Goal: Find specific page/section: Find specific page/section

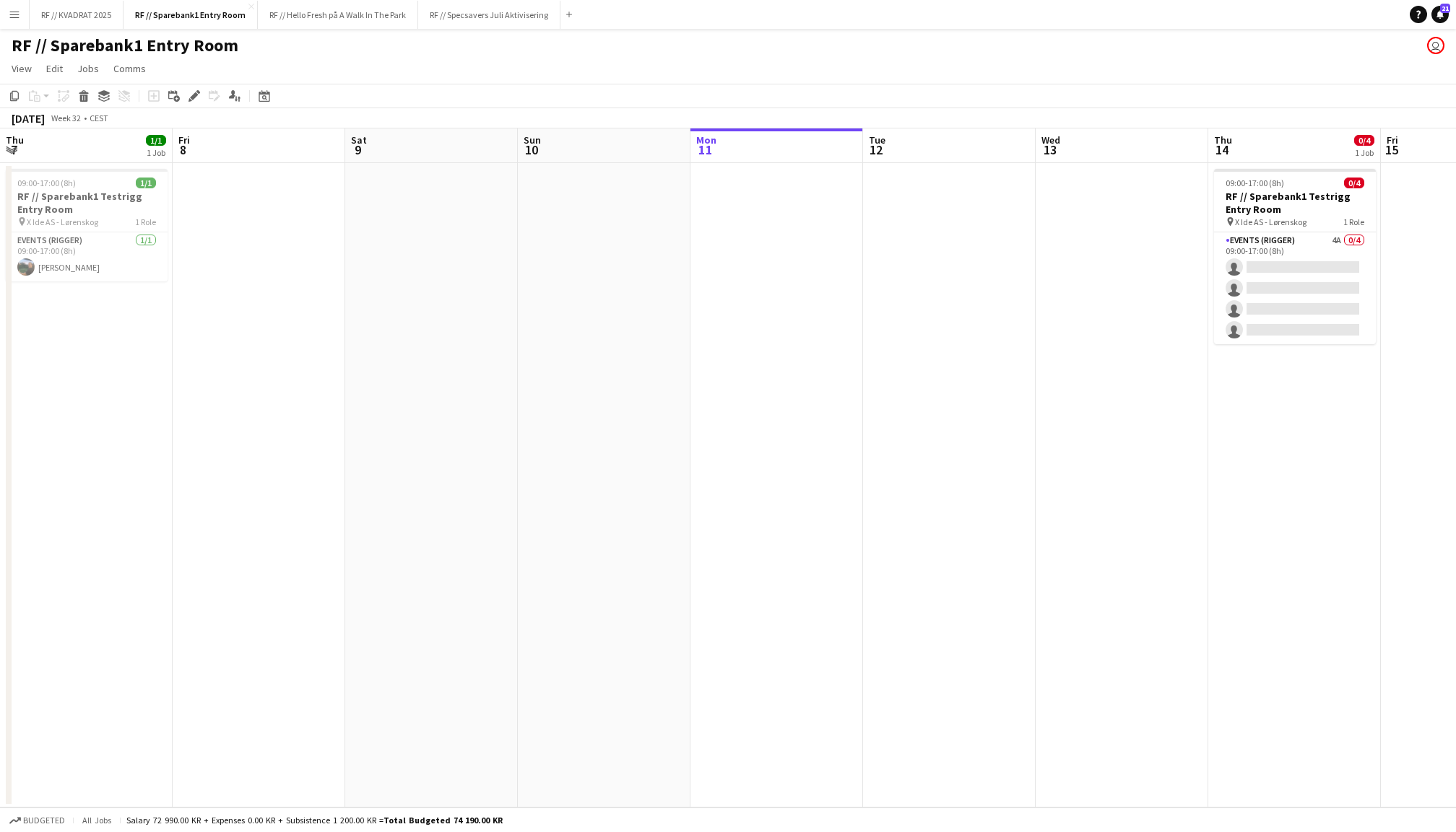
scroll to position [0, 344]
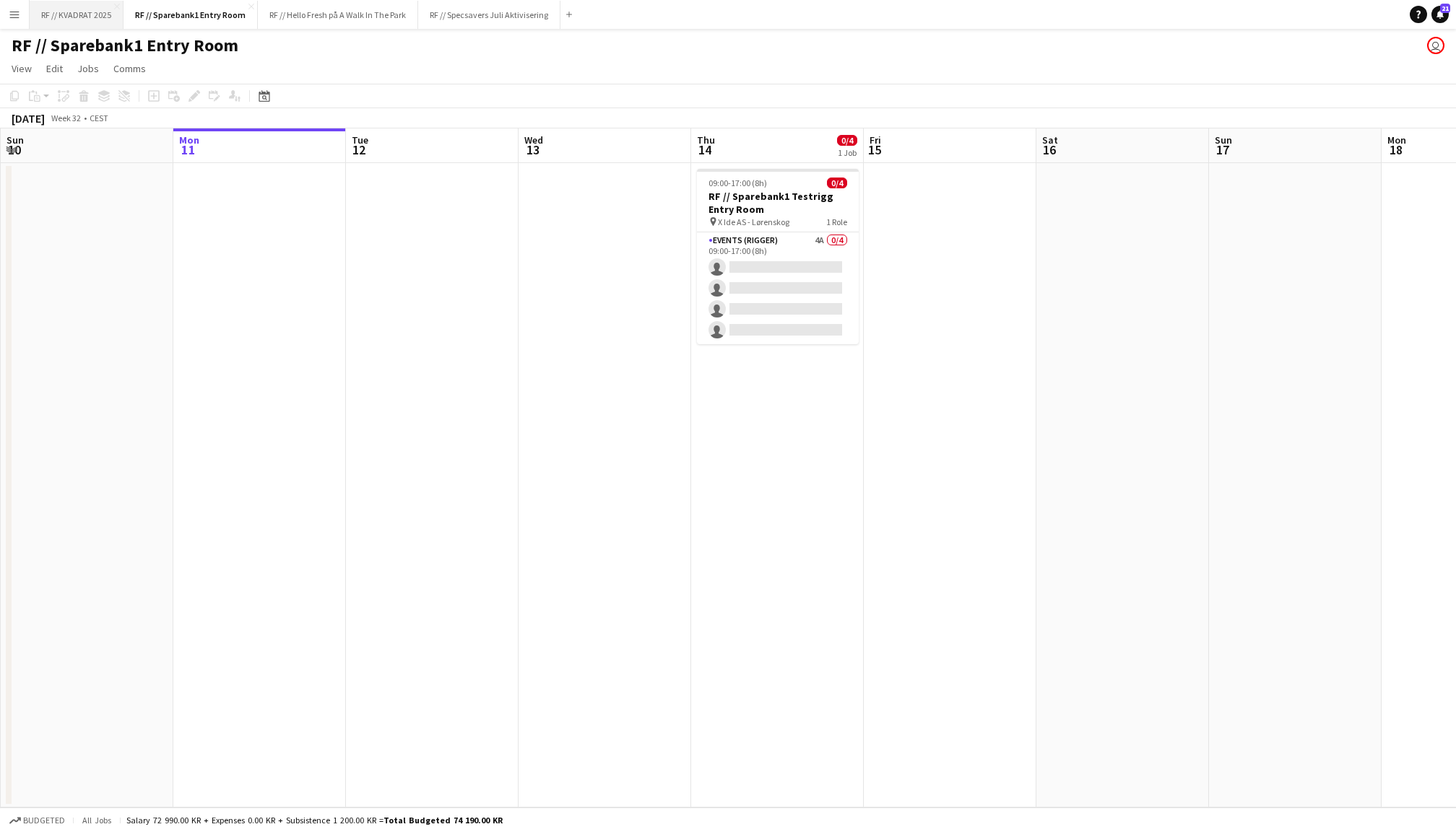
click at [84, 10] on button "RF // KVADRAT 2025 Close" at bounding box center [76, 15] width 94 height 28
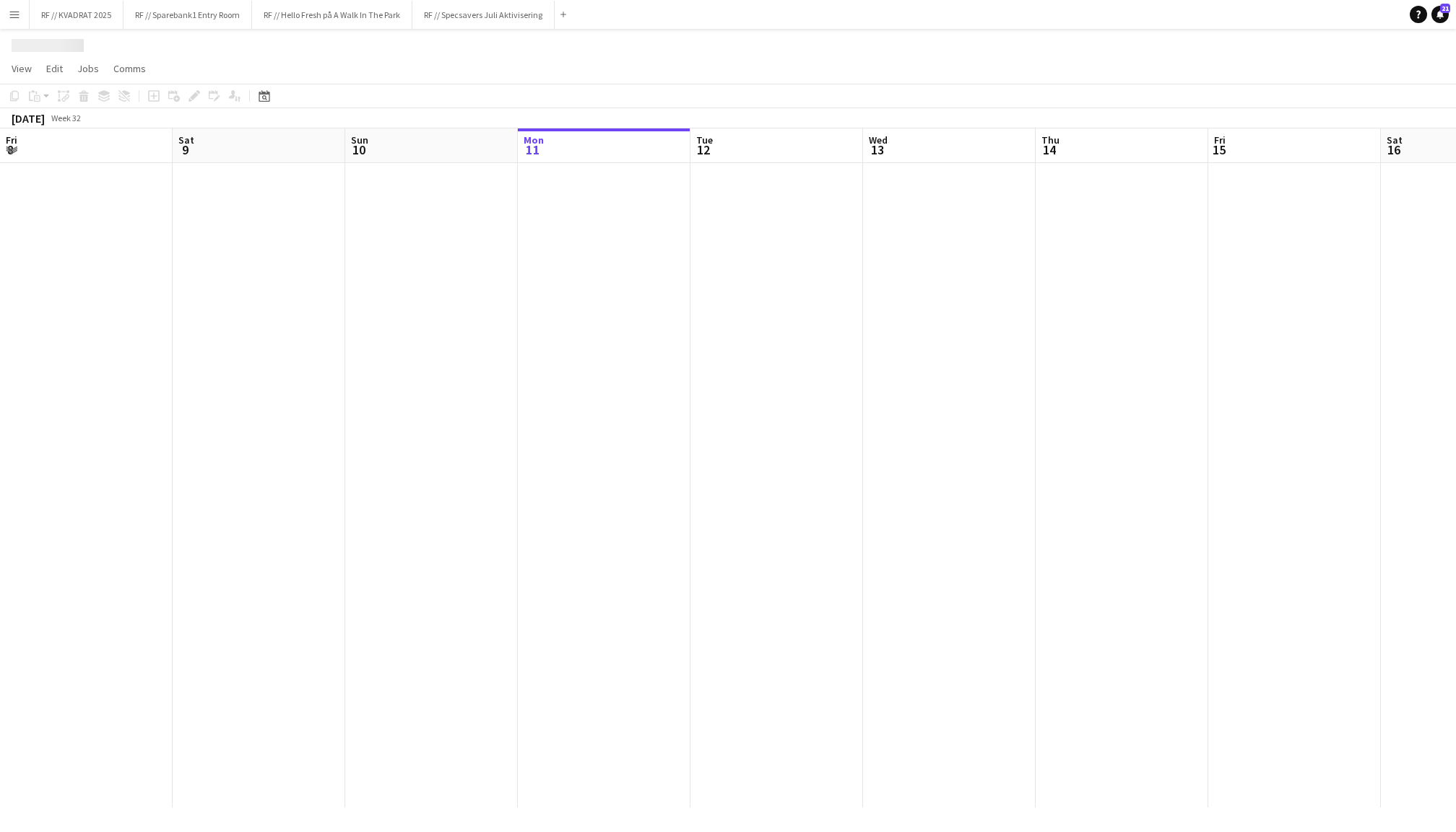
scroll to position [0, 344]
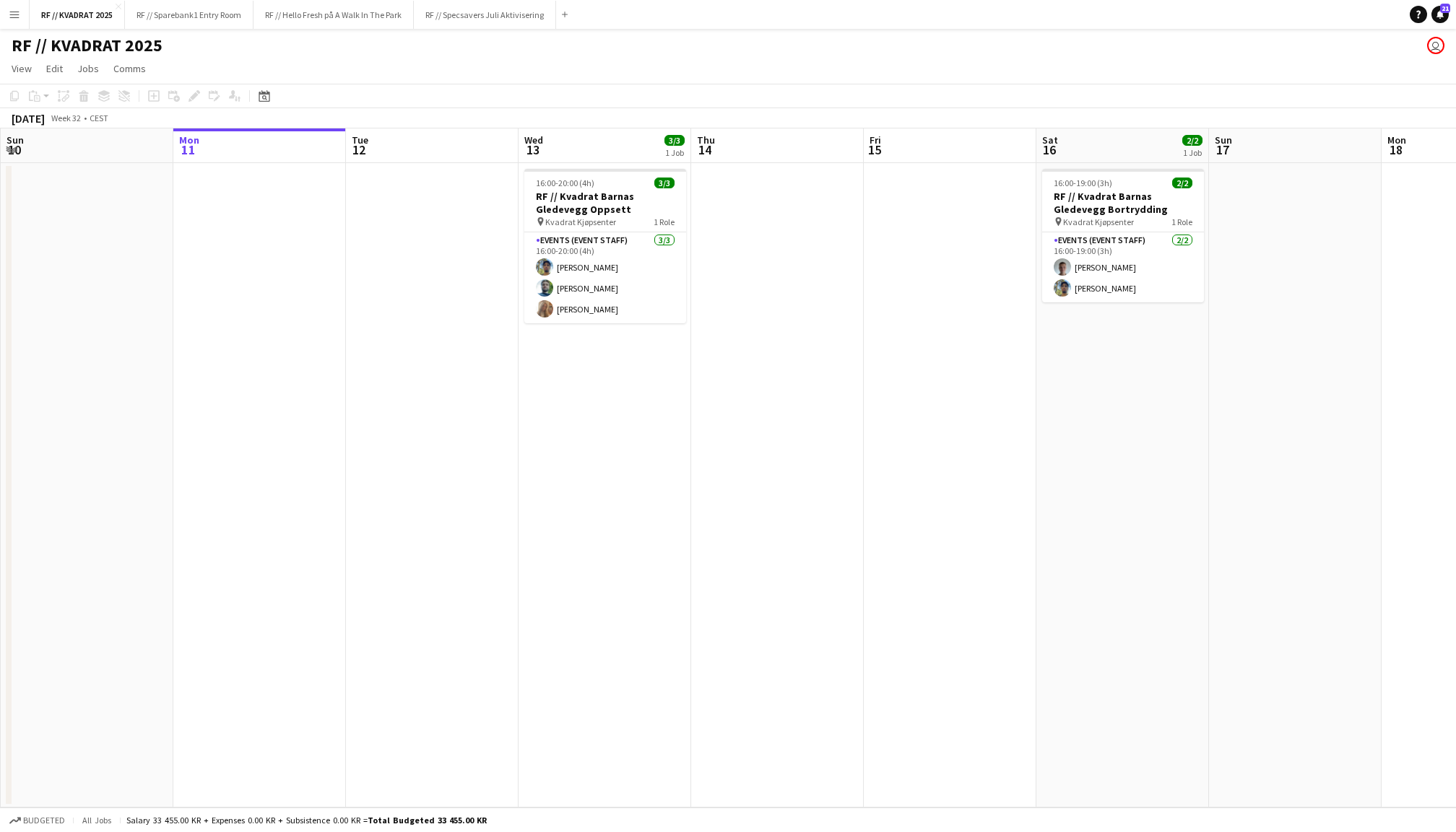
click at [975, 262] on app-date-cell at bounding box center [950, 486] width 173 height 645
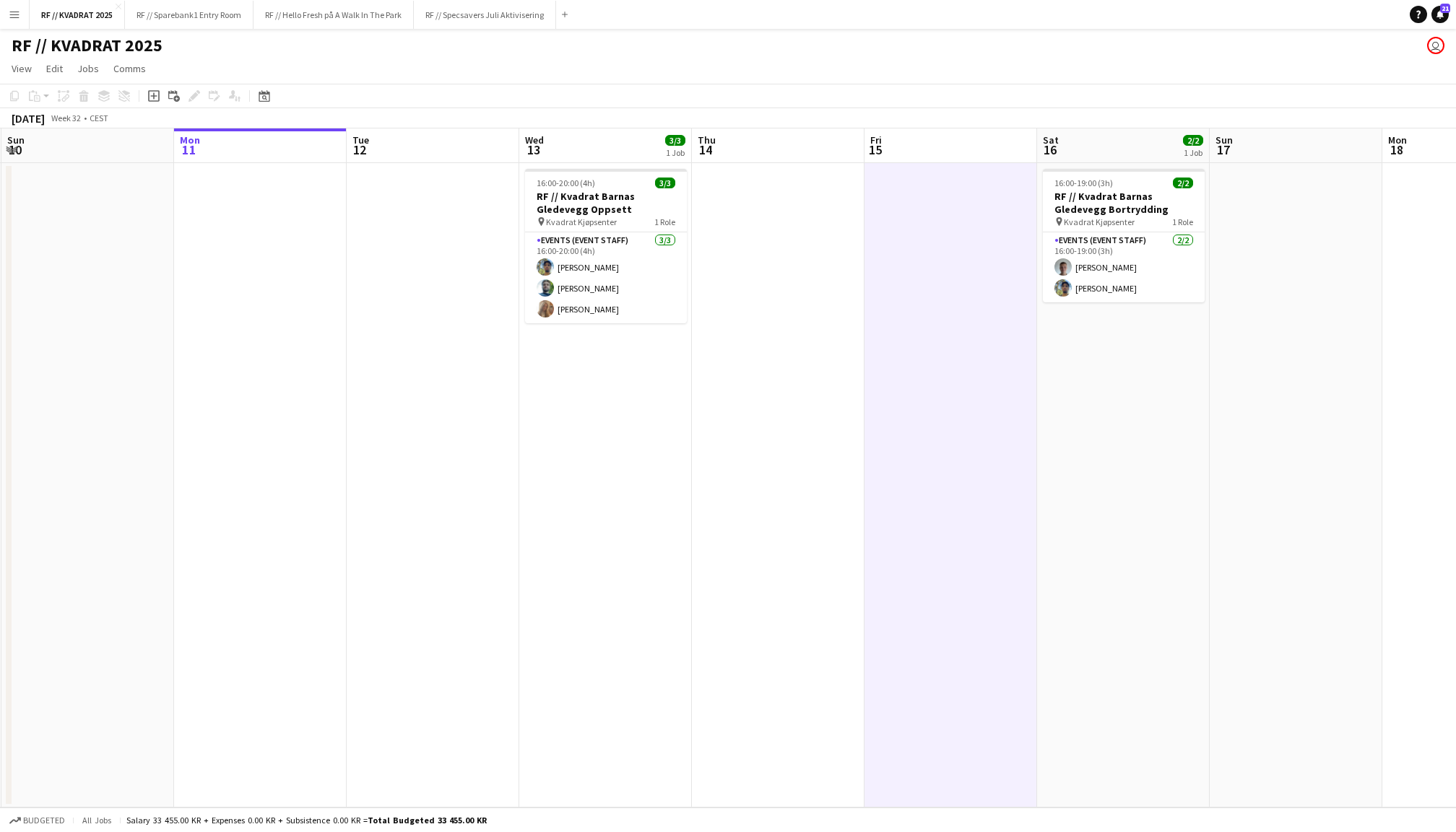
click at [766, 281] on app-date-cell at bounding box center [778, 486] width 173 height 645
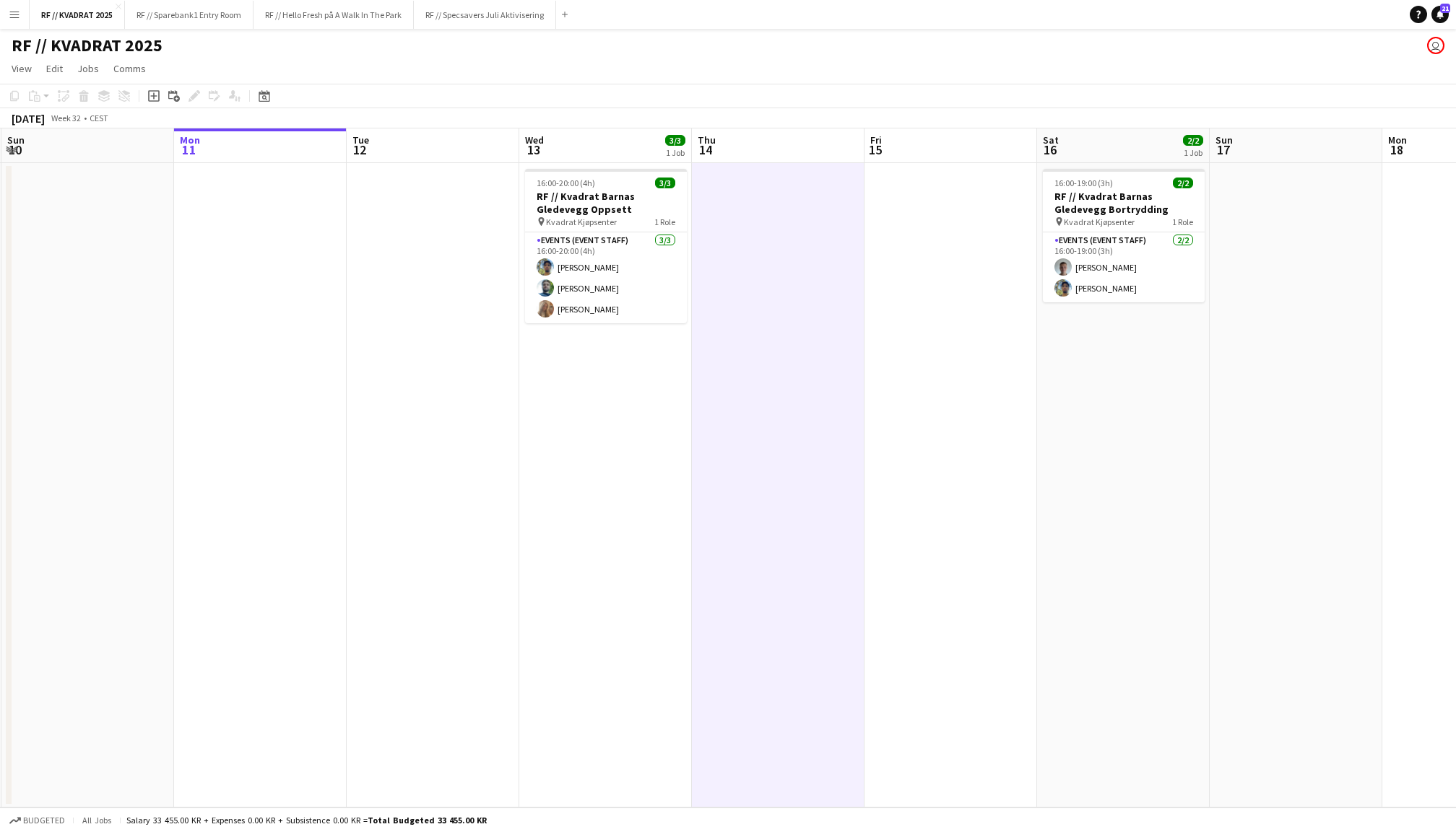
click at [417, 238] on app-date-cell at bounding box center [433, 486] width 173 height 645
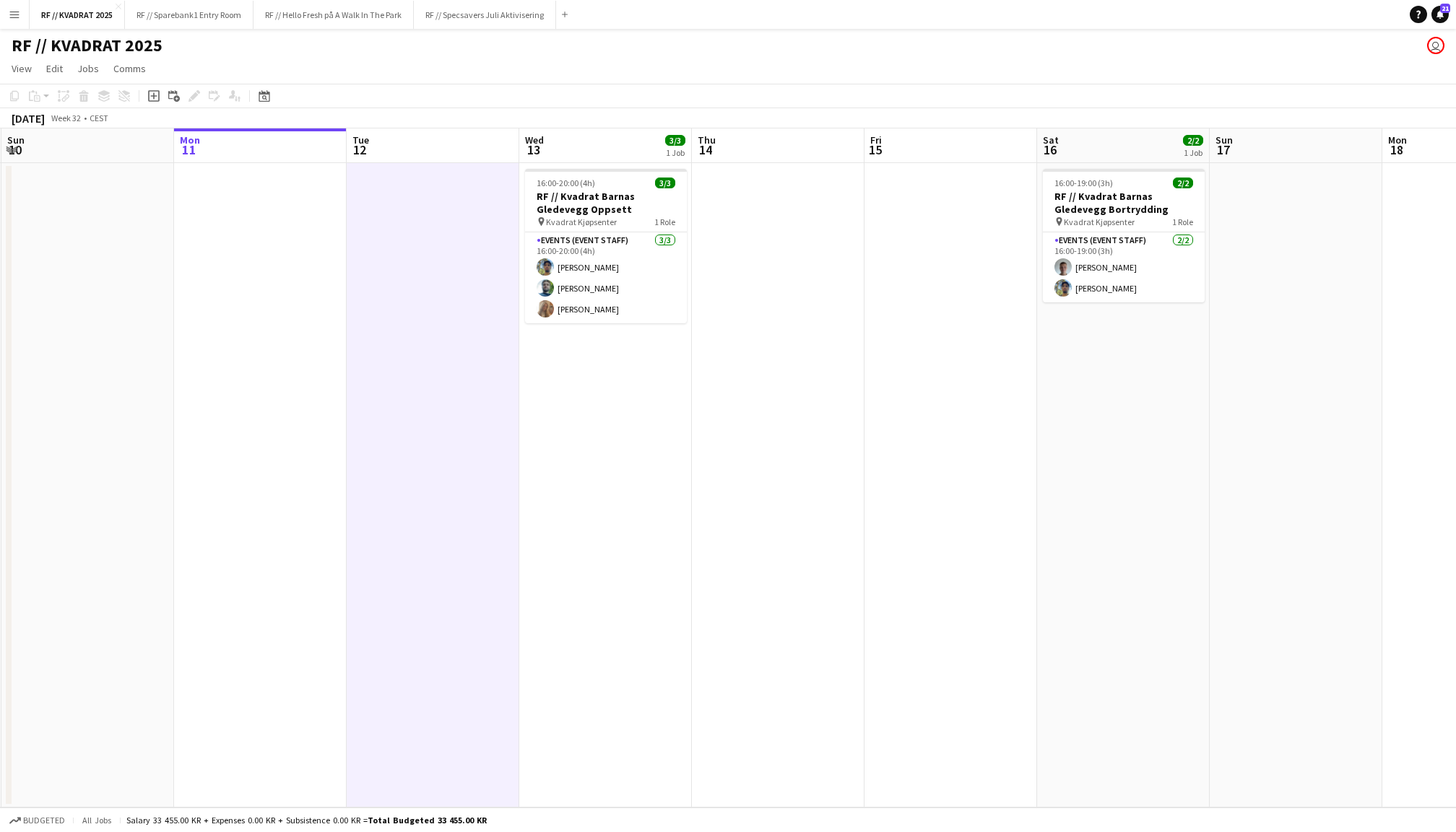
click at [616, 417] on app-date-cell "16:00-20:00 (4h) 3/3 RF // Kvadrat Barnas Gledevegg Oppsett pin Kvadrat Kjøpsen…" at bounding box center [605, 486] width 173 height 645
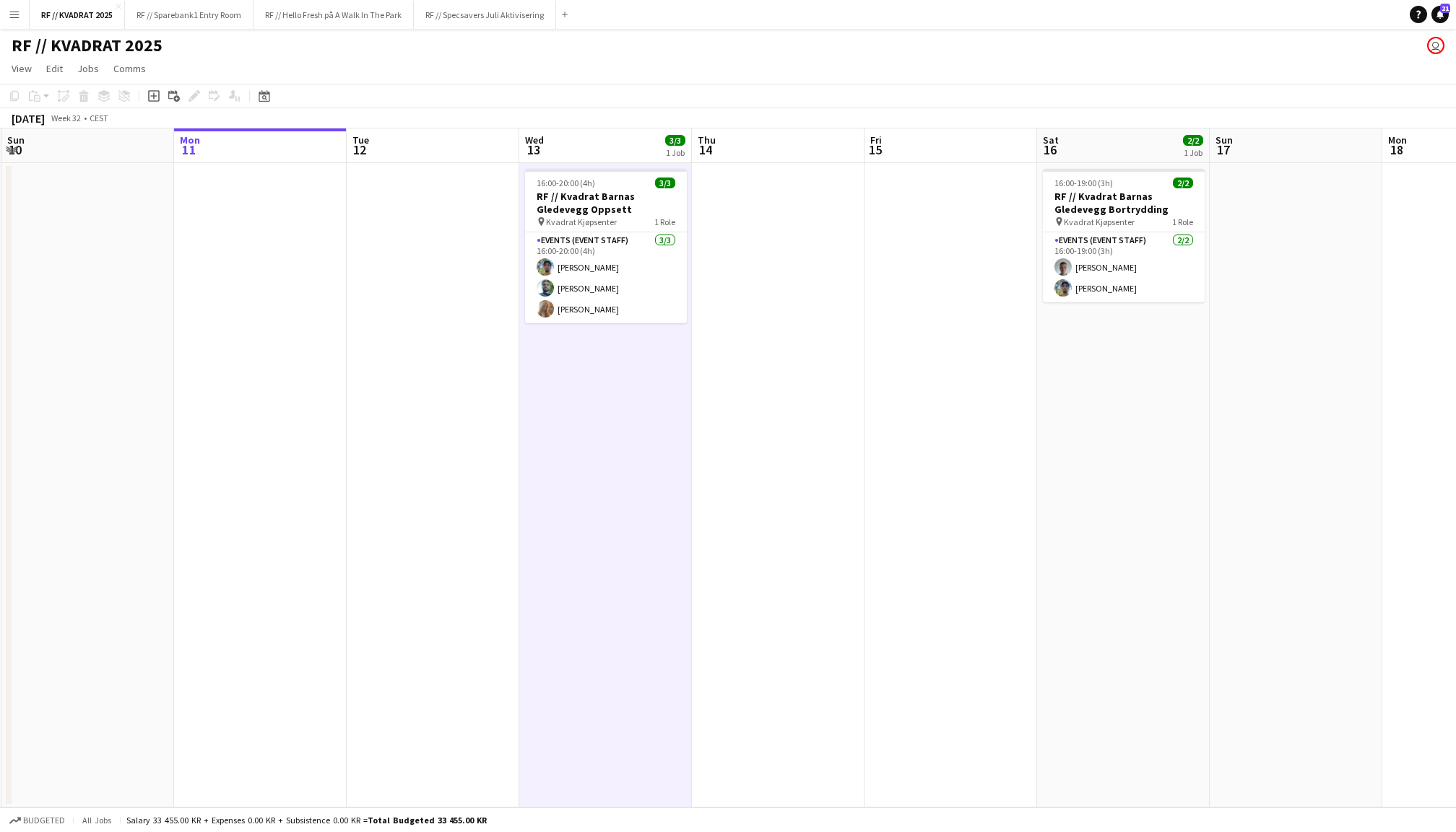
click at [446, 232] on app-date-cell at bounding box center [433, 486] width 173 height 645
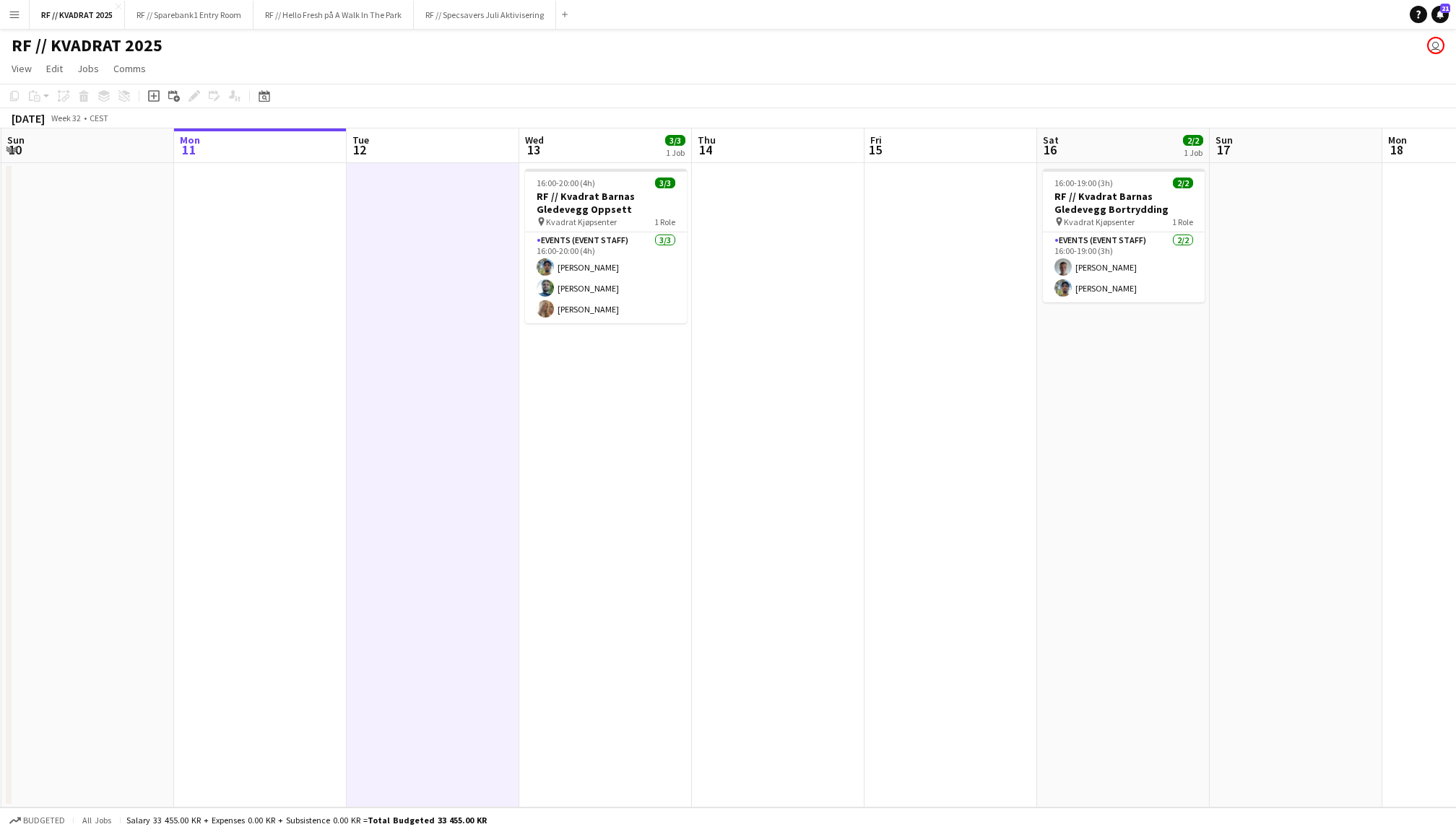
click at [278, 247] on app-date-cell at bounding box center [260, 486] width 173 height 645
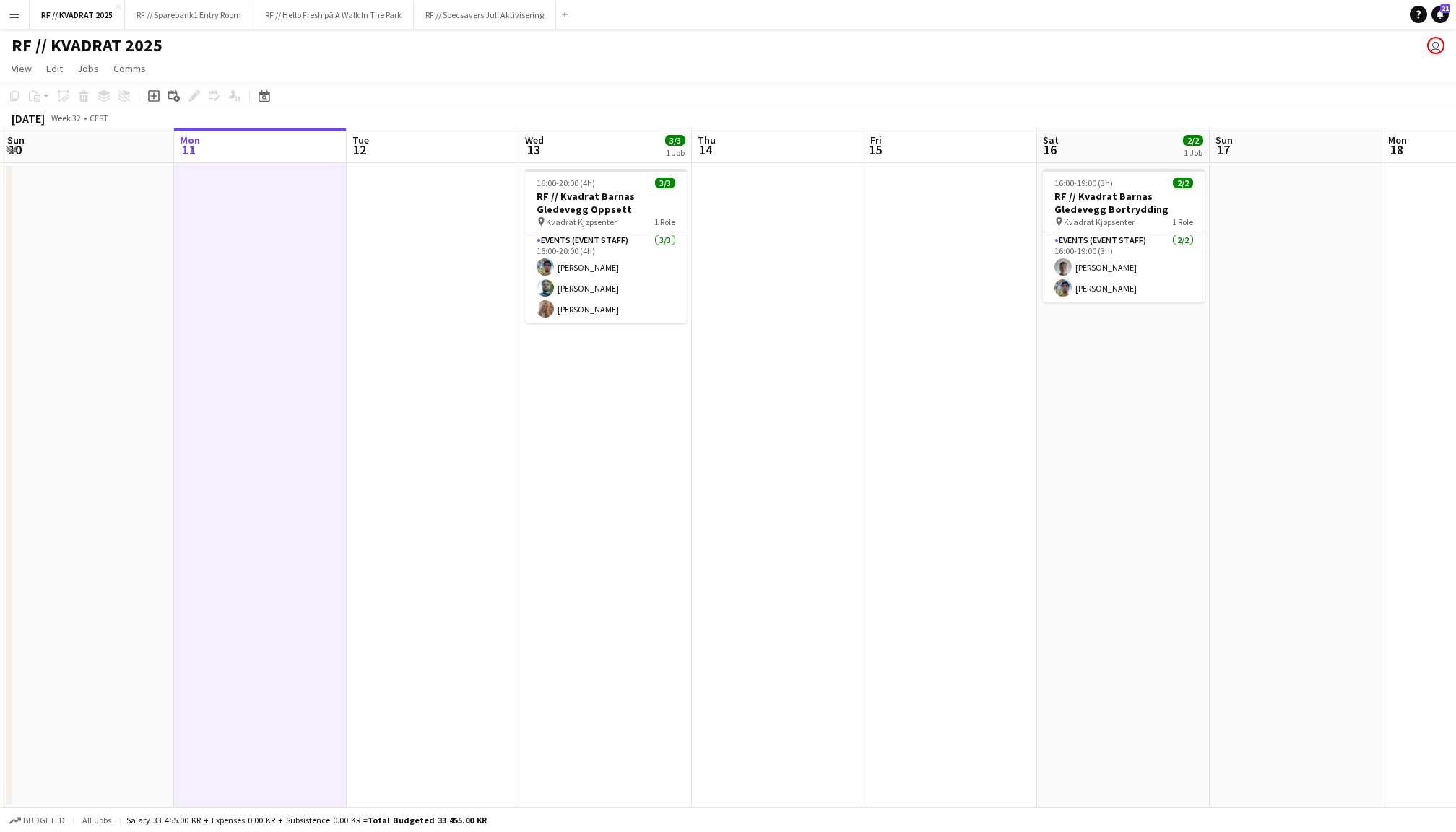
click at [441, 243] on app-date-cell at bounding box center [433, 486] width 173 height 645
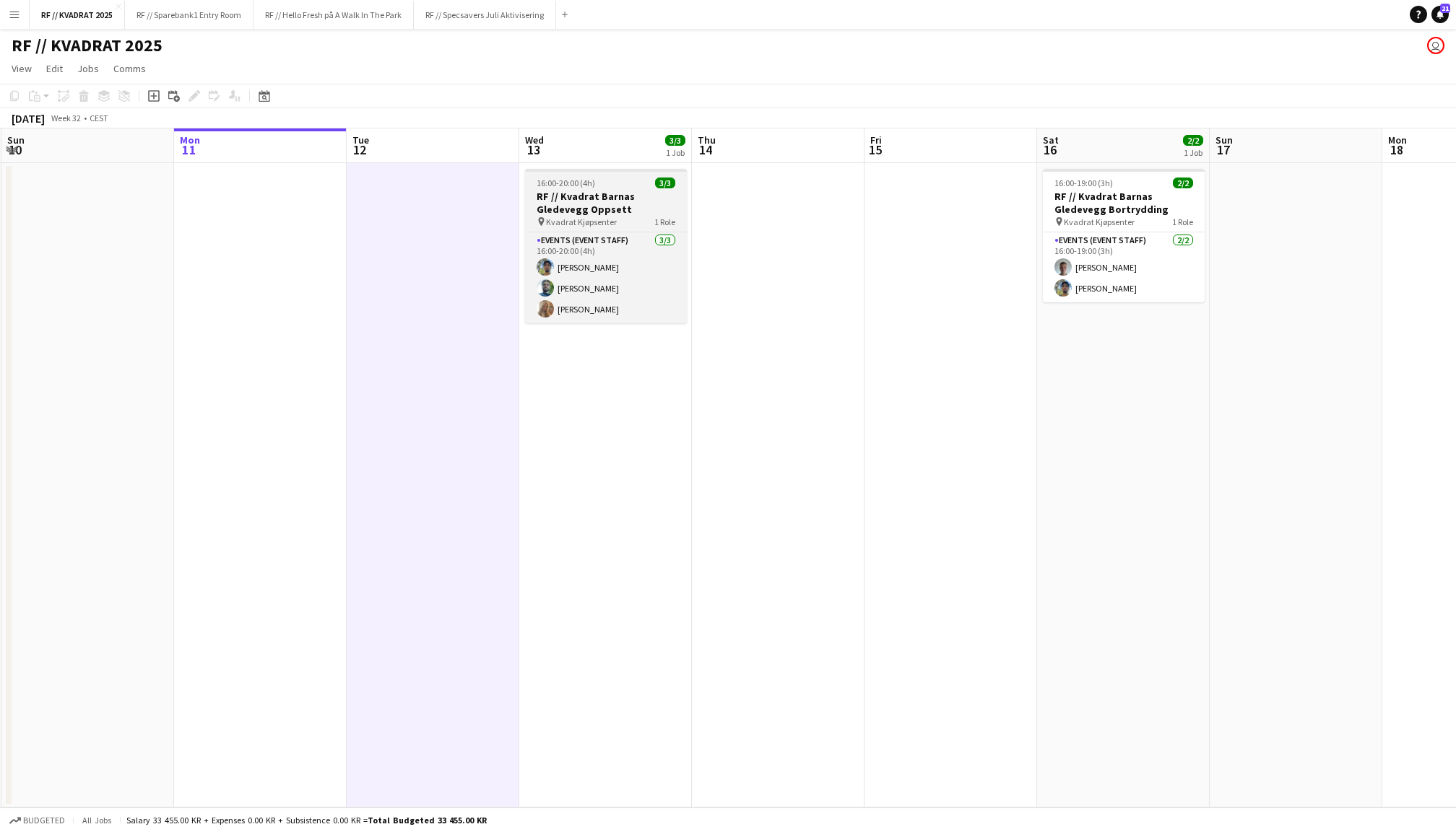
click at [638, 192] on h3 "RF // Kvadrat Barnas Gledevegg Oppsett" at bounding box center [606, 203] width 162 height 26
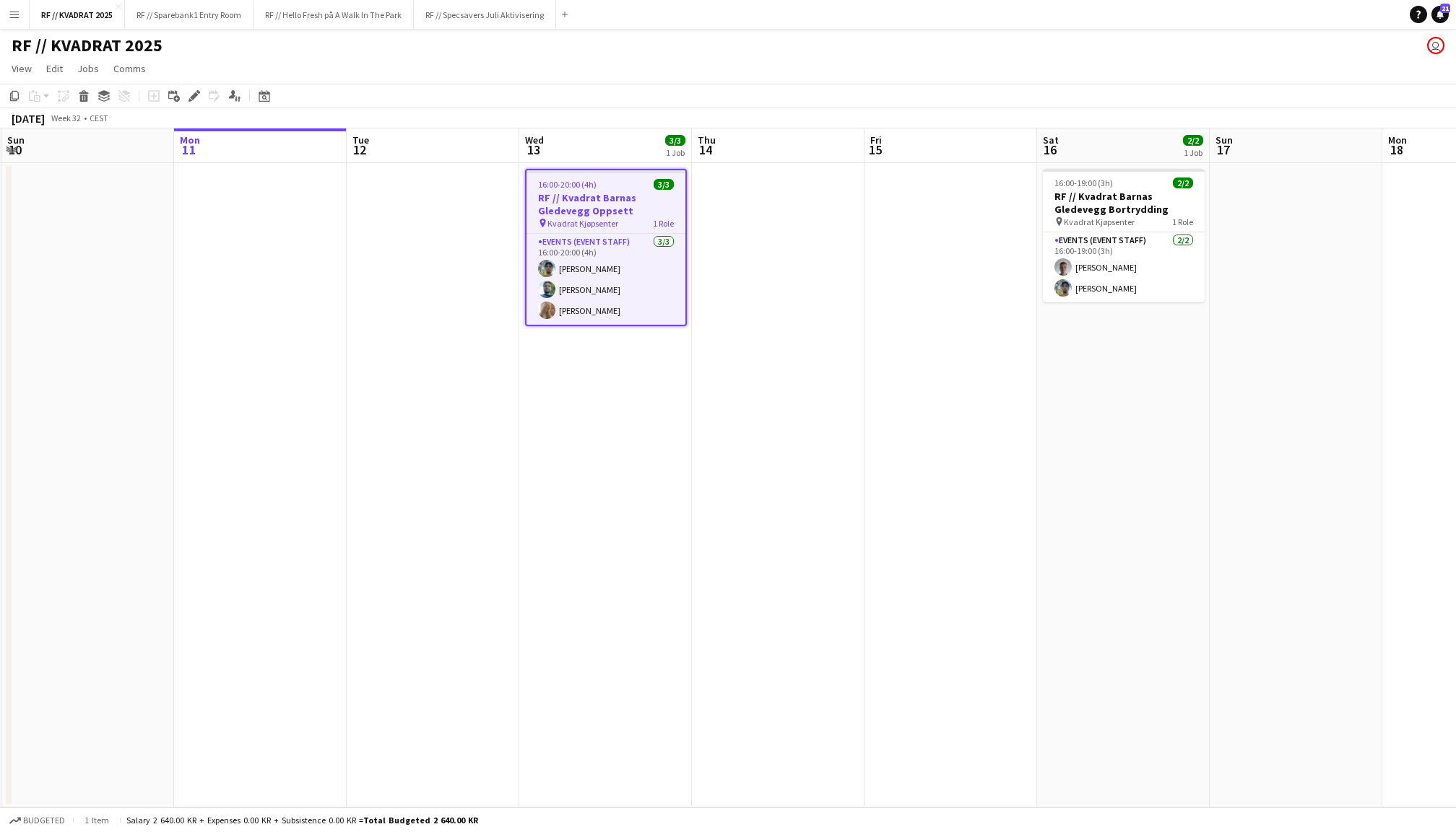
click at [856, 238] on app-date-cell at bounding box center [778, 486] width 173 height 645
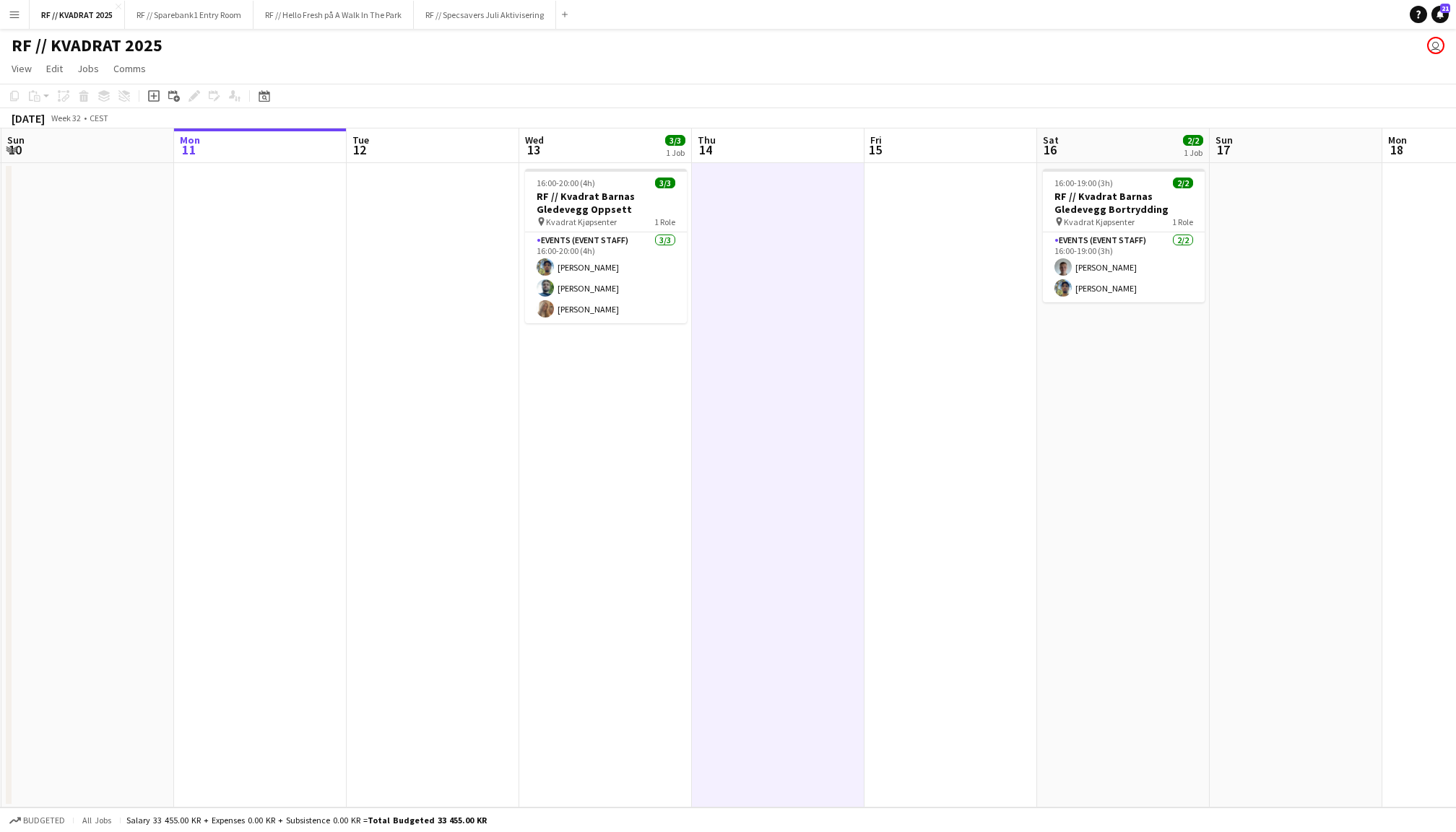
click at [952, 254] on app-date-cell at bounding box center [951, 486] width 173 height 645
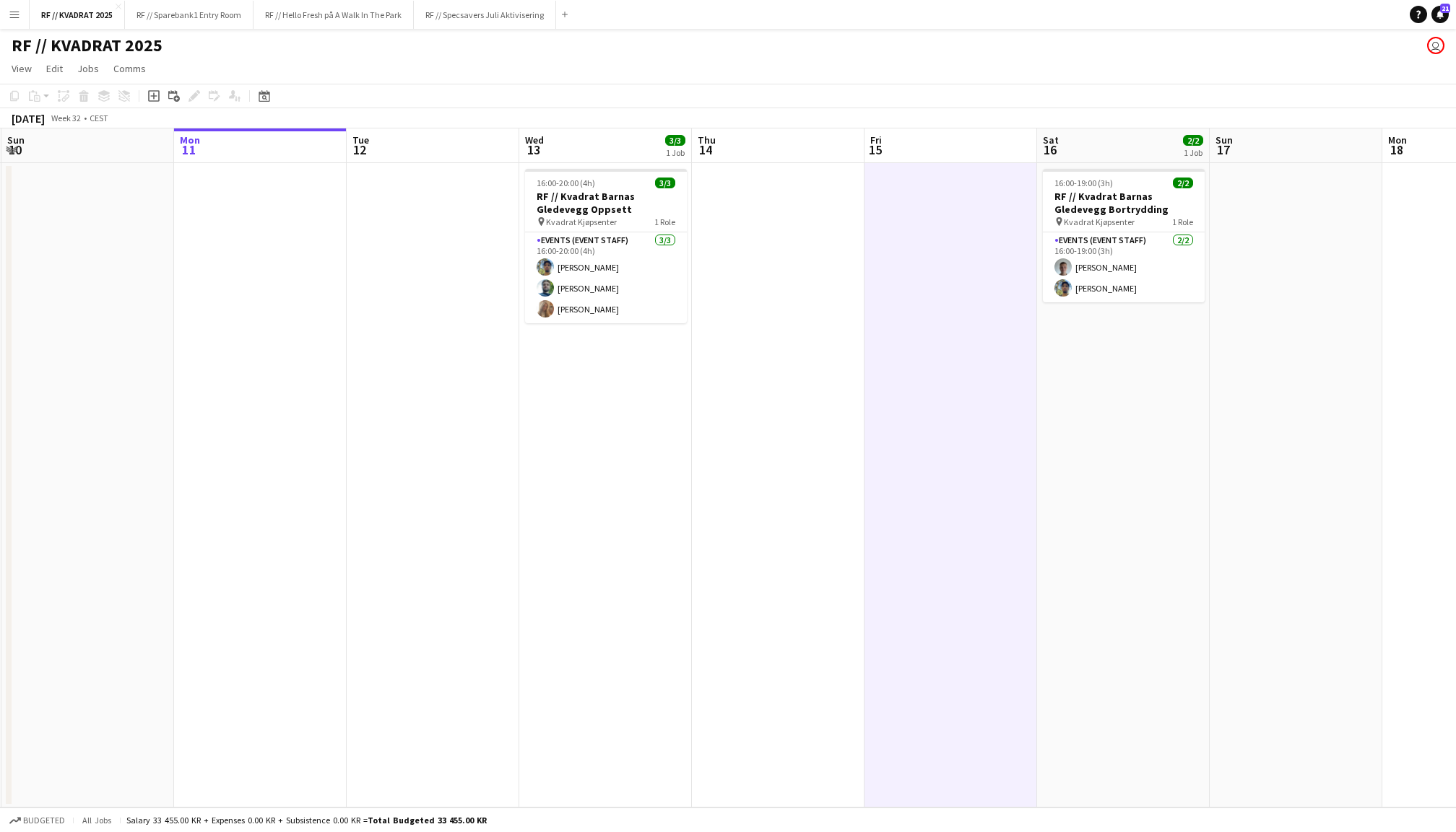
click at [758, 397] on app-date-cell at bounding box center [778, 486] width 173 height 645
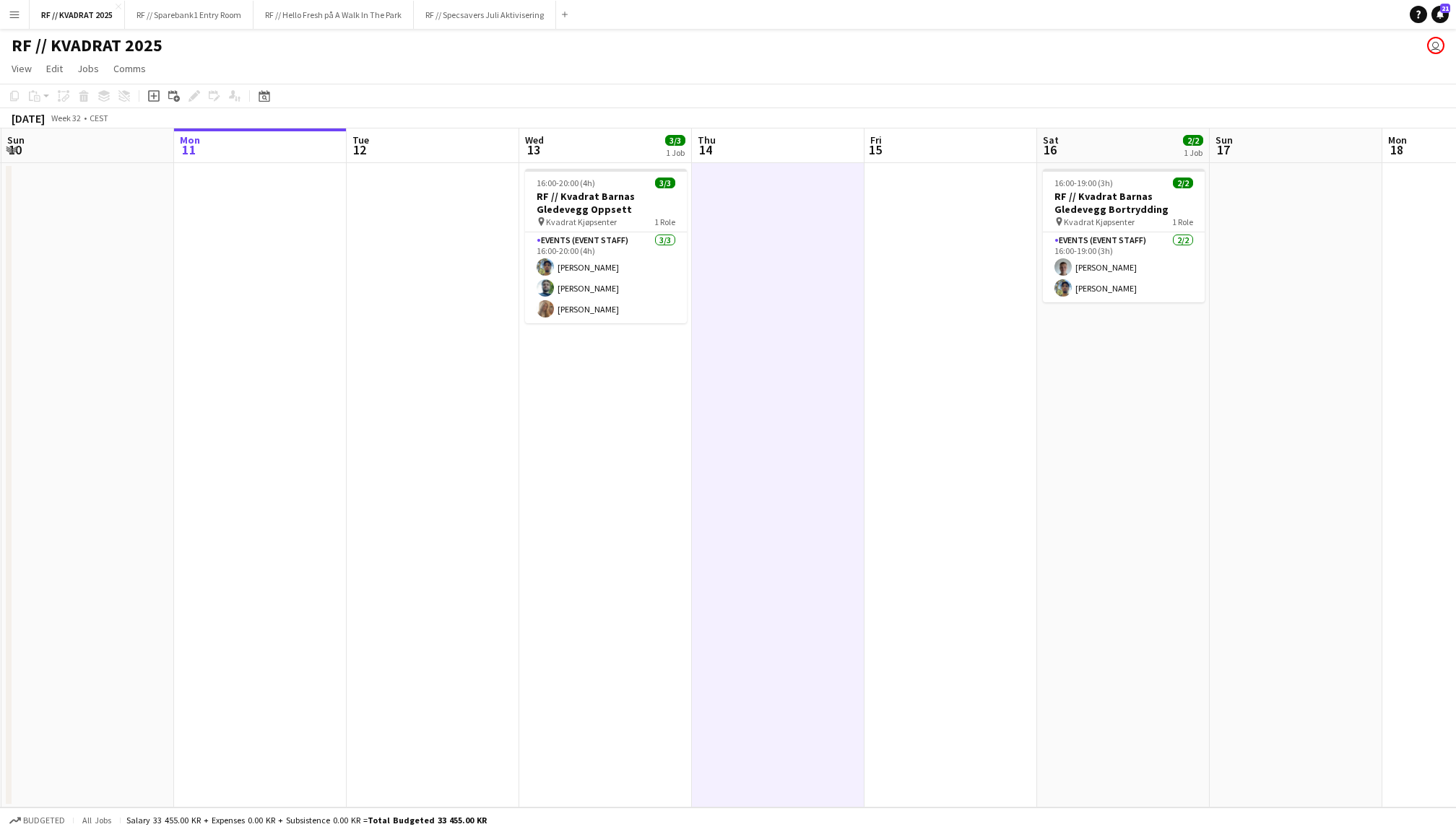
click at [626, 433] on app-date-cell "16:00-20:00 (4h) 3/3 RF // Kvadrat Barnas Gledevegg Oppsett pin Kvadrat Kjøpsen…" at bounding box center [605, 486] width 173 height 645
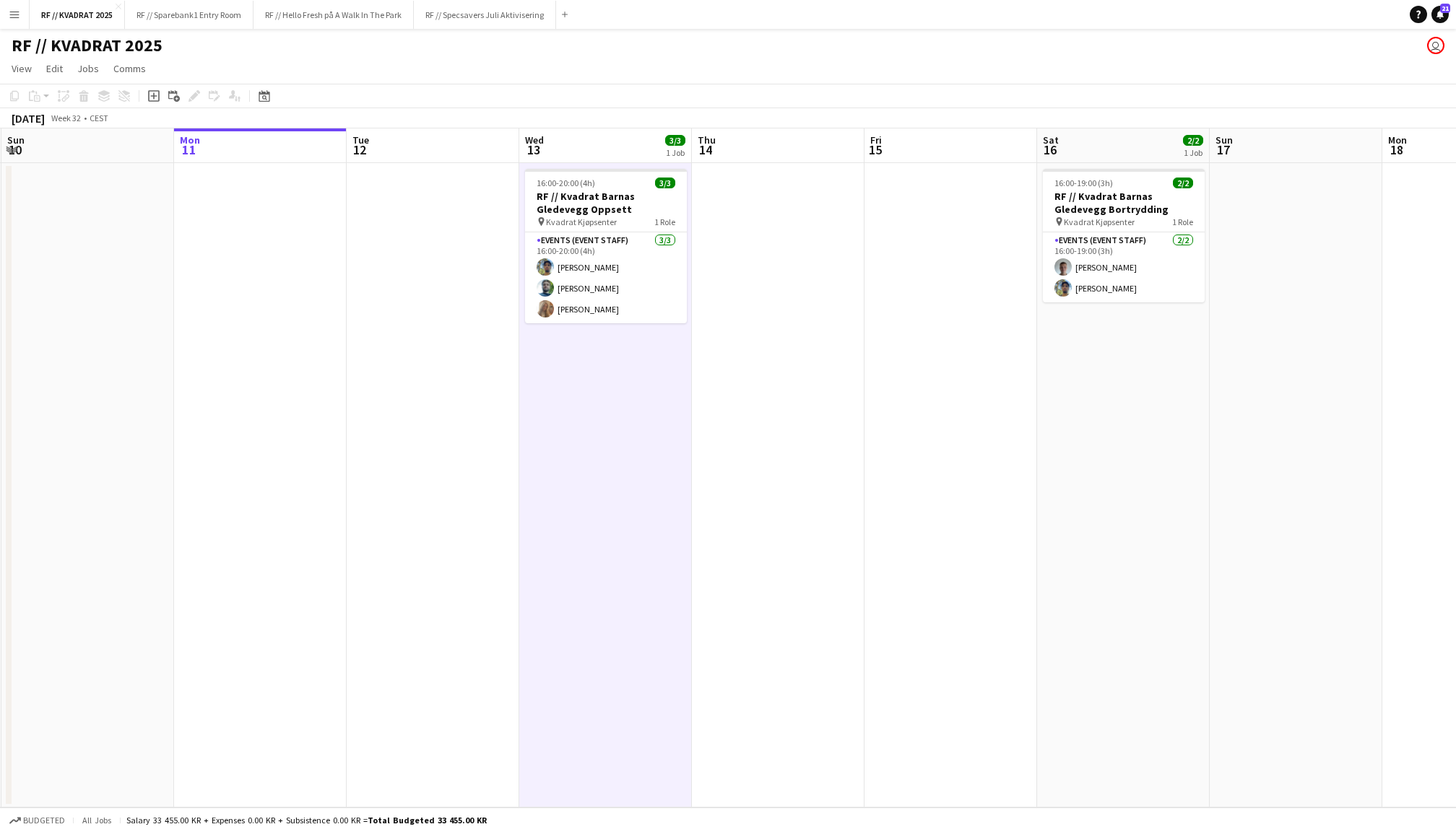
click at [446, 331] on app-date-cell at bounding box center [433, 486] width 173 height 645
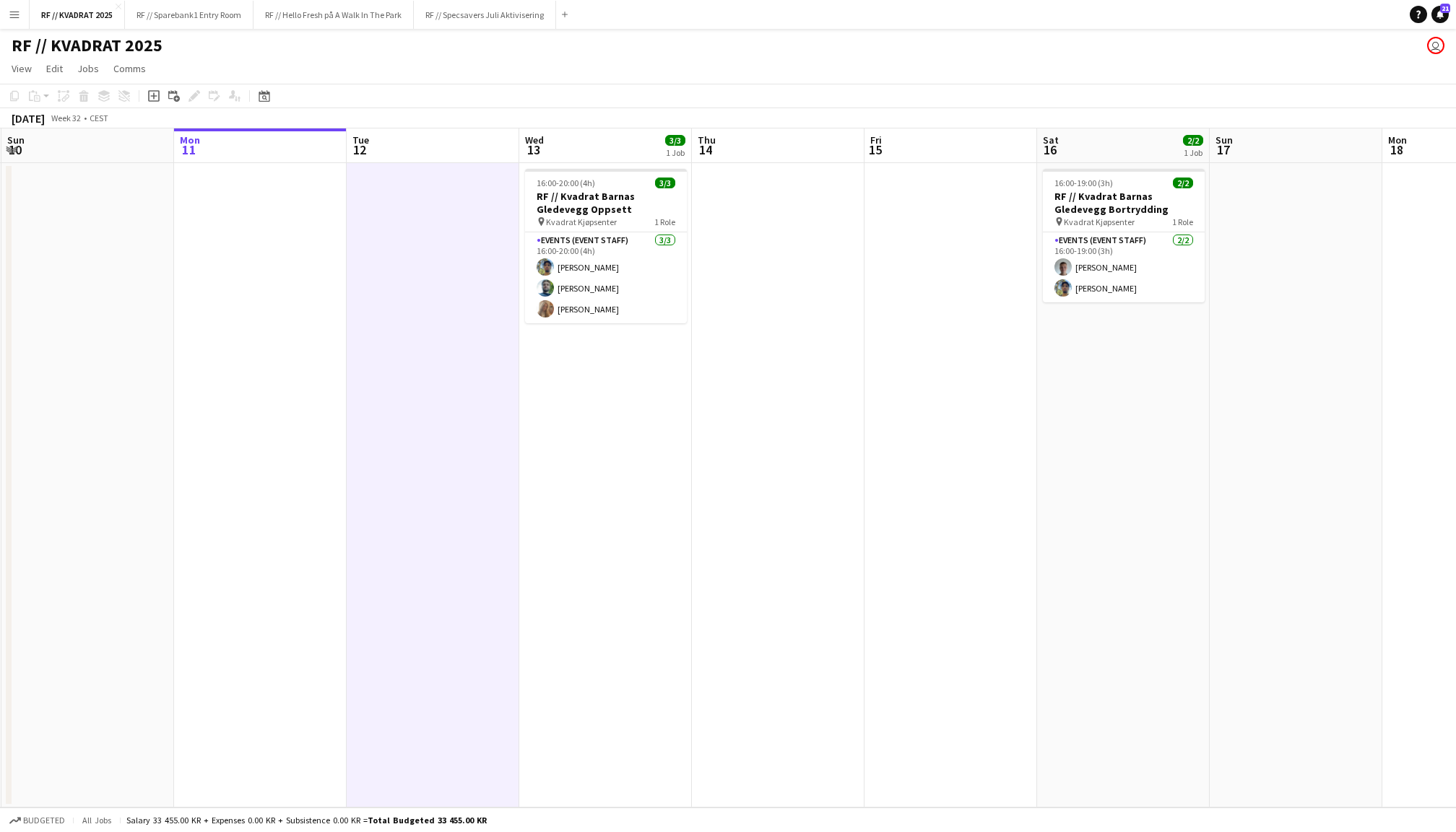
click at [296, 296] on app-date-cell at bounding box center [260, 486] width 173 height 645
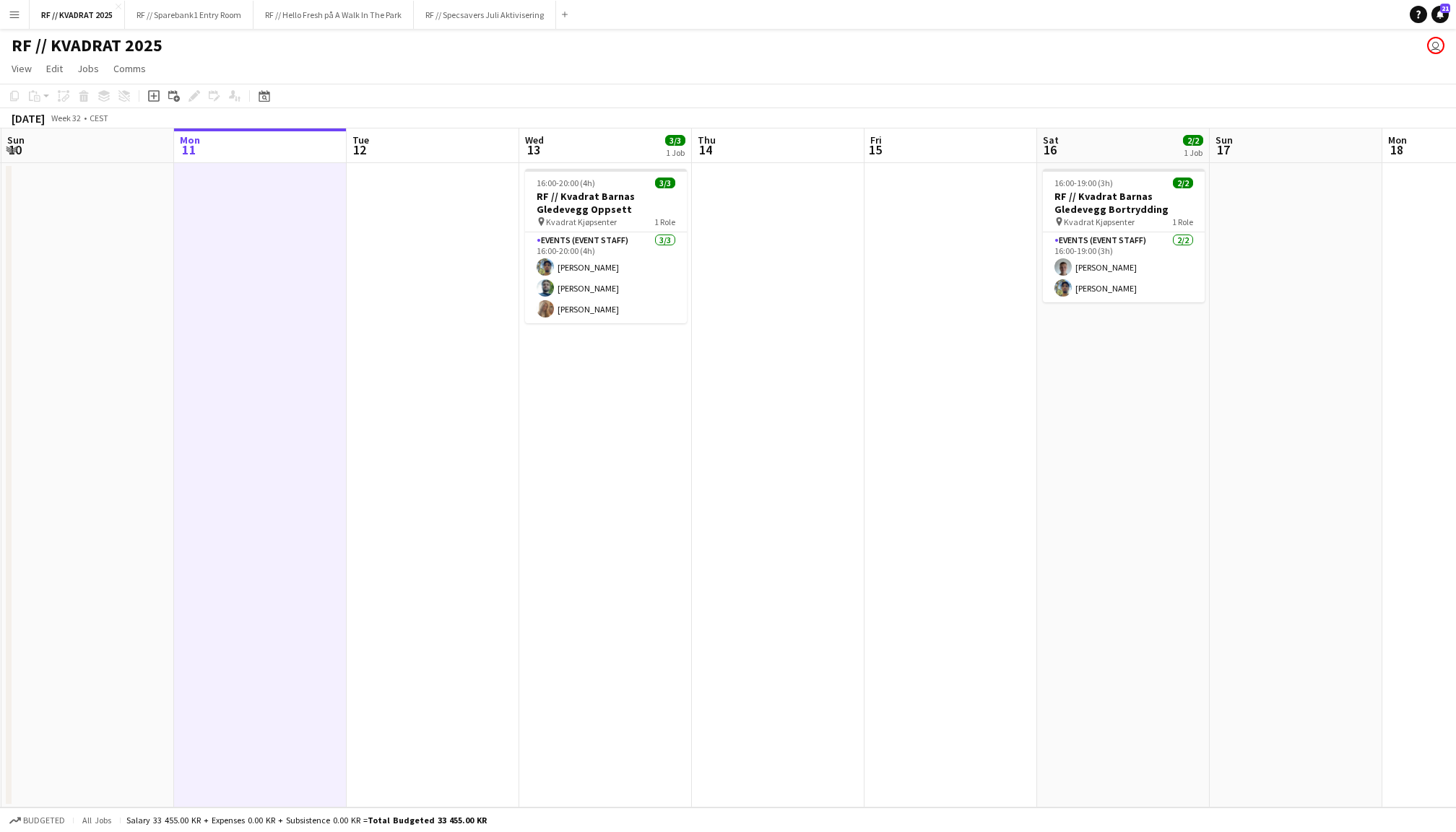
click at [444, 281] on app-date-cell at bounding box center [433, 486] width 173 height 645
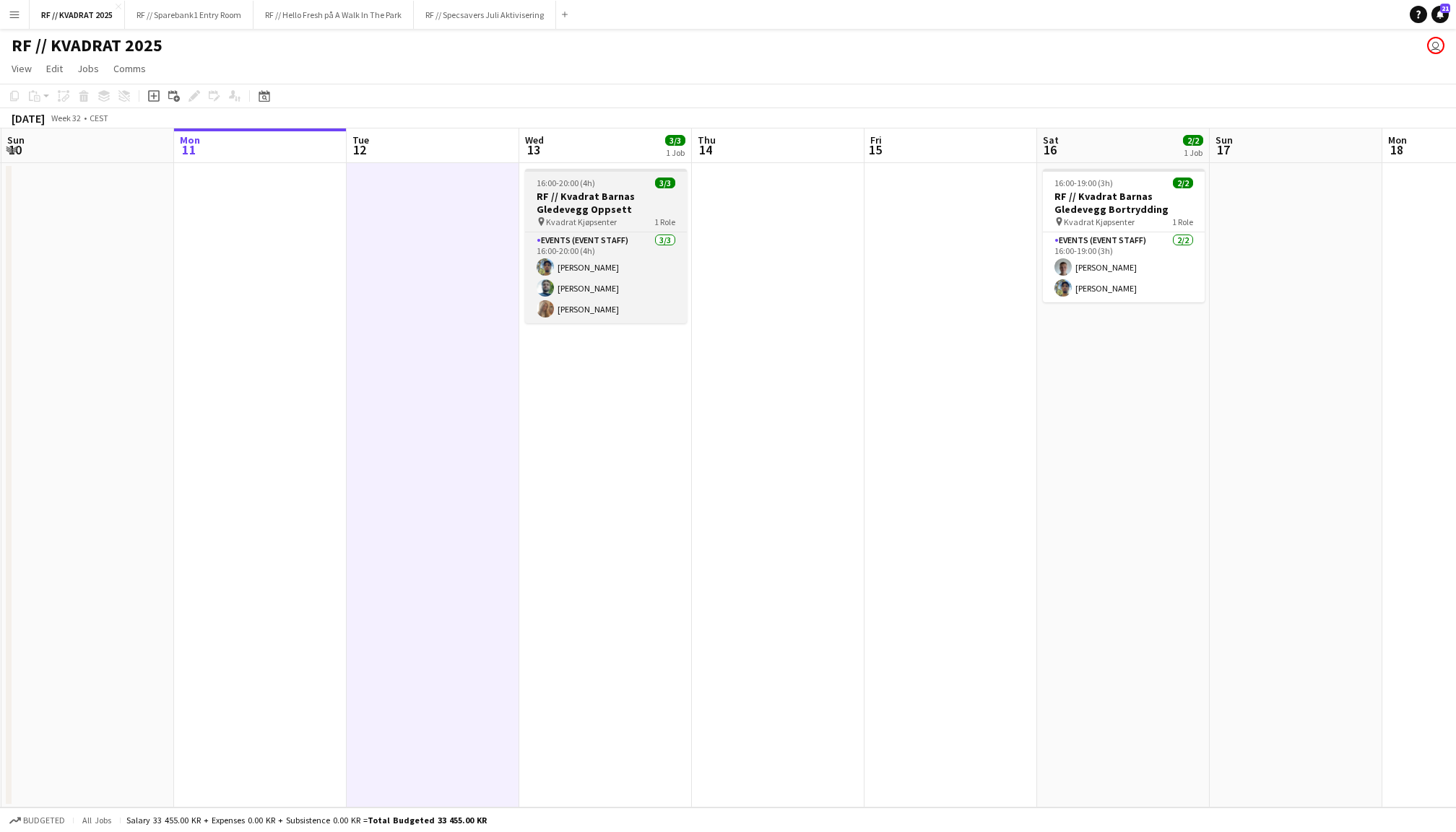
click at [616, 216] on div "pin Kvadrat Kjøpsenter 1 Role" at bounding box center [606, 221] width 162 height 12
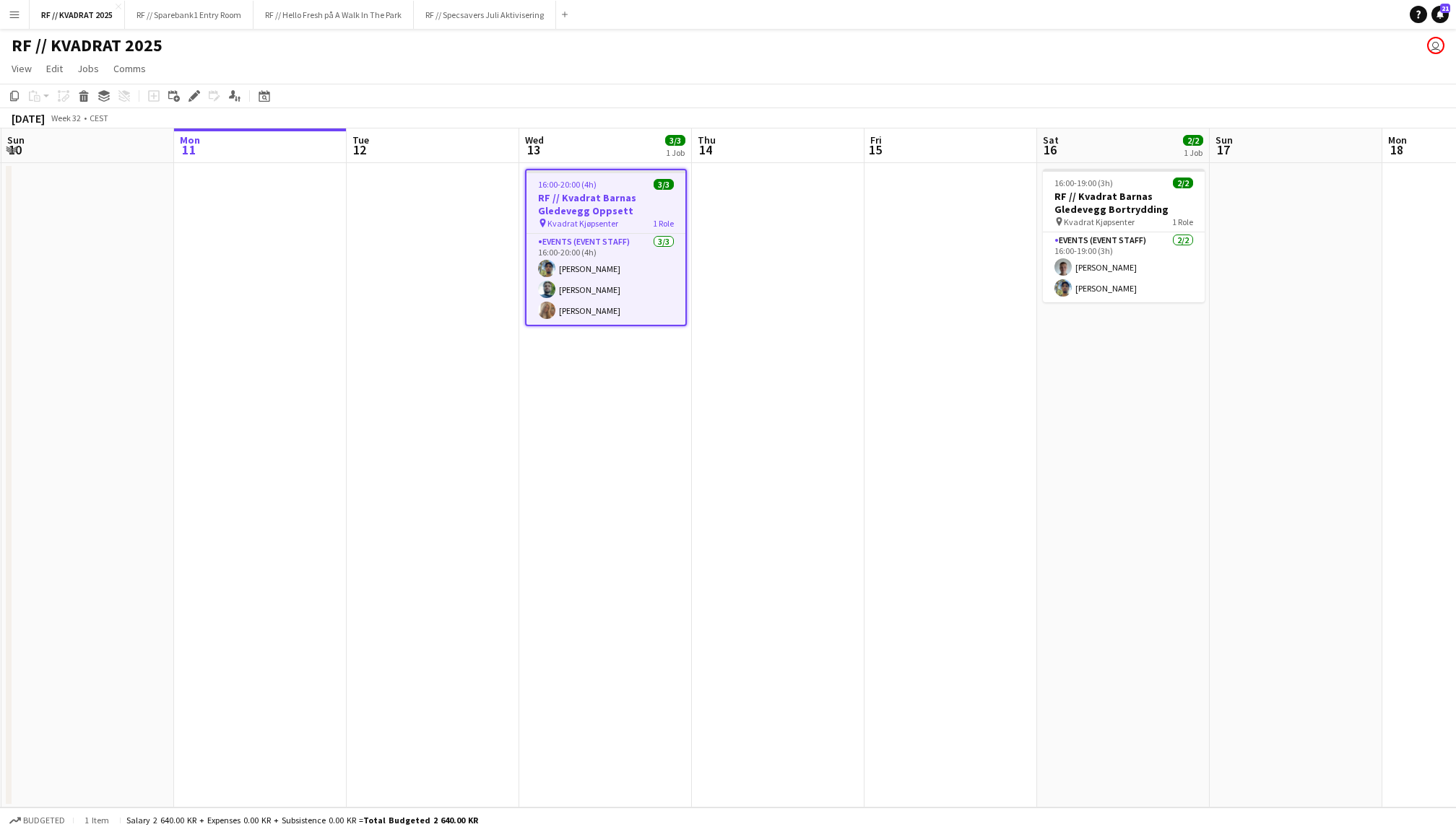
click at [775, 217] on app-date-cell at bounding box center [778, 486] width 173 height 645
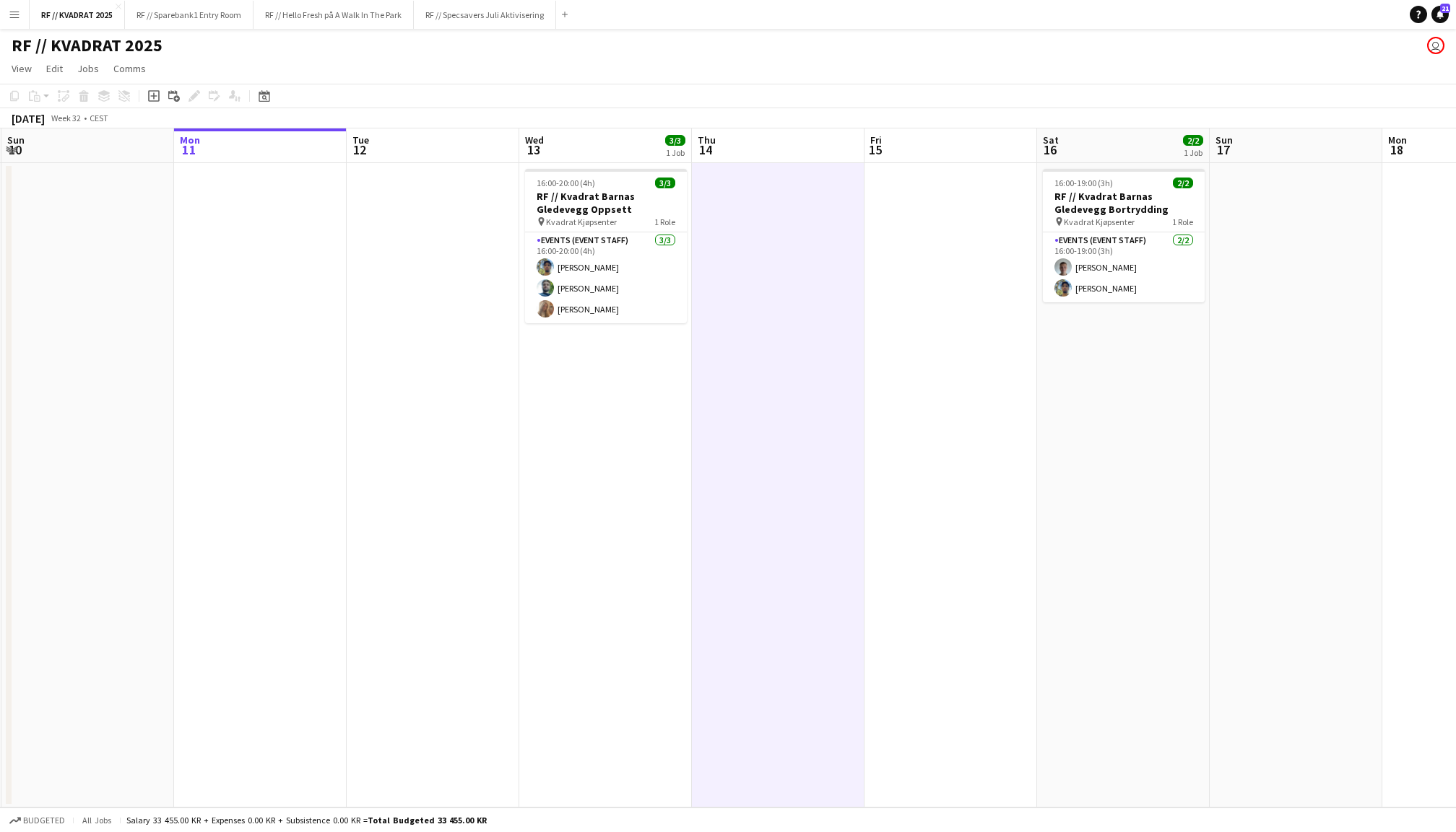
click at [975, 252] on app-date-cell at bounding box center [951, 486] width 173 height 645
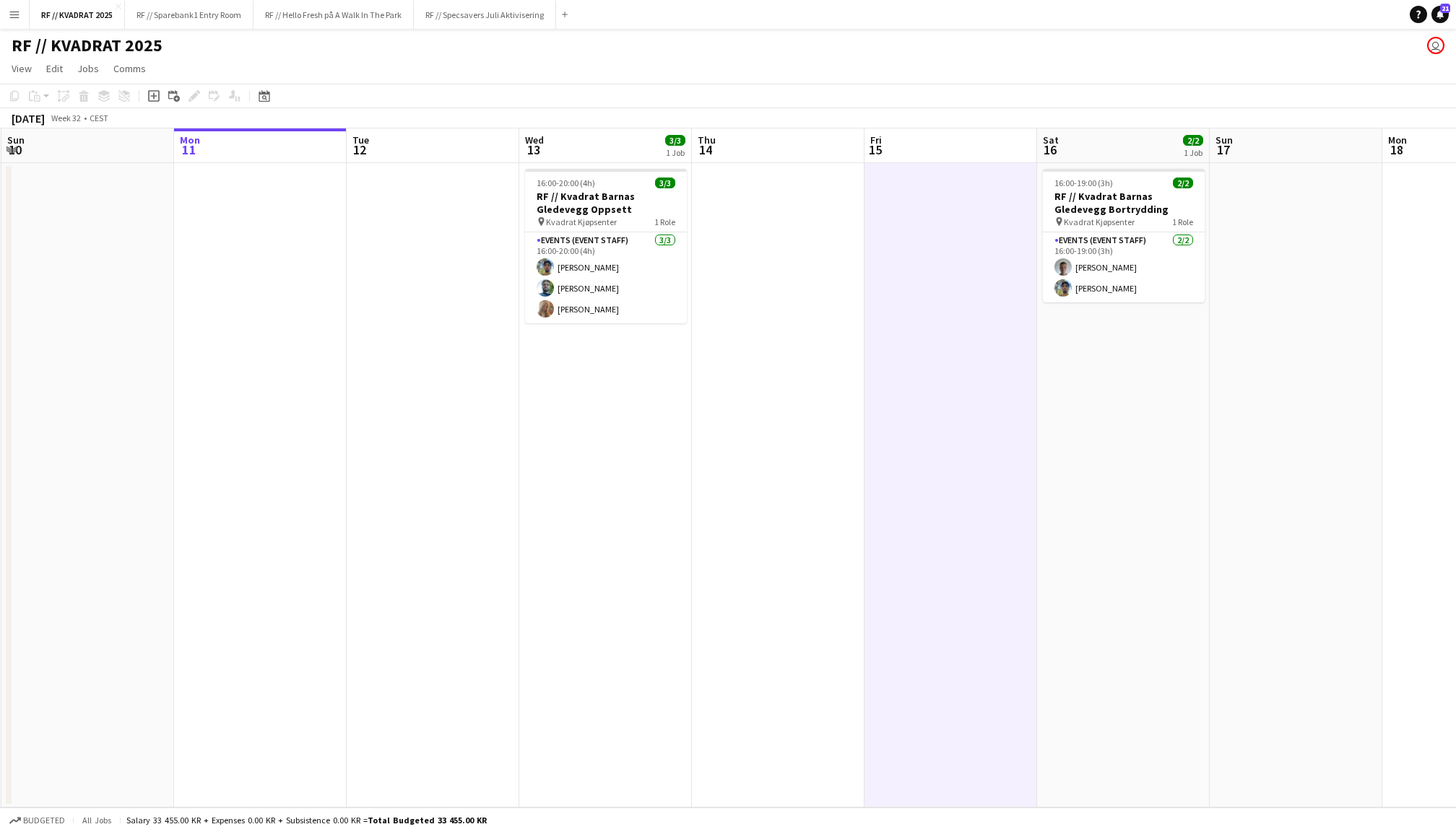
click at [743, 373] on app-date-cell at bounding box center [778, 486] width 173 height 645
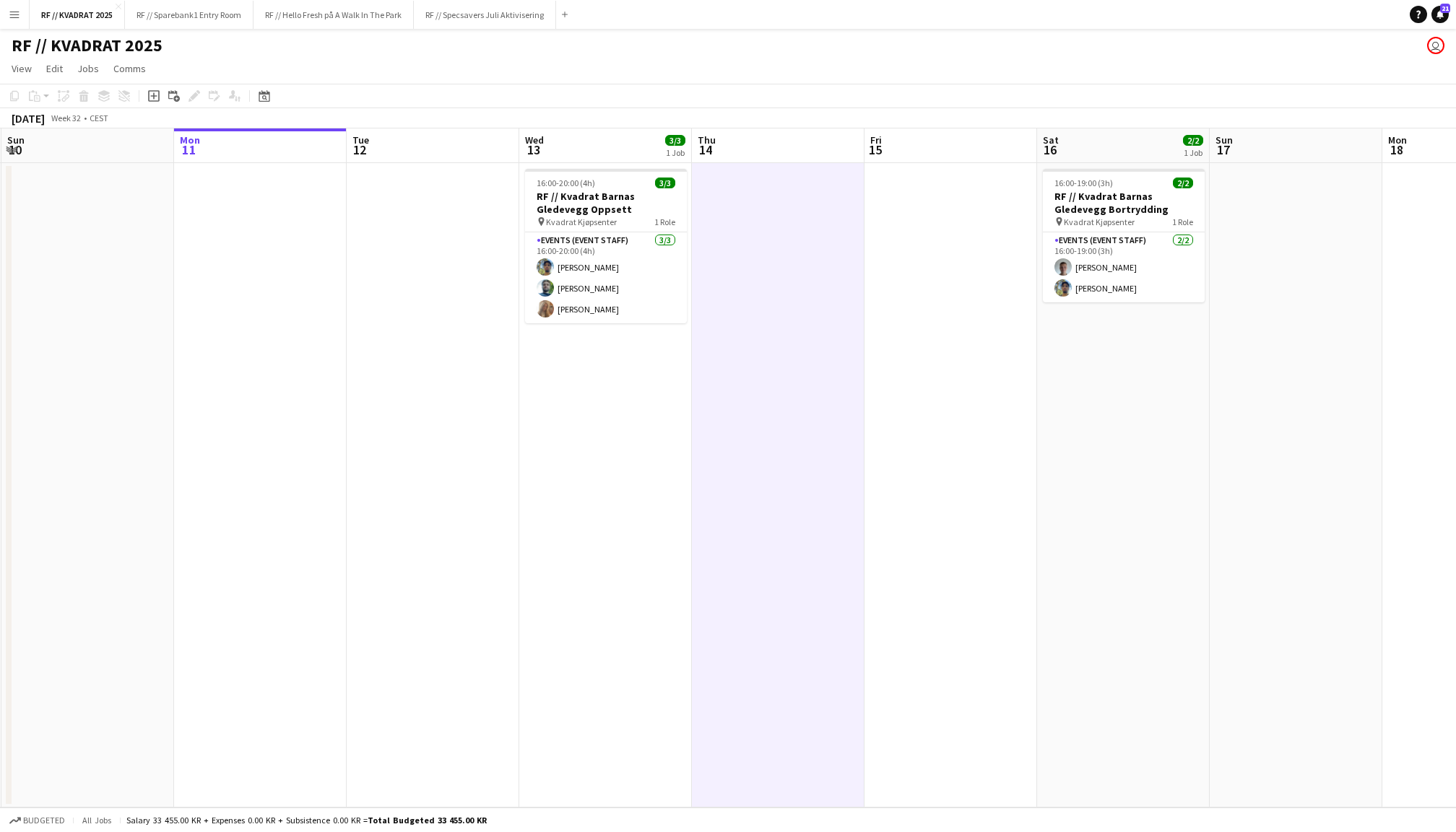
click at [636, 390] on app-date-cell "16:00-20:00 (4h) 3/3 RF // Kvadrat Barnas Gledevegg Oppsett pin Kvadrat Kjøpsen…" at bounding box center [605, 486] width 173 height 645
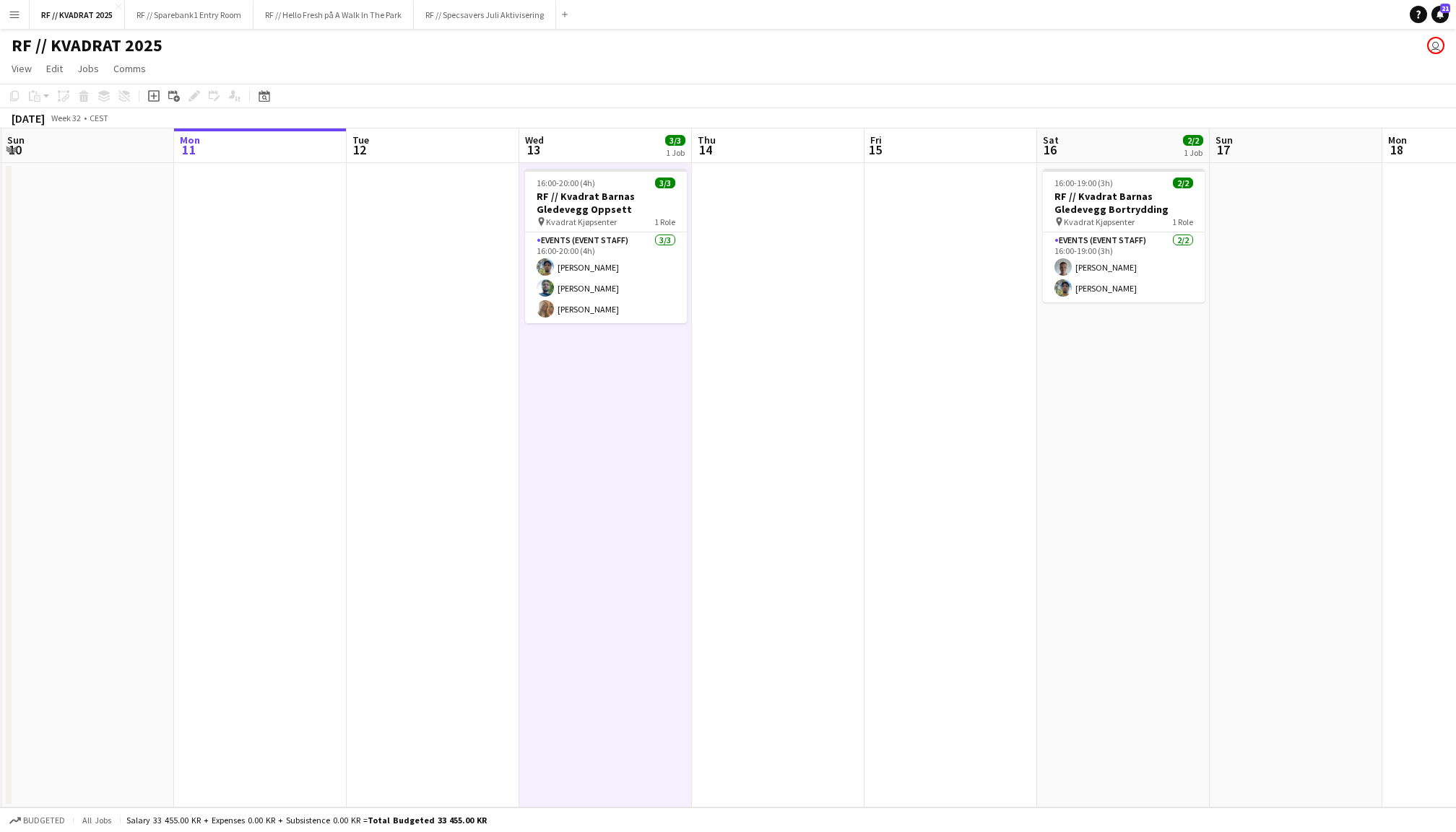
click at [283, 255] on app-date-cell at bounding box center [260, 486] width 173 height 645
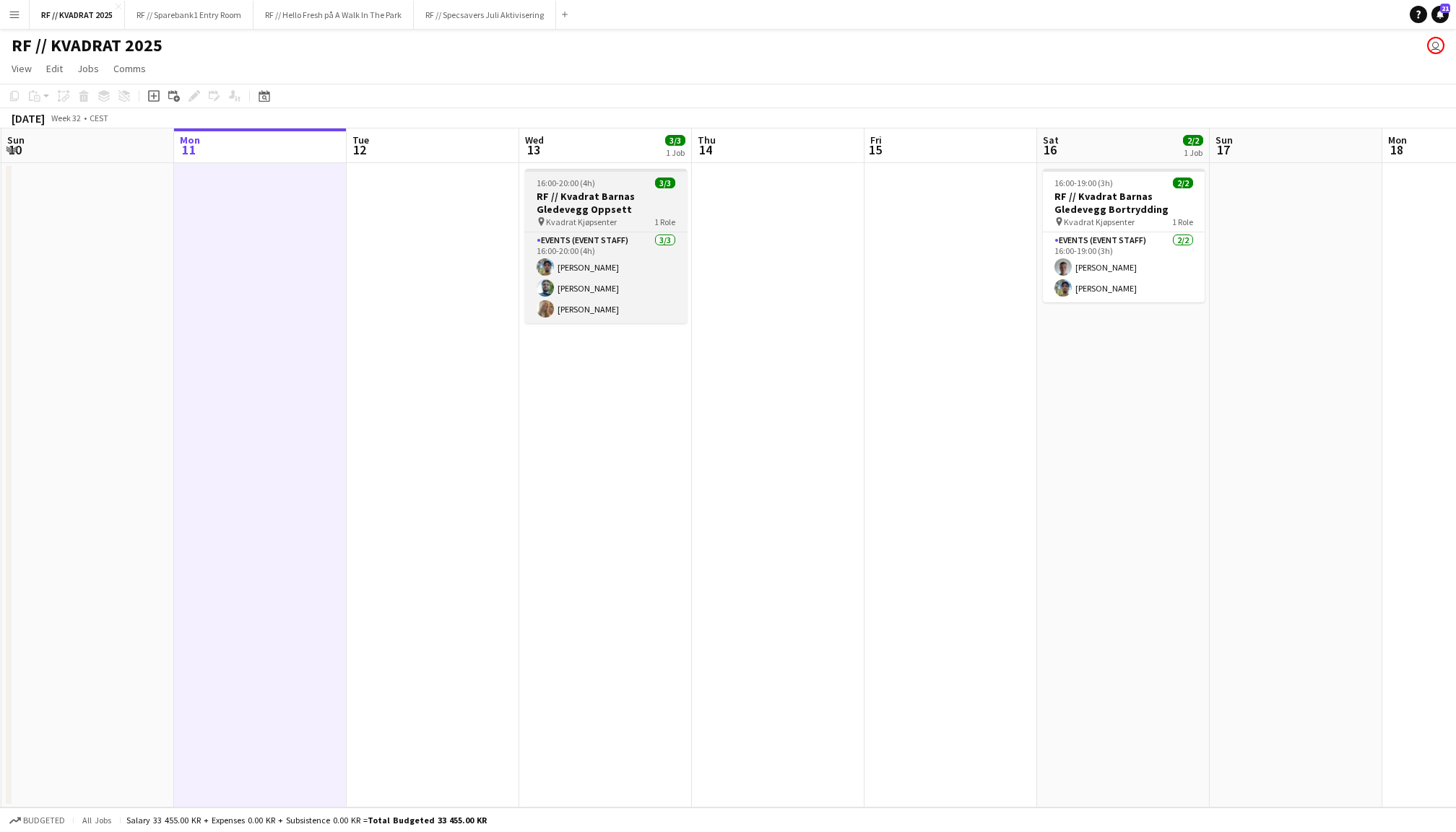
click at [613, 224] on span "Kvadrat Kjøpsenter" at bounding box center [581, 222] width 71 height 11
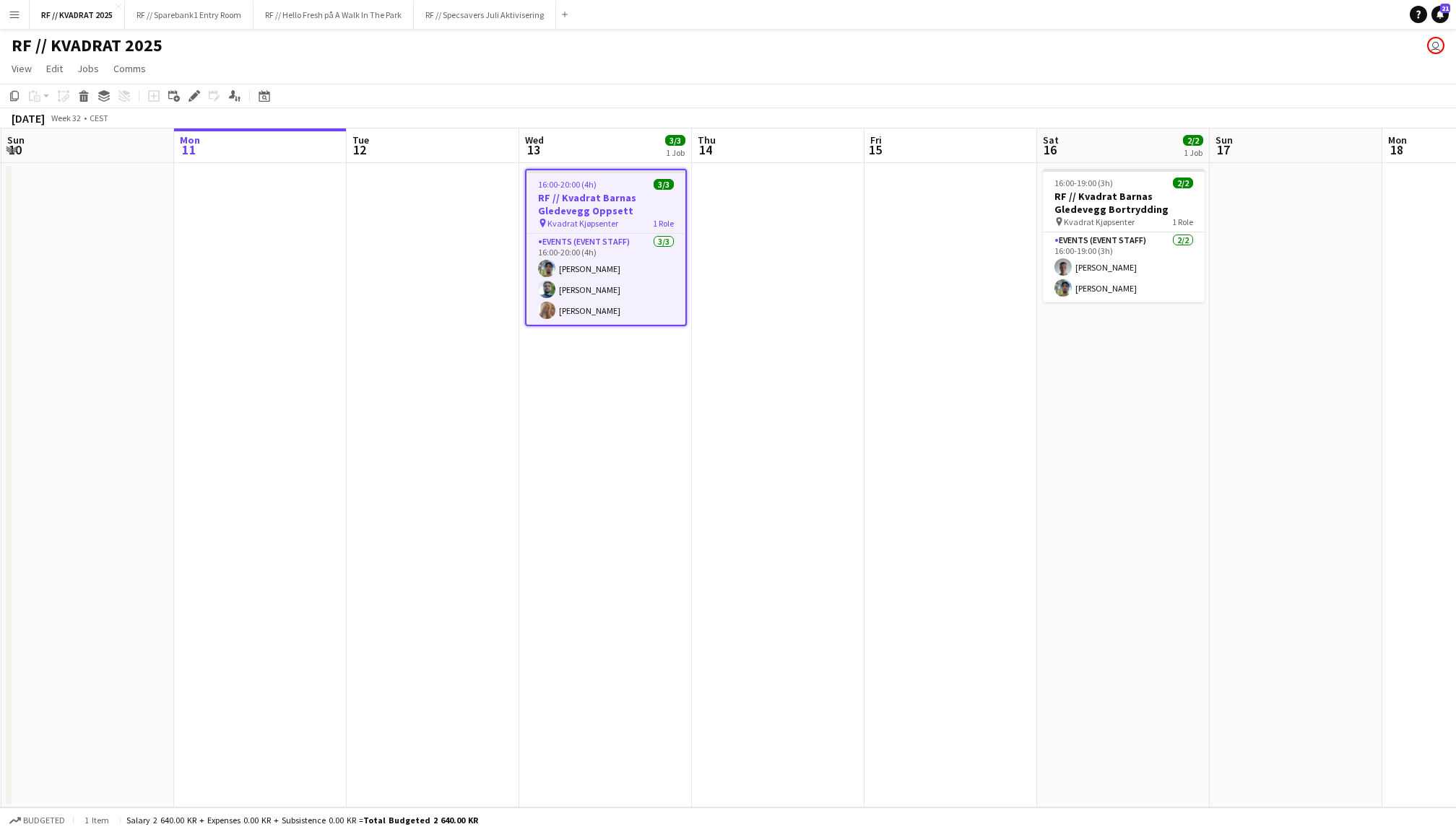
click at [842, 237] on app-date-cell at bounding box center [778, 486] width 173 height 645
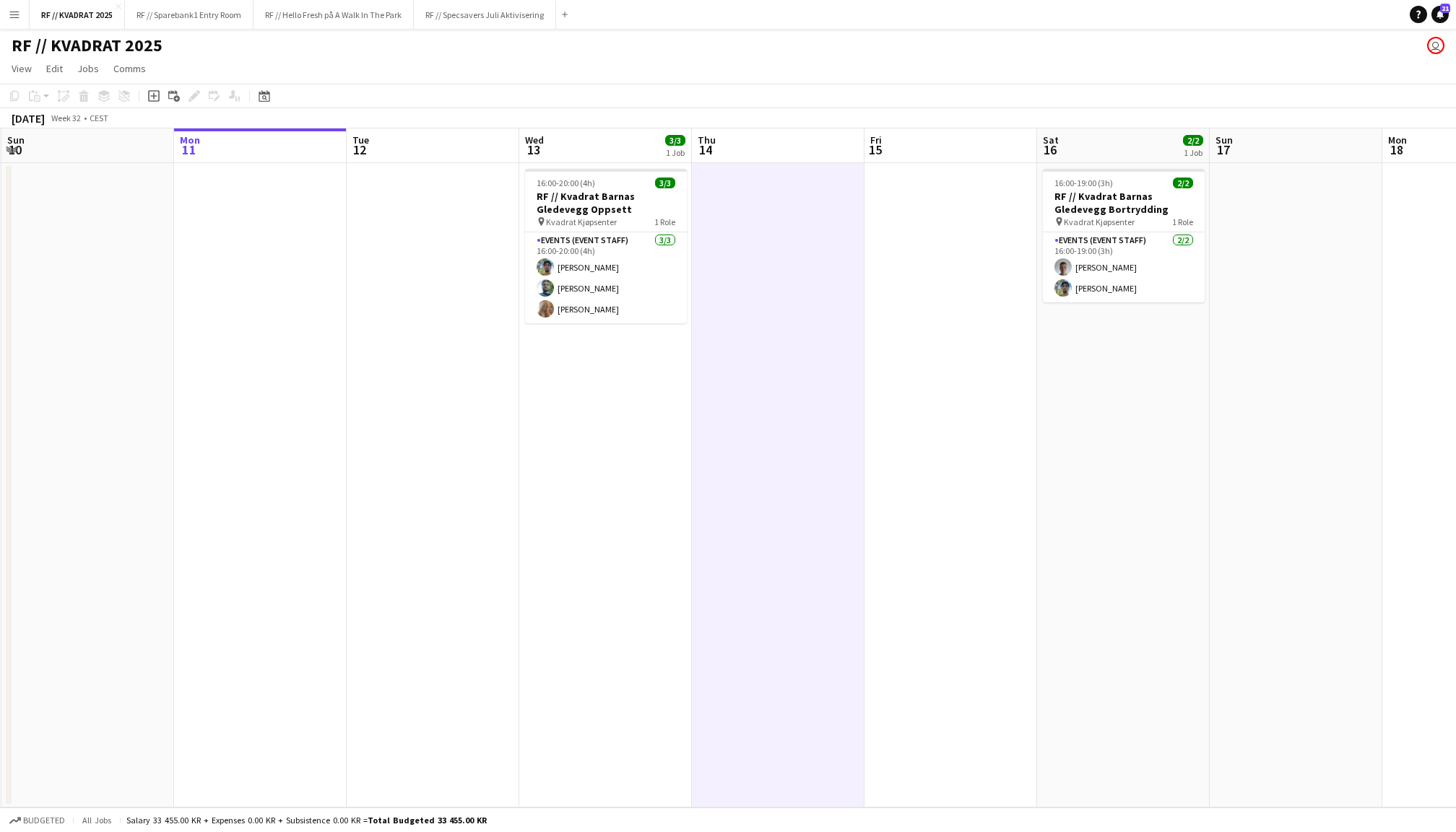
click at [898, 247] on app-date-cell at bounding box center [951, 486] width 173 height 645
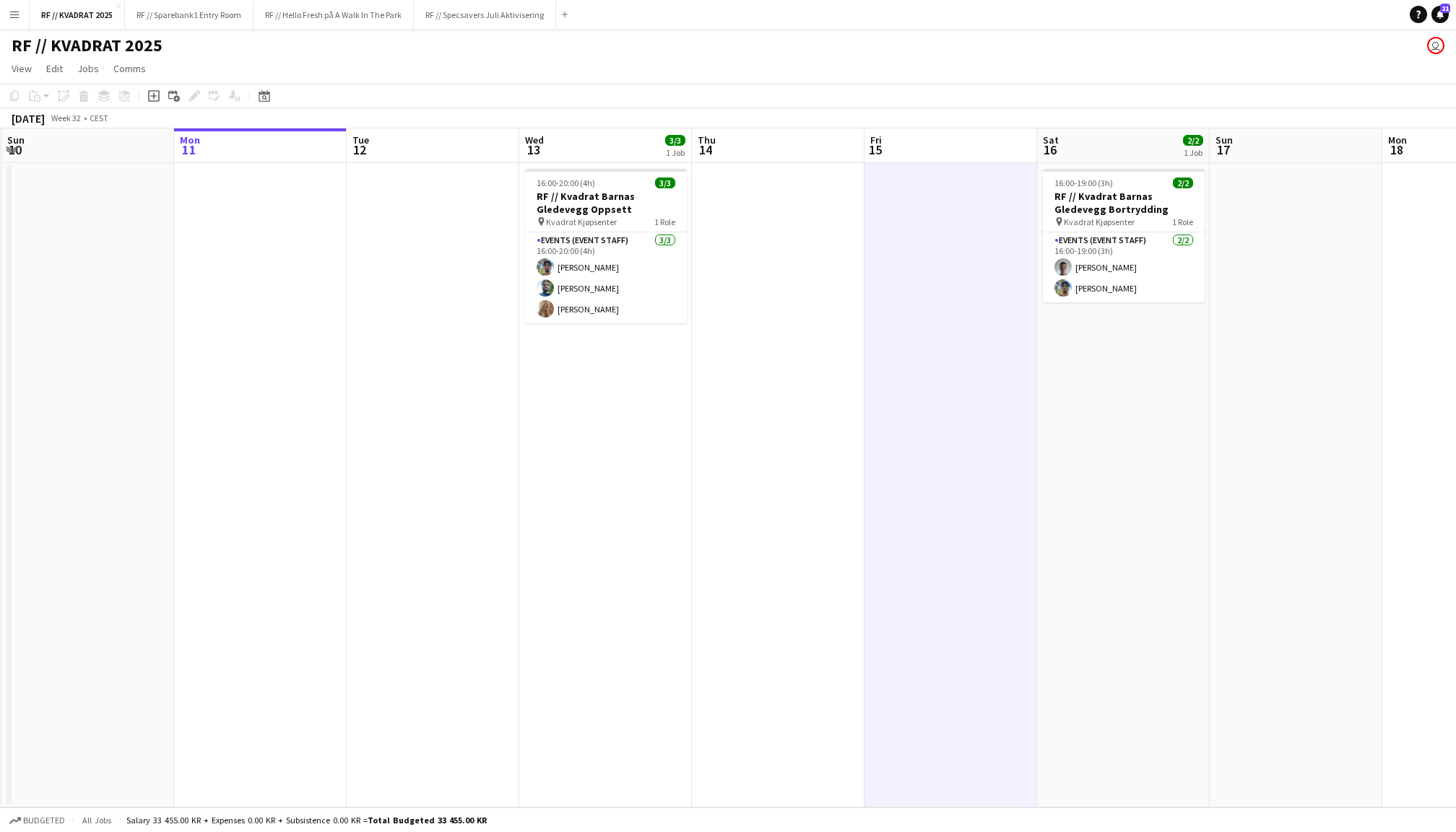
click at [768, 295] on app-date-cell at bounding box center [778, 486] width 173 height 645
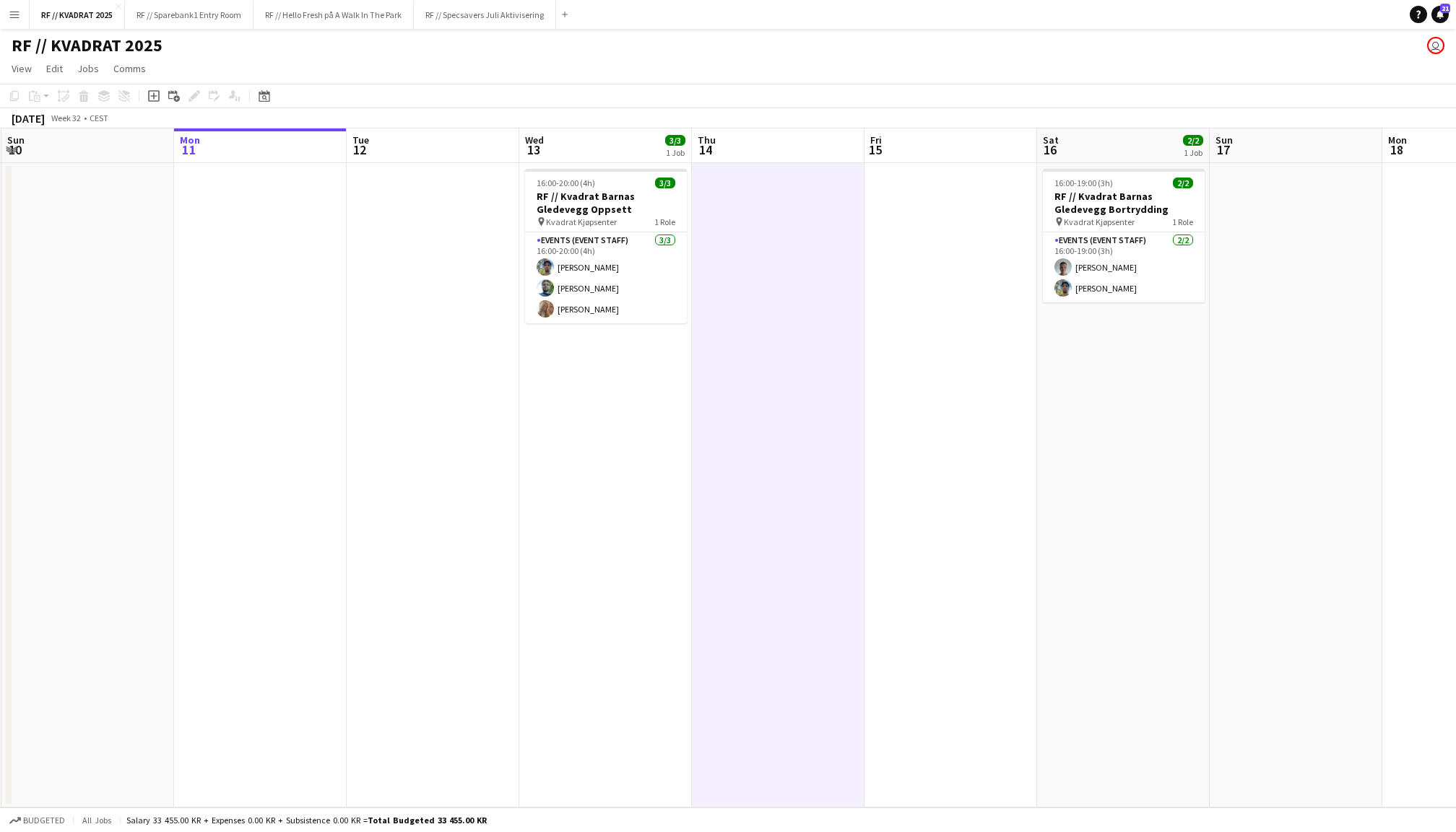
click at [598, 380] on app-date-cell "16:00-20:00 (4h) 3/3 RF // Kvadrat Barnas Gledevegg Oppsett pin Kvadrat Kjøpsen…" at bounding box center [605, 486] width 173 height 645
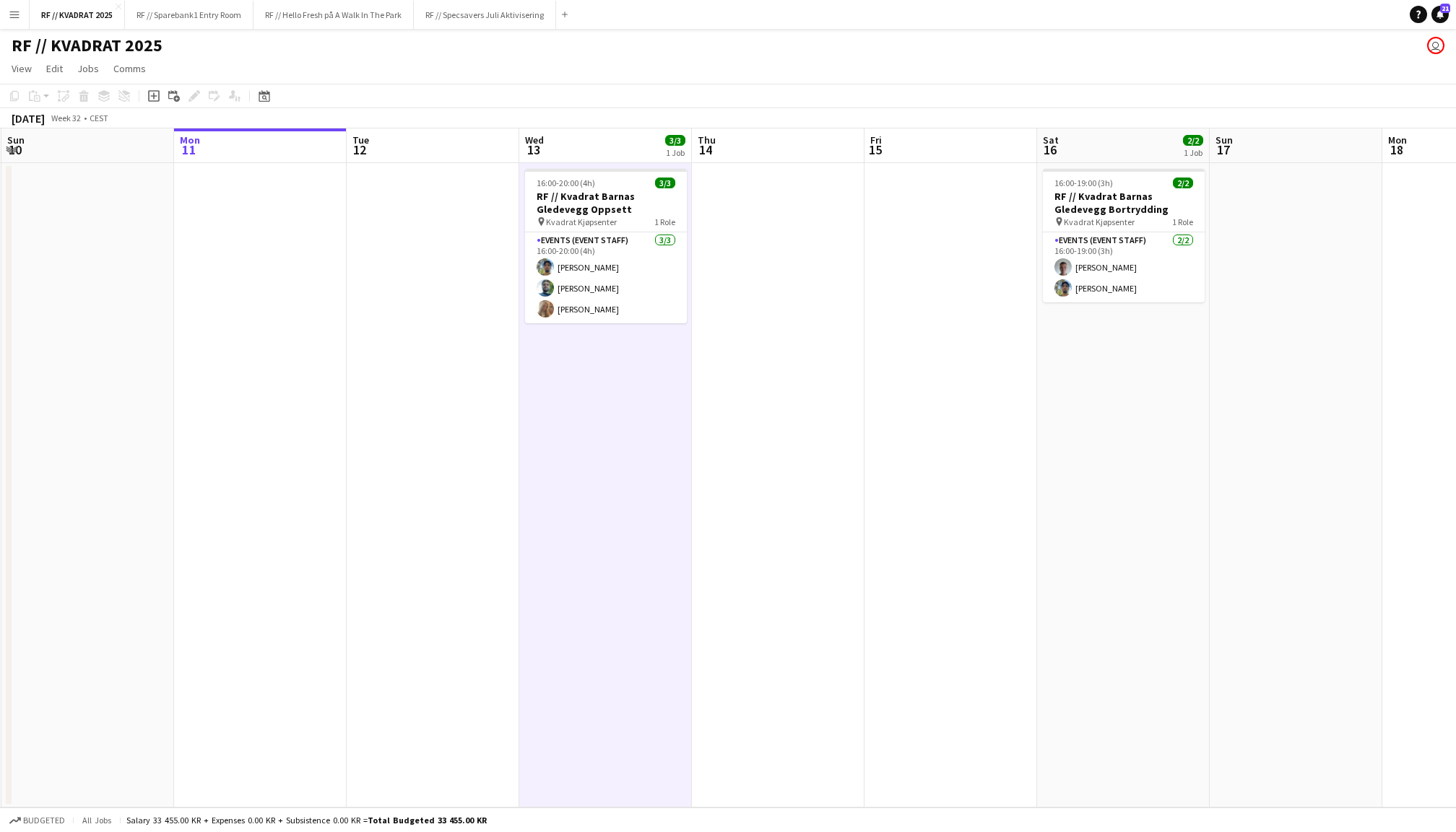
click at [414, 269] on app-date-cell at bounding box center [433, 486] width 173 height 645
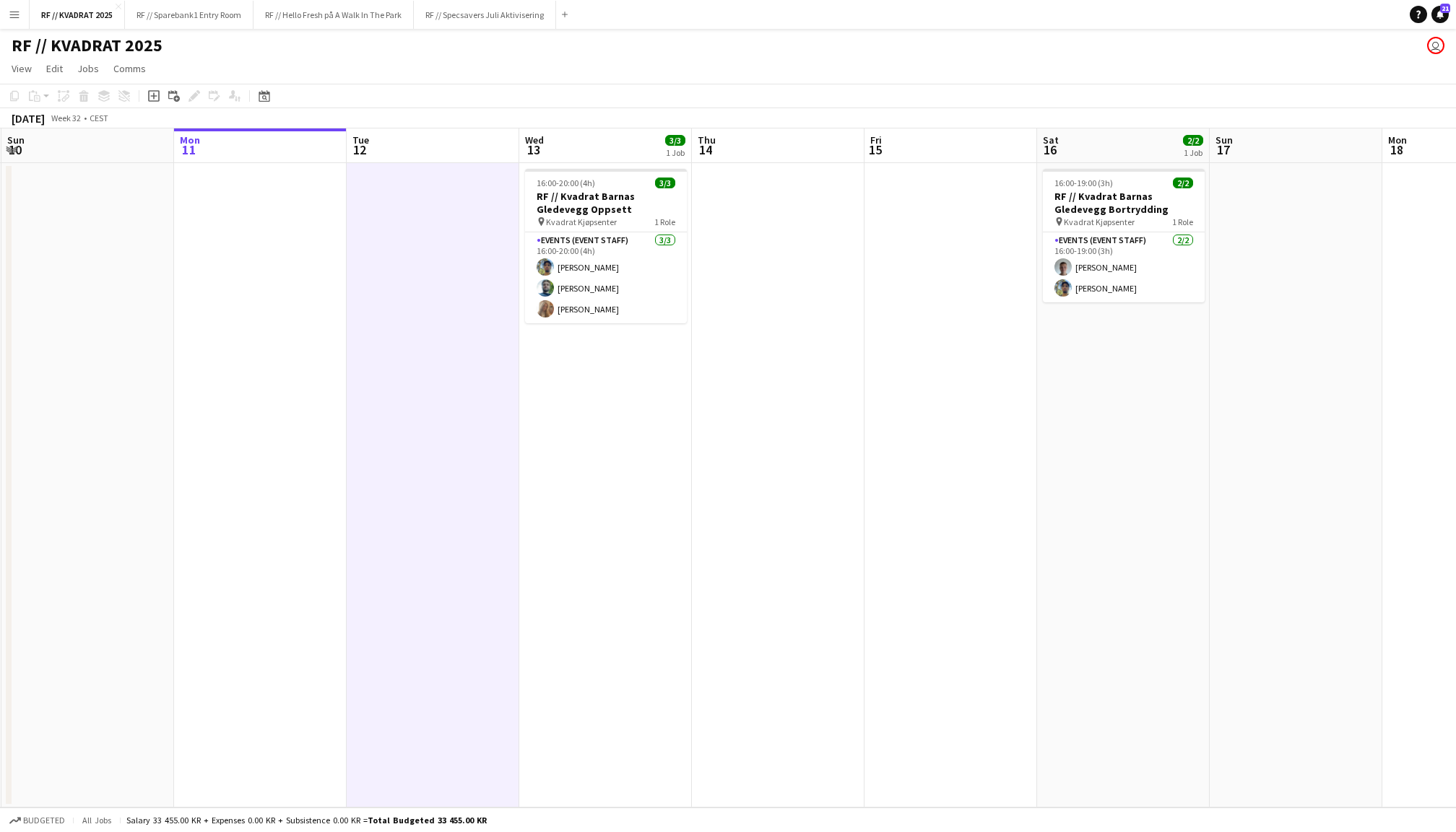
click at [267, 264] on app-date-cell at bounding box center [260, 486] width 173 height 645
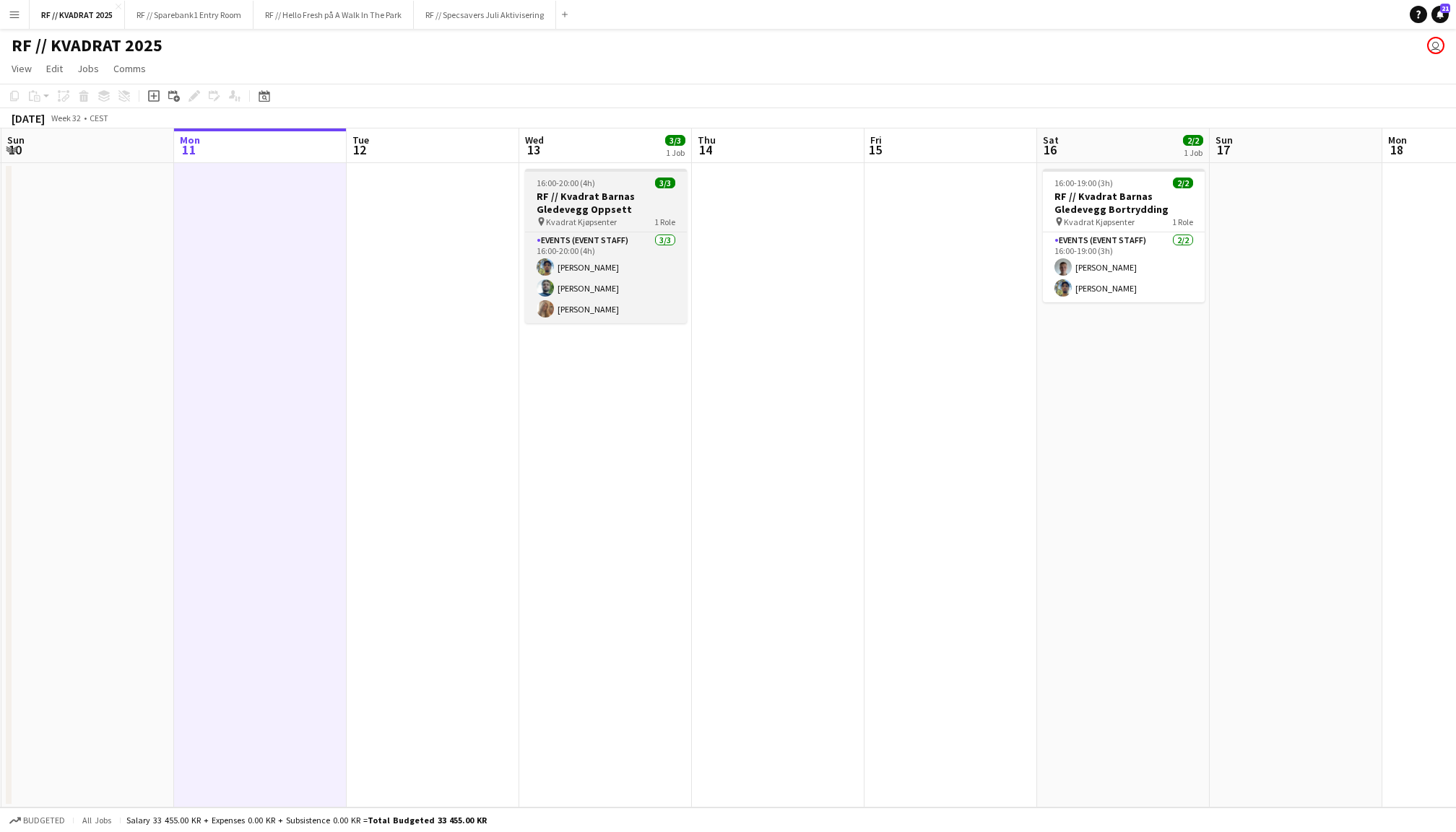
click at [578, 199] on h3 "RF // Kvadrat Barnas Gledevegg Oppsett" at bounding box center [606, 203] width 162 height 26
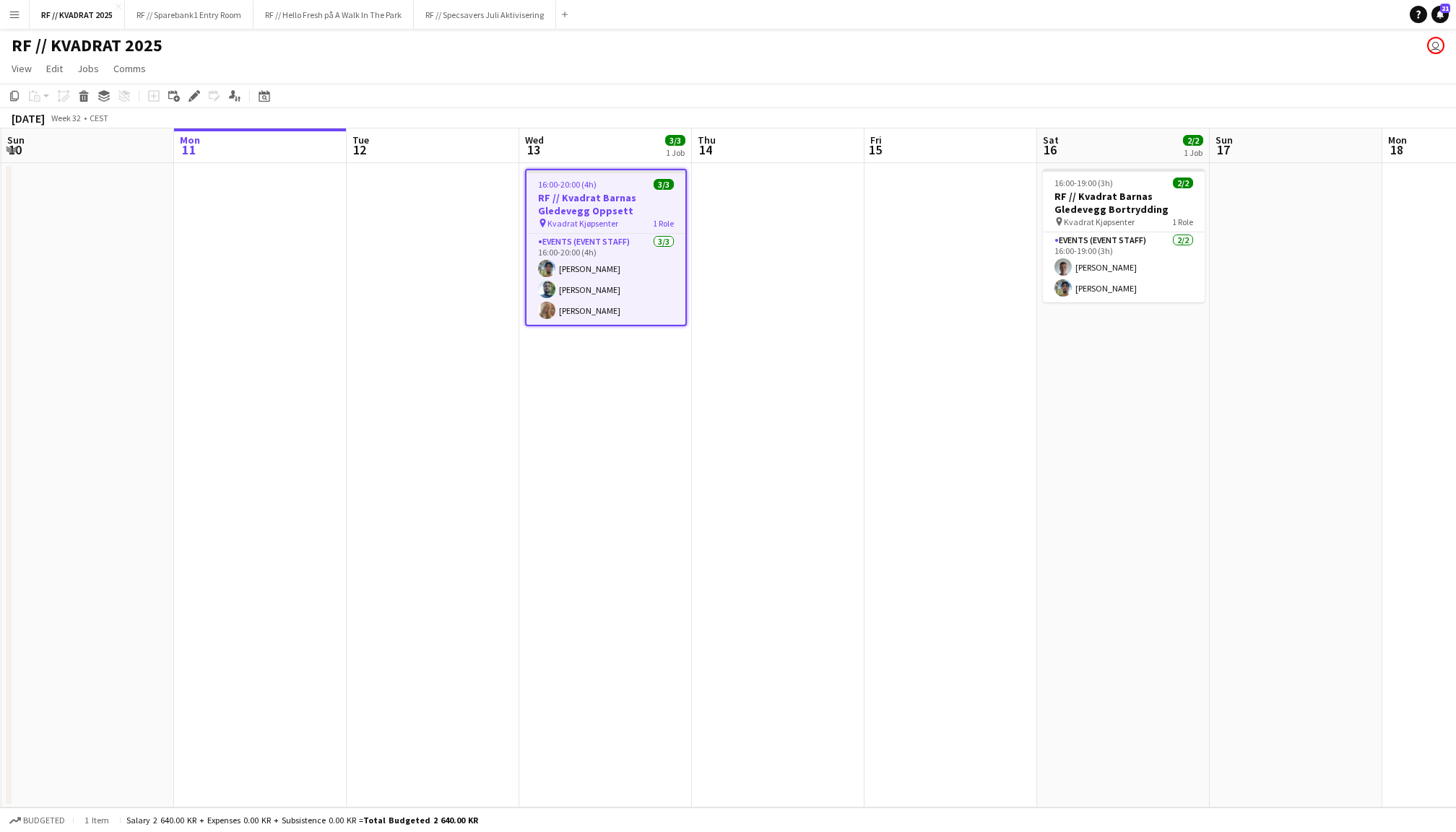
click at [942, 272] on app-date-cell at bounding box center [951, 486] width 173 height 645
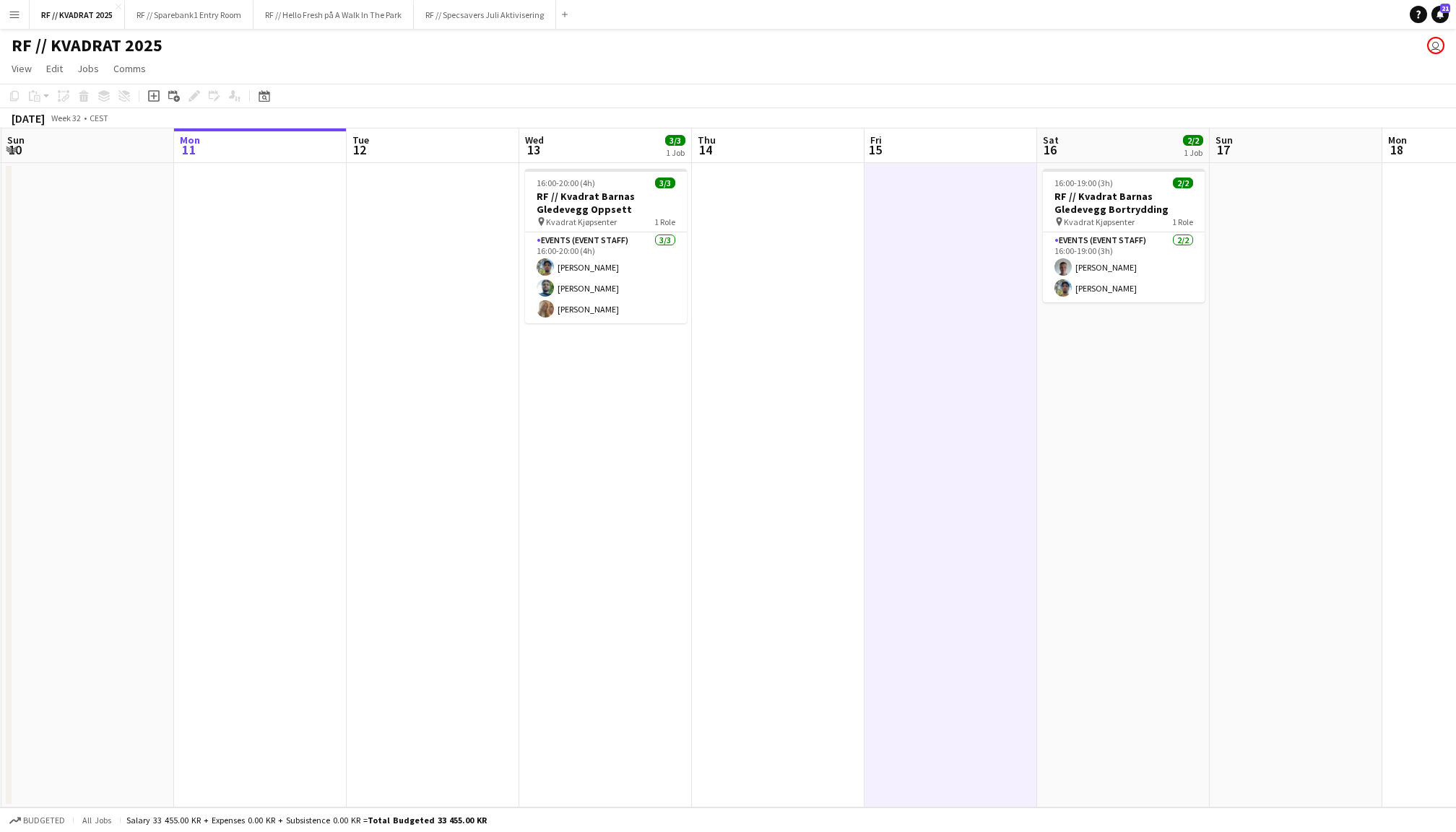
click at [780, 272] on app-date-cell at bounding box center [778, 486] width 173 height 645
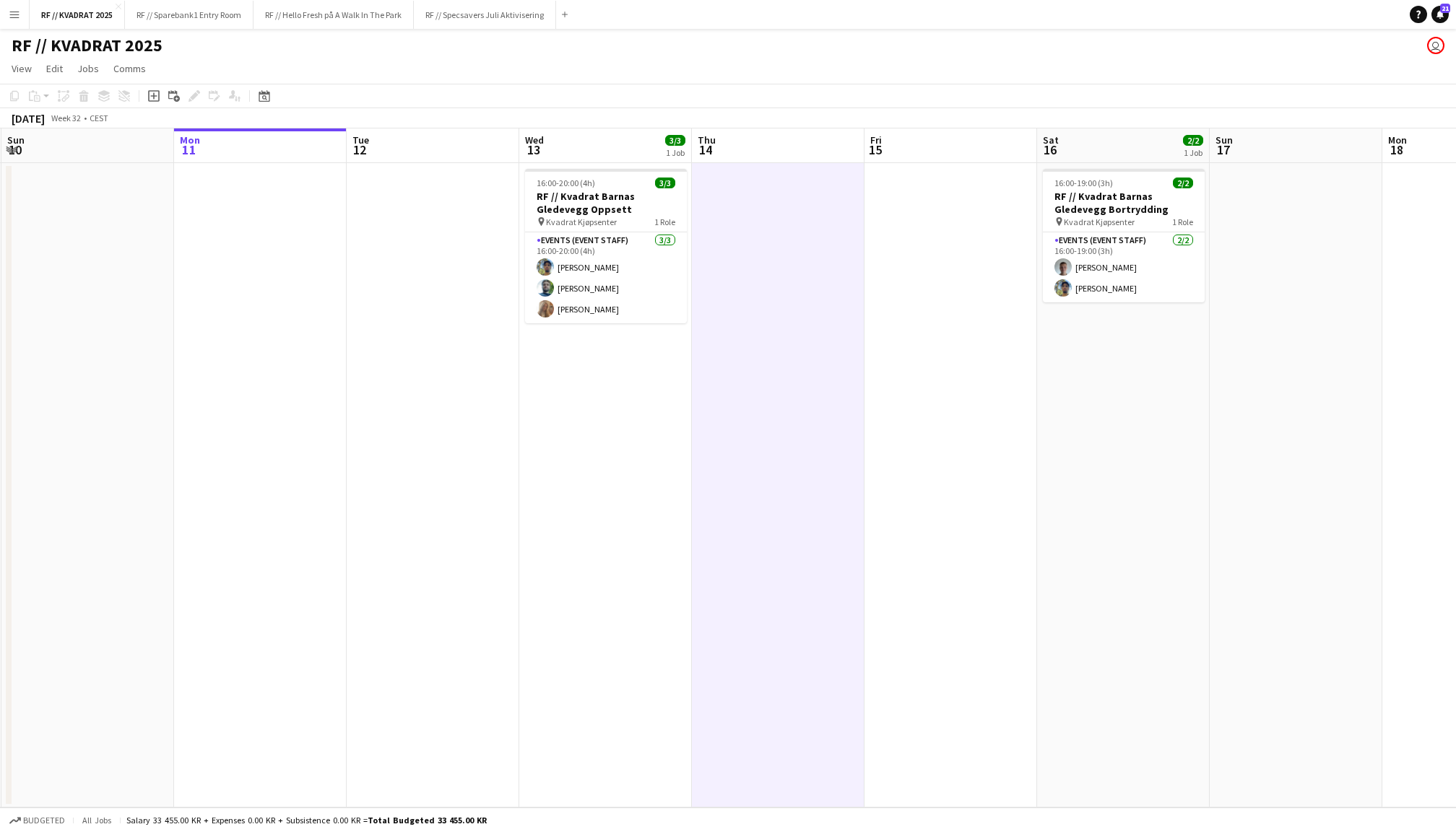
click at [246, 224] on app-date-cell at bounding box center [260, 486] width 173 height 645
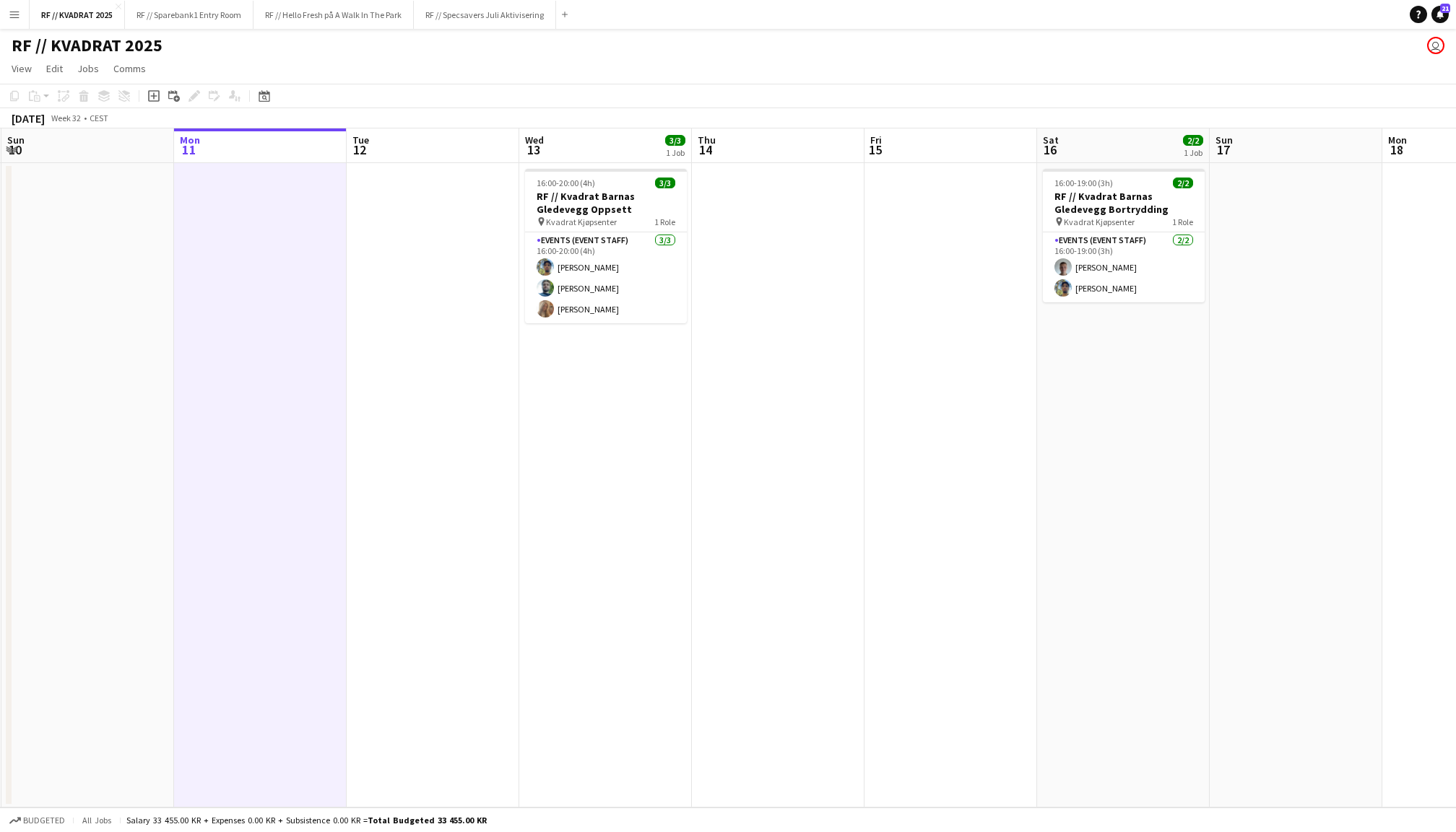
click at [460, 280] on app-date-cell at bounding box center [433, 486] width 173 height 645
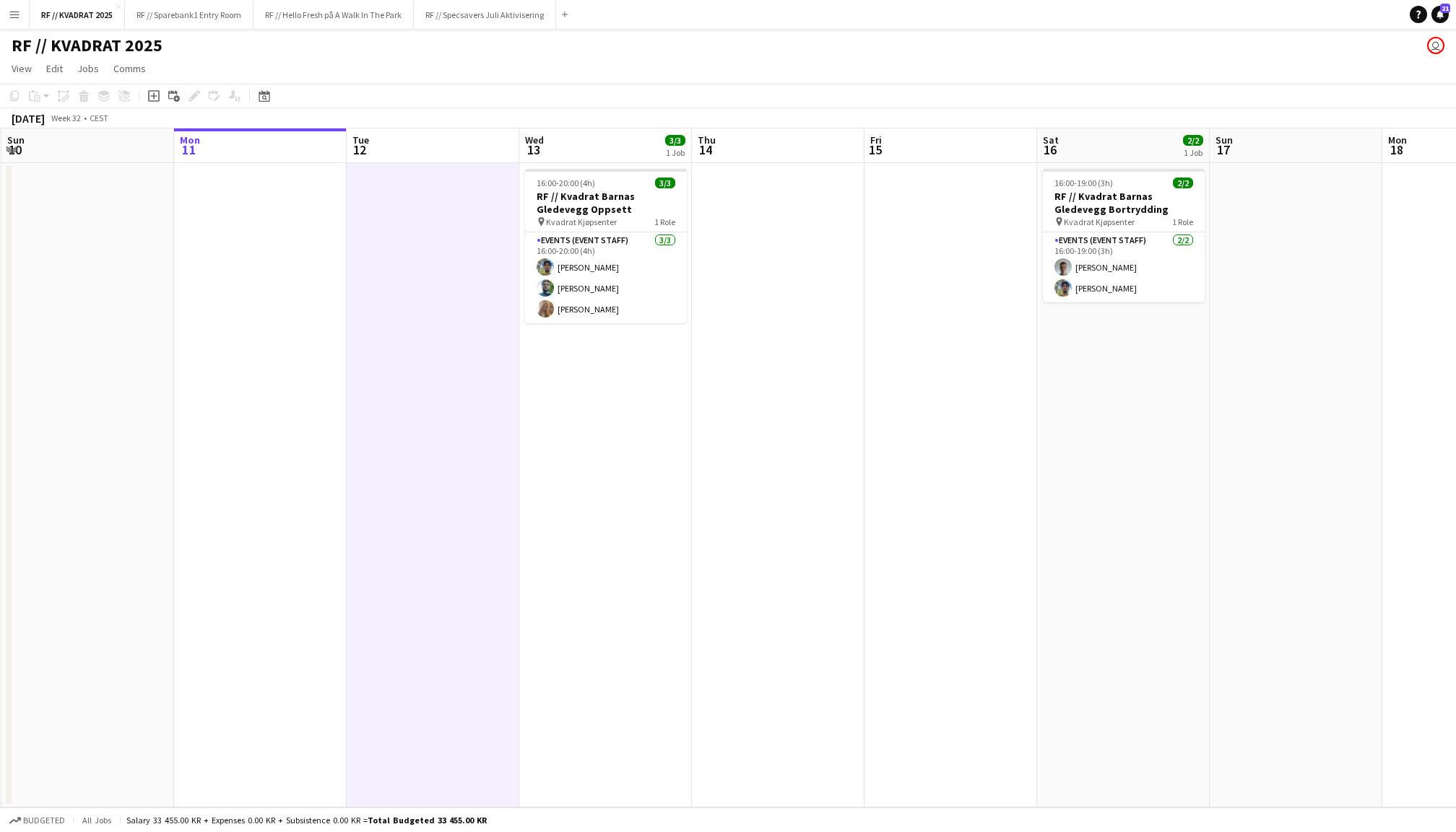
click at [957, 261] on app-date-cell at bounding box center [951, 486] width 173 height 645
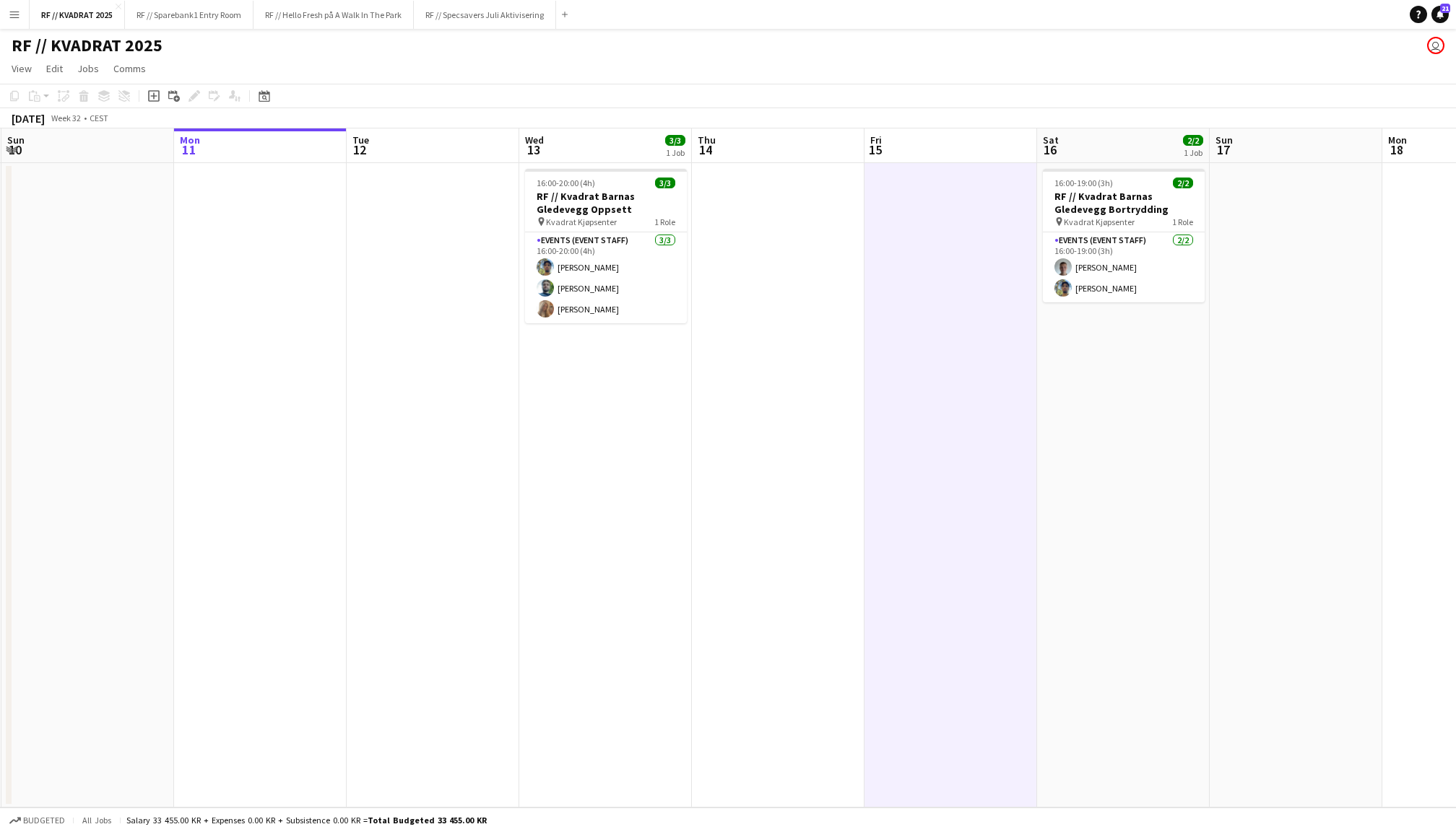
click at [816, 260] on app-date-cell at bounding box center [778, 486] width 173 height 645
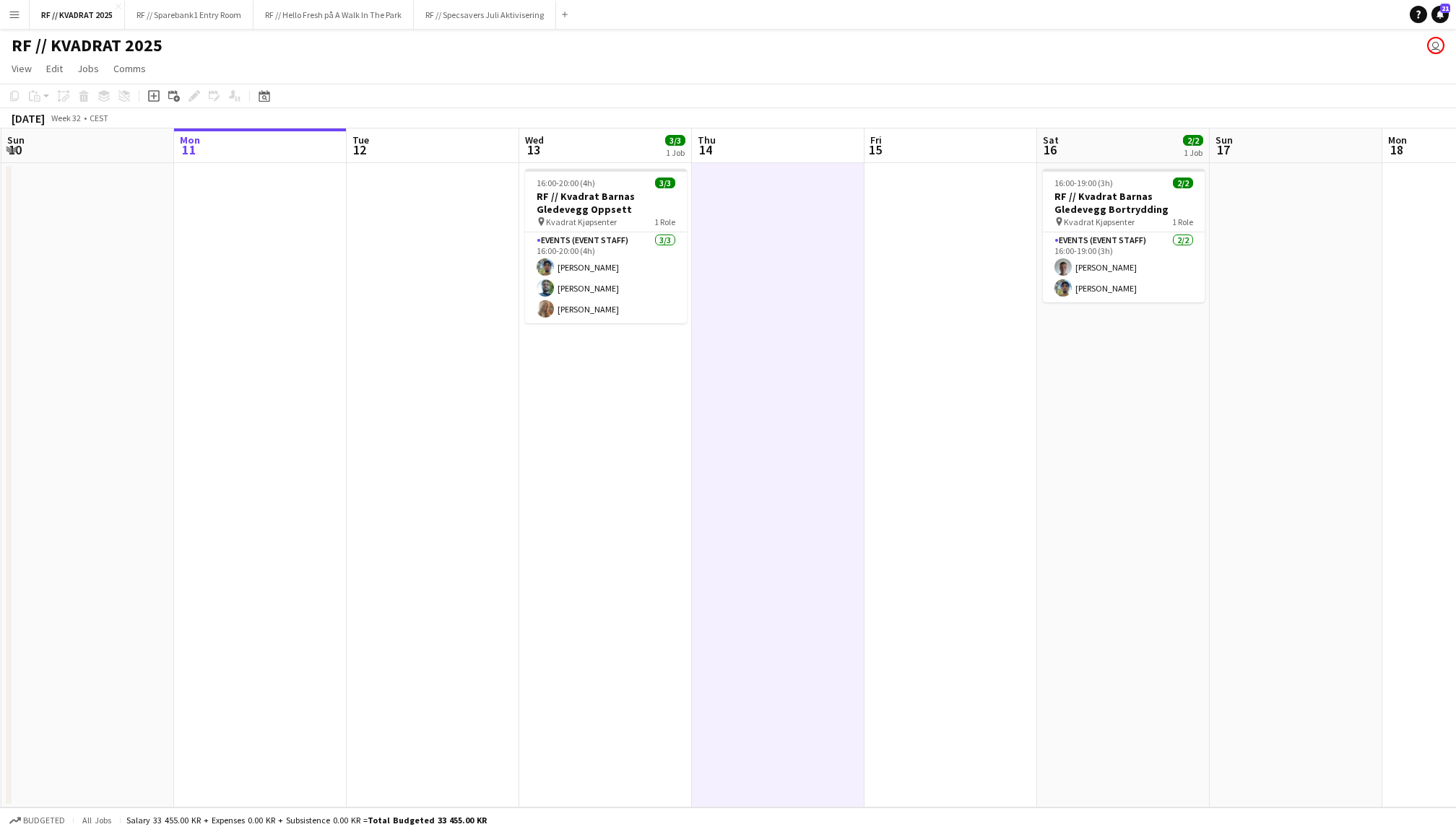
click at [288, 307] on app-date-cell at bounding box center [260, 486] width 173 height 645
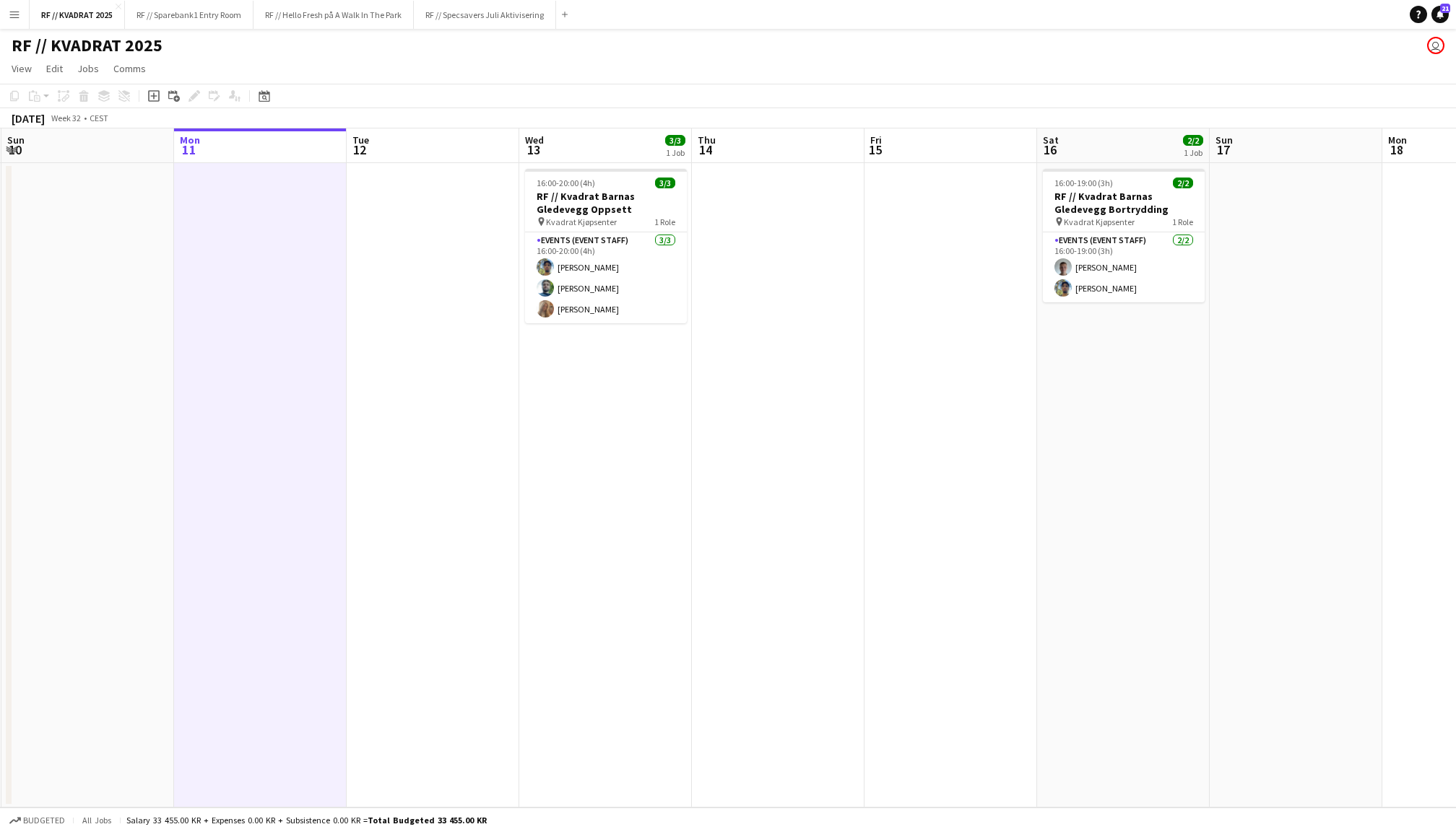
click at [408, 309] on app-date-cell at bounding box center [433, 486] width 173 height 645
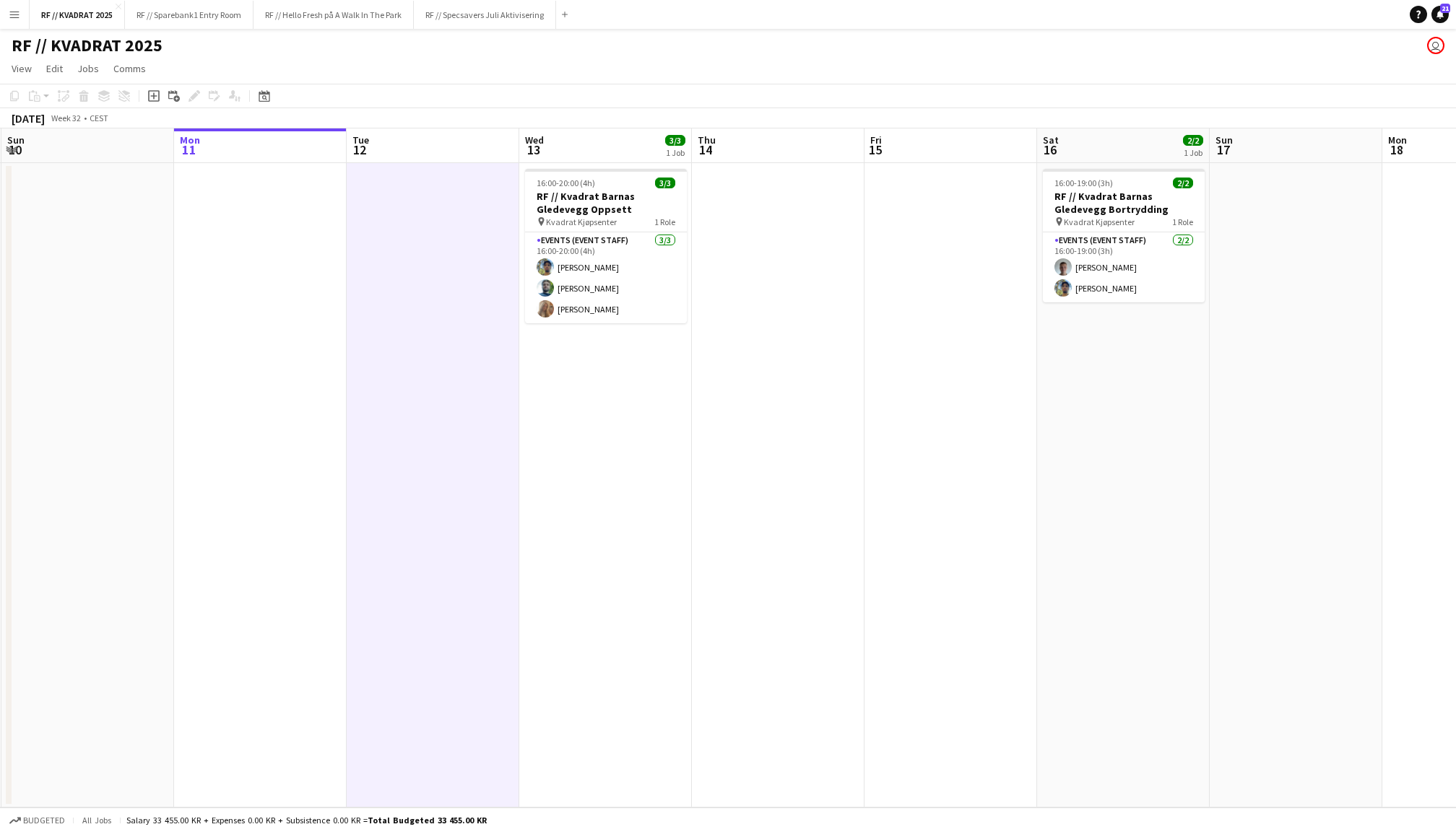
click at [650, 396] on app-date-cell "16:00-20:00 (4h) 3/3 RF // Kvadrat Barnas Gledevegg Oppsett pin Kvadrat Kjøpsen…" at bounding box center [605, 486] width 173 height 645
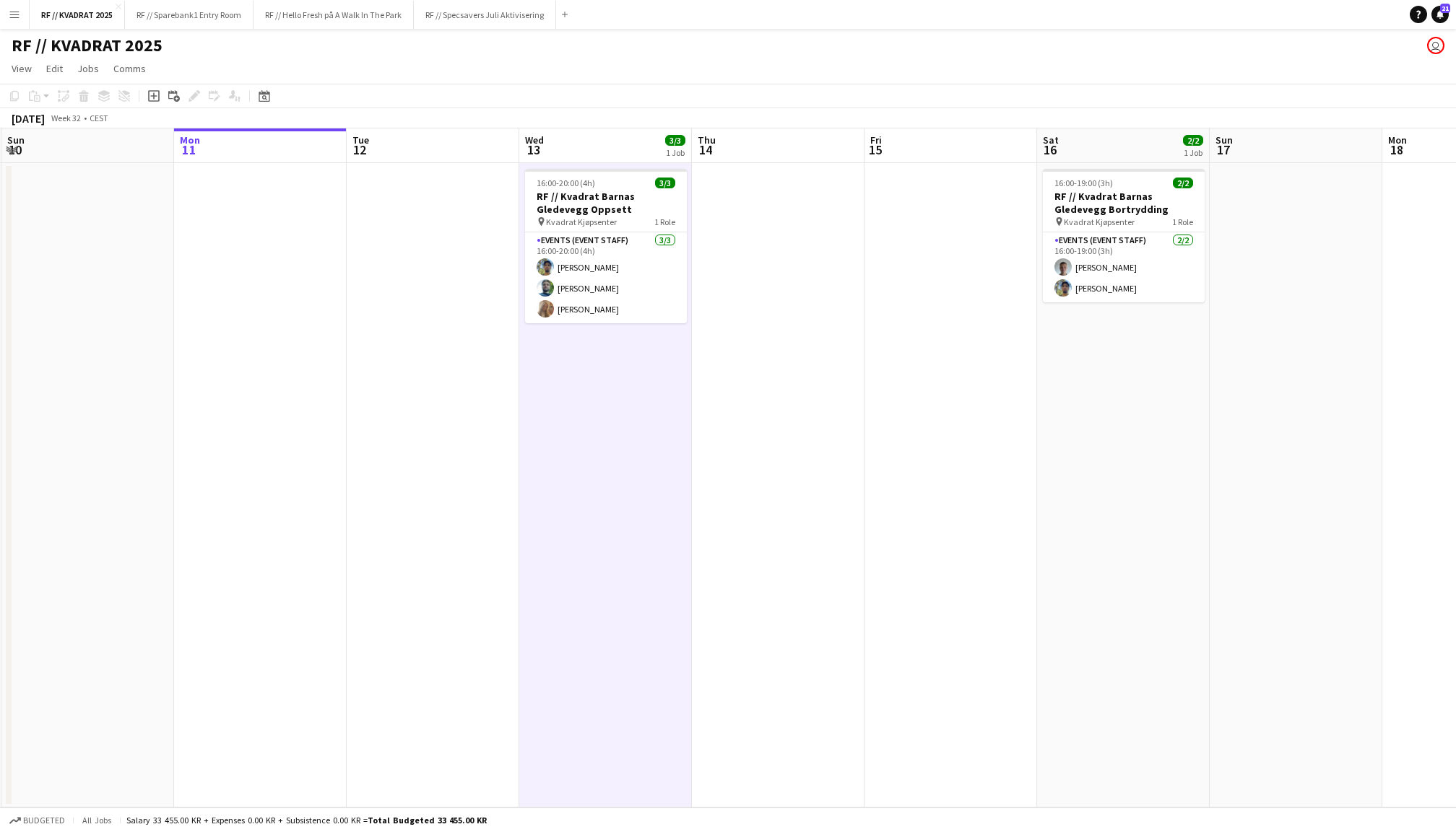
click at [802, 350] on app-date-cell at bounding box center [778, 486] width 173 height 645
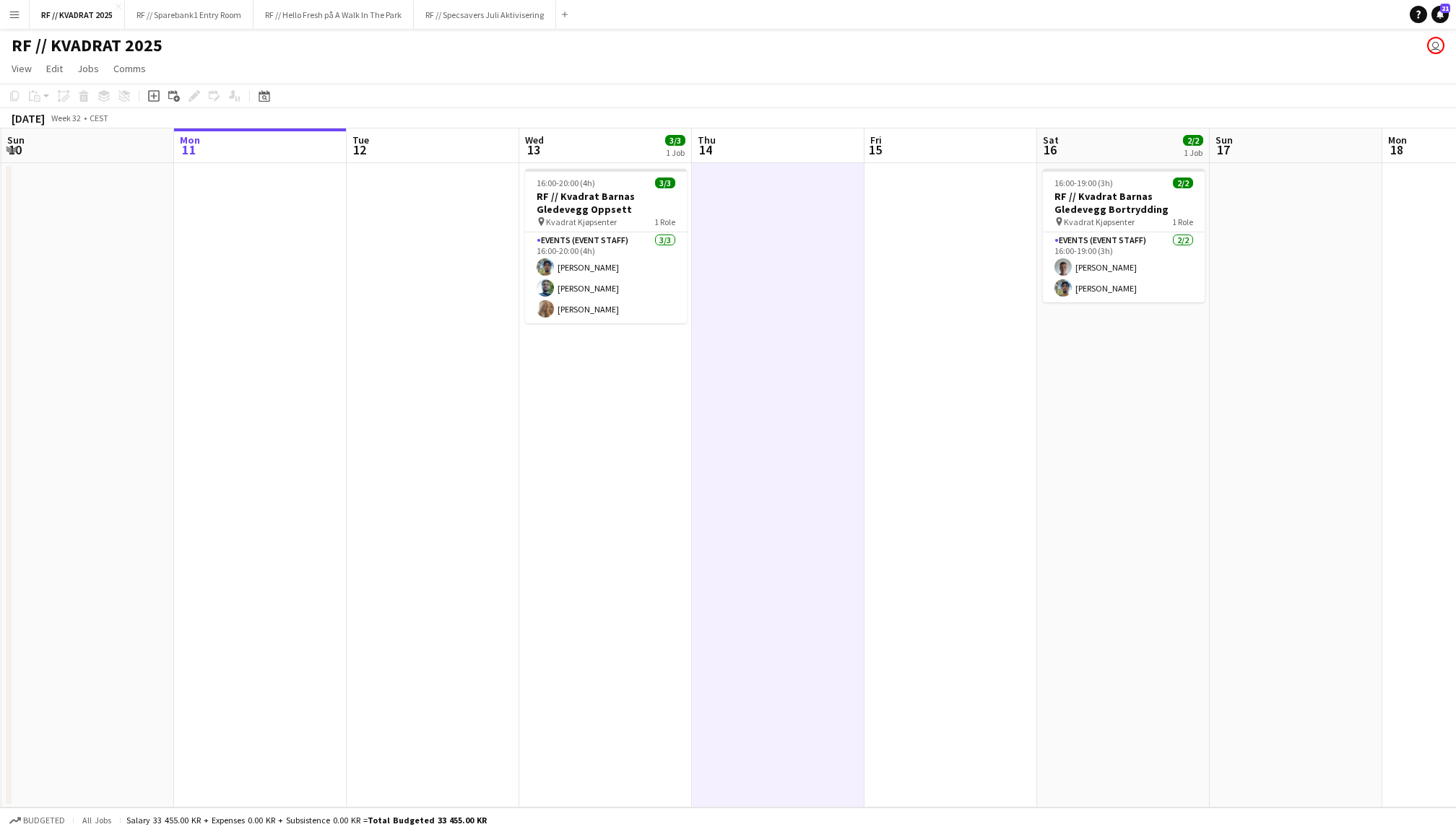
click at [948, 331] on app-date-cell at bounding box center [951, 486] width 173 height 645
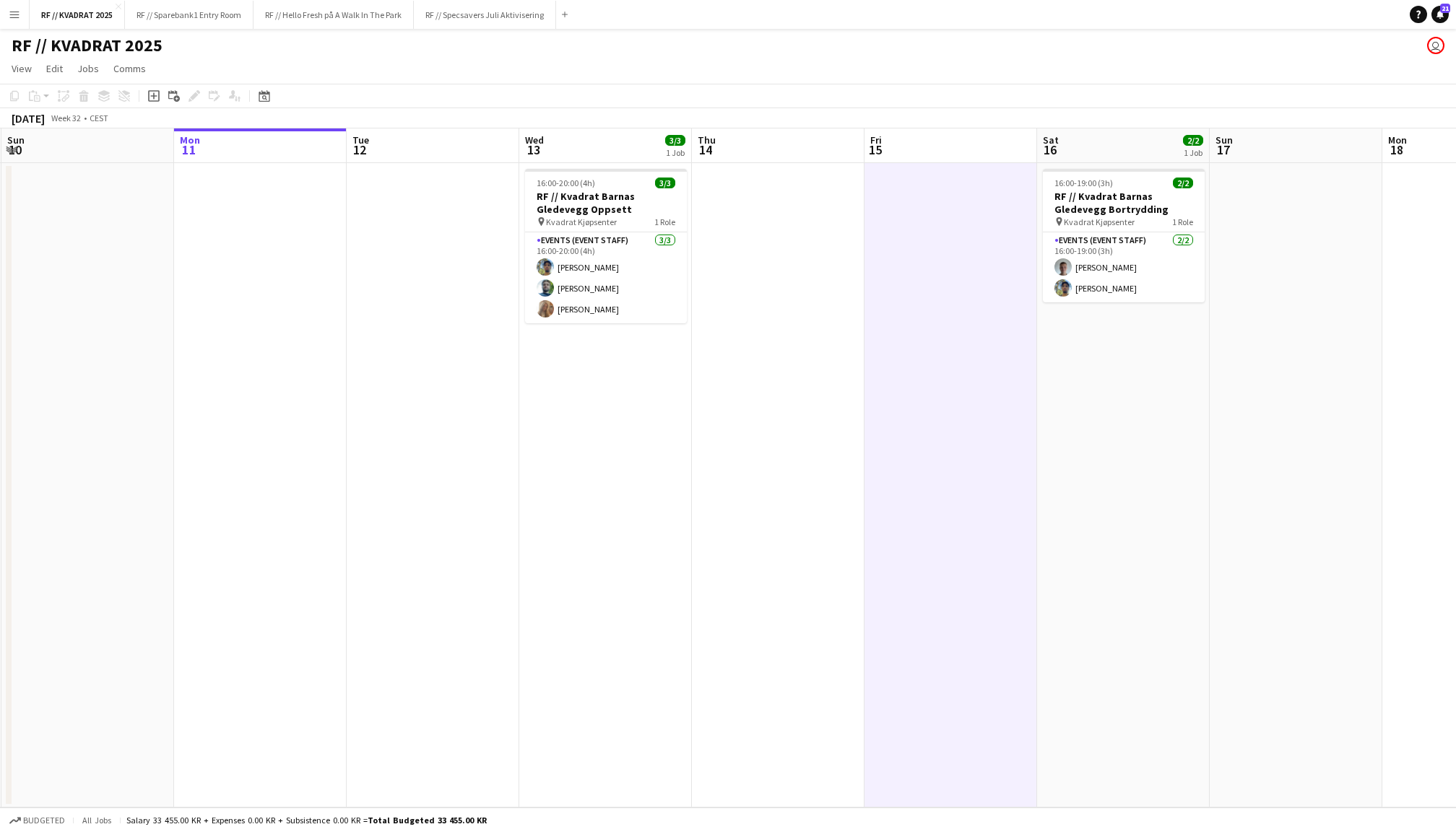
click at [285, 321] on app-date-cell at bounding box center [260, 486] width 173 height 645
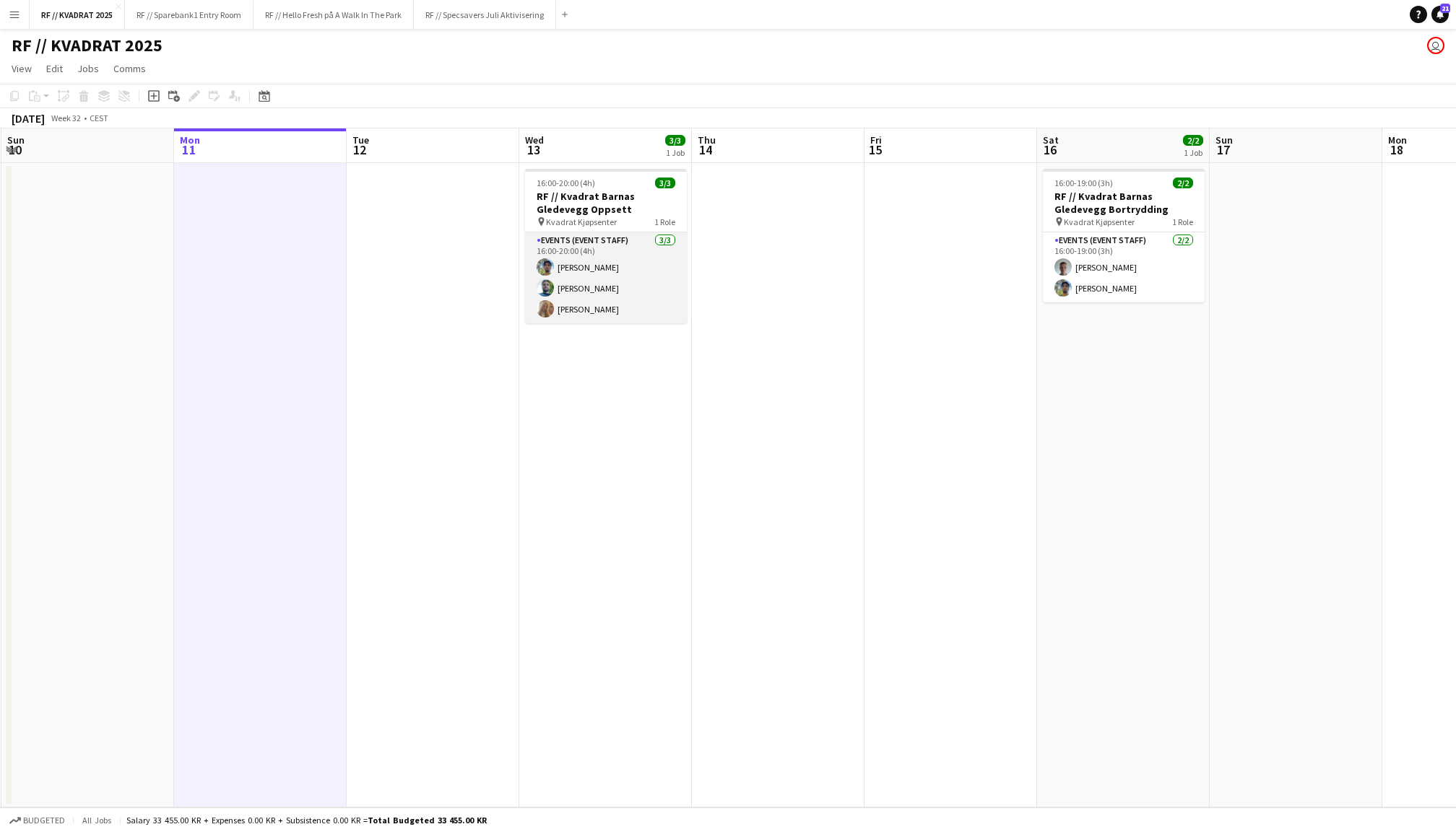
click at [532, 302] on app-card-role "Events (Event Staff) 3/3 16:00-20:00 (4h) Ramzan Bashir Anders Lerang Larsen Ce…" at bounding box center [606, 277] width 162 height 91
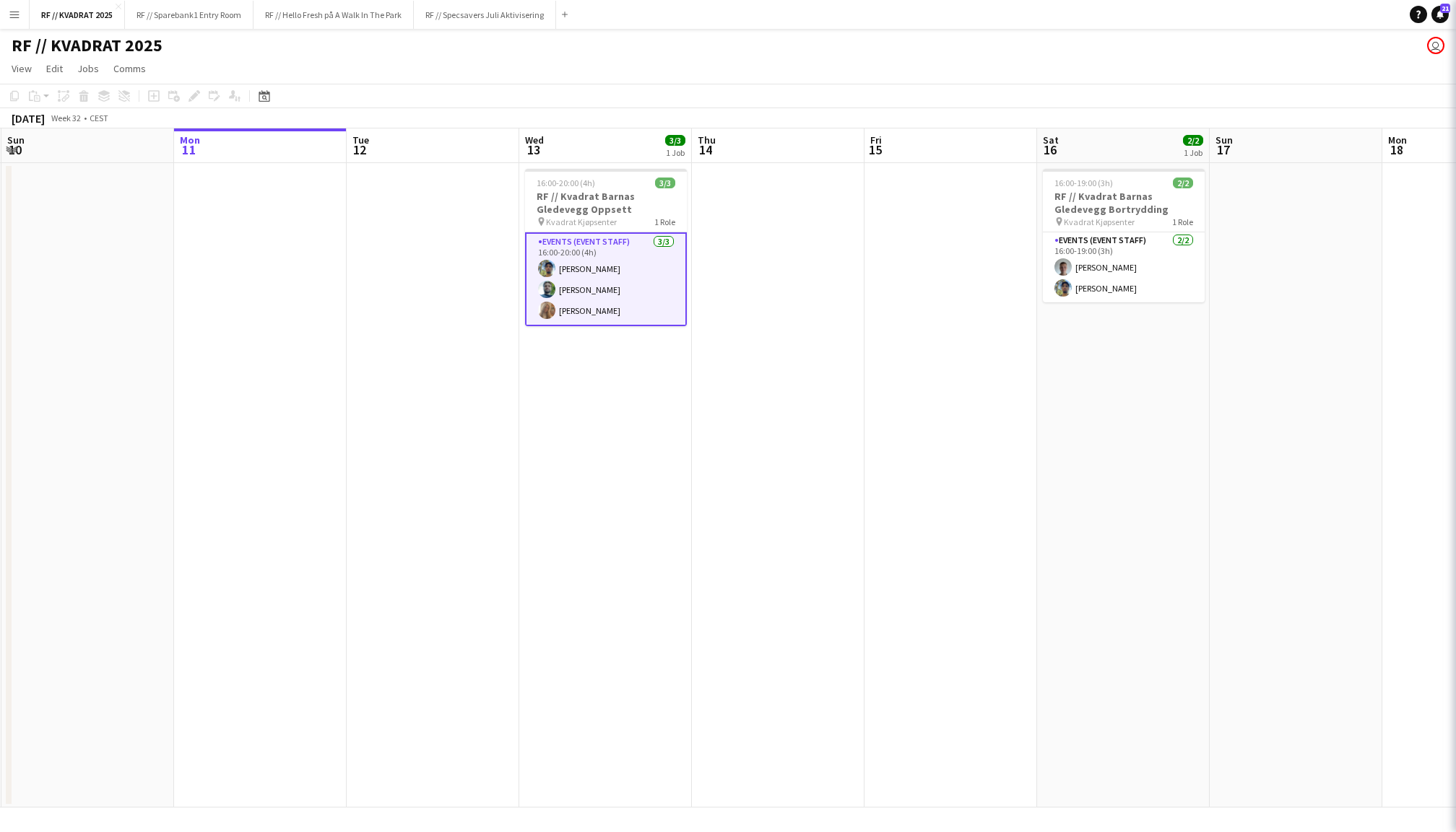
scroll to position [0, 343]
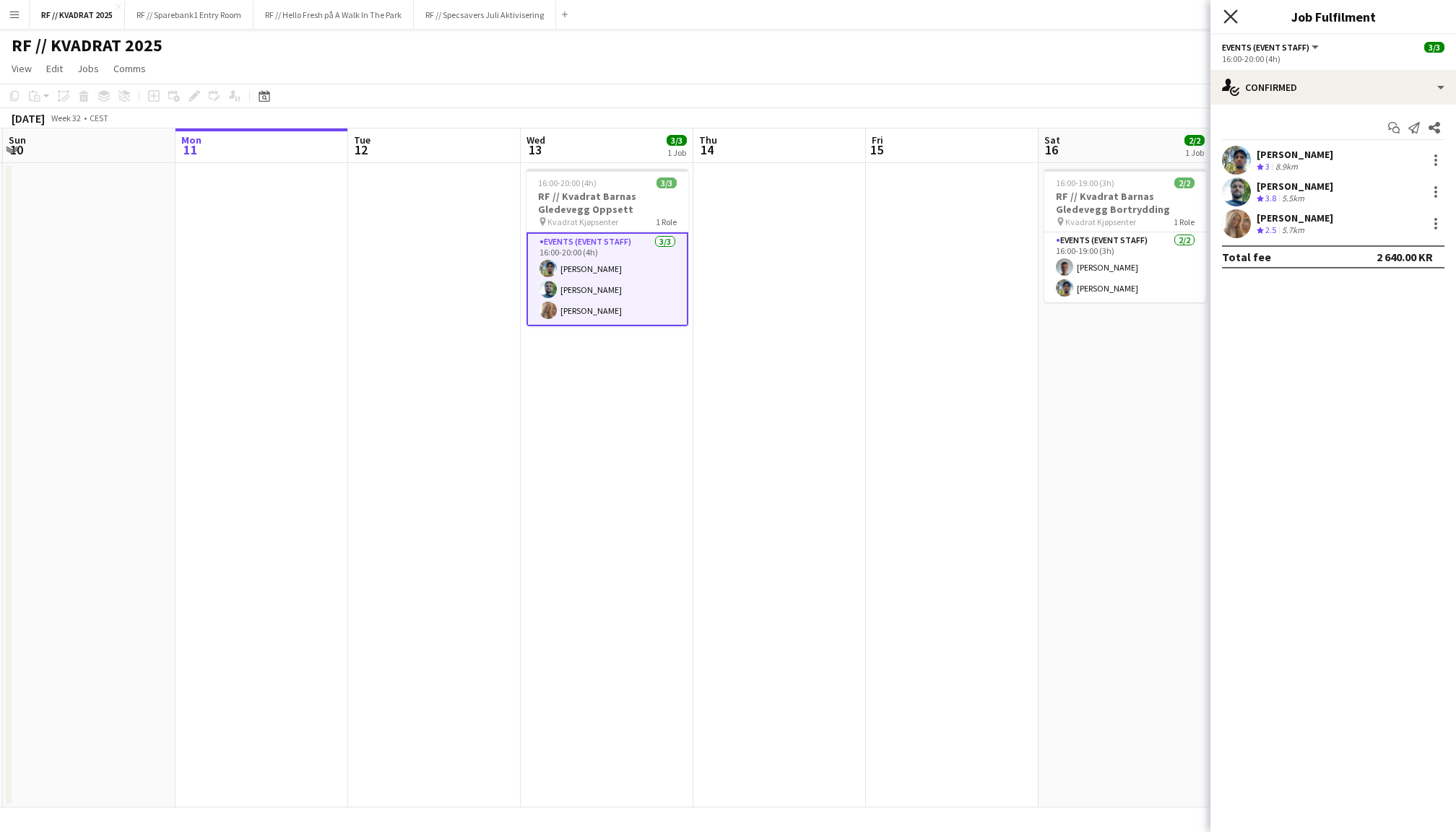
click at [1235, 12] on icon at bounding box center [1230, 16] width 14 height 14
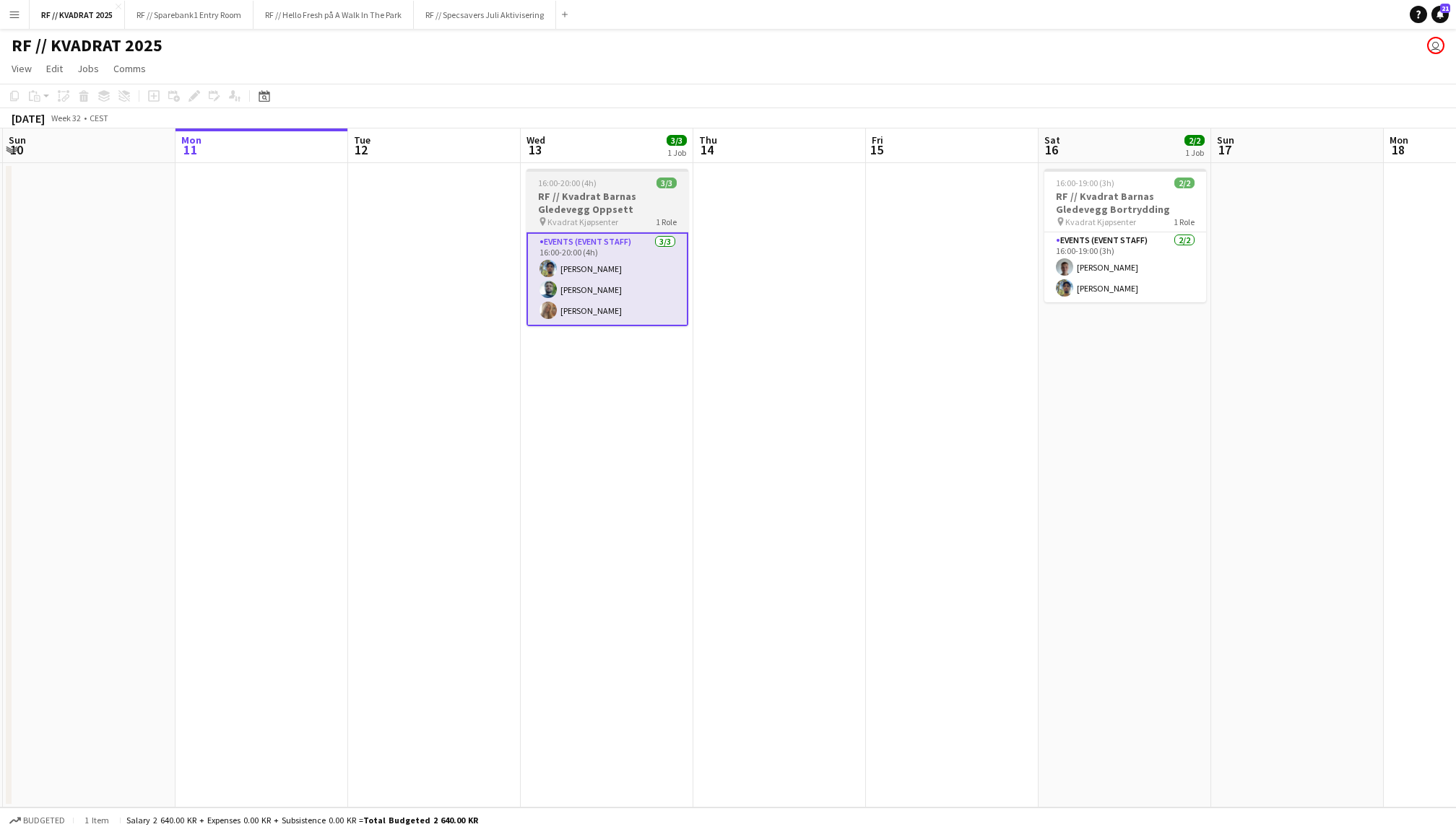
click at [618, 204] on h3 "RF // Kvadrat Barnas Gledevegg Oppsett" at bounding box center [607, 203] width 162 height 26
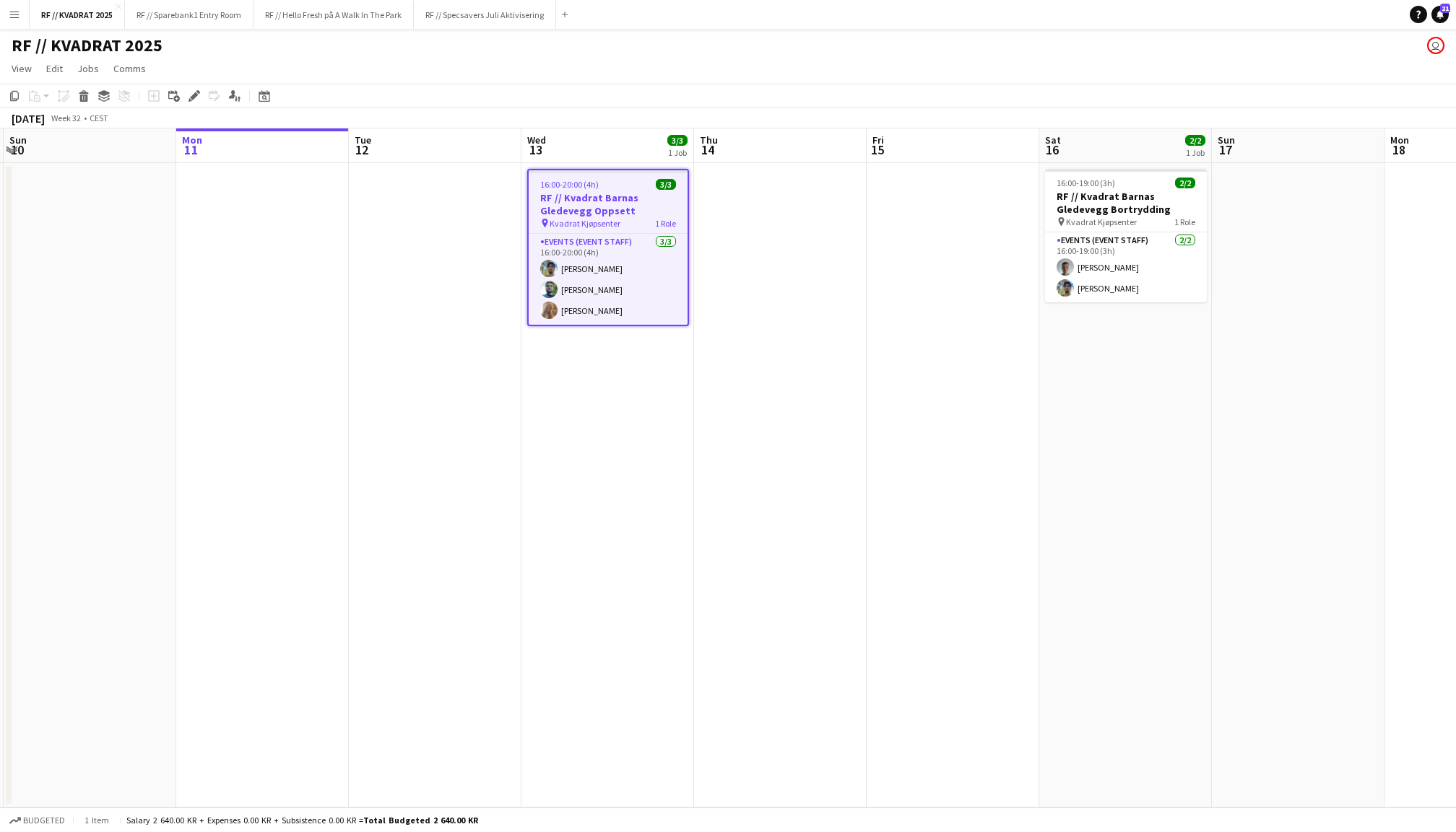
click at [910, 226] on app-date-cell at bounding box center [953, 486] width 173 height 645
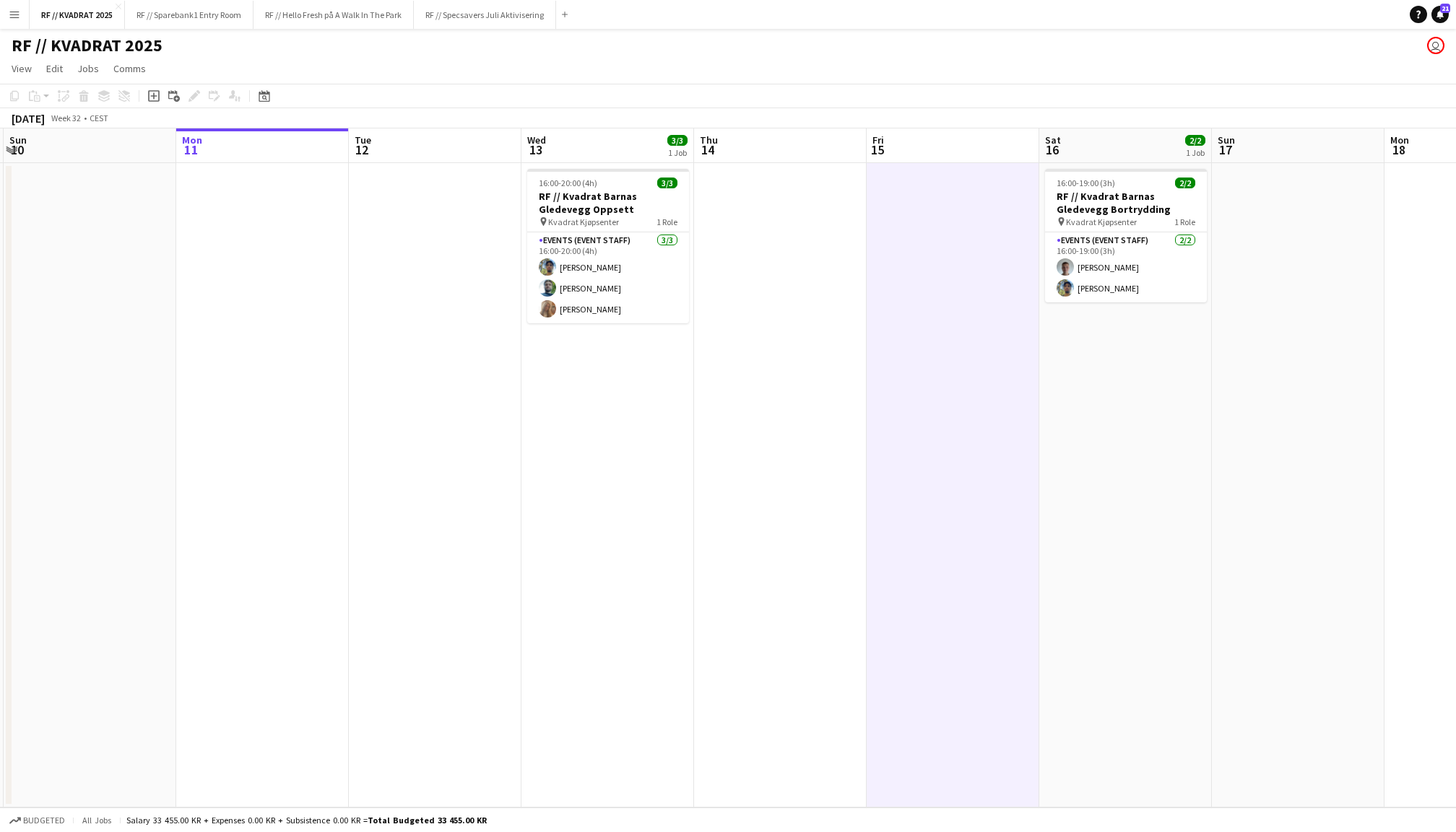
click at [249, 290] on app-date-cell at bounding box center [263, 486] width 173 height 645
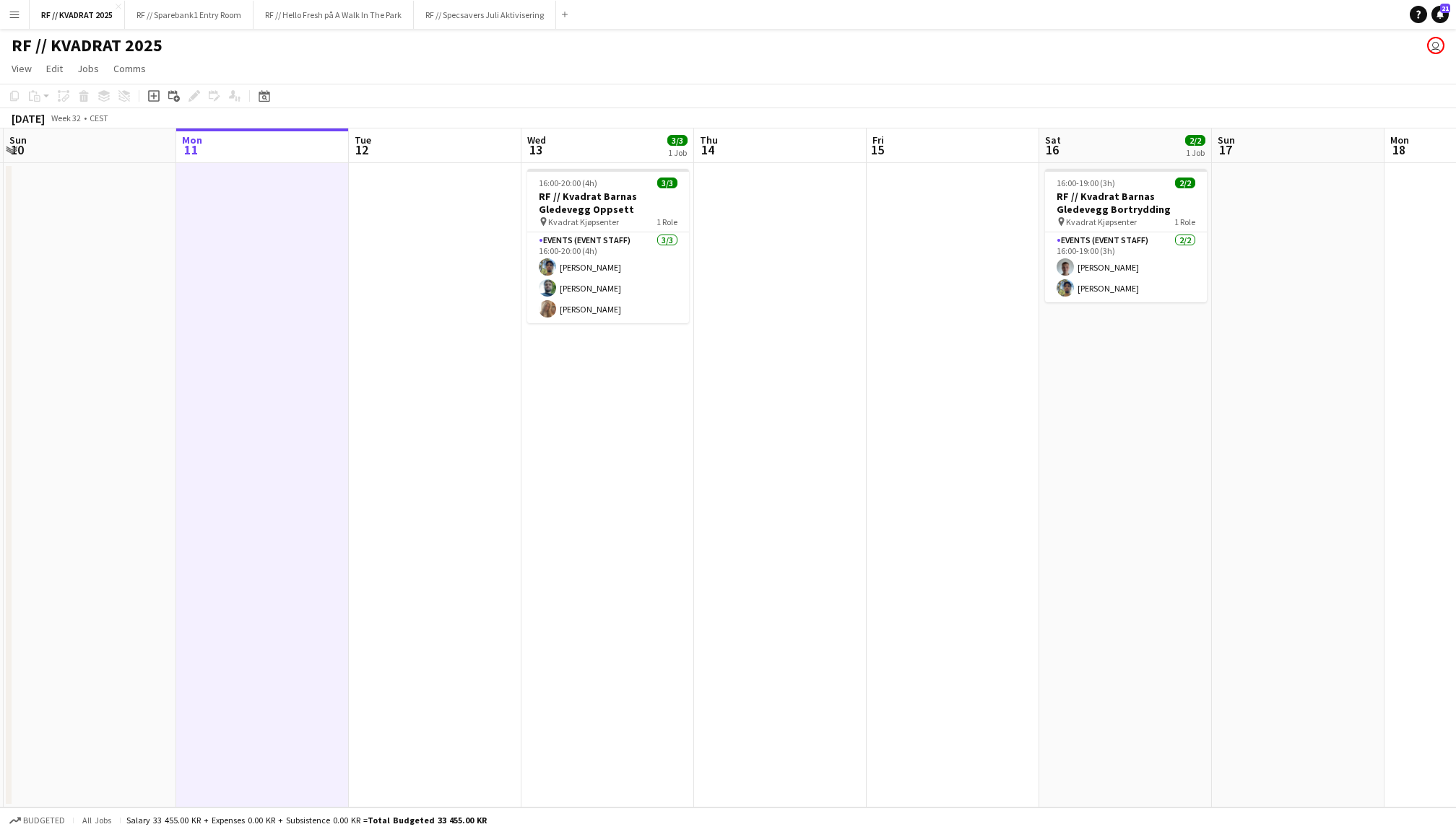
click at [487, 275] on app-date-cell at bounding box center [435, 486] width 173 height 645
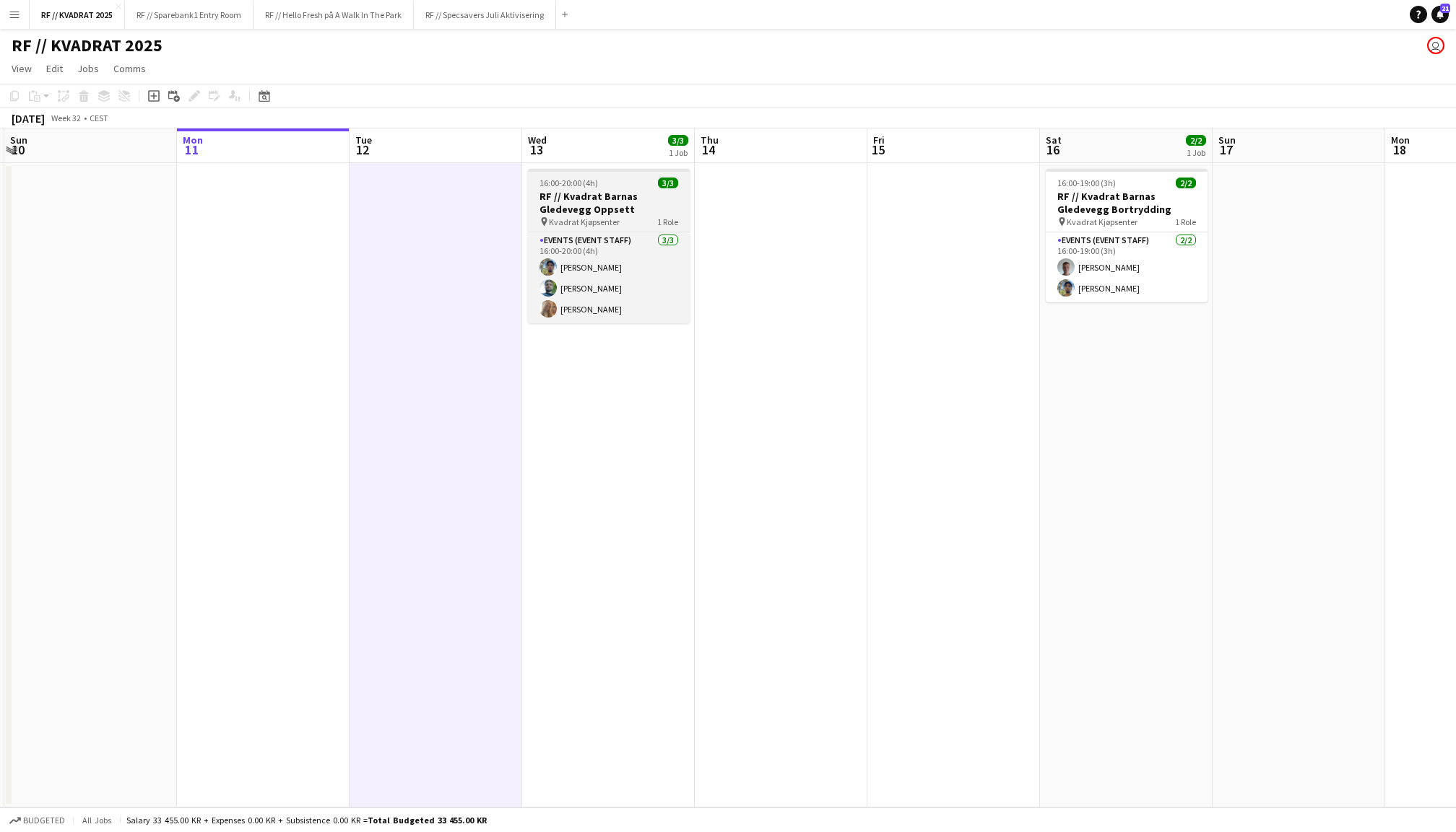
click at [657, 217] on span "1 Role" at bounding box center [667, 222] width 21 height 11
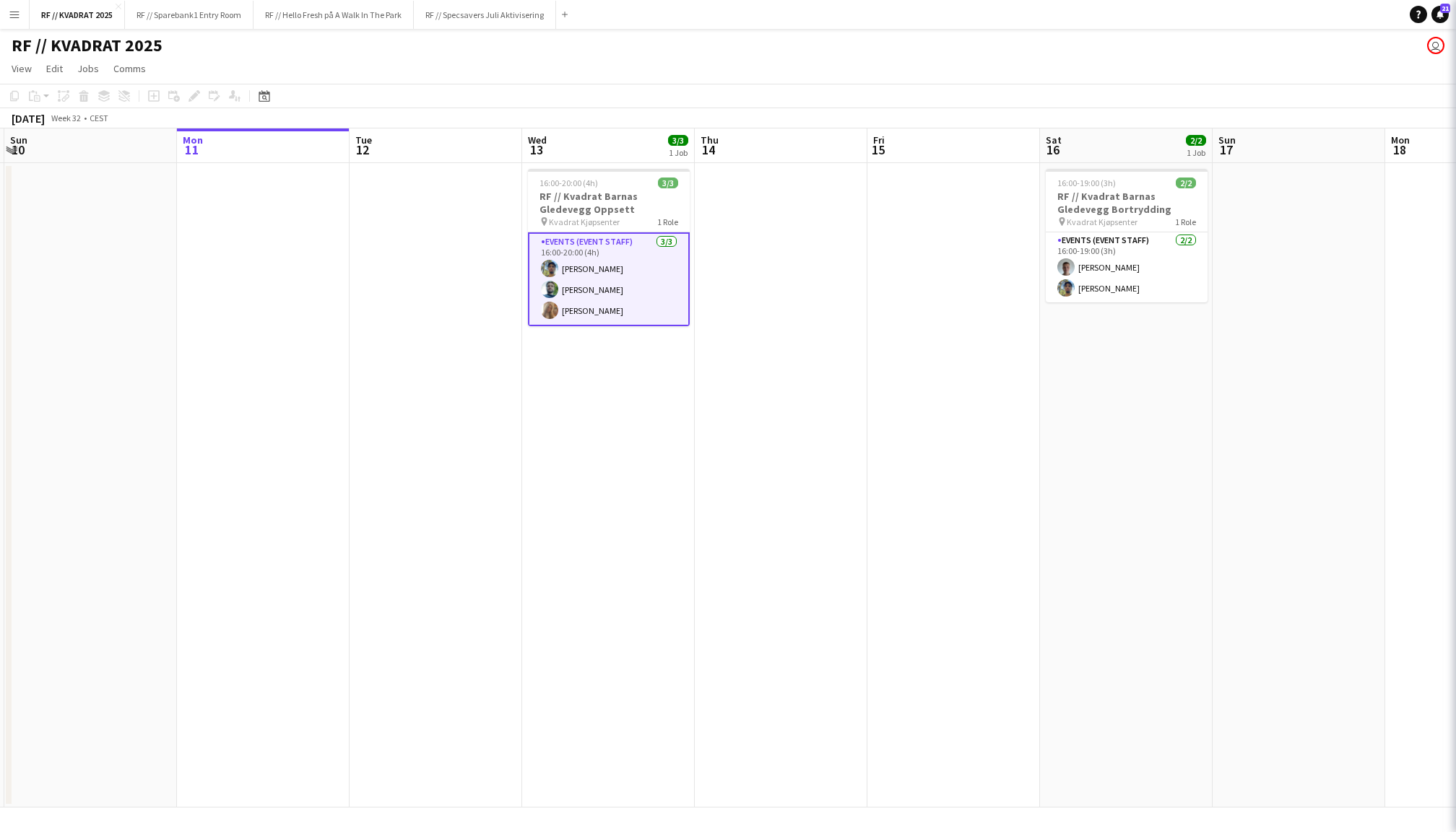
click at [923, 225] on app-date-cell at bounding box center [954, 486] width 173 height 645
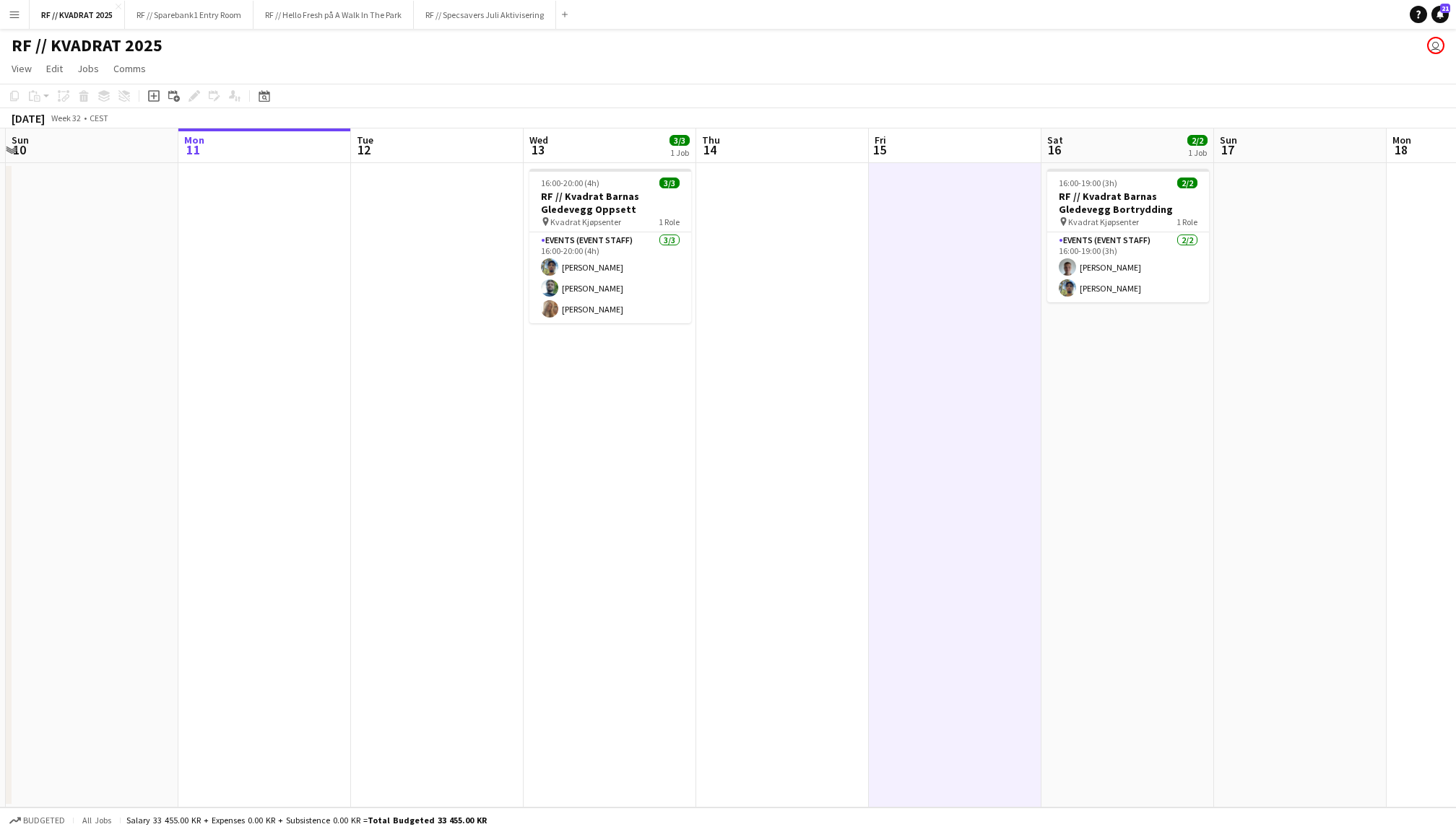
click at [810, 229] on app-date-cell at bounding box center [783, 486] width 173 height 645
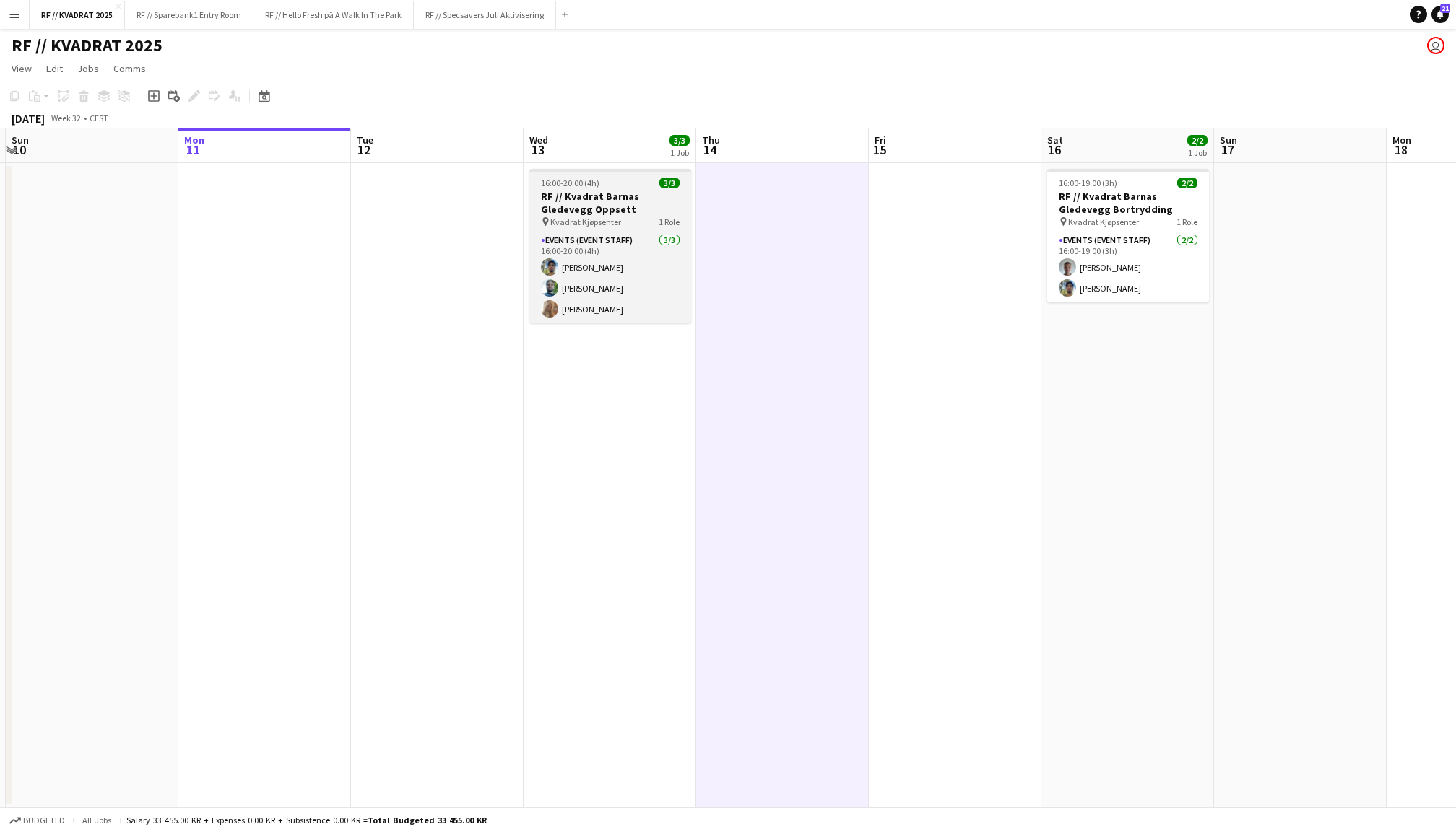
click at [633, 190] on h3 "RF // Kvadrat Barnas Gledevegg Oppsett" at bounding box center [610, 203] width 162 height 26
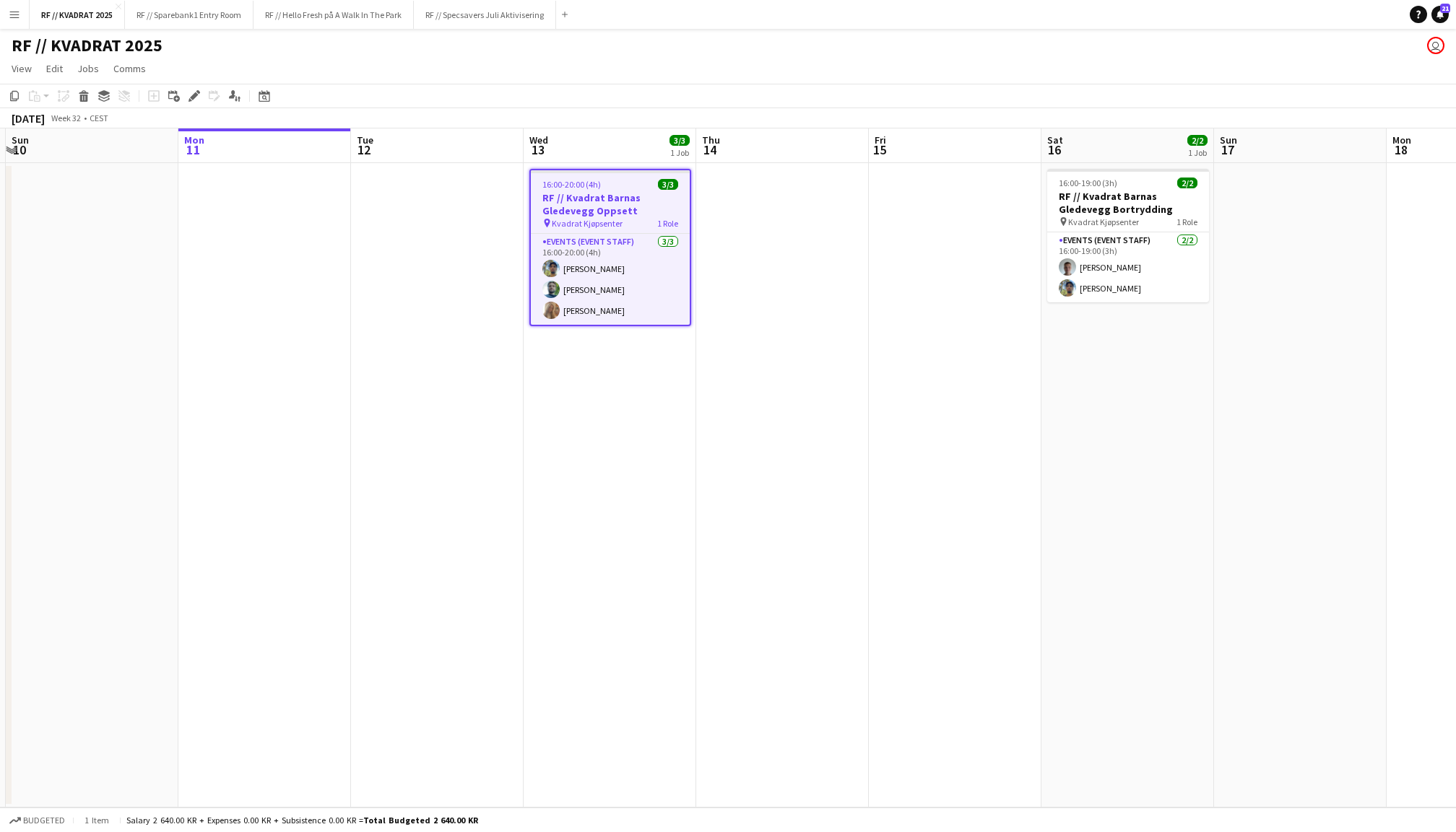
click at [423, 270] on app-date-cell at bounding box center [437, 486] width 173 height 645
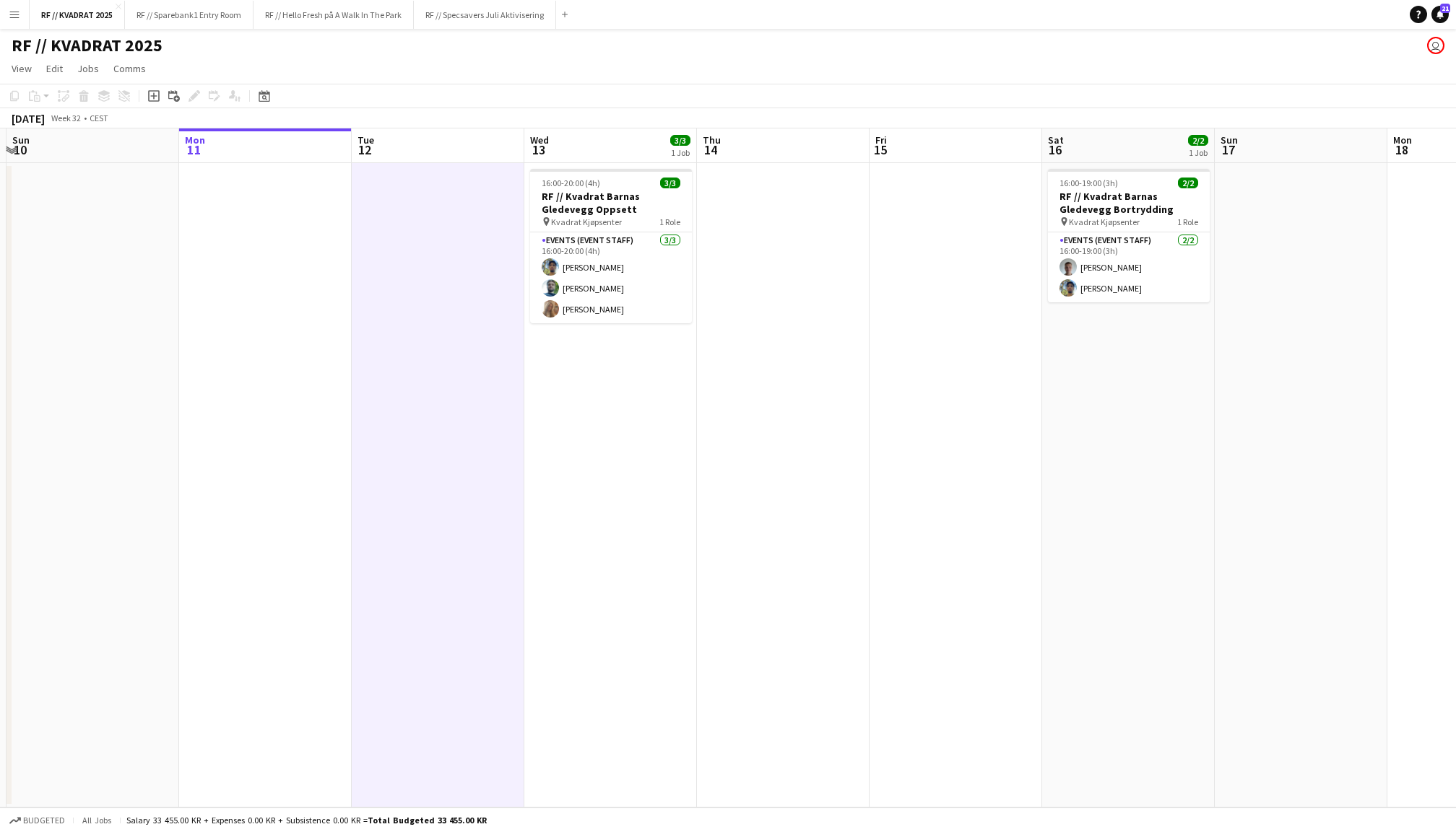
click at [303, 283] on app-date-cell at bounding box center [265, 486] width 173 height 645
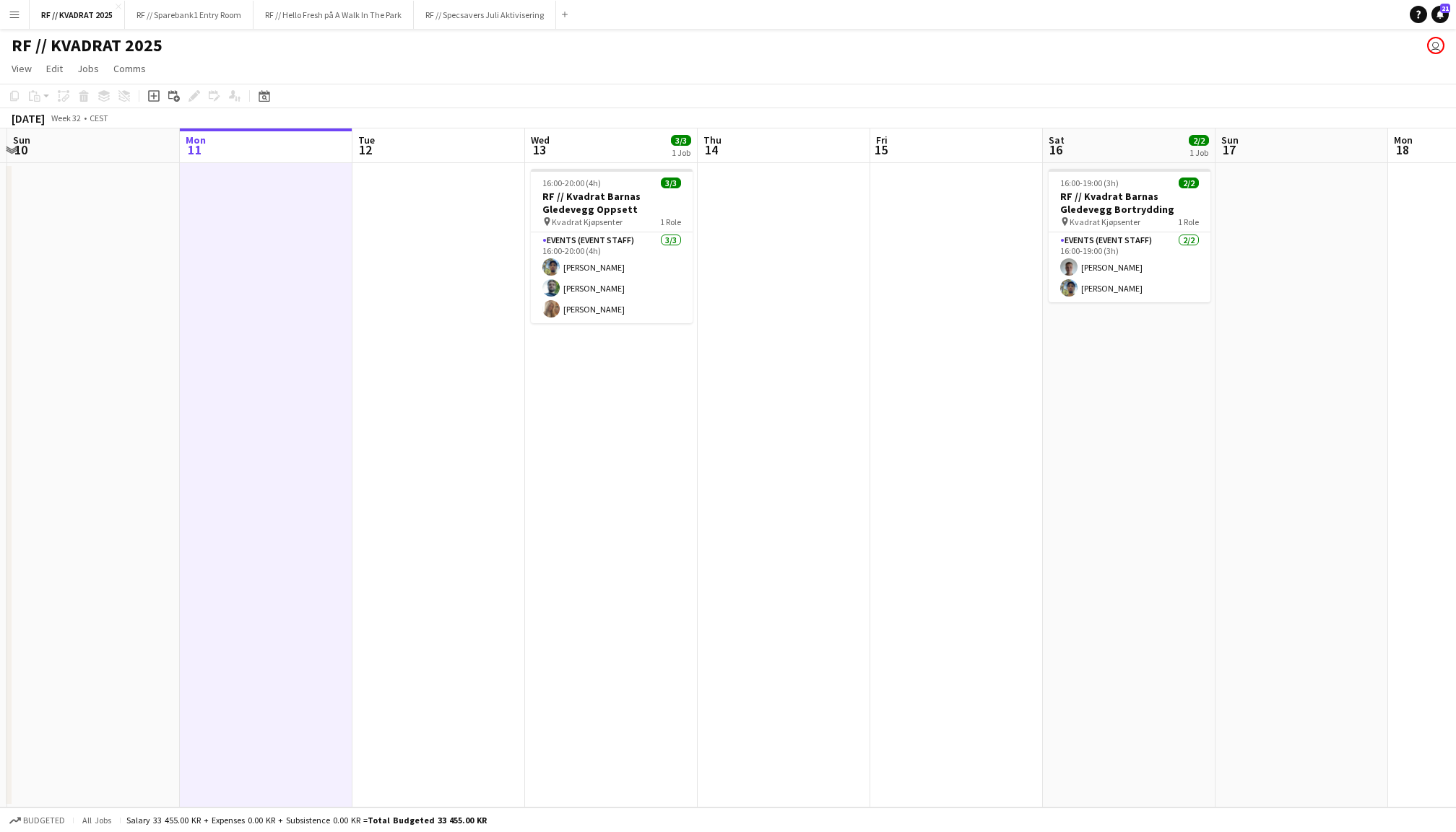
click at [896, 240] on app-date-cell at bounding box center [956, 486] width 173 height 645
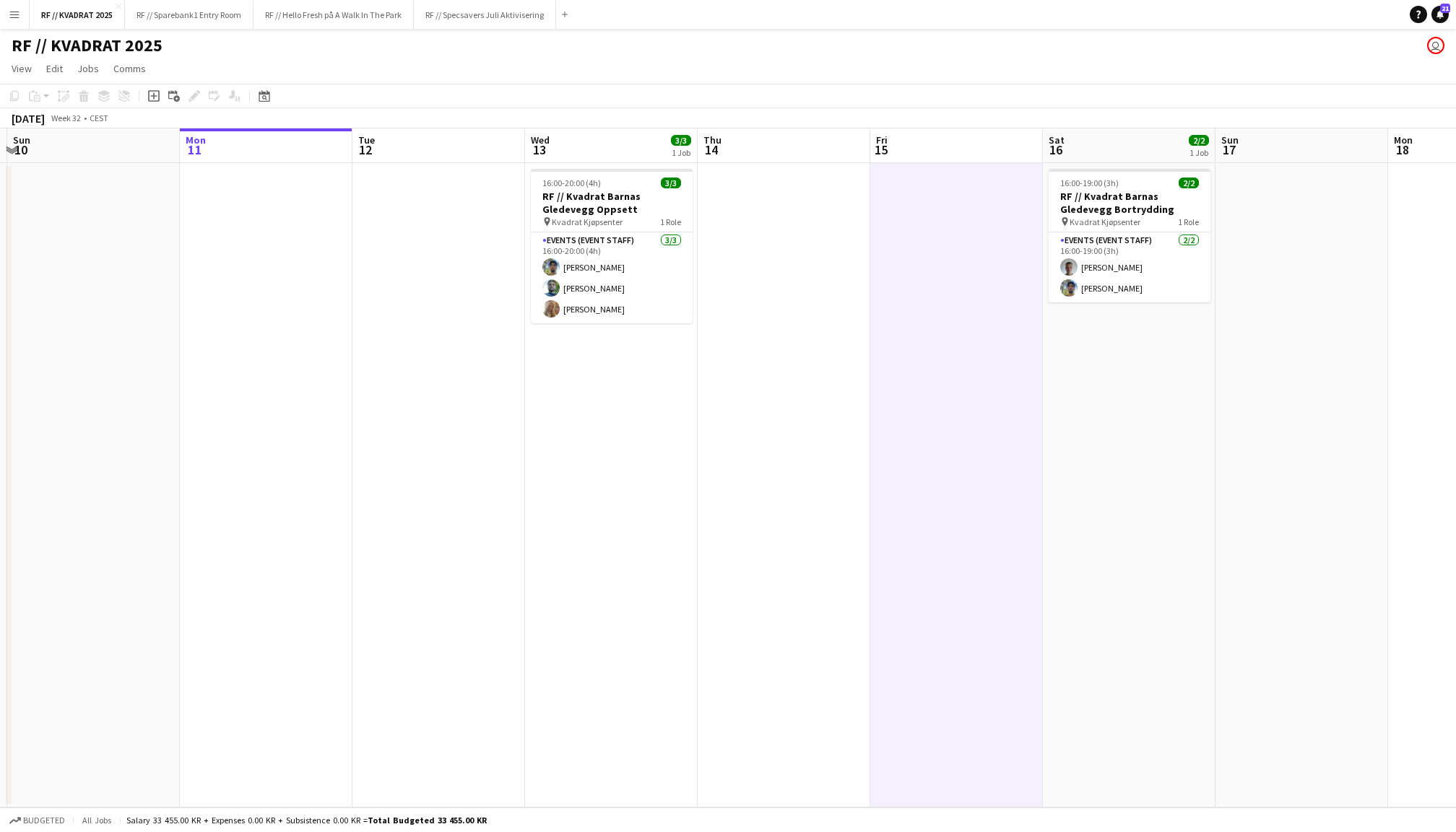
click at [780, 248] on app-date-cell at bounding box center [784, 486] width 173 height 645
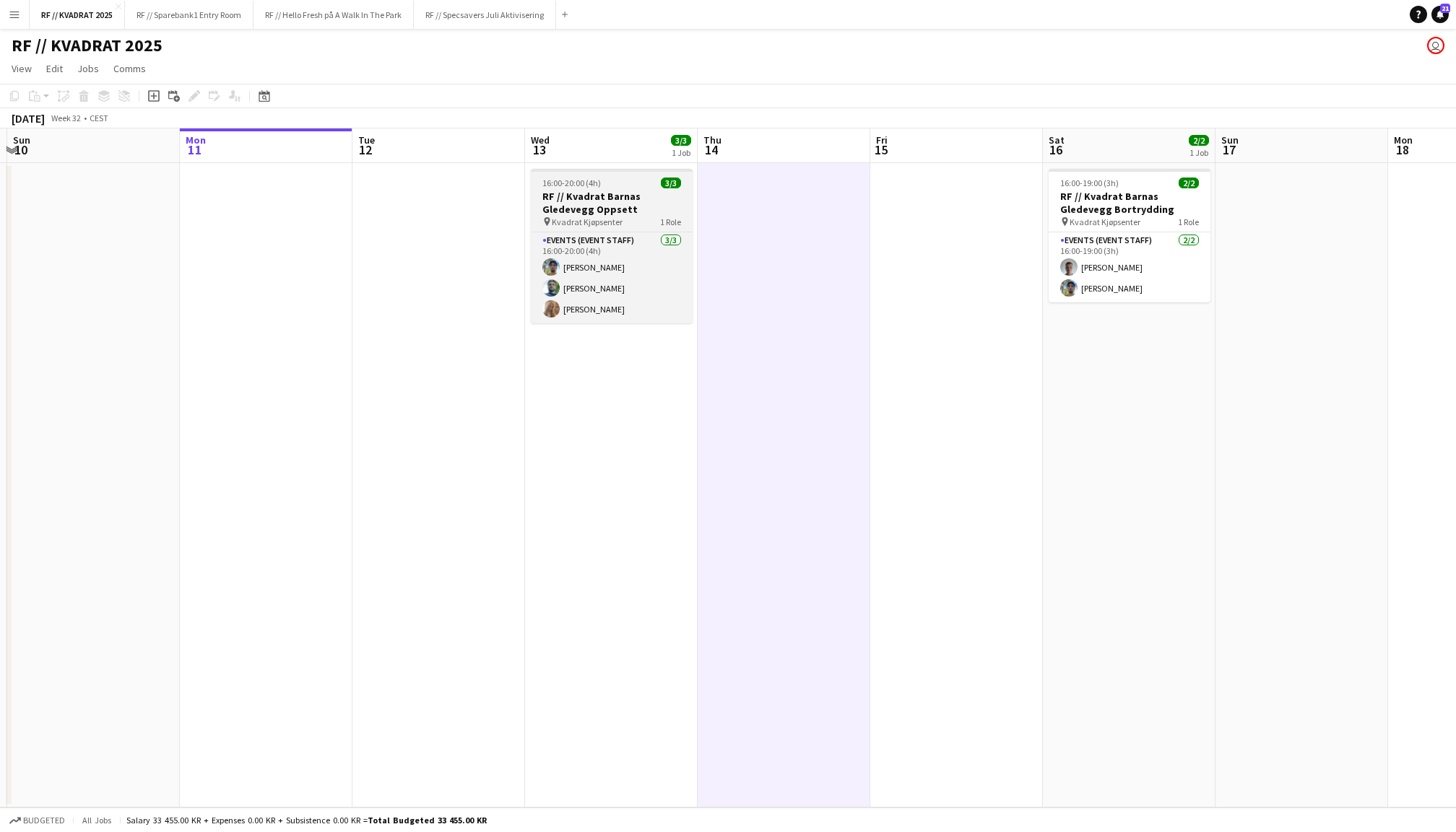
click at [623, 179] on div "16:00-20:00 (4h) 3/3" at bounding box center [612, 183] width 162 height 11
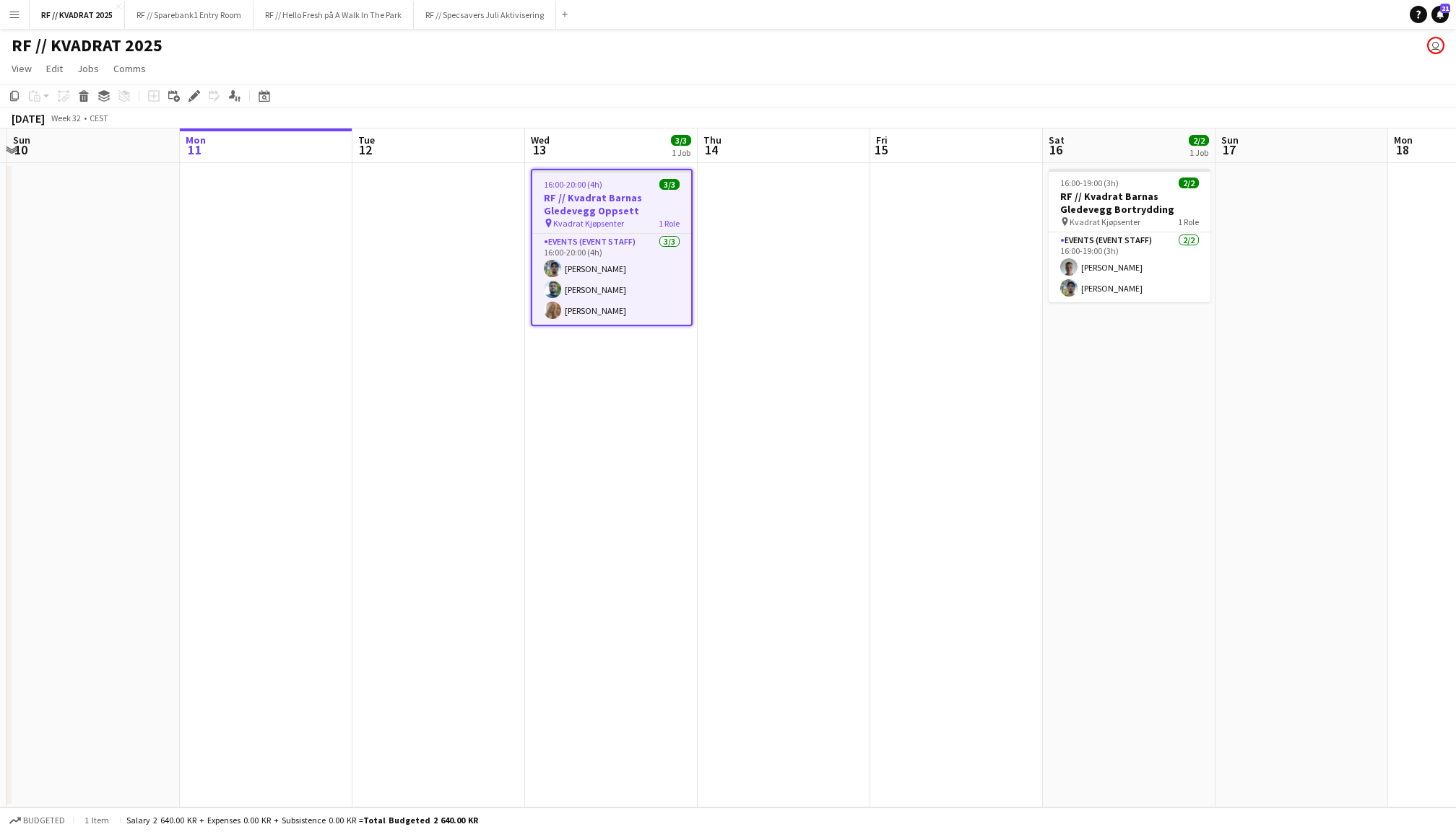
click at [775, 220] on app-date-cell at bounding box center [784, 486] width 173 height 645
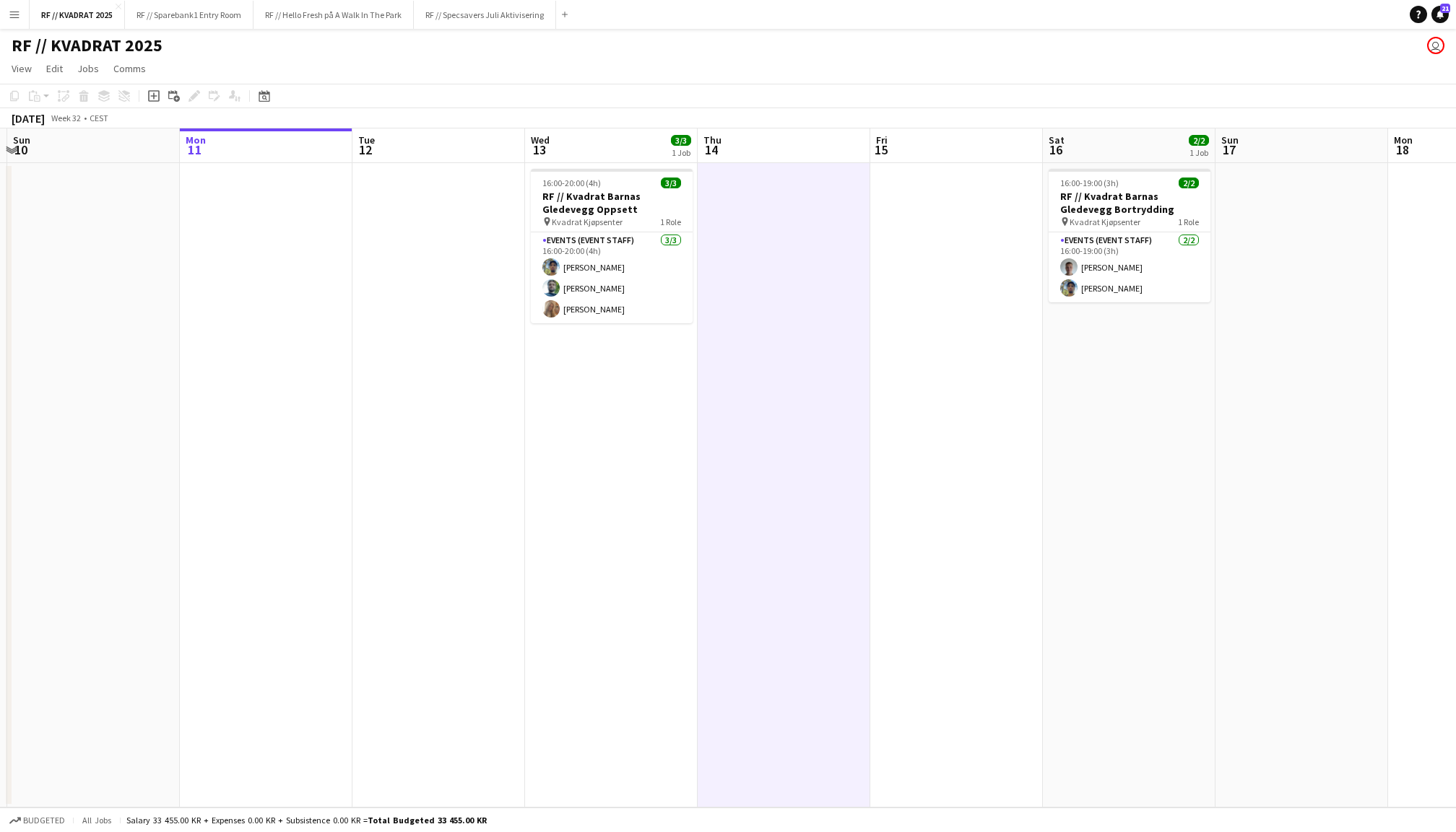
click at [948, 248] on app-date-cell at bounding box center [956, 486] width 173 height 645
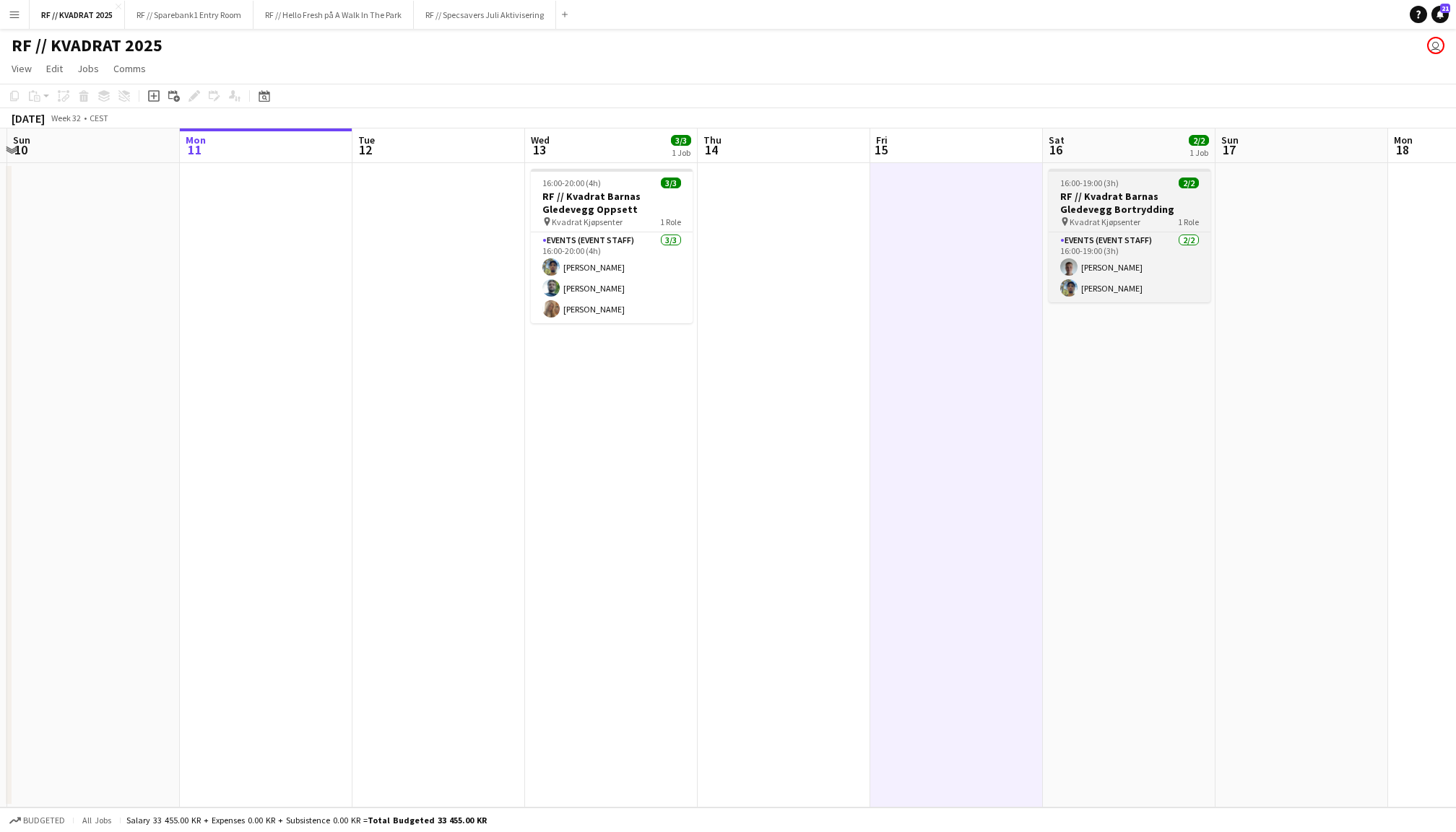
click at [1150, 205] on h3 "RF // Kvadrat Barnas Gledevegg Bortrydding" at bounding box center [1129, 203] width 162 height 26
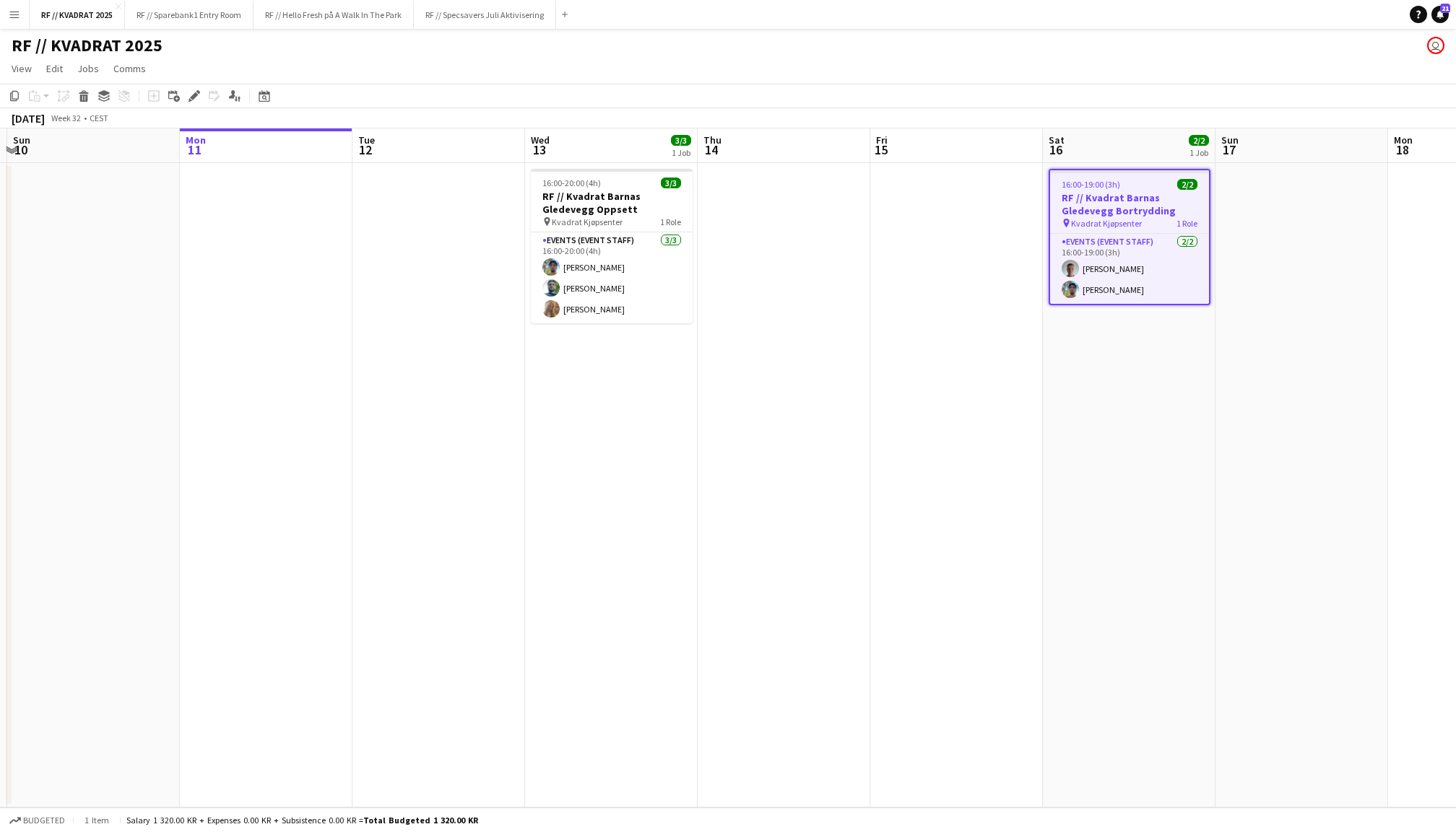
click at [1144, 461] on app-date-cell "16:00-19:00 (3h) 2/2 RF // Kvadrat Barnas Gledevegg Bortrydding pin Kvadrat Kjø…" at bounding box center [1129, 486] width 173 height 645
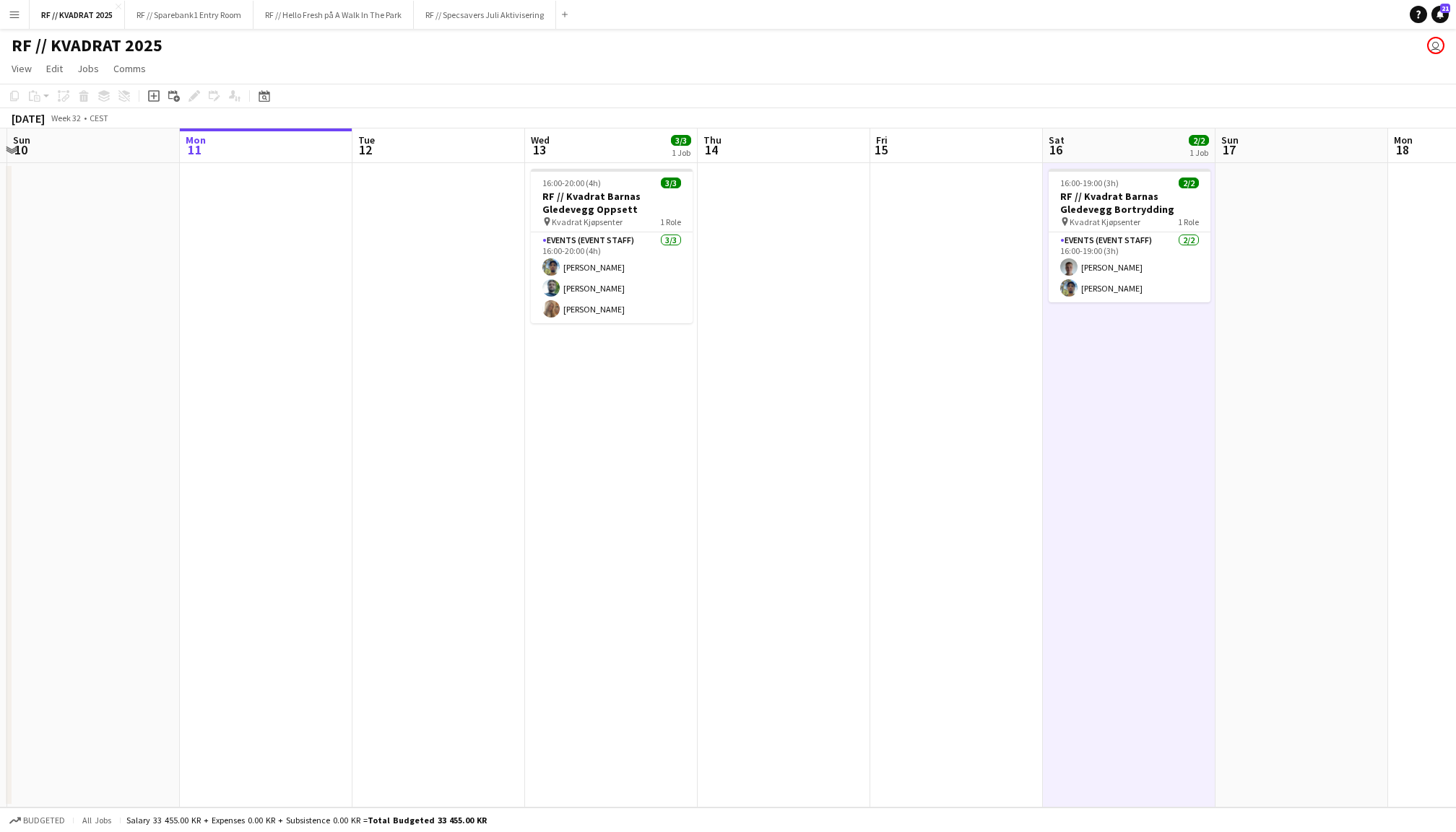
click at [898, 370] on app-date-cell at bounding box center [956, 486] width 173 height 645
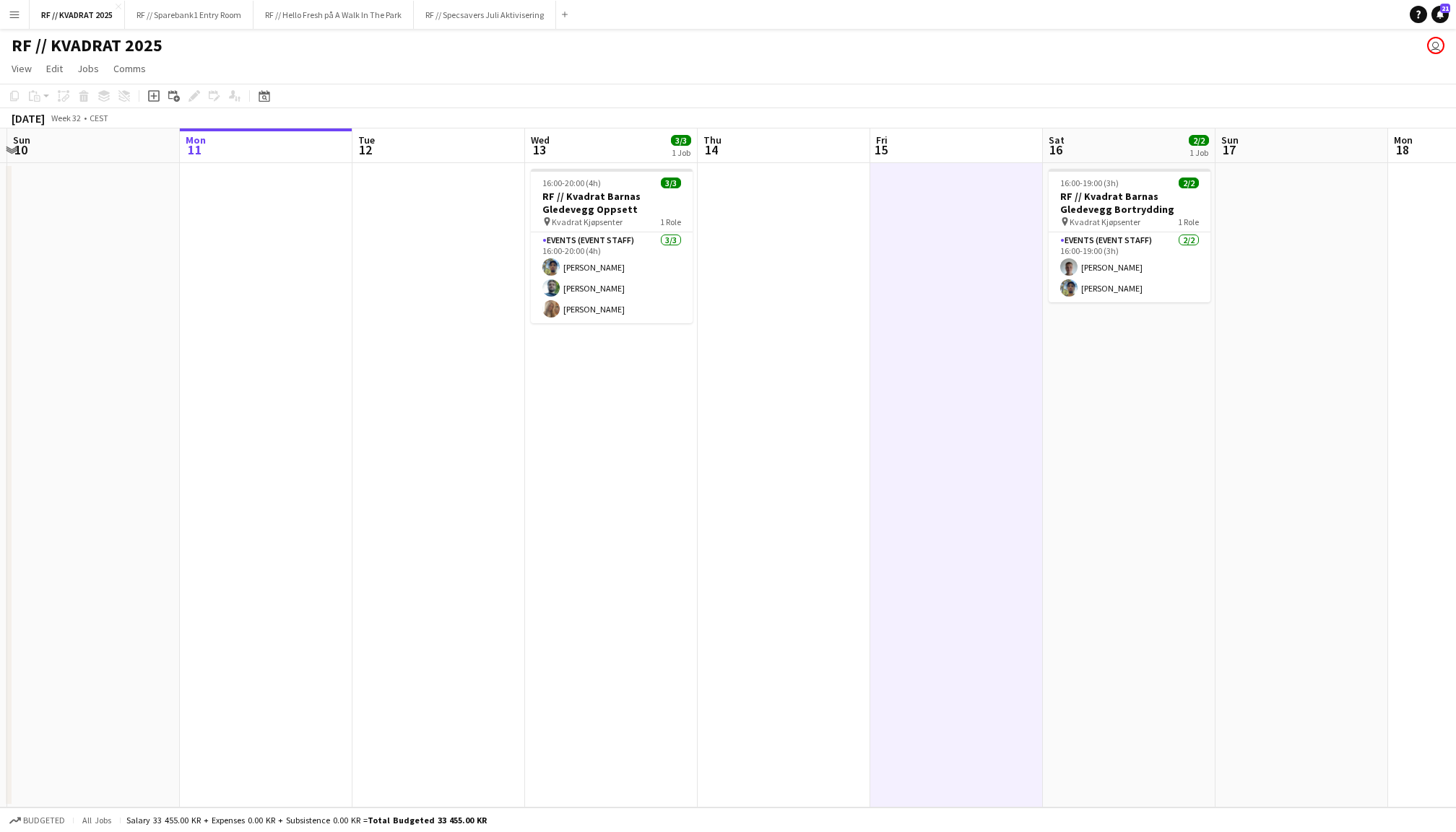
click at [806, 343] on app-date-cell at bounding box center [784, 486] width 173 height 645
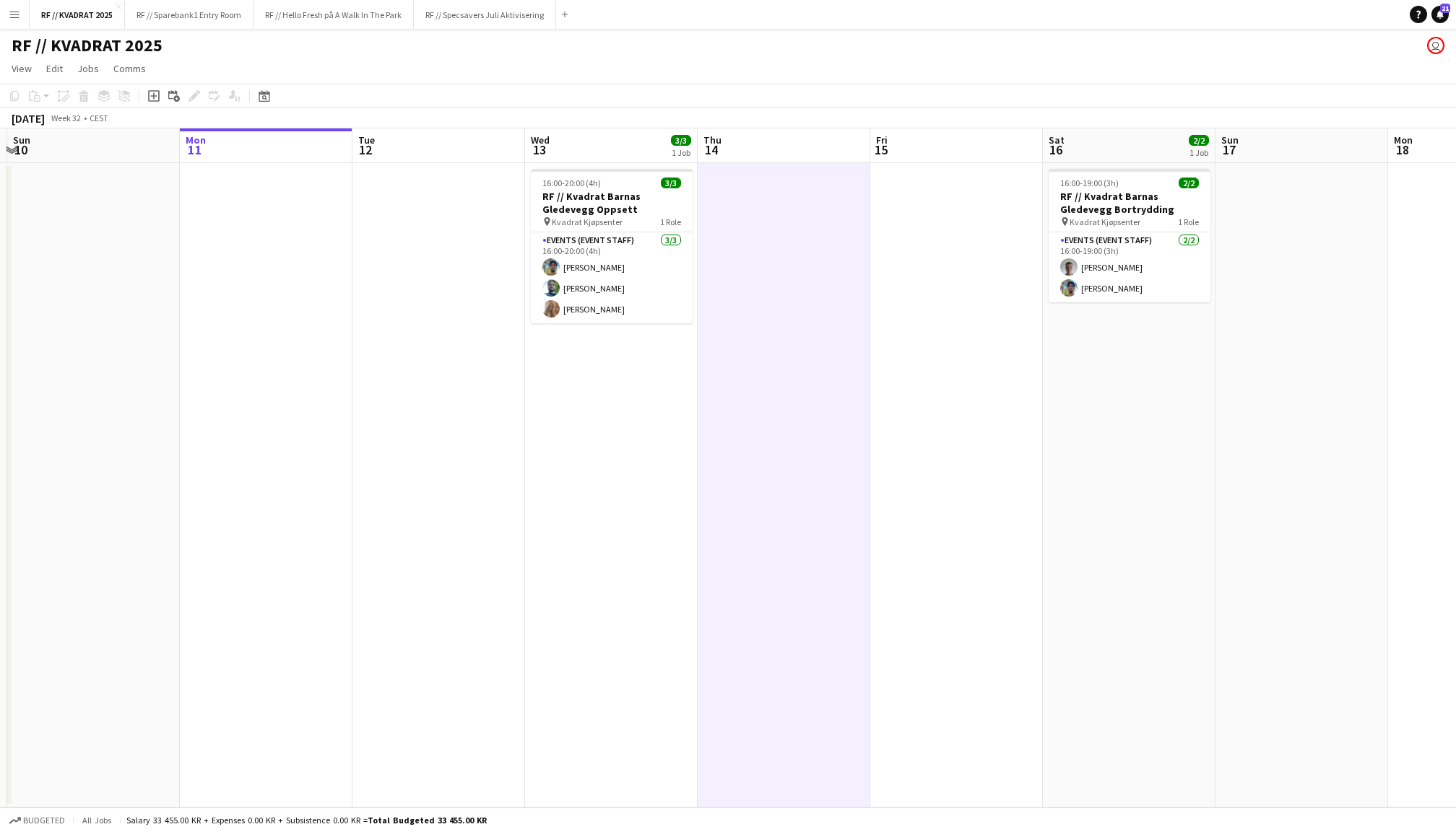
click at [616, 386] on app-date-cell "16:00-20:00 (4h) 3/3 RF // Kvadrat Barnas Gledevegg Oppsett pin Kvadrat Kjøpsen…" at bounding box center [612, 486] width 173 height 645
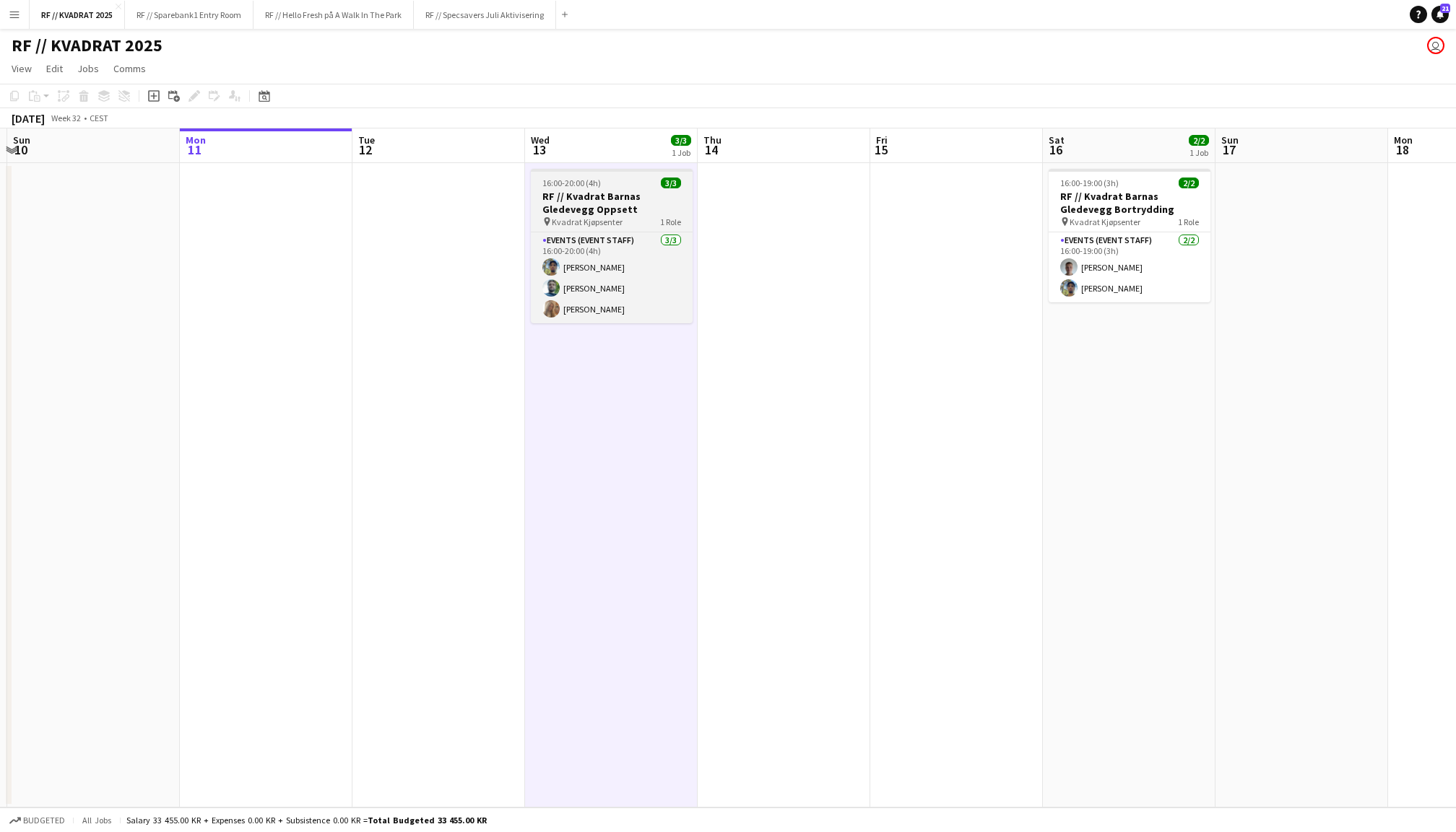
click at [624, 174] on app-job-card "16:00-20:00 (4h) 3/3 RF // Kvadrat Barnas Gledevegg Oppsett pin Kvadrat Kjøpsen…" at bounding box center [612, 246] width 162 height 154
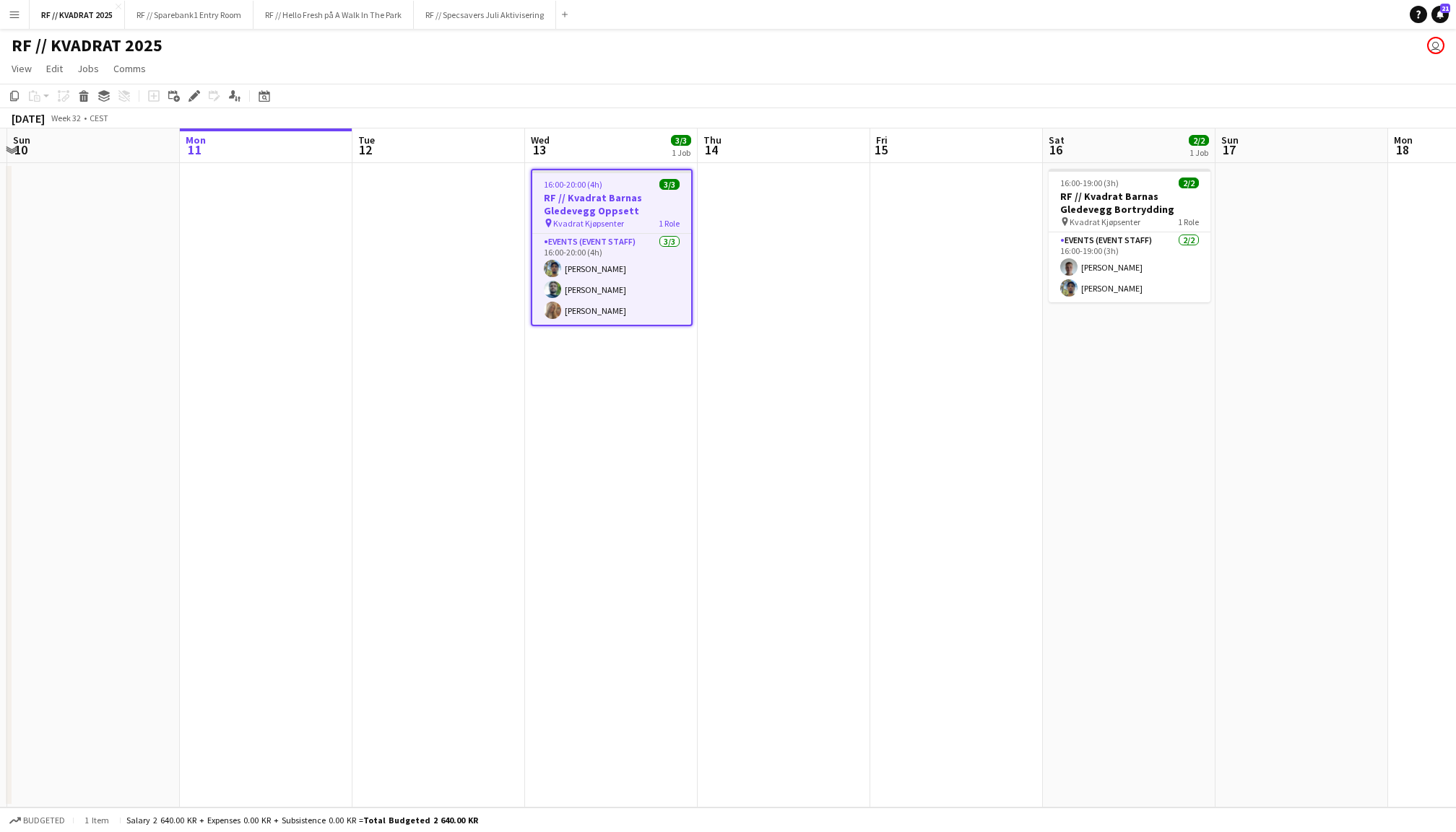
click at [798, 272] on app-date-cell at bounding box center [784, 486] width 173 height 645
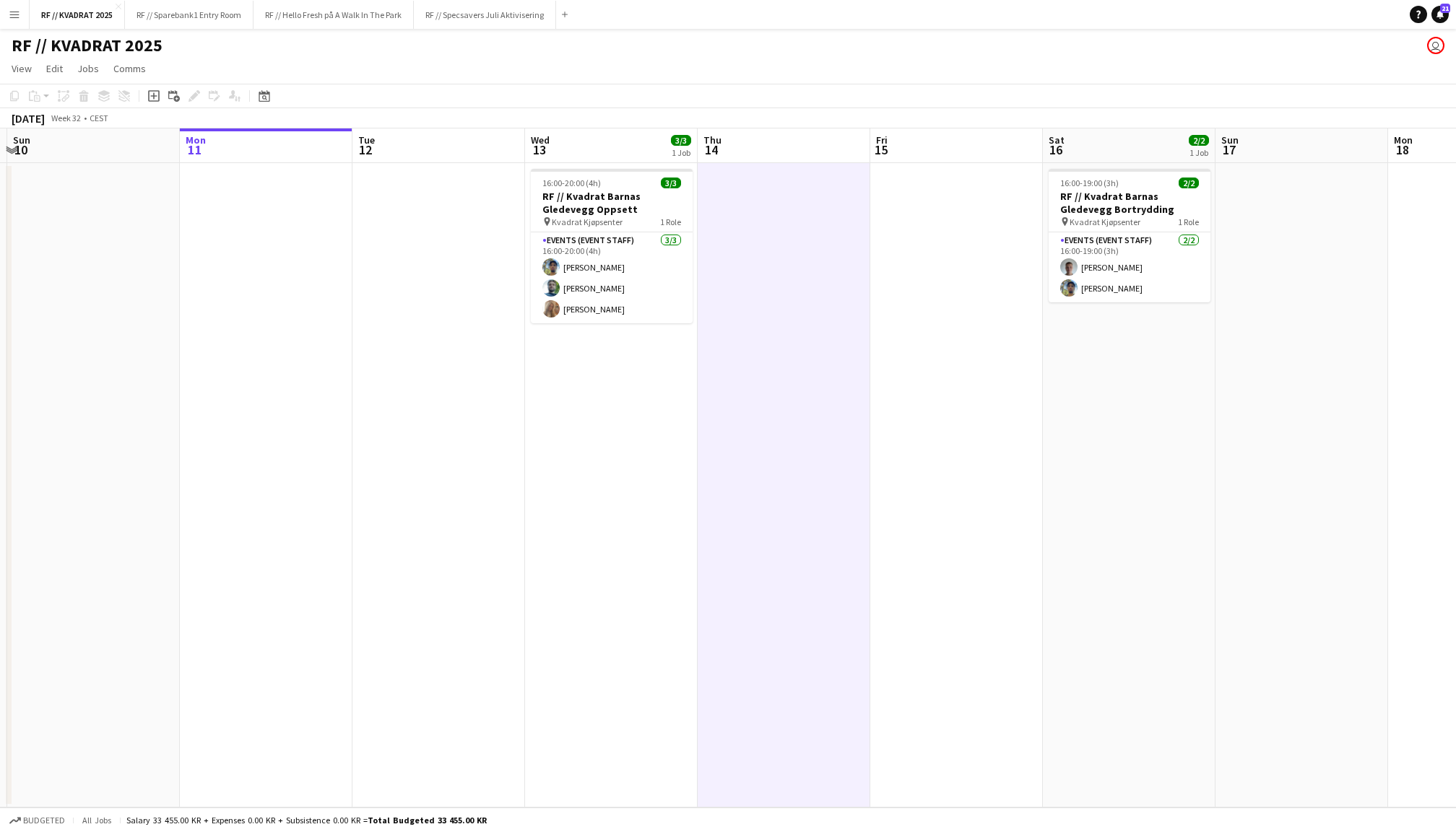
click at [957, 275] on app-date-cell at bounding box center [956, 486] width 173 height 645
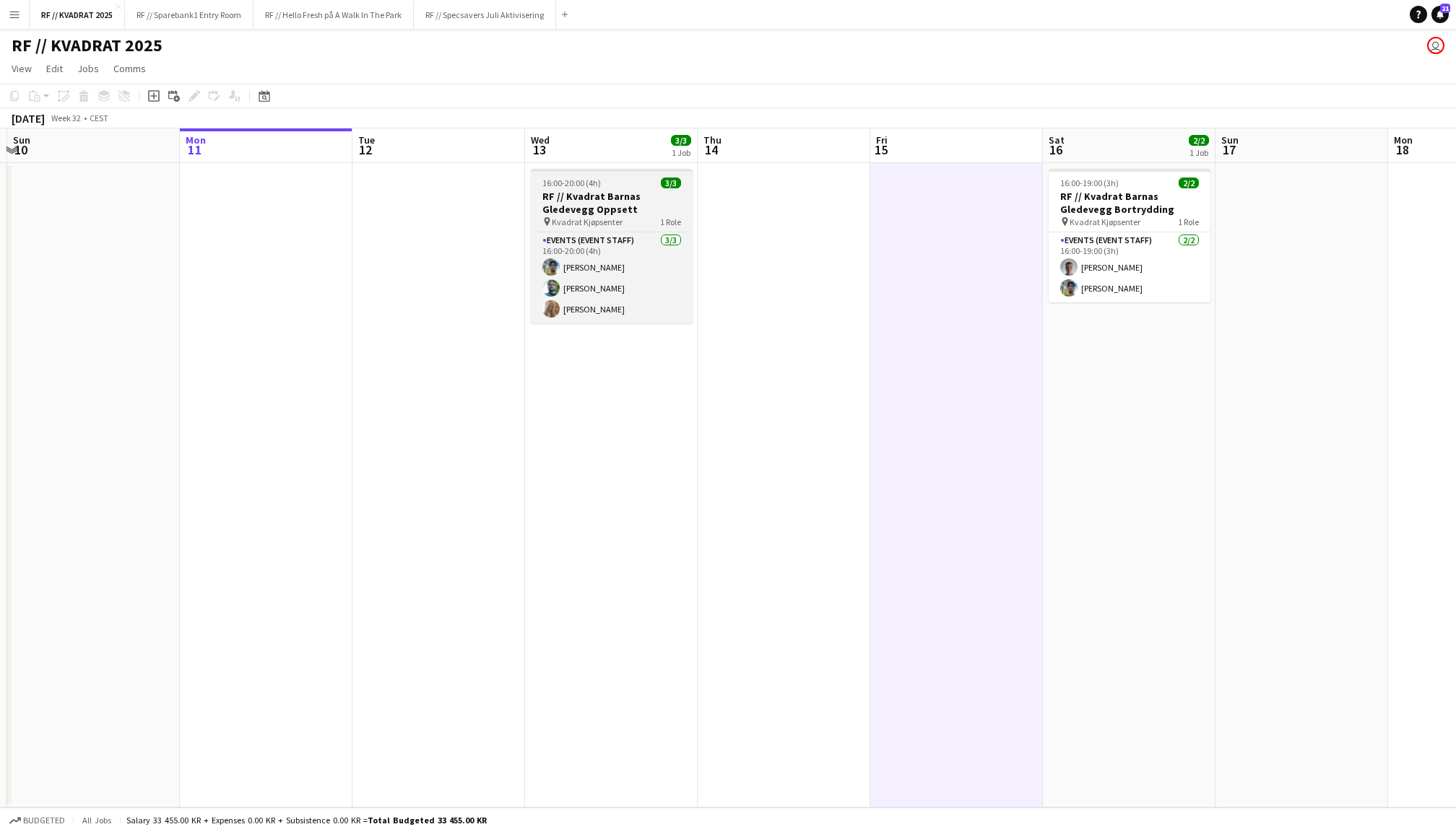
click at [628, 181] on div "16:00-20:00 (4h) 3/3" at bounding box center [612, 183] width 162 height 11
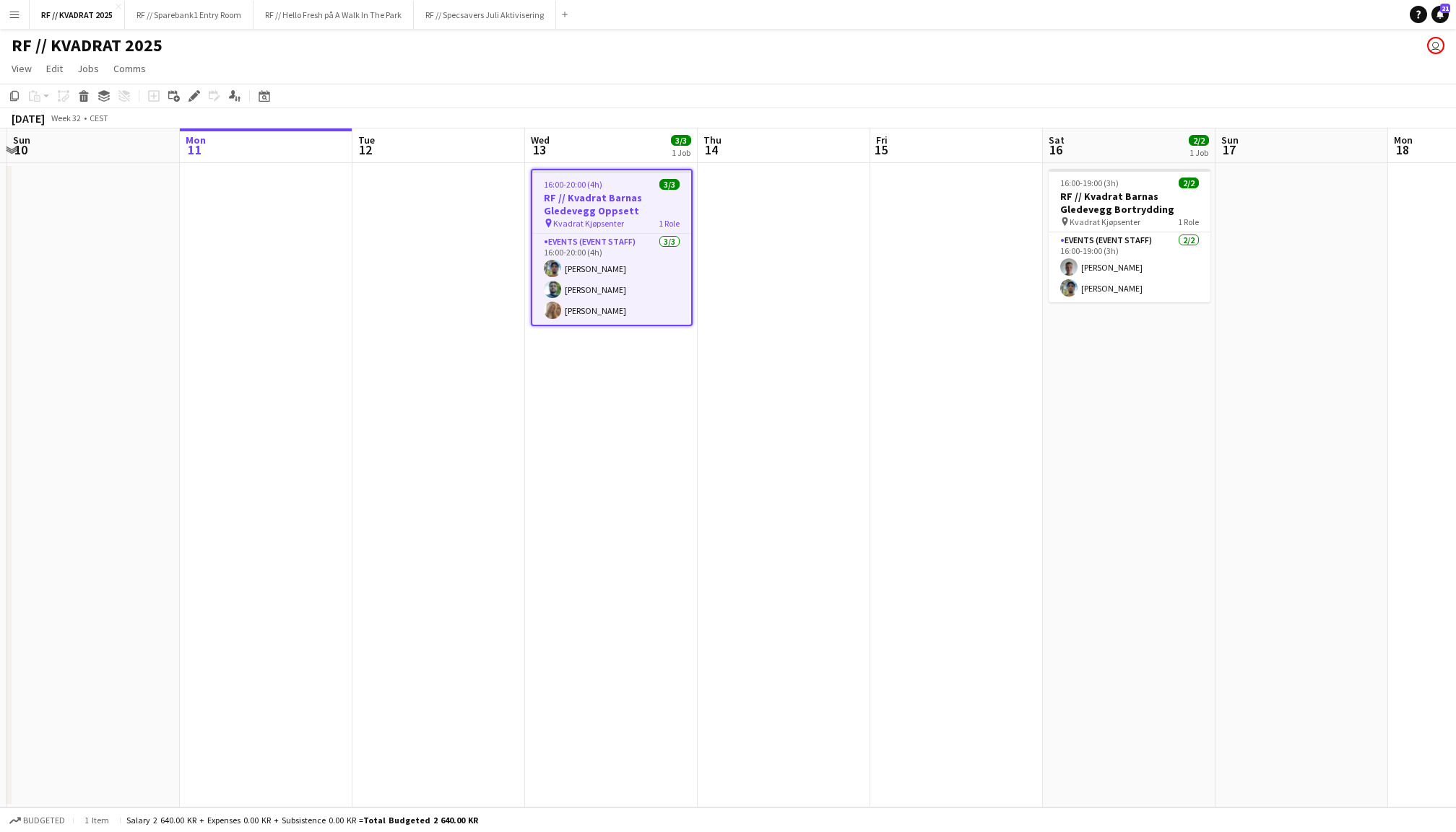
click at [807, 278] on app-date-cell at bounding box center [784, 486] width 173 height 645
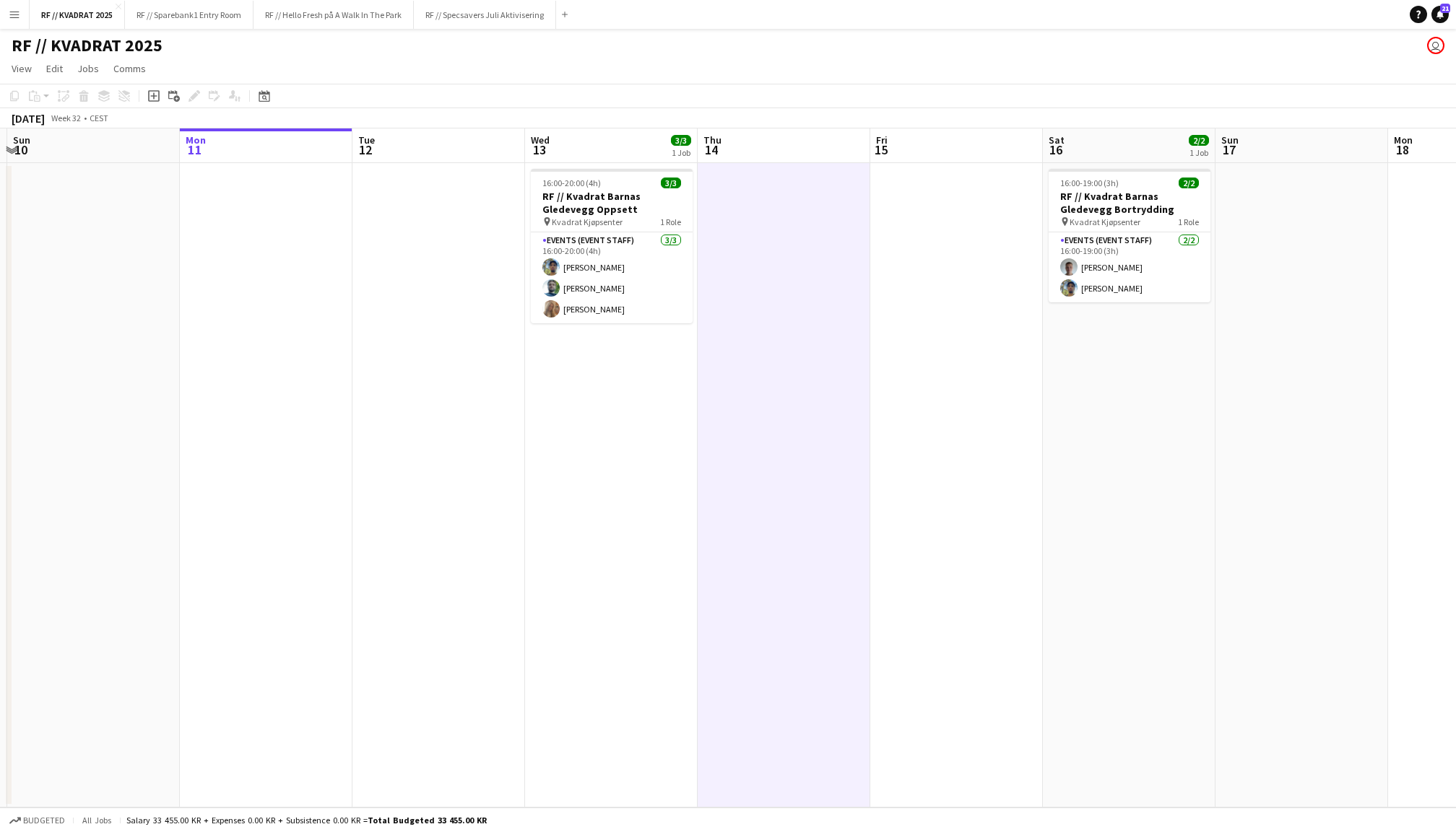
click at [1237, 331] on app-date-cell at bounding box center [1302, 486] width 173 height 645
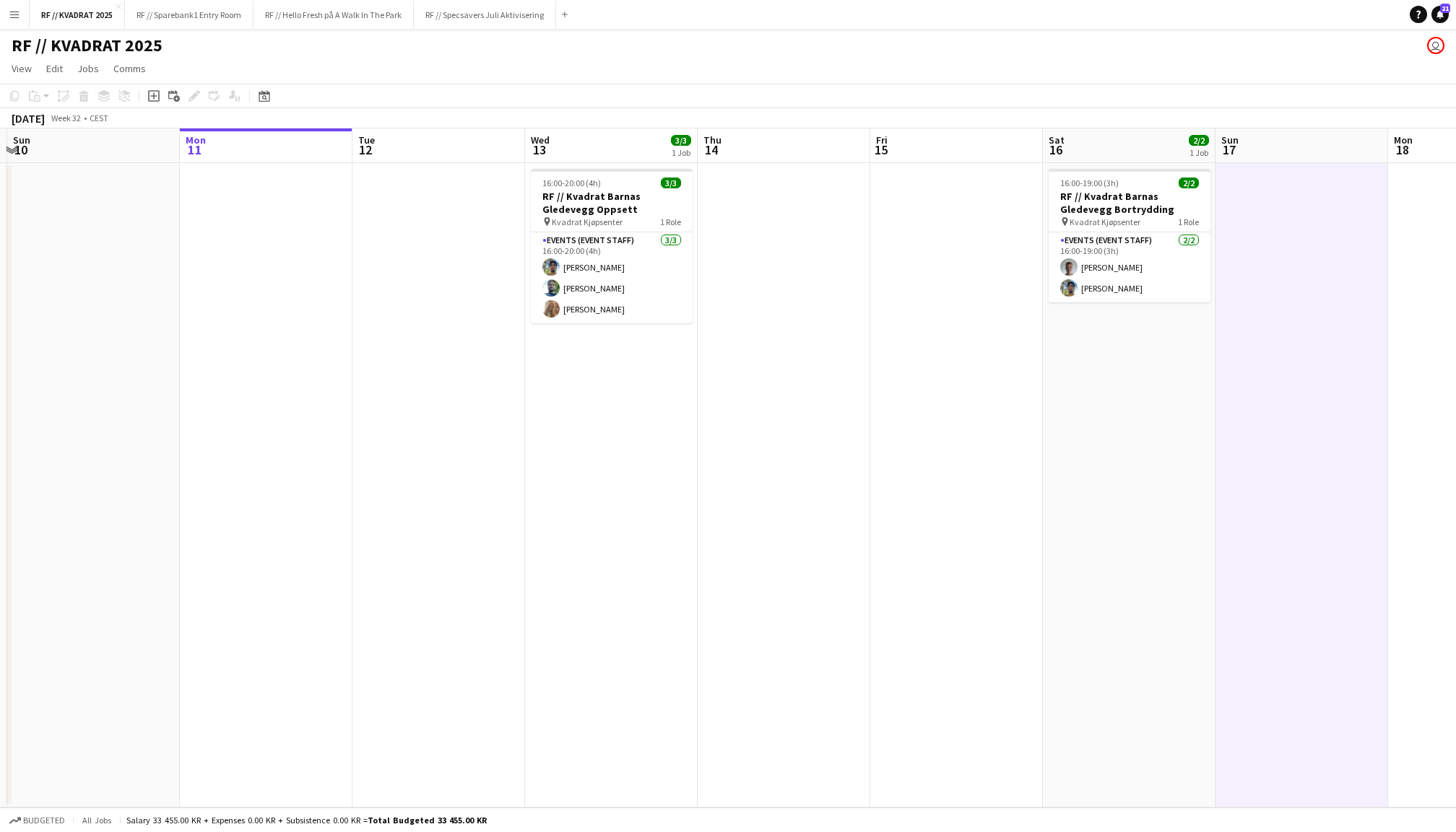
click at [992, 324] on app-date-cell at bounding box center [956, 486] width 173 height 645
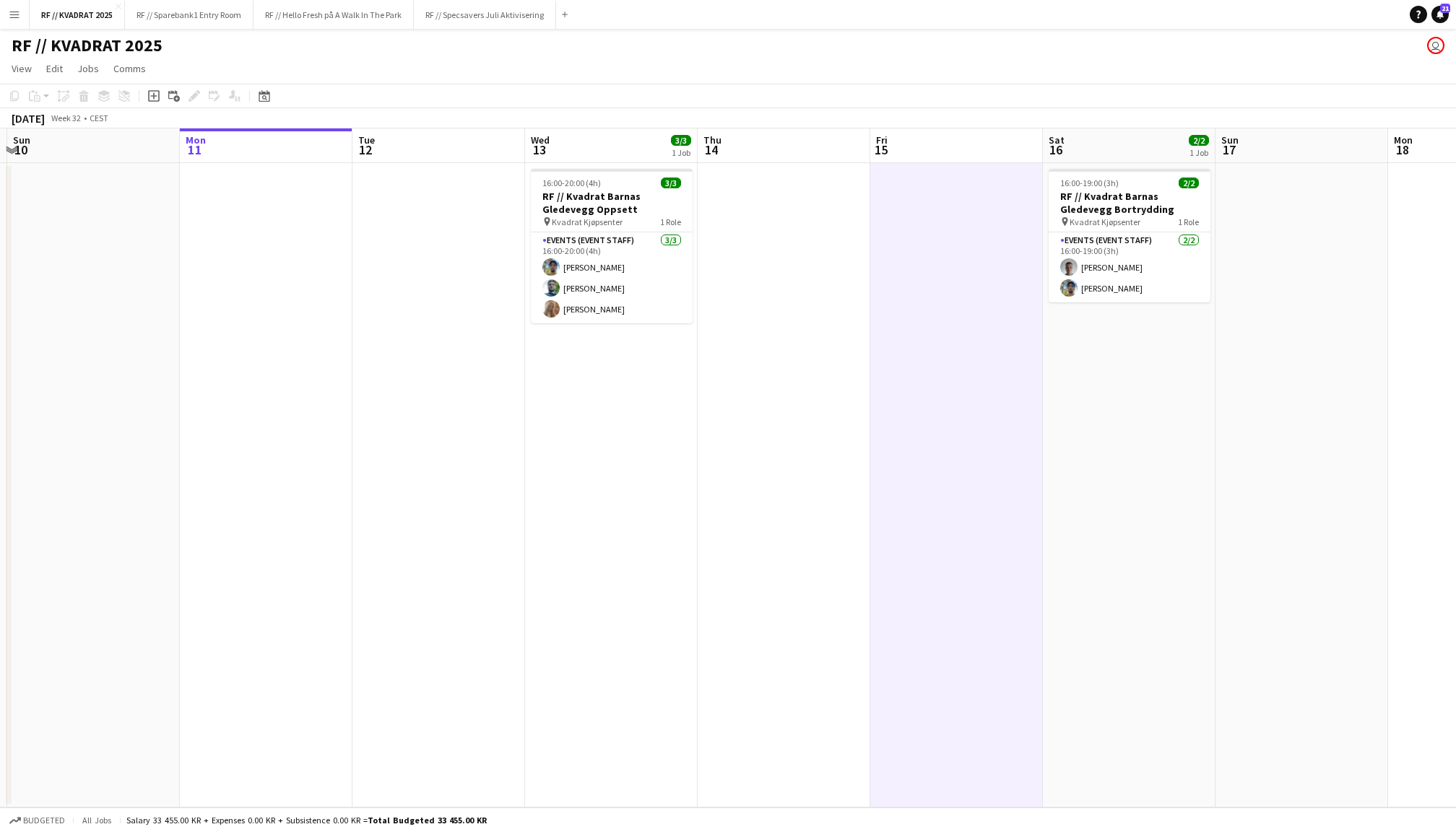
click at [769, 280] on app-date-cell at bounding box center [784, 486] width 173 height 645
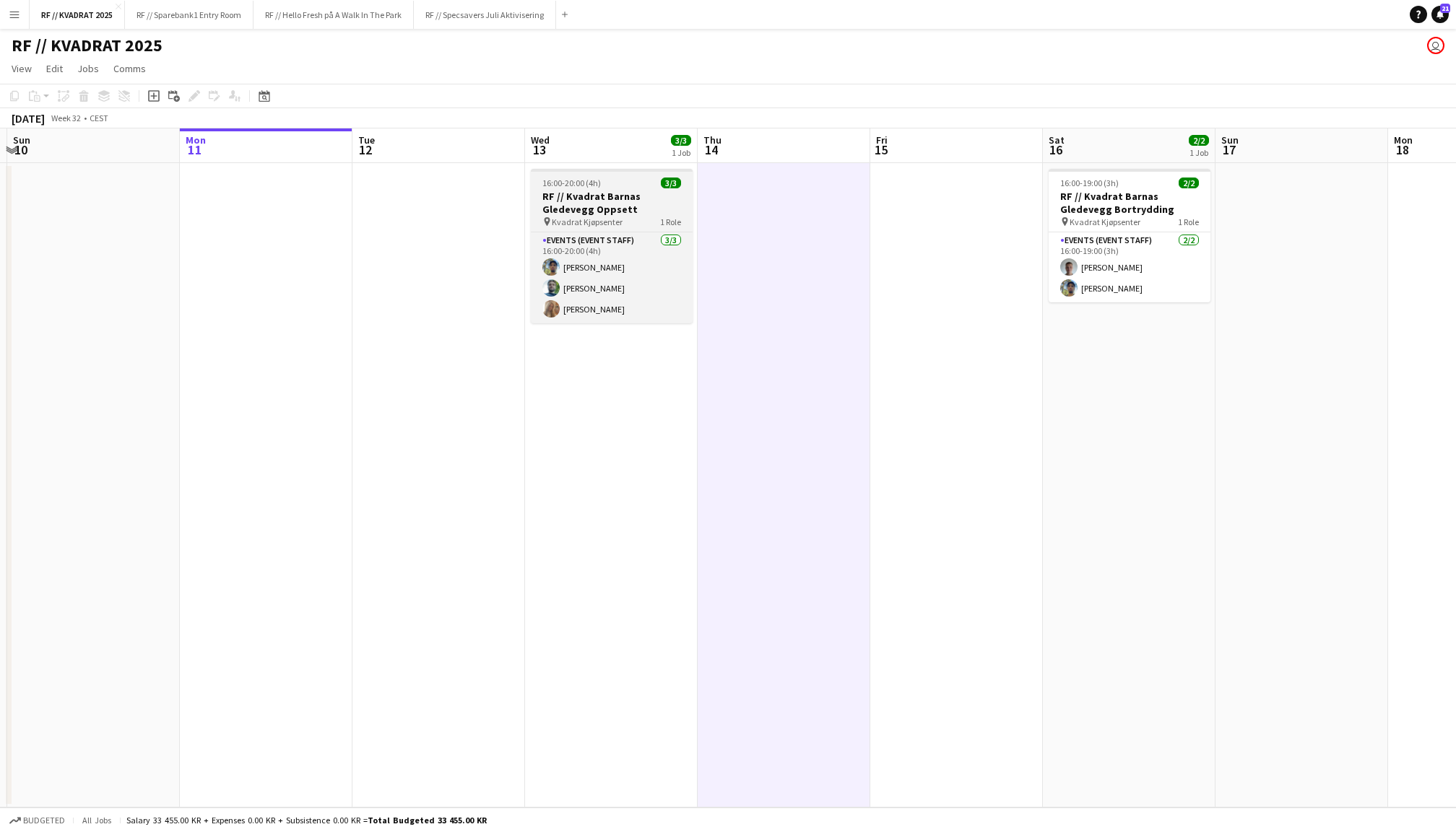
click at [607, 186] on div "16:00-20:00 (4h) 3/3" at bounding box center [612, 183] width 162 height 11
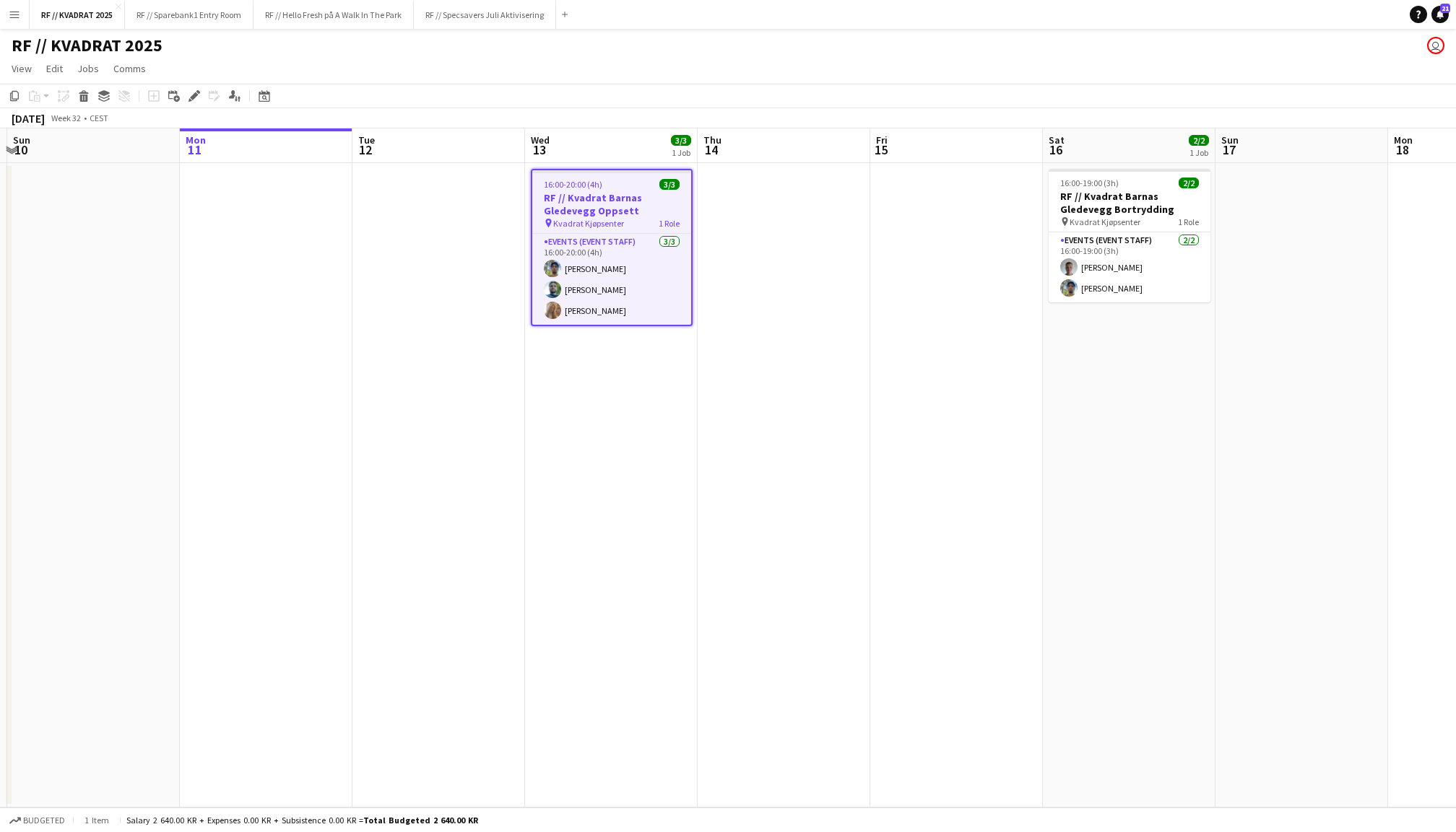
click at [469, 278] on app-date-cell at bounding box center [439, 486] width 173 height 645
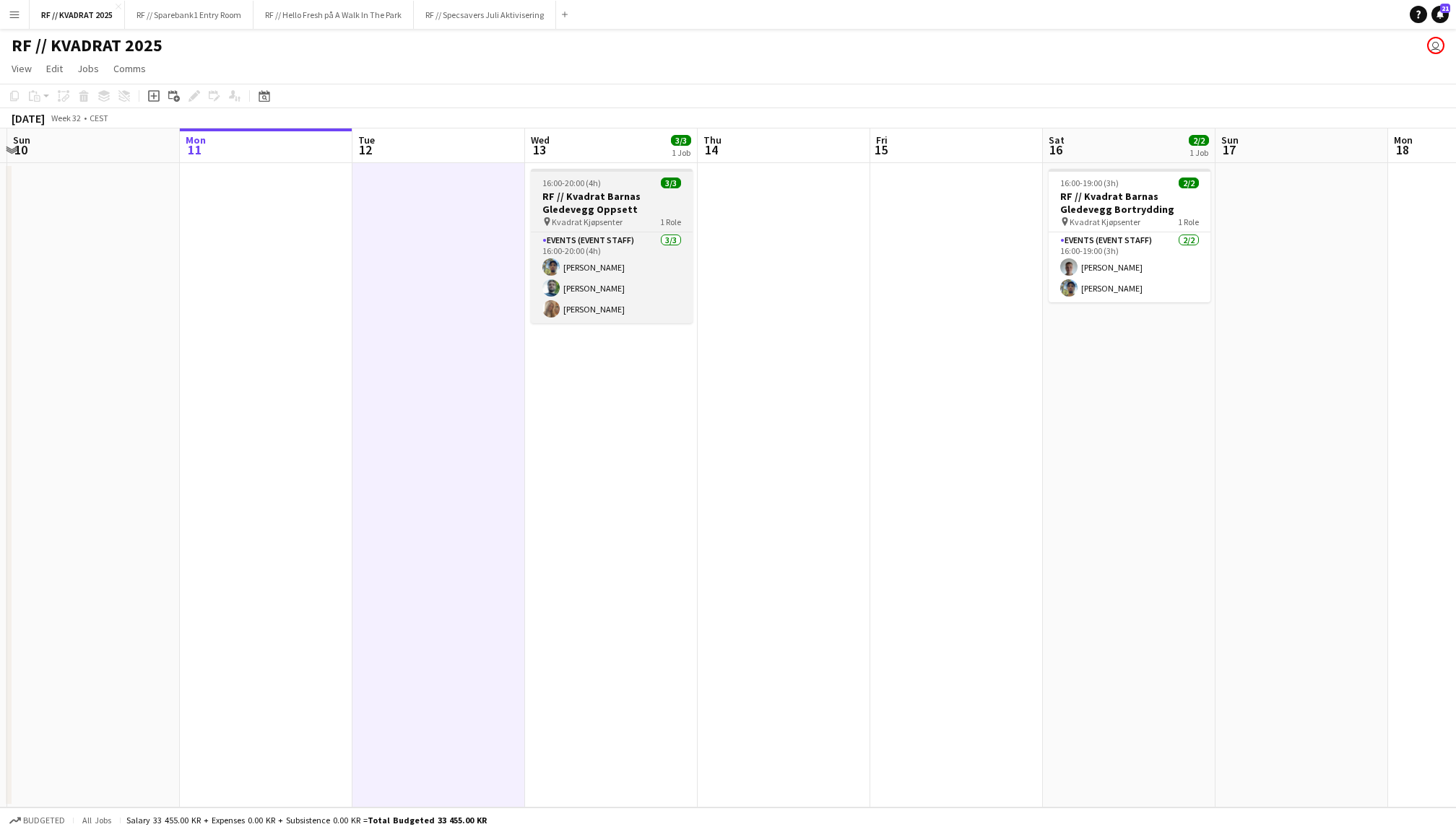
click at [630, 199] on h3 "RF // Kvadrat Barnas Gledevegg Oppsett" at bounding box center [612, 203] width 162 height 26
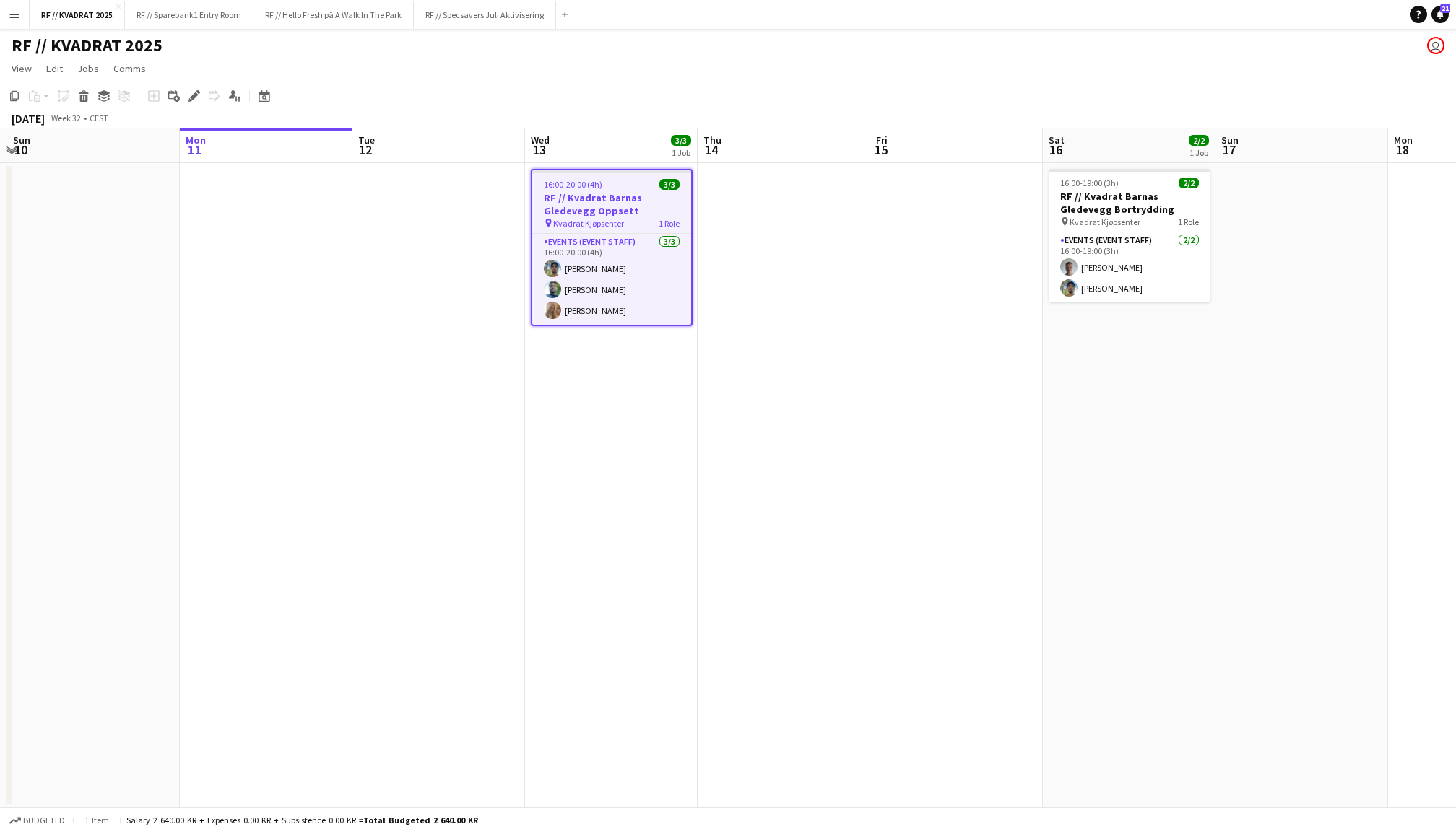
click at [660, 163] on app-date-cell "16:00-20:00 (4h) 3/3 RF // Kvadrat Barnas Gledevegg Oppsett pin Kvadrat Kjøpsen…" at bounding box center [612, 486] width 173 height 645
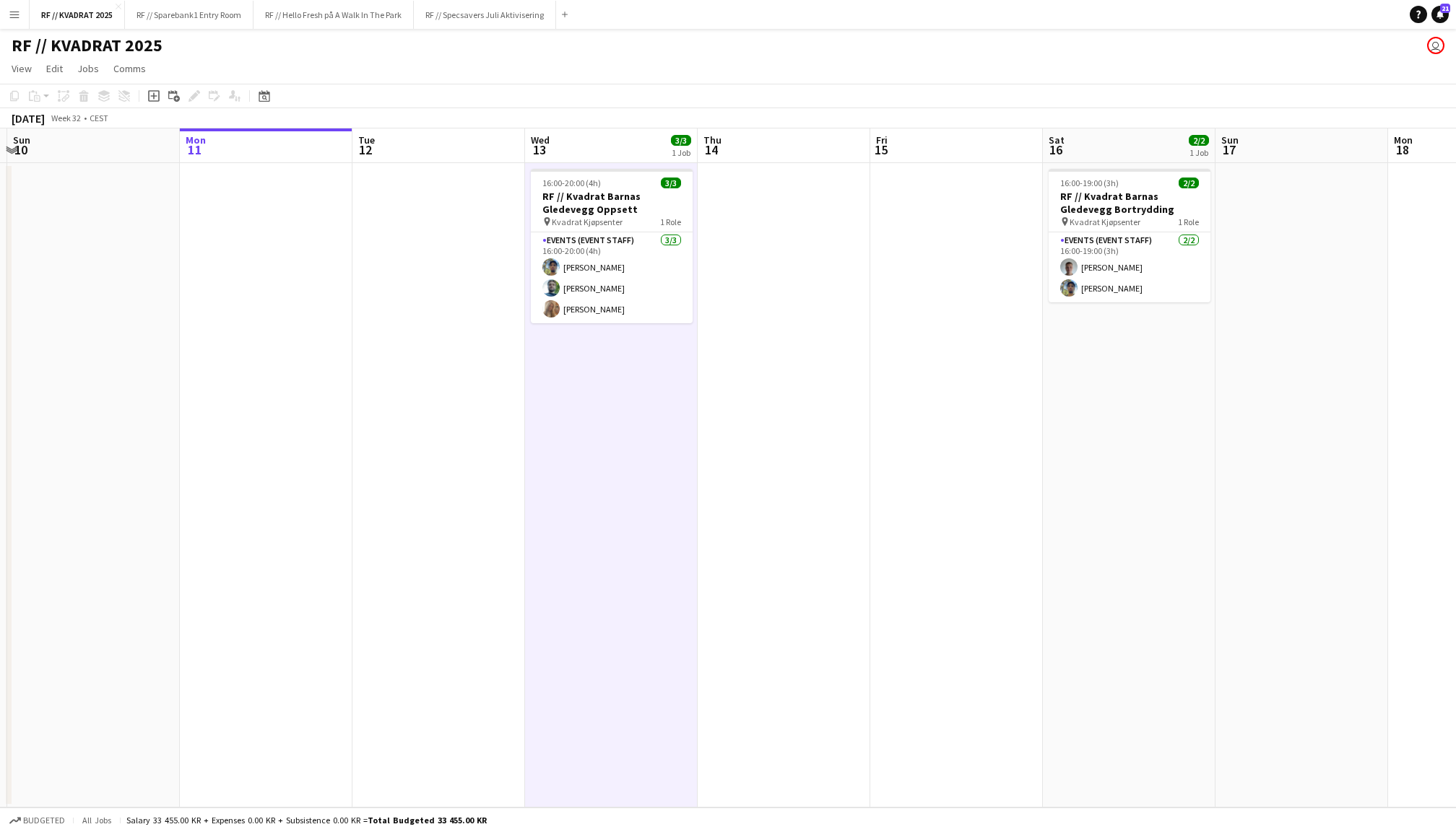
click at [749, 235] on app-date-cell at bounding box center [784, 486] width 173 height 645
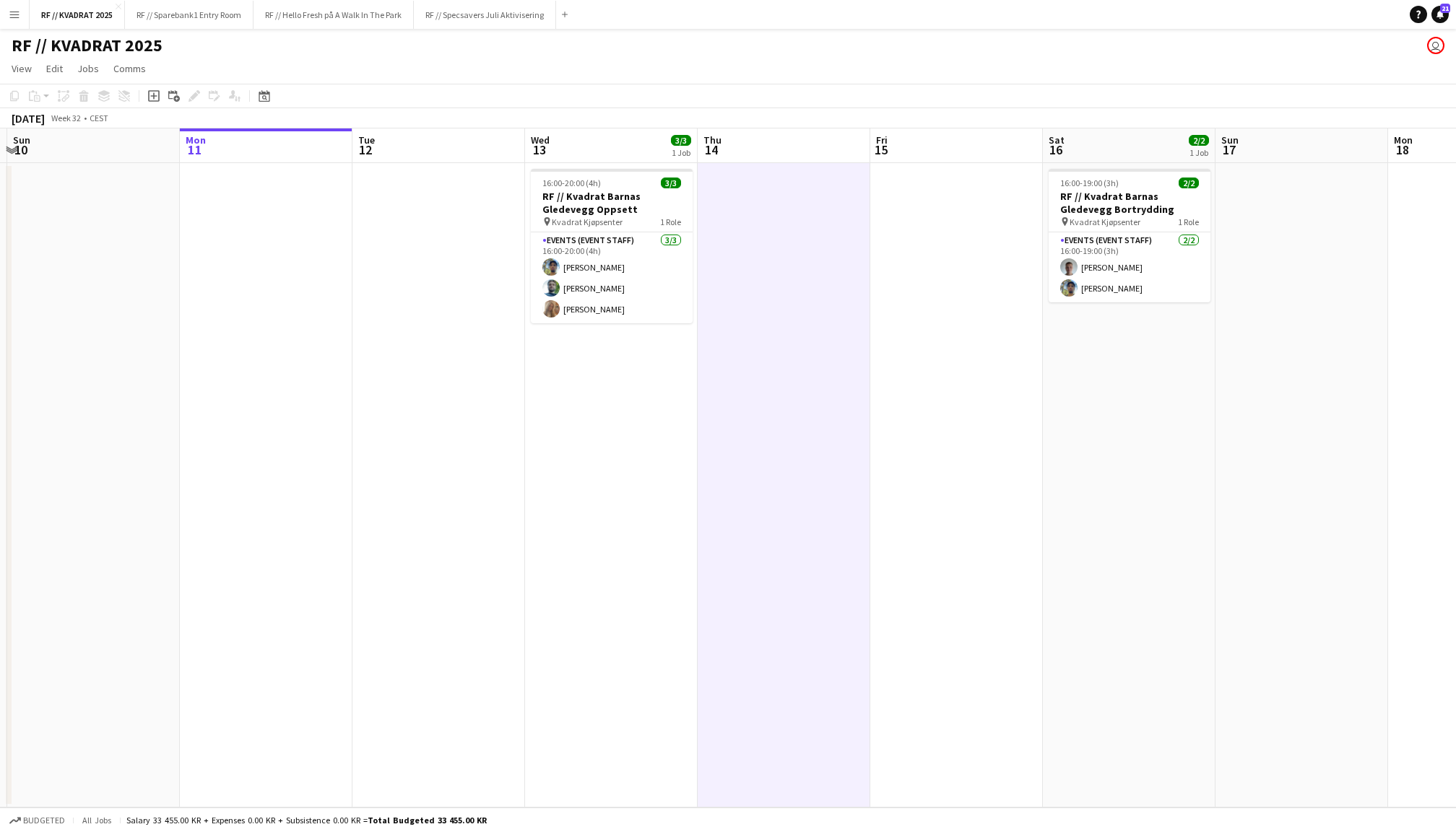
click at [454, 267] on app-date-cell at bounding box center [439, 486] width 173 height 645
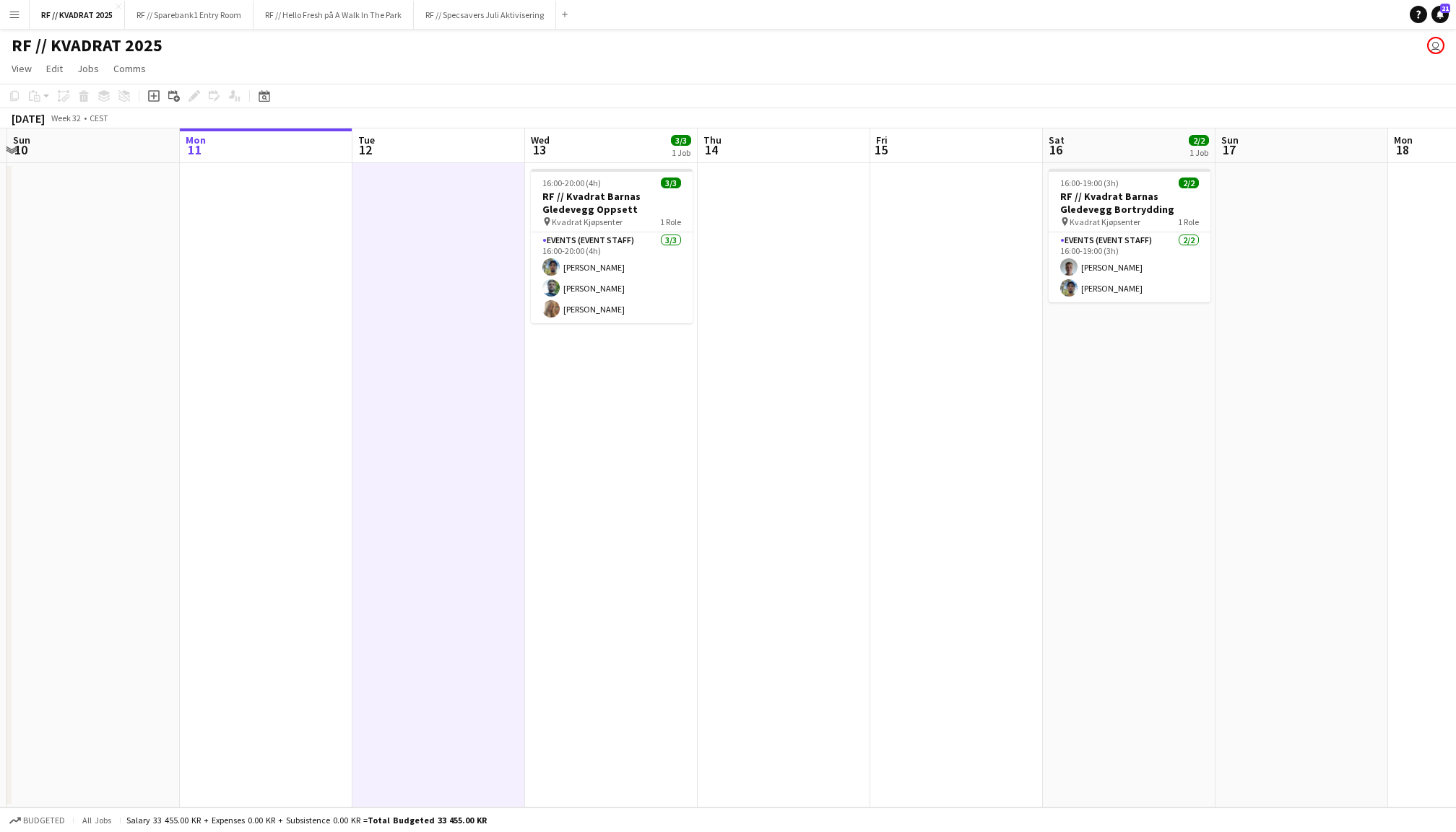
click at [673, 165] on app-date-cell "16:00-20:00 (4h) 3/3 RF // Kvadrat Barnas Gledevegg Oppsett pin Kvadrat Kjøpsen…" at bounding box center [612, 486] width 173 height 645
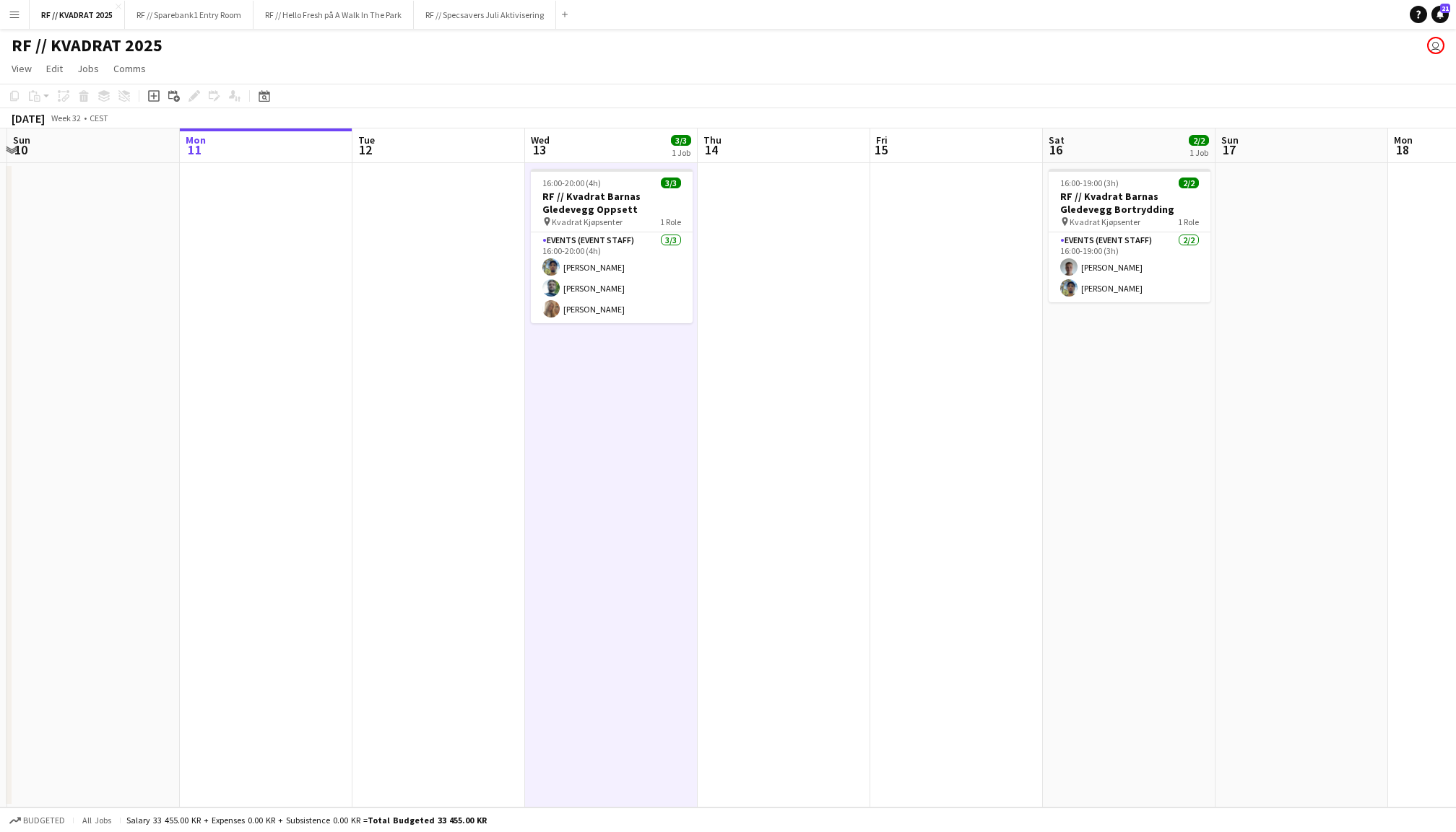
click at [741, 203] on app-date-cell at bounding box center [784, 486] width 173 height 645
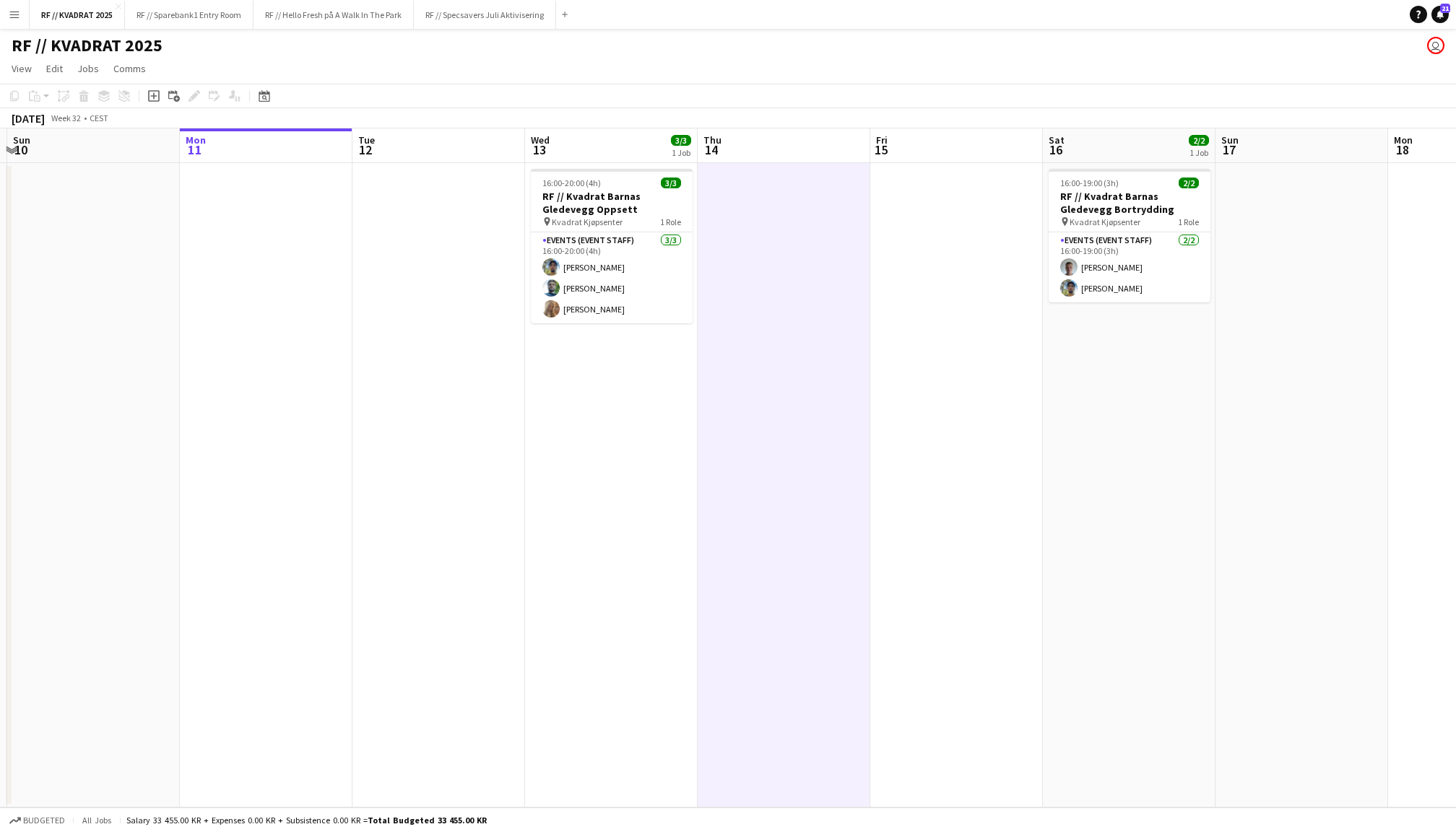
click at [644, 165] on app-date-cell "16:00-20:00 (4h) 3/3 RF // Kvadrat Barnas Gledevegg Oppsett pin Kvadrat Kjøpsen…" at bounding box center [612, 486] width 173 height 645
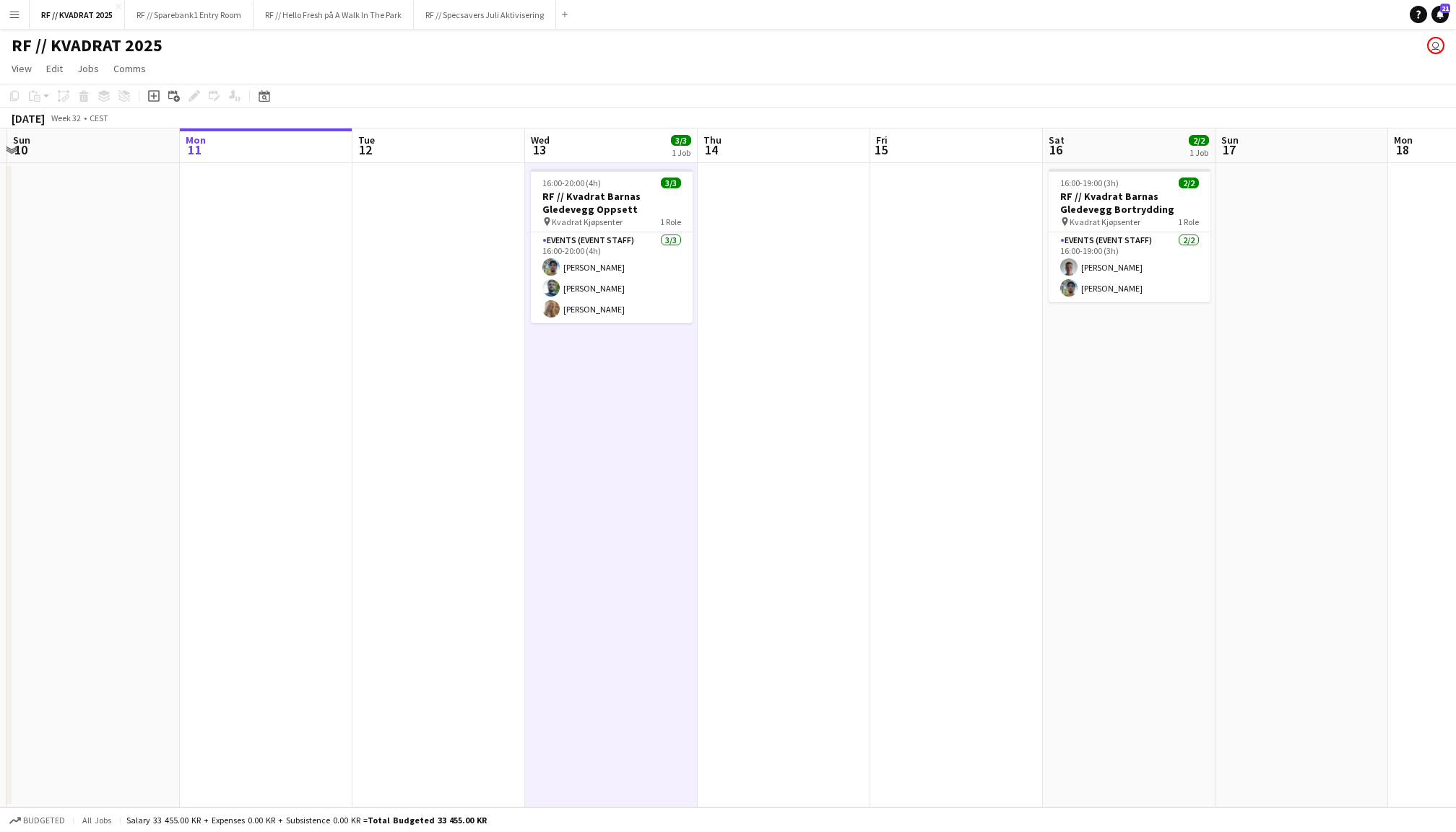
click at [480, 218] on app-date-cell at bounding box center [439, 486] width 173 height 645
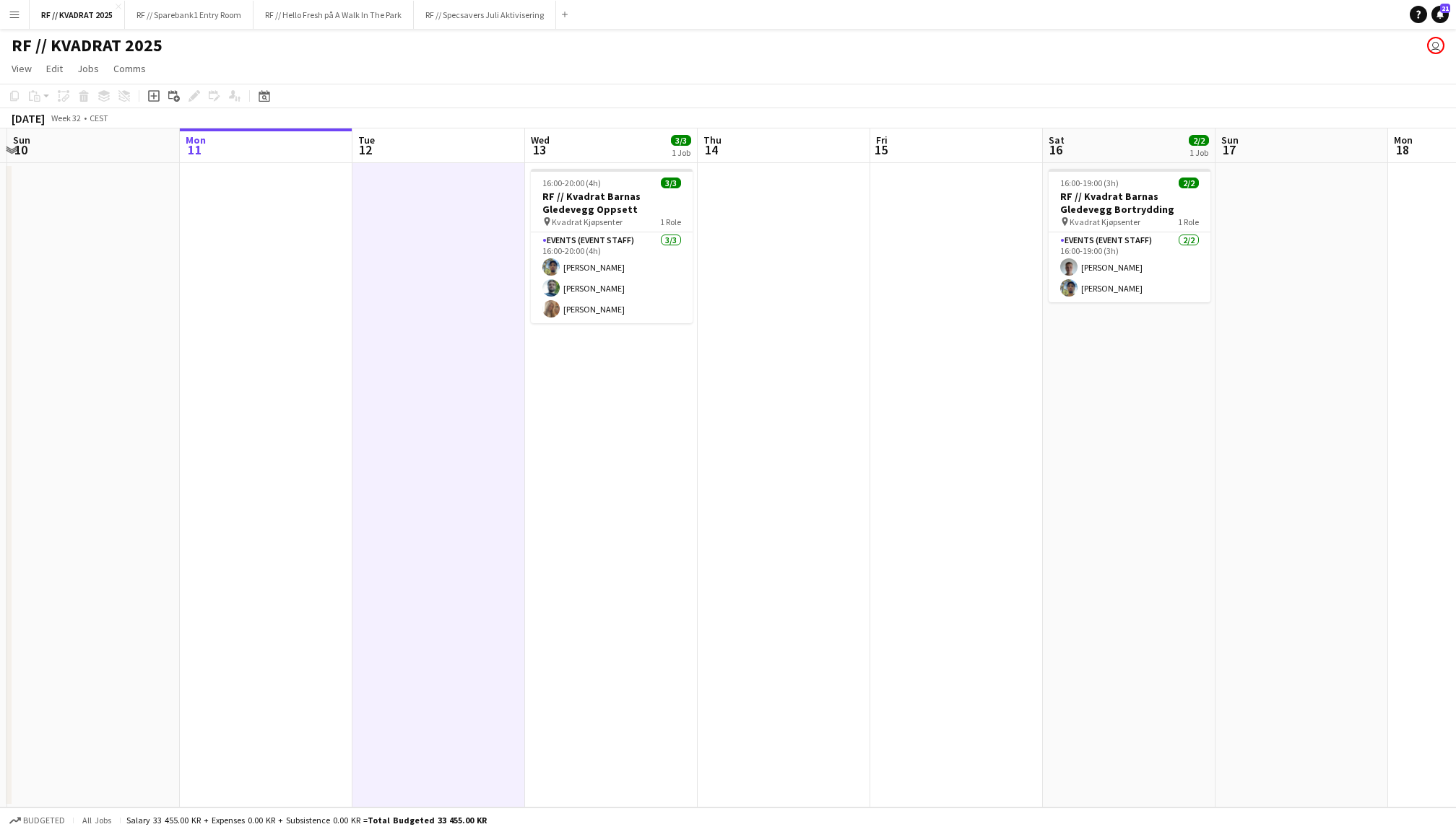
click at [618, 163] on app-date-cell "16:00-20:00 (4h) 3/3 RF // Kvadrat Barnas Gledevegg Oppsett pin Kvadrat Kjøpsen…" at bounding box center [612, 486] width 173 height 645
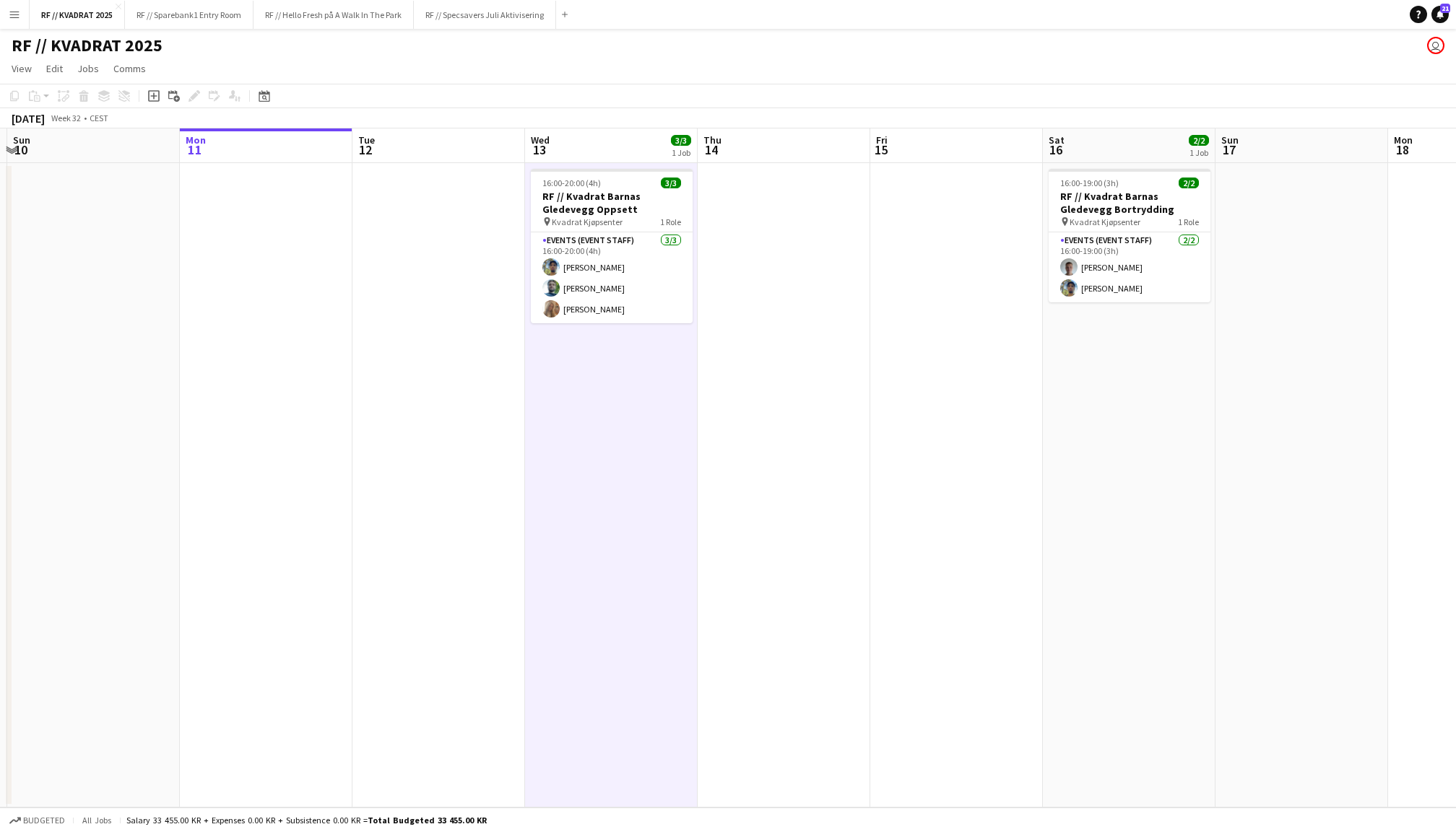
click at [942, 250] on app-date-cell at bounding box center [956, 486] width 173 height 645
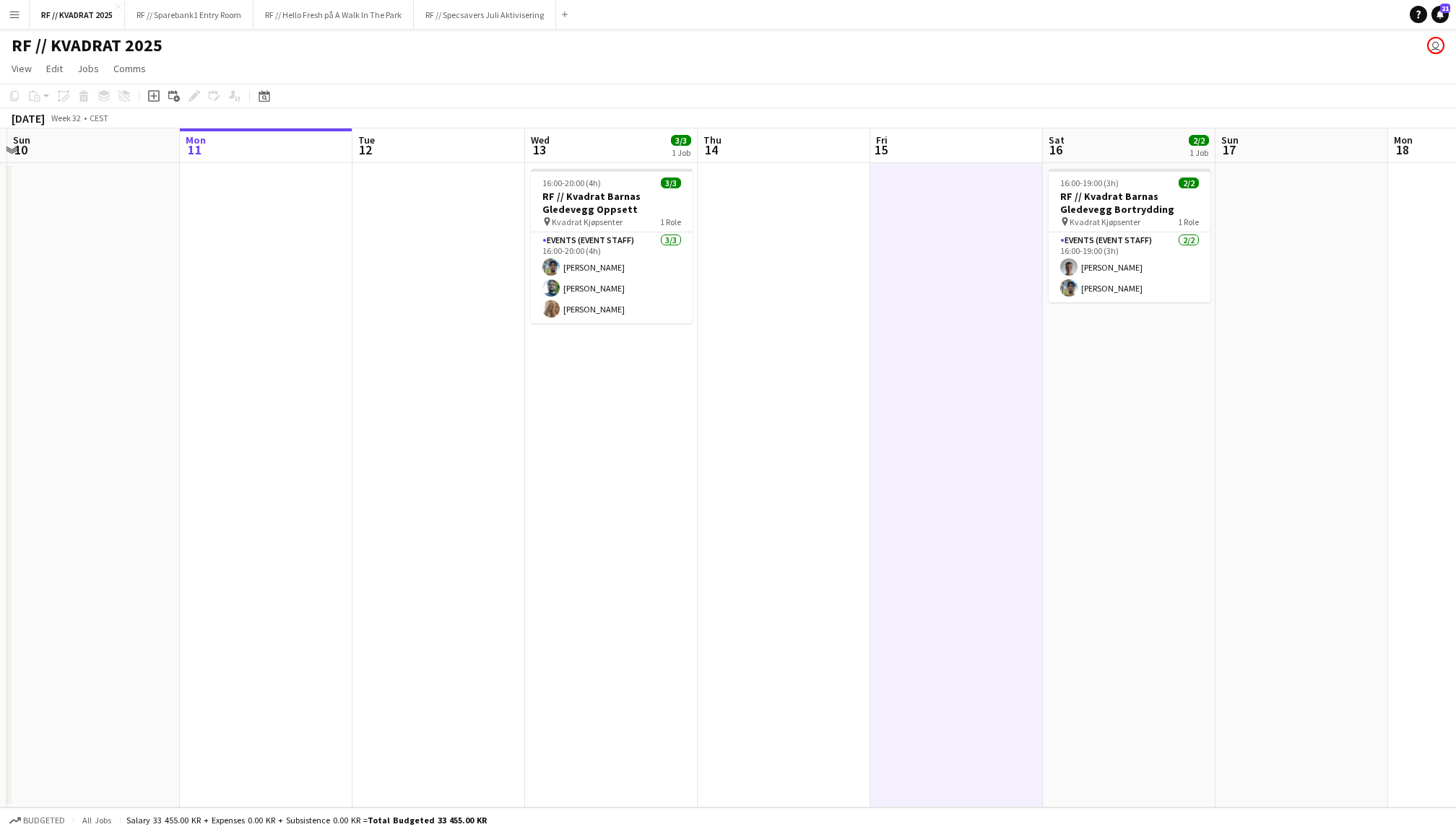
click at [778, 224] on app-date-cell at bounding box center [784, 486] width 173 height 645
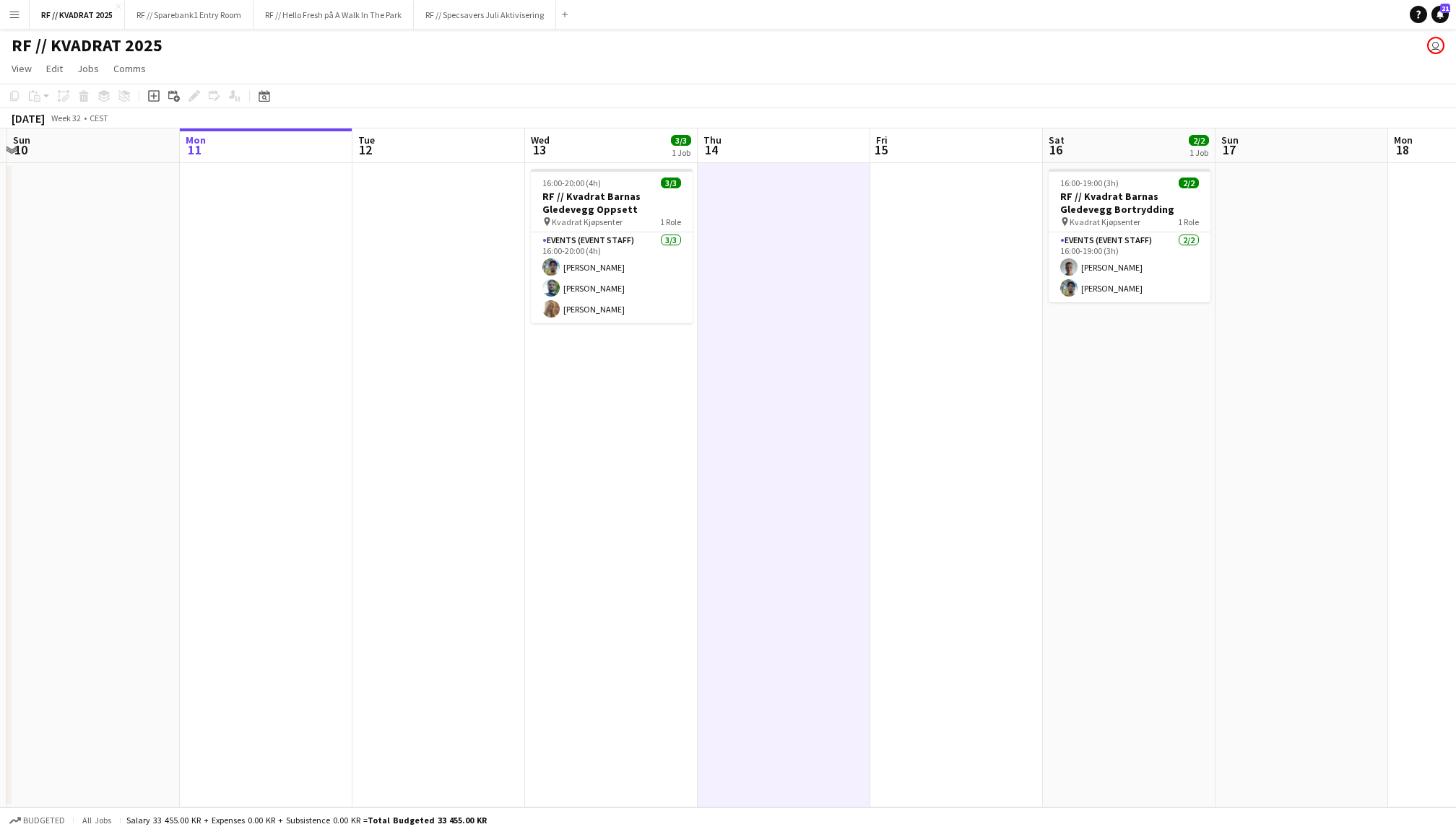
click at [665, 163] on app-date-cell "16:00-20:00 (4h) 3/3 RF // Kvadrat Barnas Gledevegg Oppsett pin Kvadrat Kjøpsen…" at bounding box center [612, 486] width 173 height 645
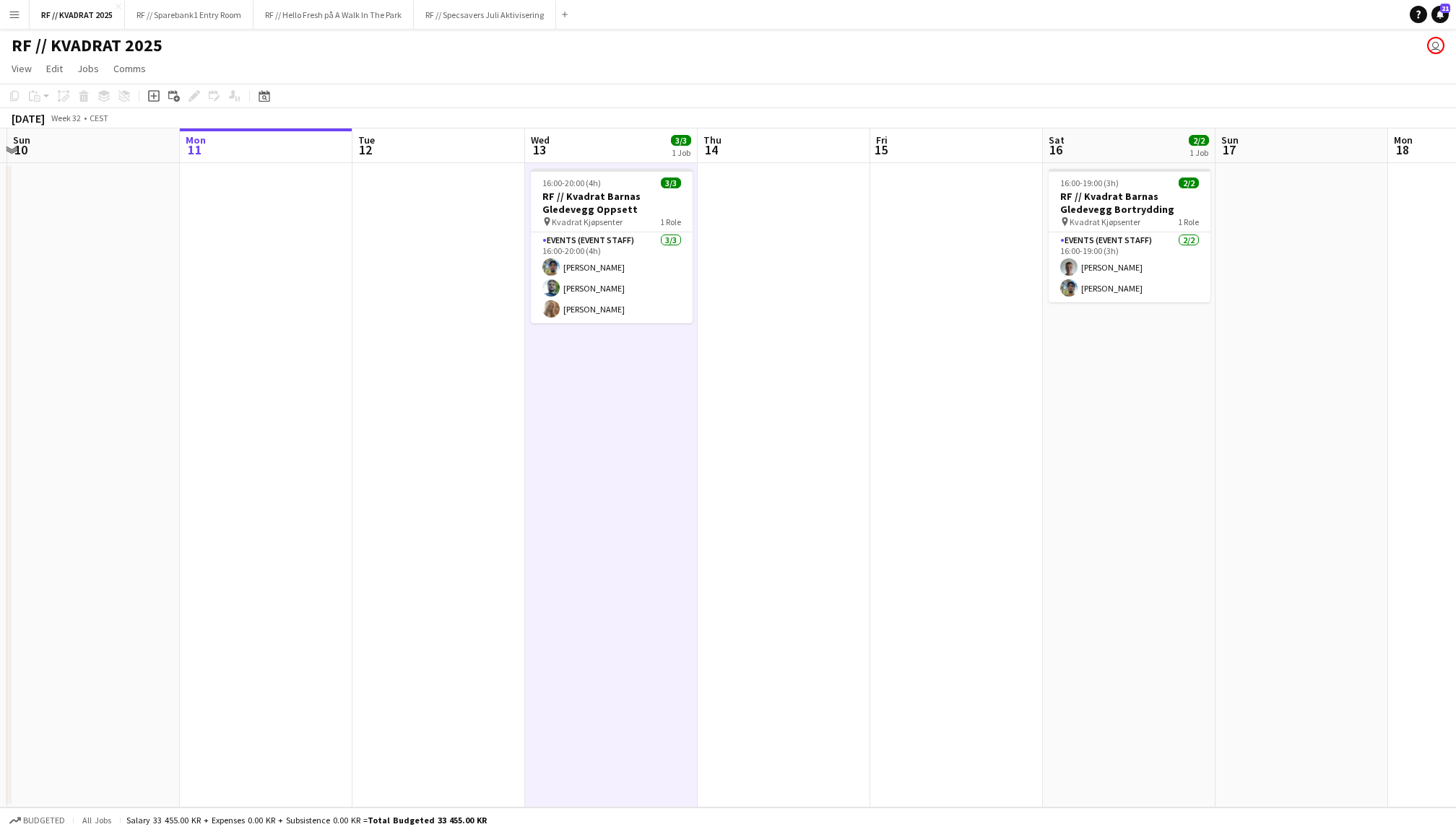
click at [411, 211] on app-date-cell at bounding box center [439, 486] width 173 height 645
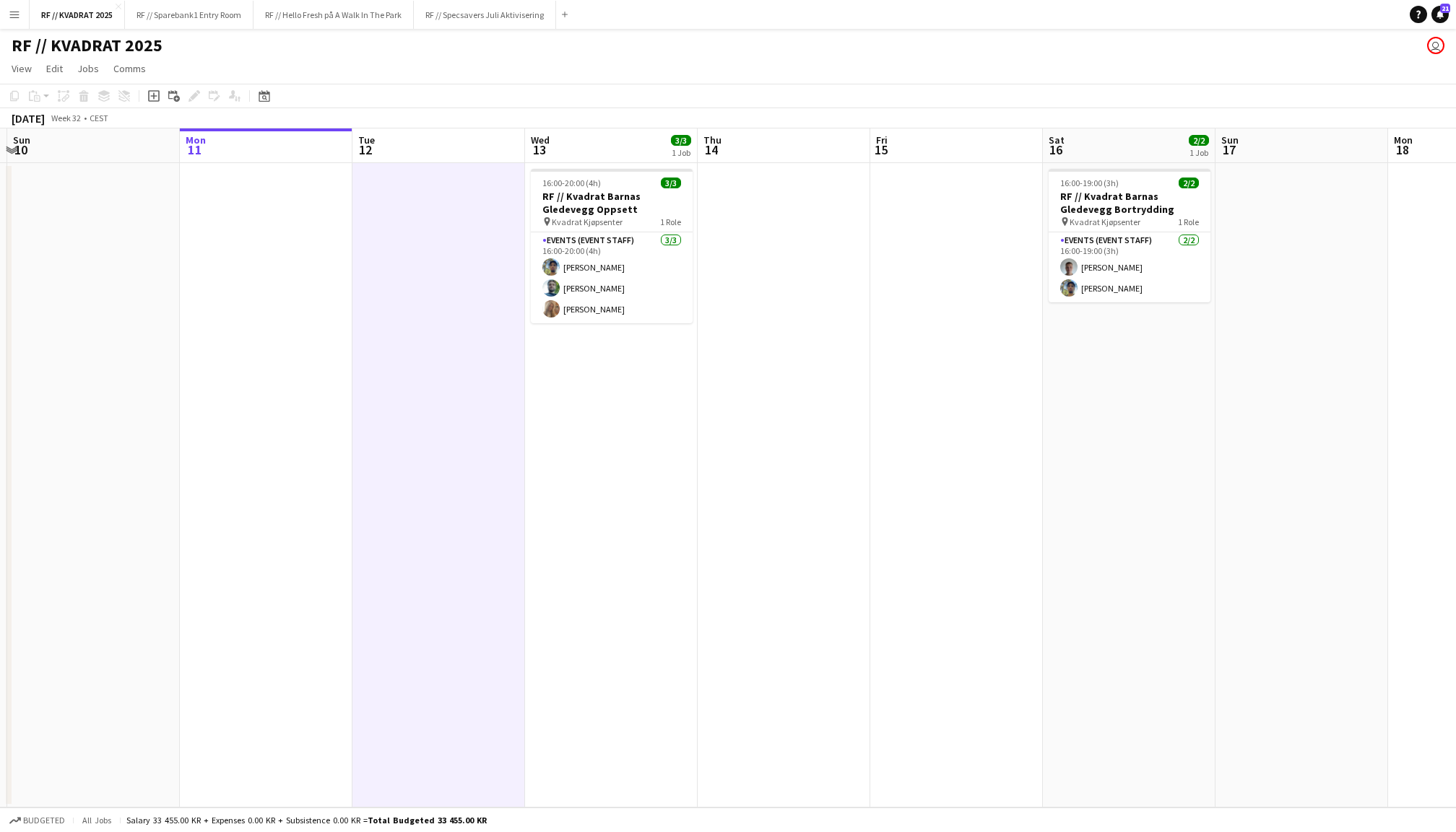
click at [282, 230] on app-date-cell at bounding box center [266, 486] width 173 height 645
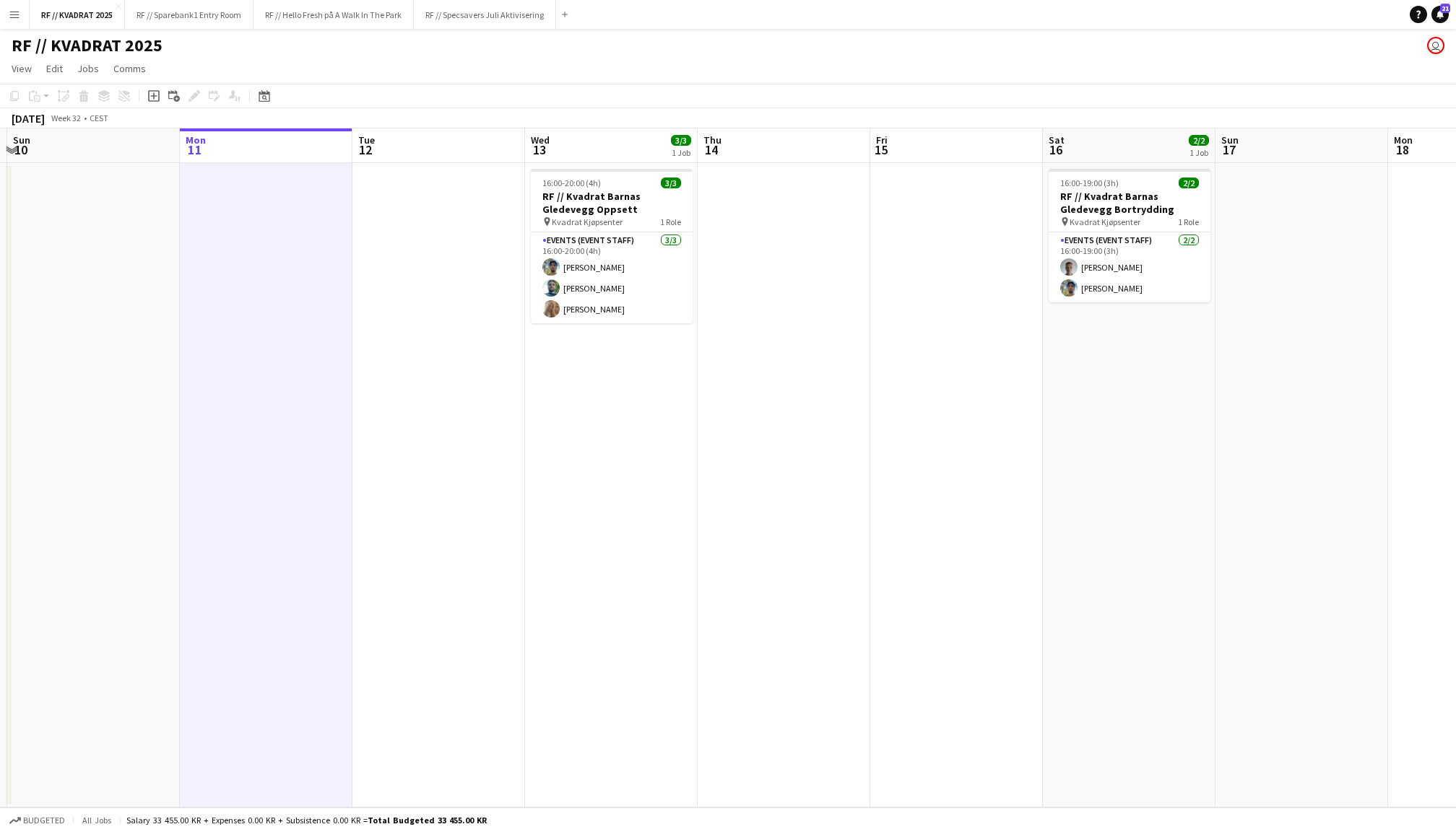
click at [631, 163] on app-date-cell "16:00-20:00 (4h) 3/3 RF // Kvadrat Barnas Gledevegg Oppsett pin Kvadrat Kjøpsen…" at bounding box center [612, 486] width 173 height 645
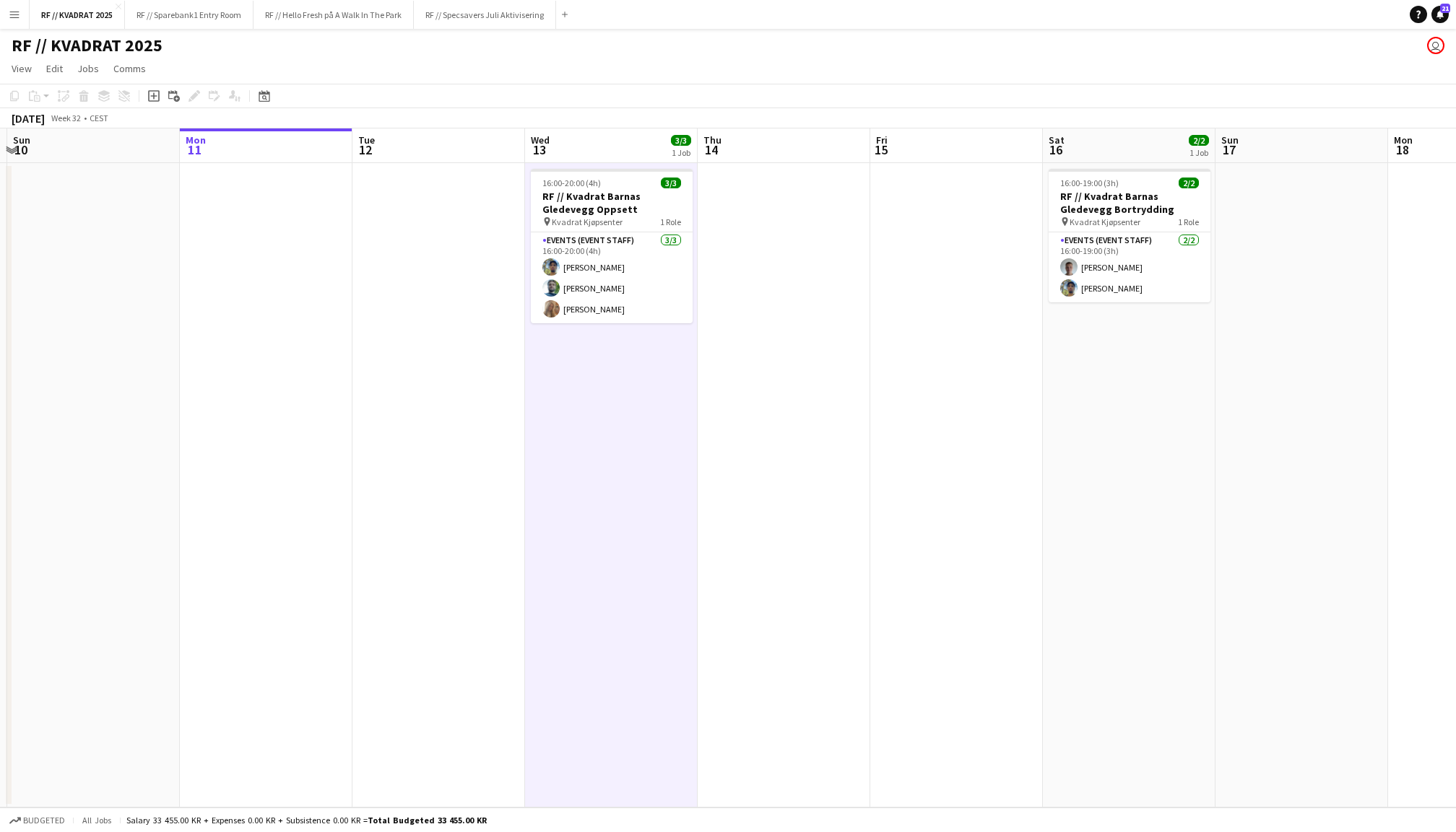
click at [792, 241] on app-date-cell at bounding box center [784, 486] width 173 height 645
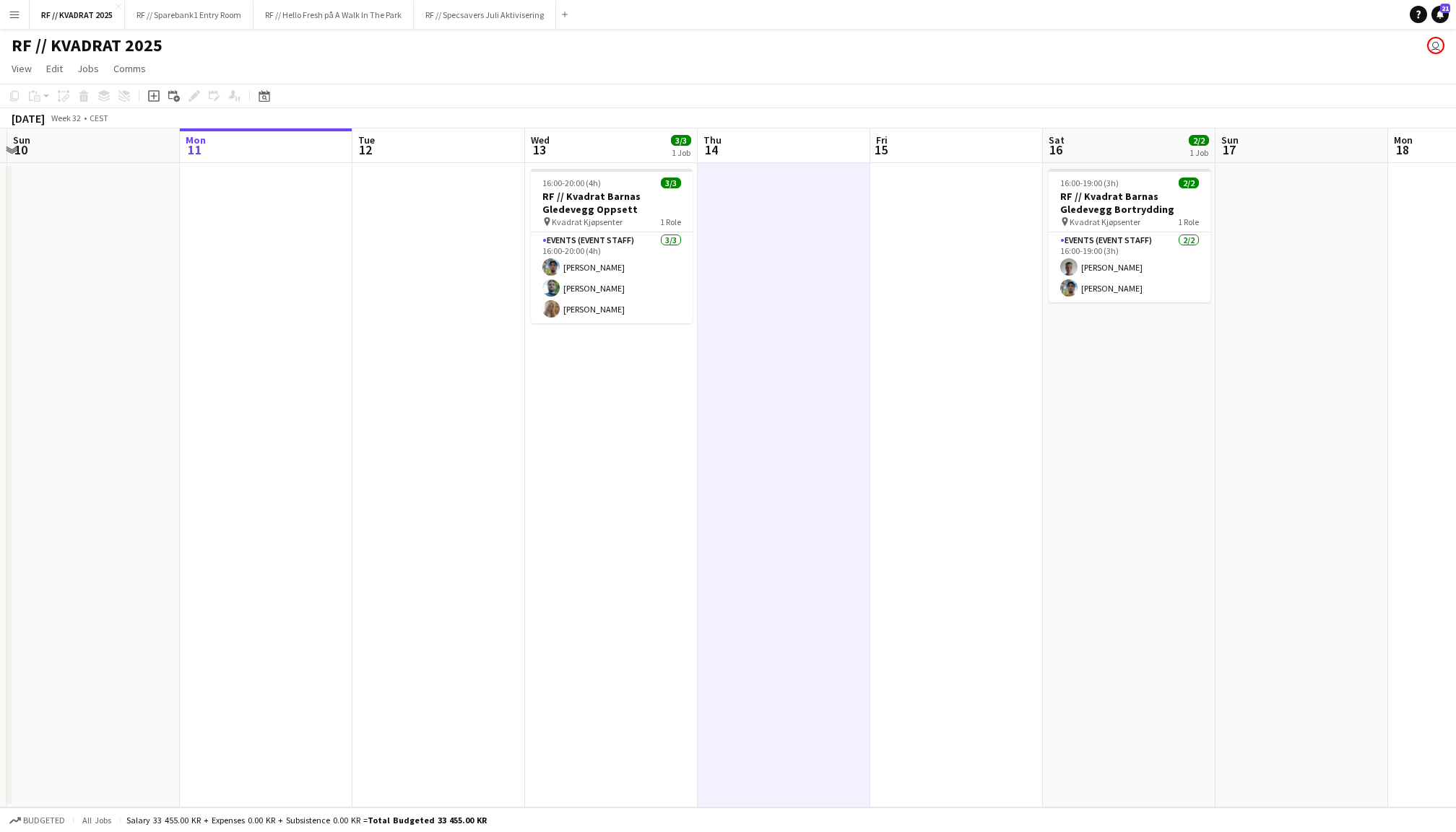
click at [944, 261] on app-date-cell at bounding box center [956, 486] width 173 height 645
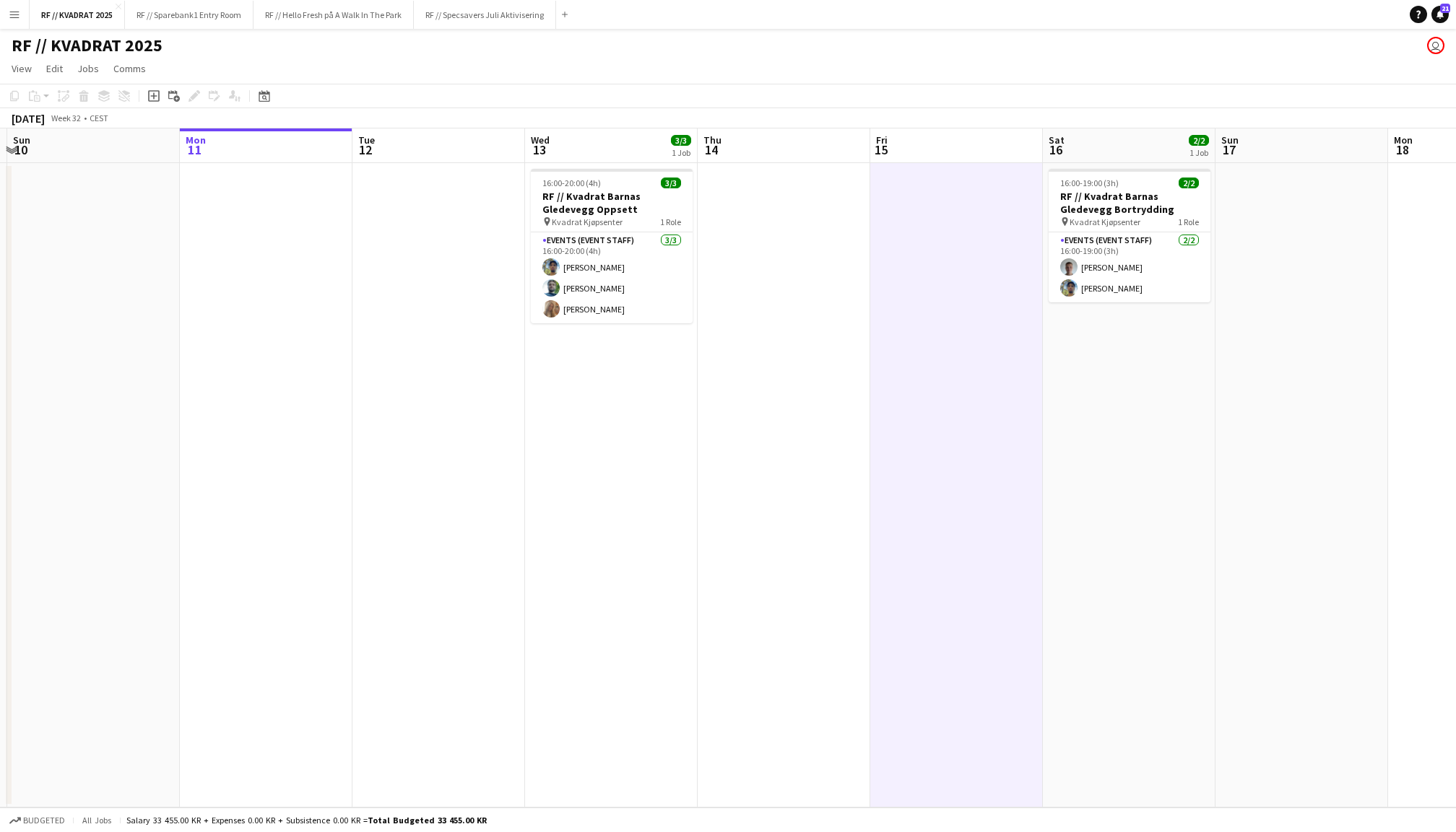
click at [679, 163] on app-date-cell "16:00-20:00 (4h) 3/3 RF // Kvadrat Barnas Gledevegg Oppsett pin Kvadrat Kjøpsen…" at bounding box center [612, 486] width 173 height 645
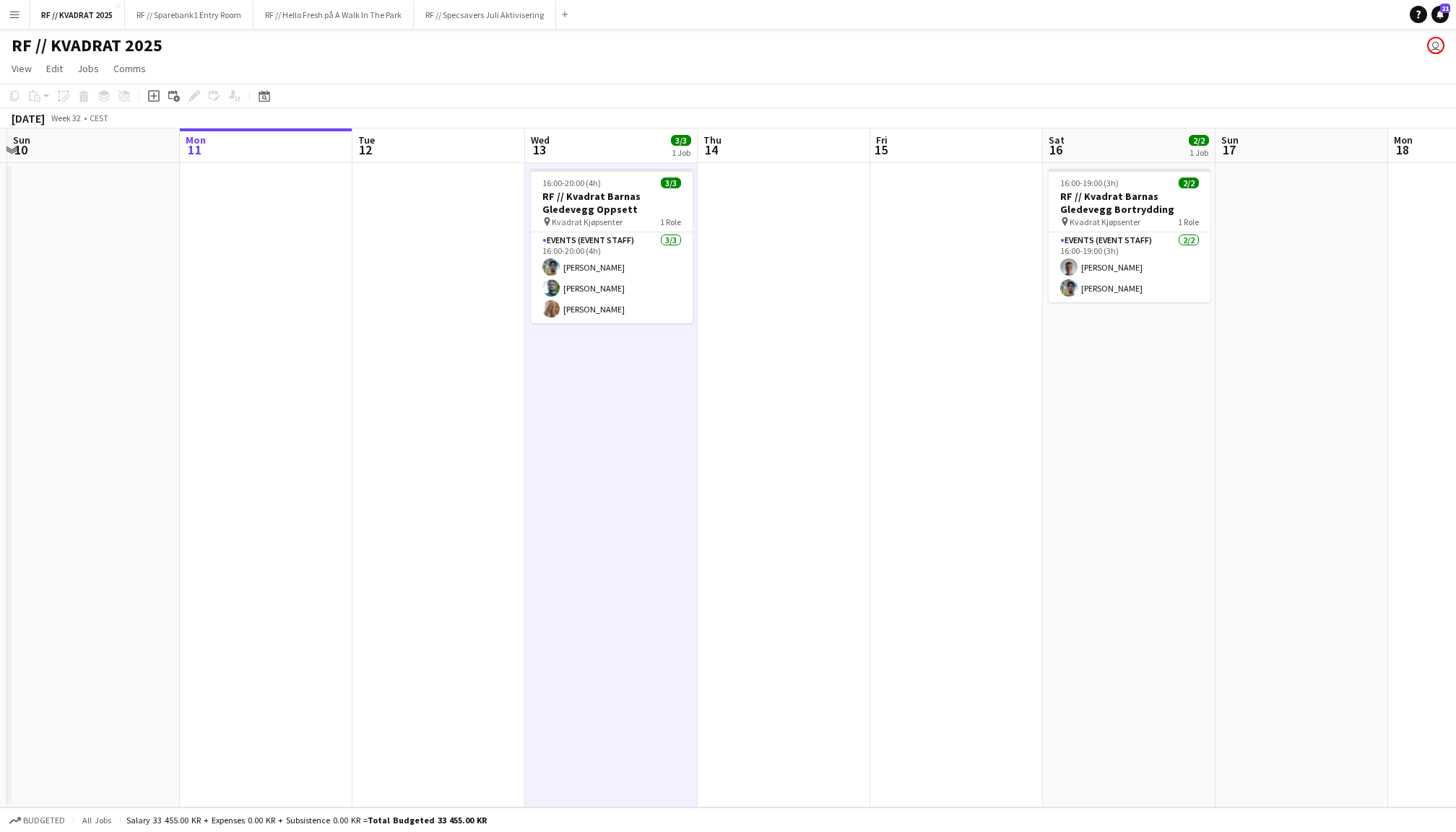
click at [451, 234] on app-date-cell at bounding box center [439, 486] width 173 height 645
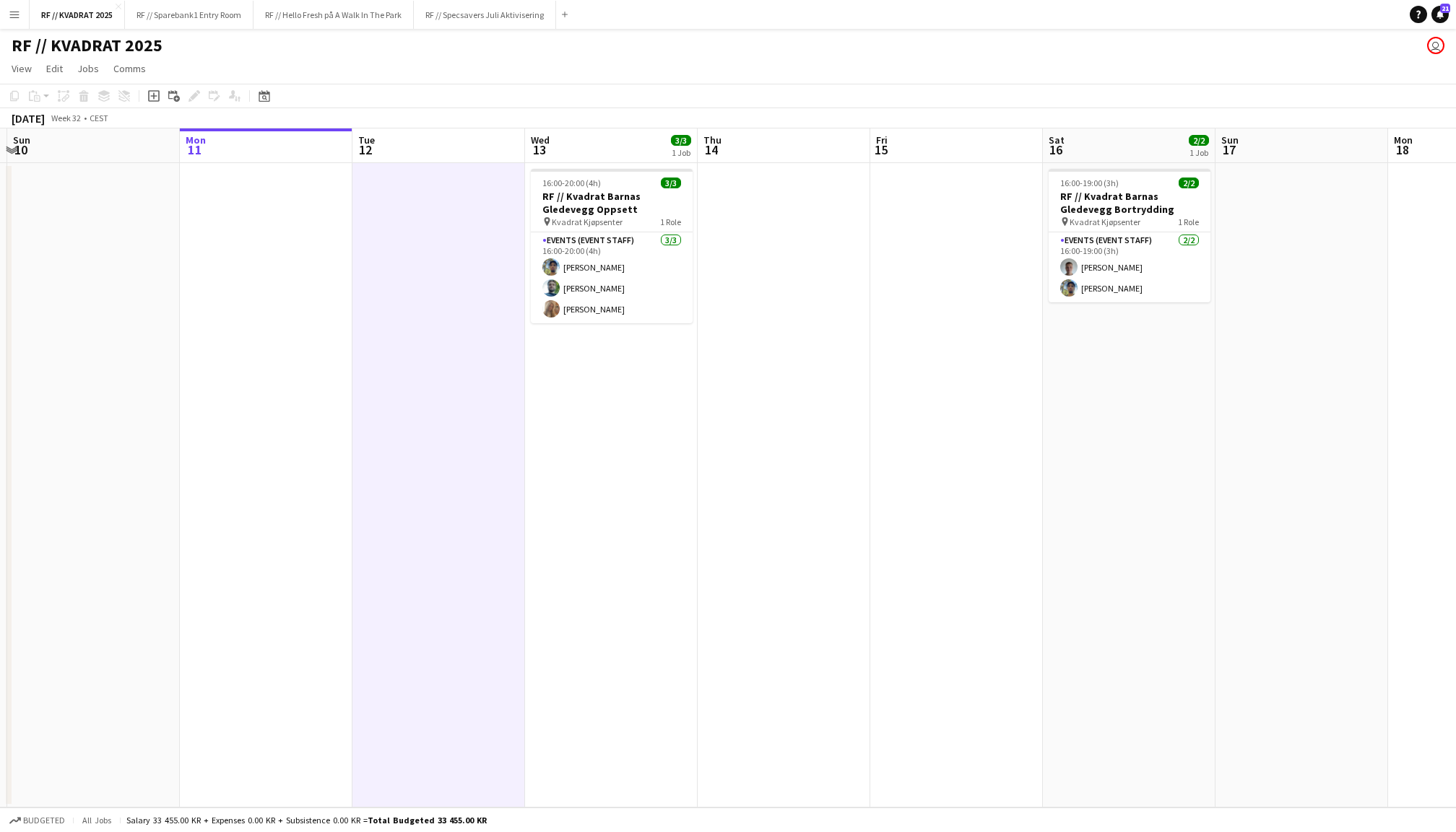
click at [309, 258] on app-date-cell at bounding box center [266, 486] width 173 height 645
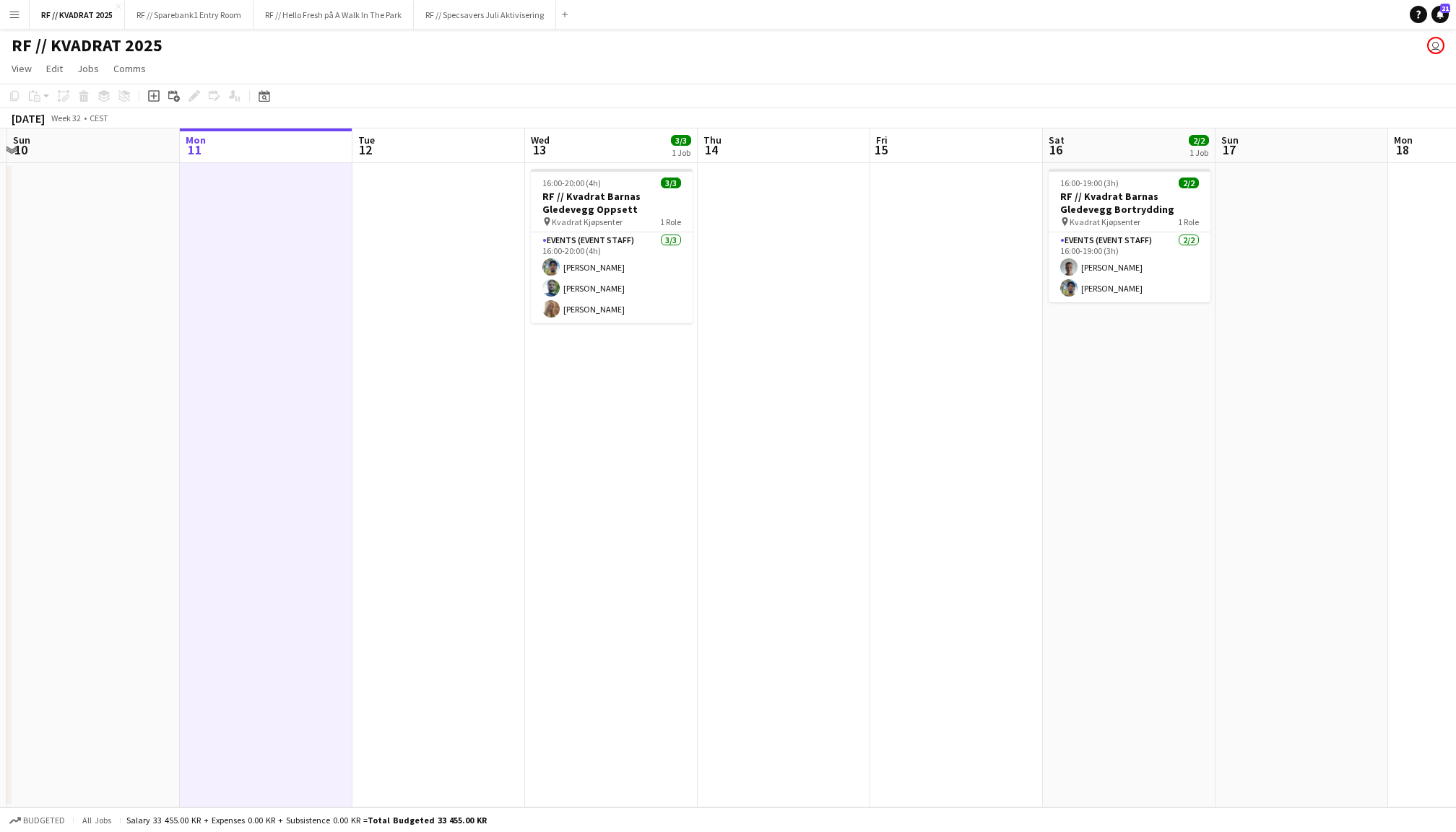
click at [679, 164] on app-date-cell "16:00-20:00 (4h) 3/3 RF // Kvadrat Barnas Gledevegg Oppsett pin Kvadrat Kjøpsen…" at bounding box center [612, 486] width 173 height 645
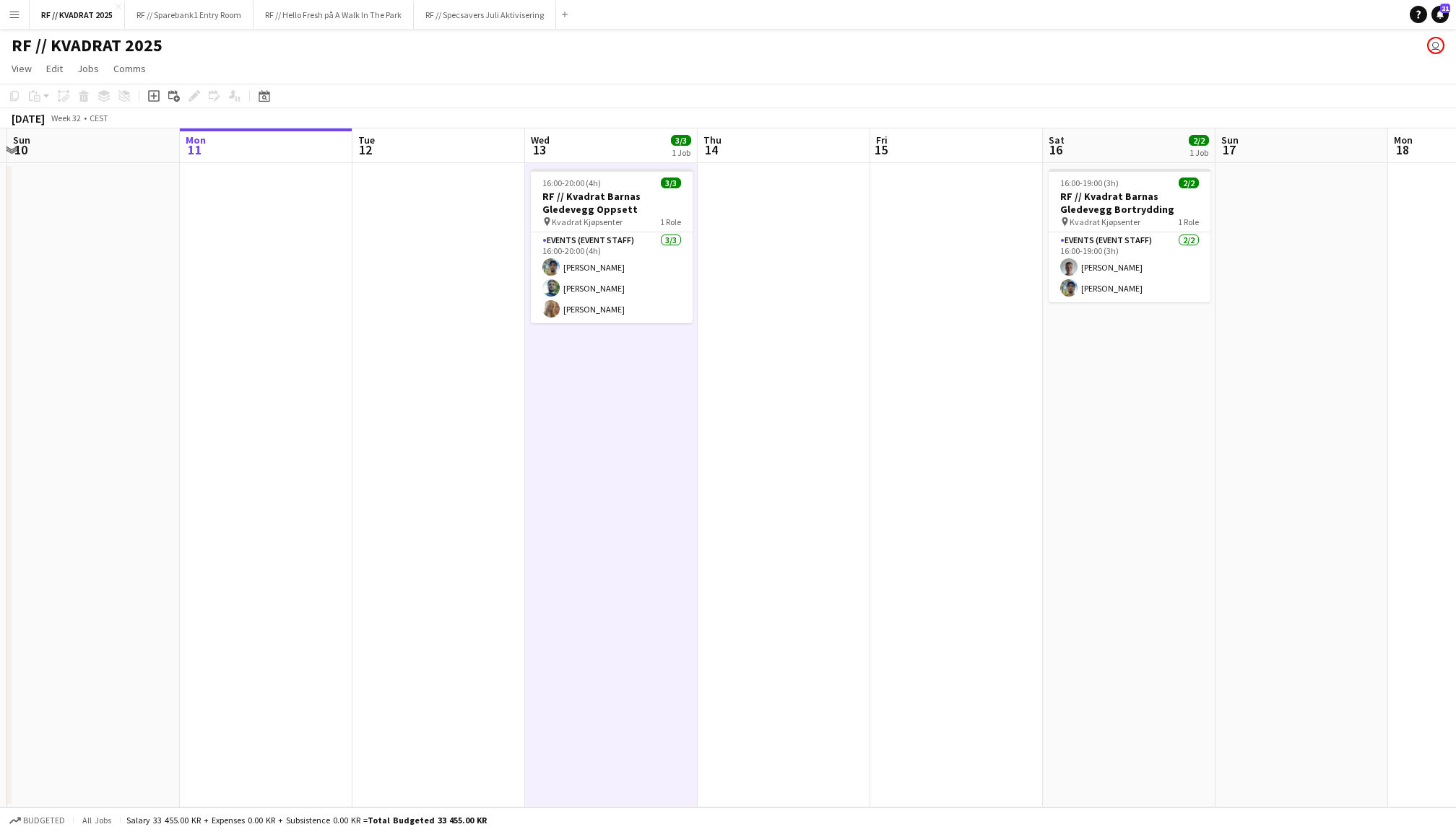
click at [997, 230] on app-date-cell at bounding box center [956, 486] width 173 height 645
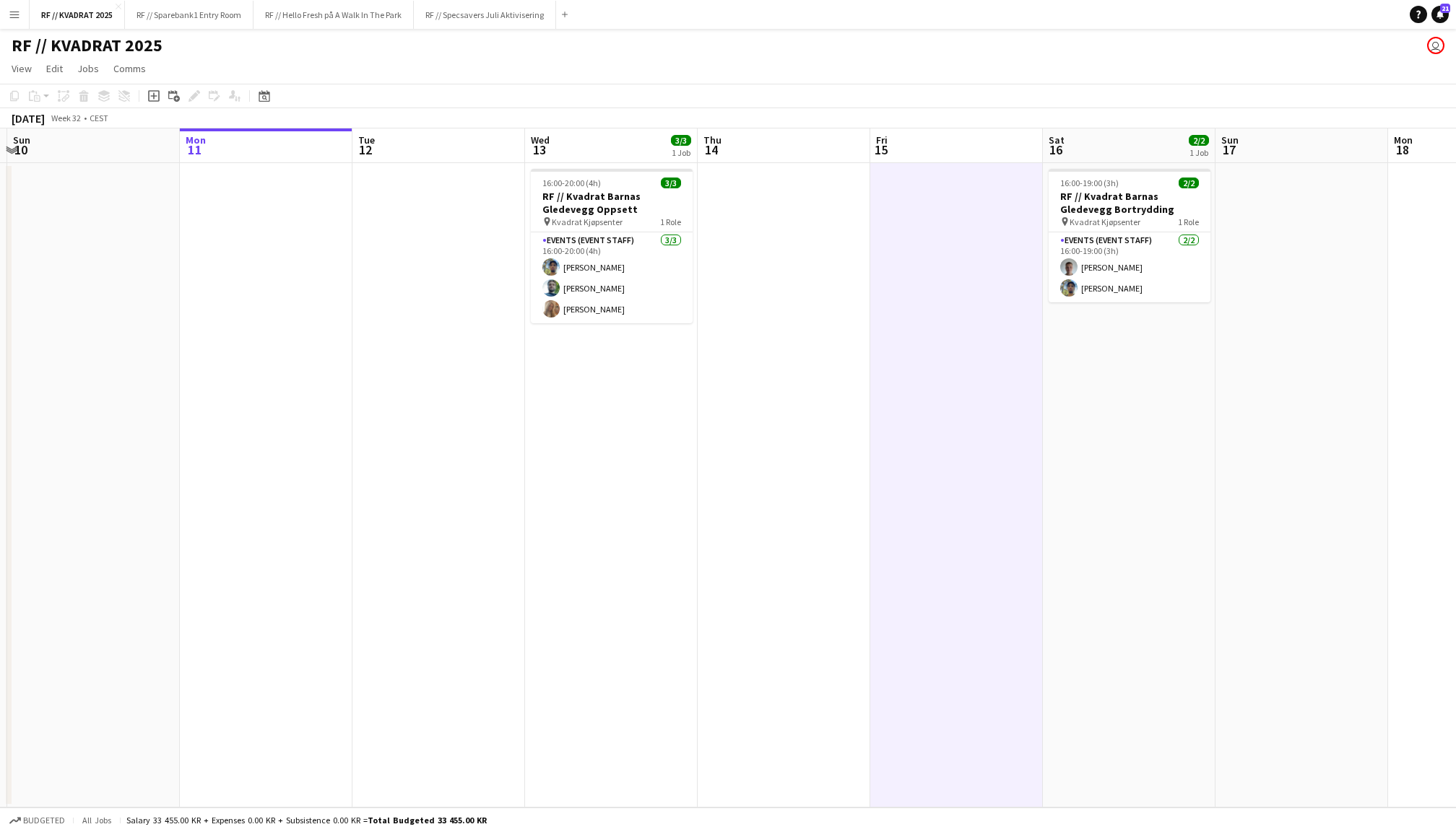
click at [846, 234] on app-date-cell at bounding box center [784, 486] width 173 height 645
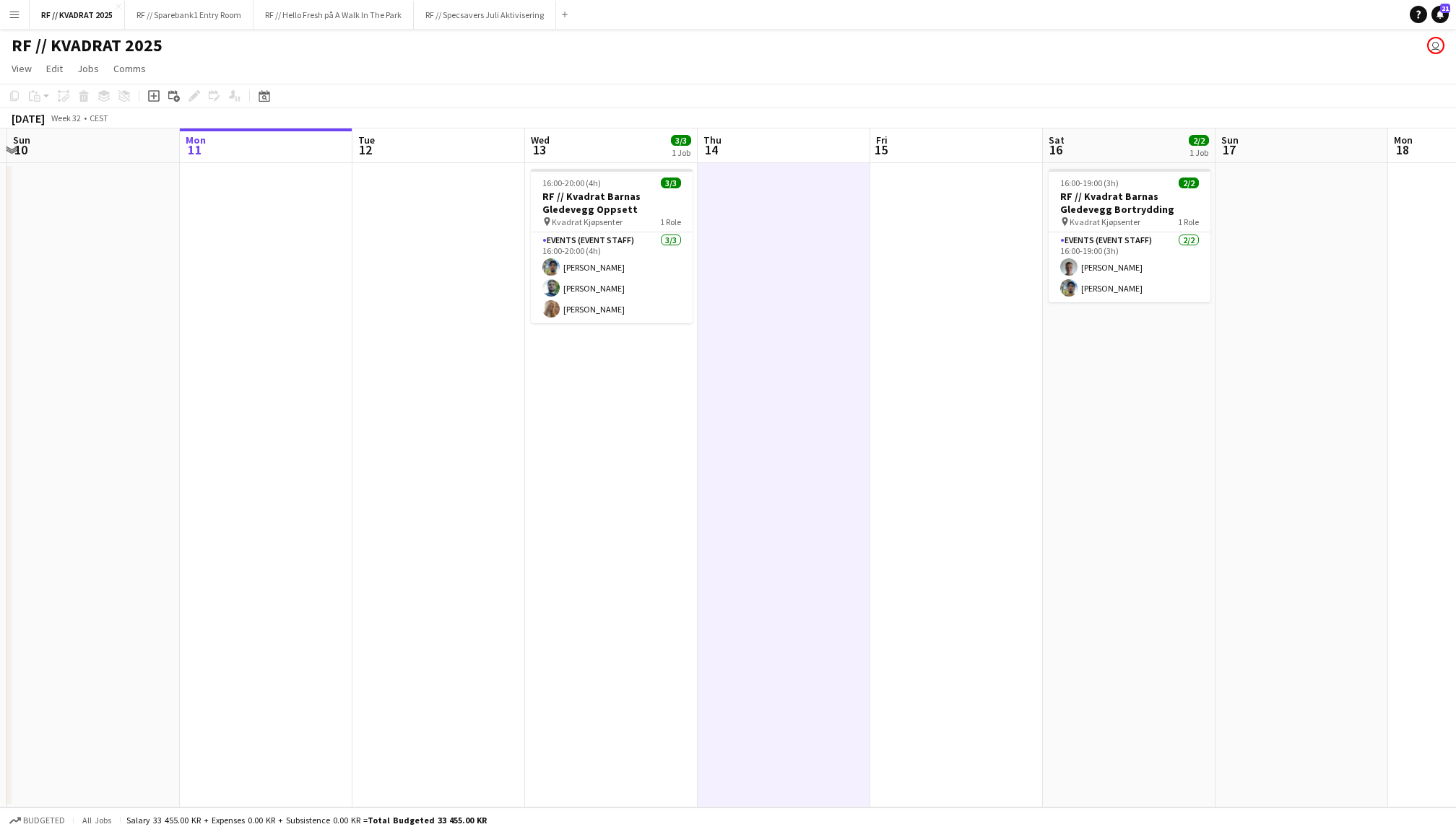
click at [657, 163] on app-date-cell "16:00-20:00 (4h) 3/3 RF // Kvadrat Barnas Gledevegg Oppsett pin Kvadrat Kjøpsen…" at bounding box center [612, 486] width 173 height 645
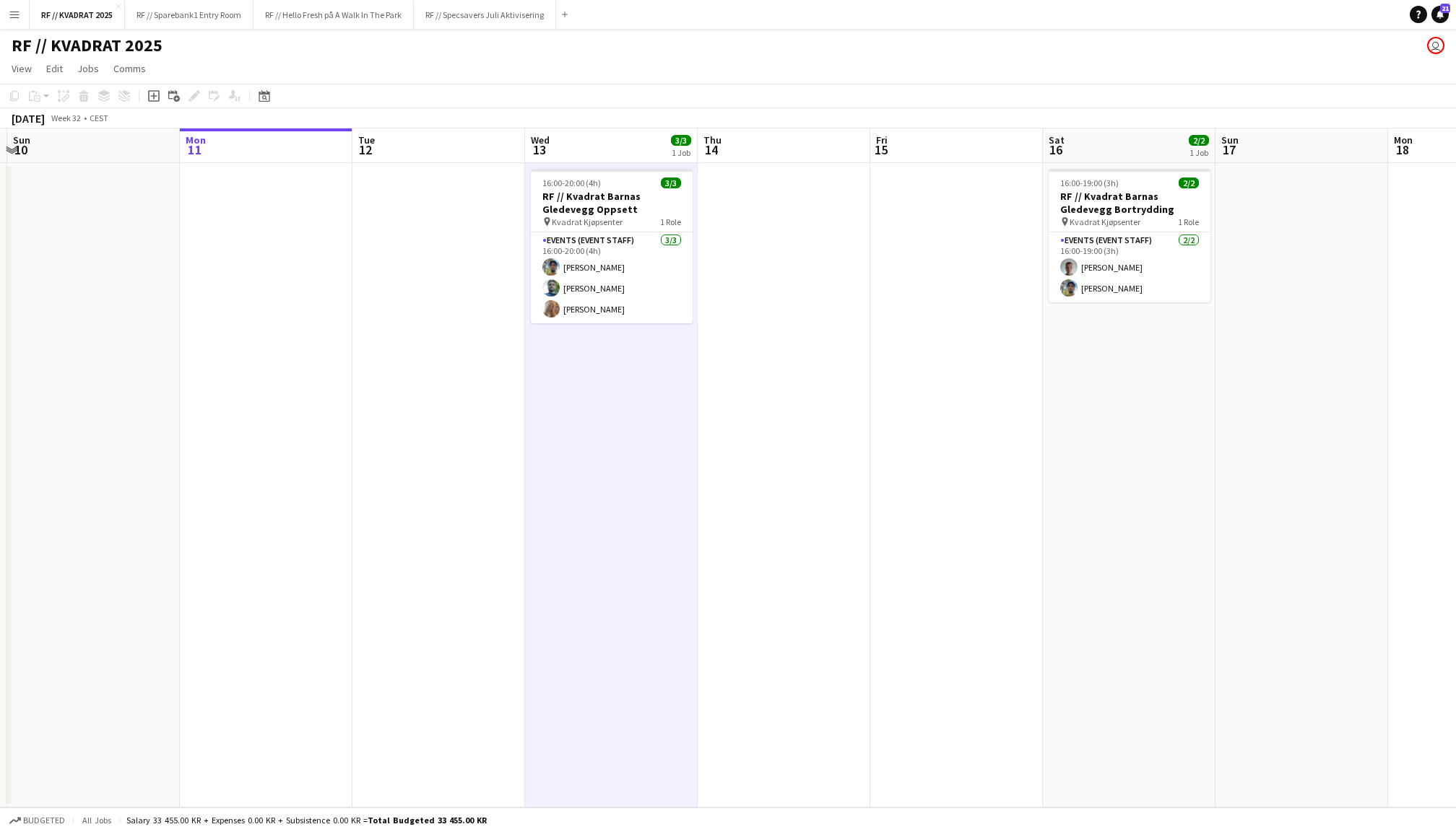
click at [441, 254] on app-date-cell at bounding box center [439, 486] width 173 height 645
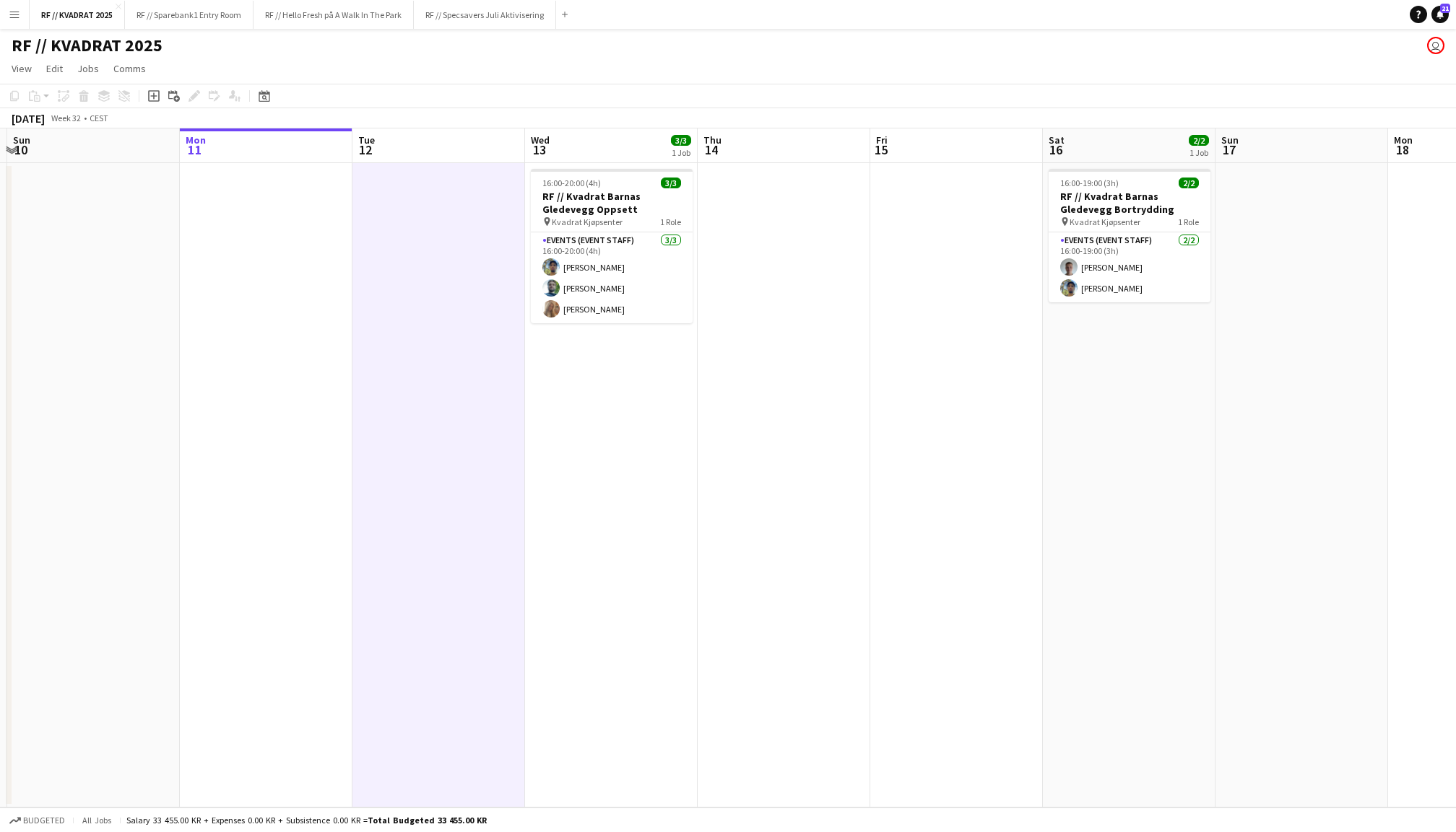
click at [257, 287] on app-date-cell at bounding box center [266, 486] width 173 height 645
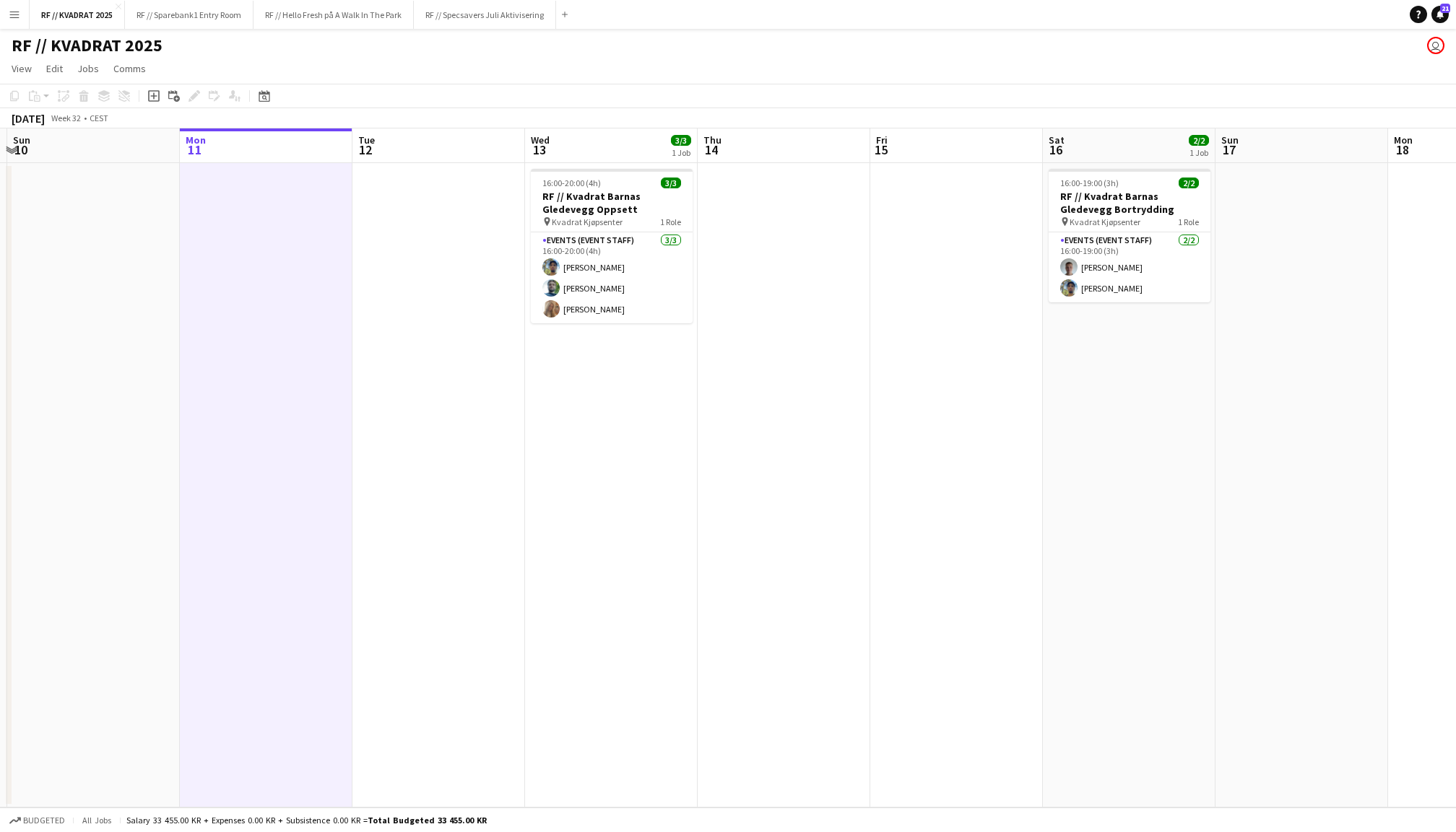
click at [619, 161] on app-board-header-date "Wed 13 3/3 1 Job" at bounding box center [612, 146] width 173 height 35
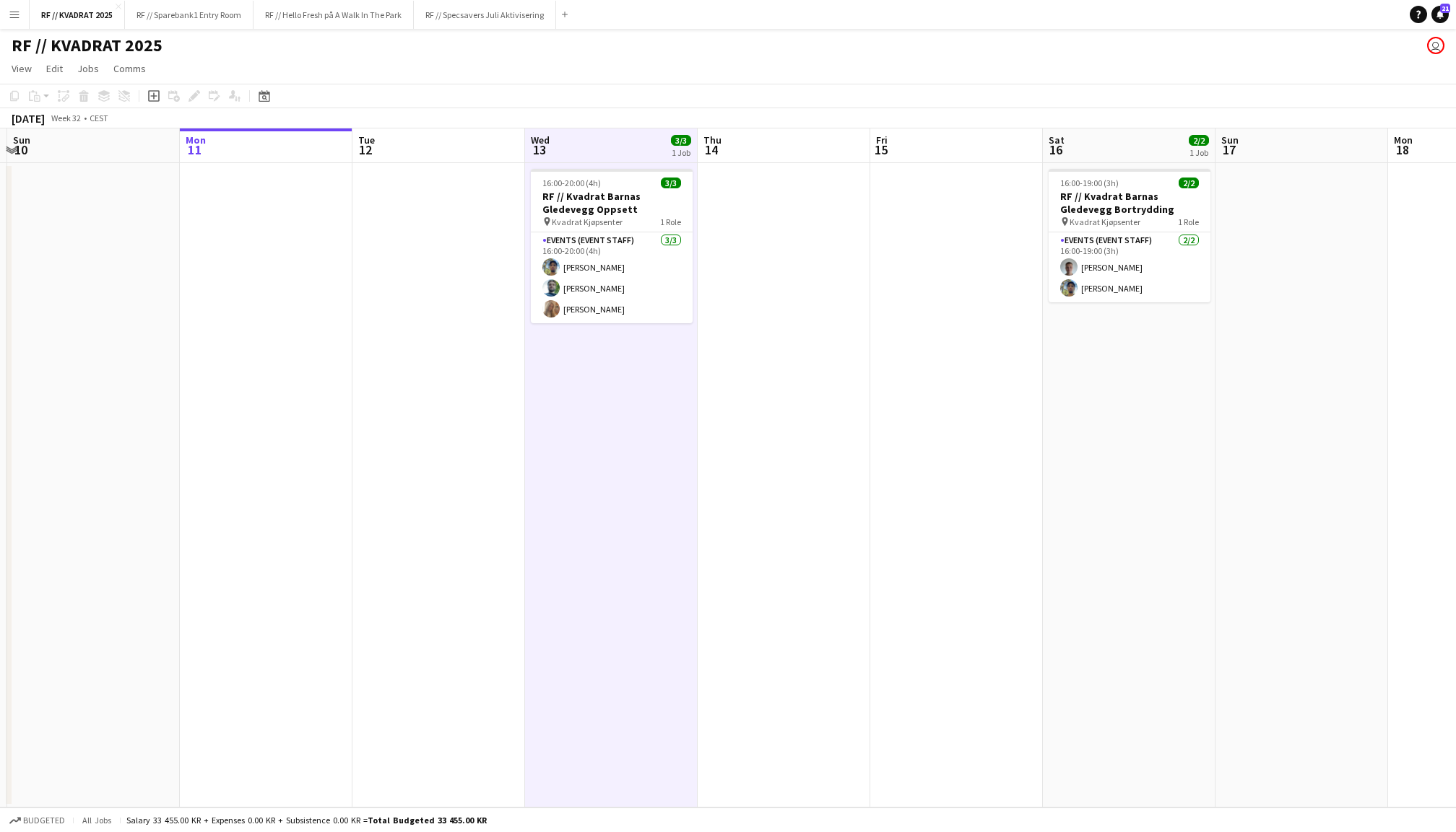
click at [781, 241] on app-date-cell at bounding box center [784, 486] width 173 height 645
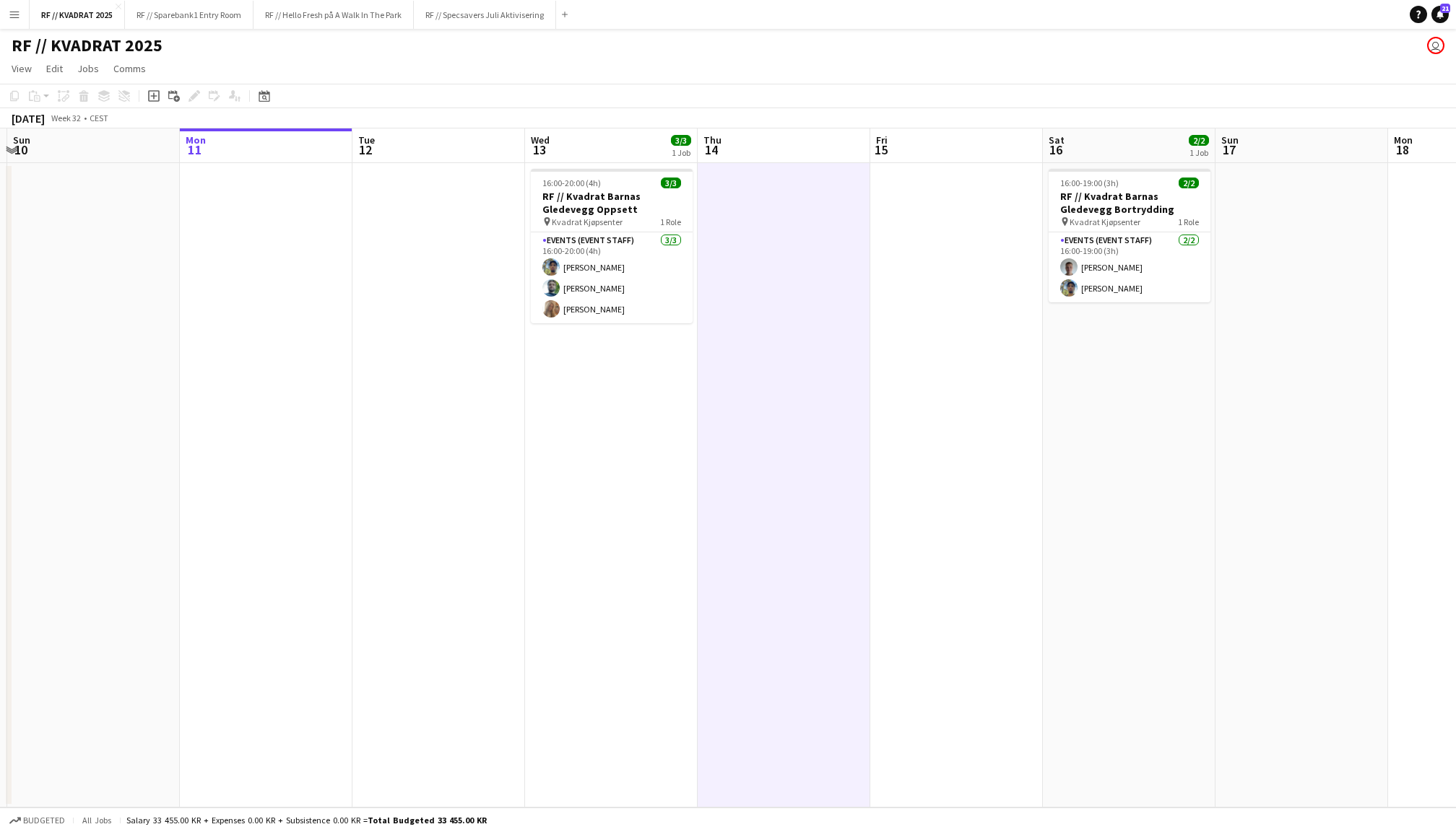
click at [927, 227] on app-date-cell at bounding box center [956, 486] width 173 height 645
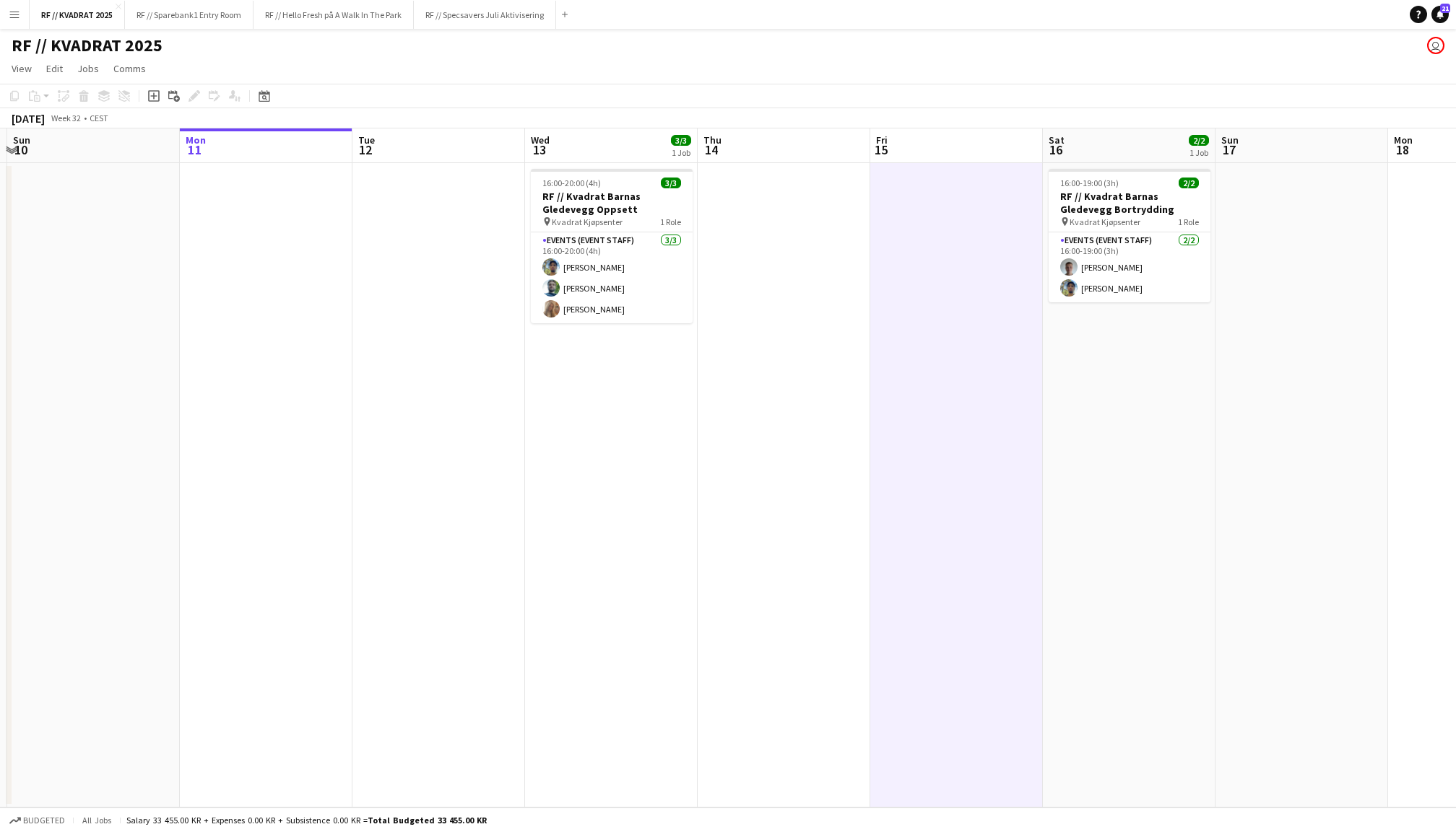
click at [654, 164] on app-date-cell "16:00-20:00 (4h) 3/3 RF // Kvadrat Barnas Gledevegg Oppsett pin Kvadrat Kjøpsen…" at bounding box center [612, 486] width 173 height 645
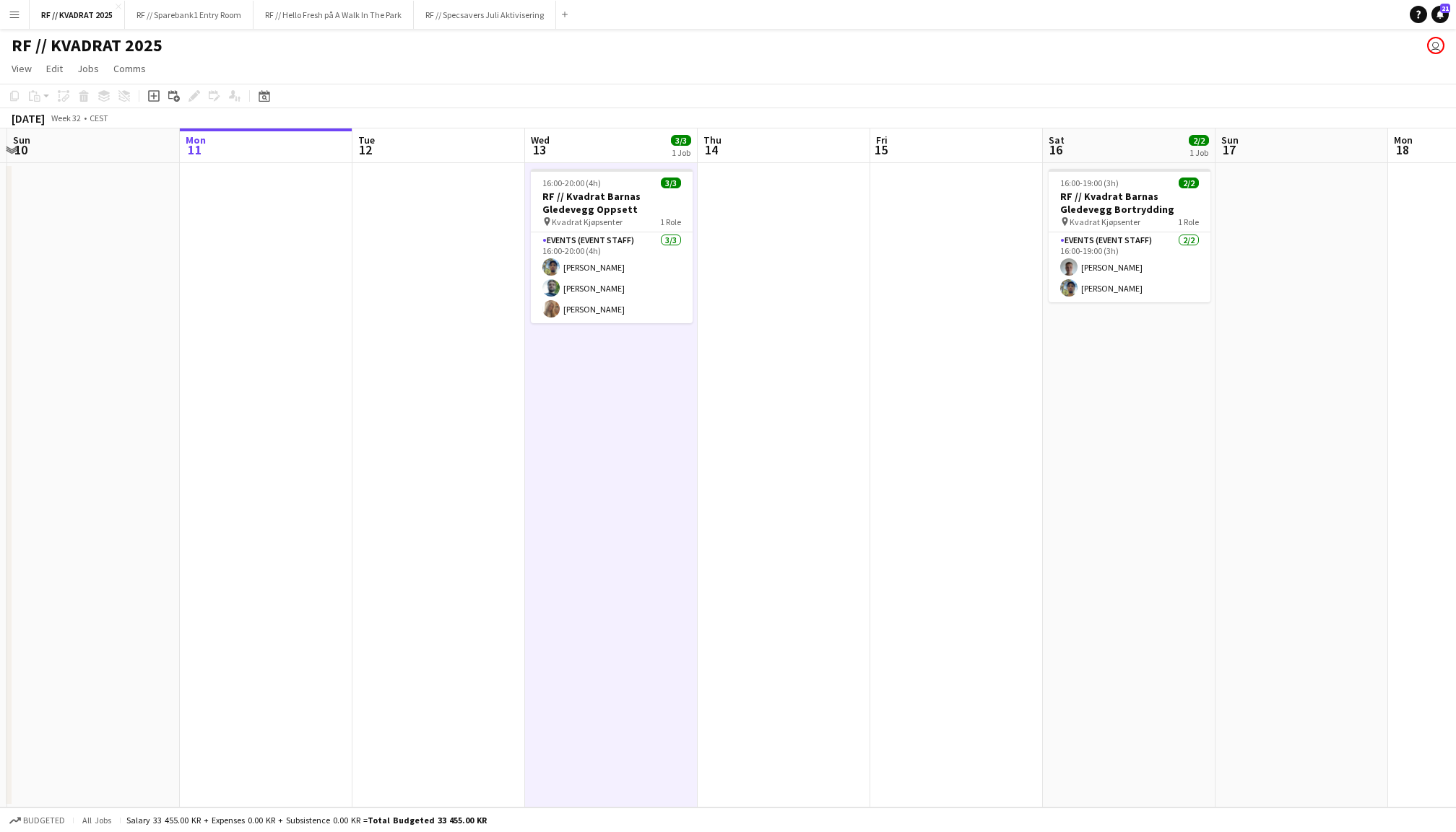
click at [429, 234] on app-date-cell at bounding box center [439, 486] width 173 height 645
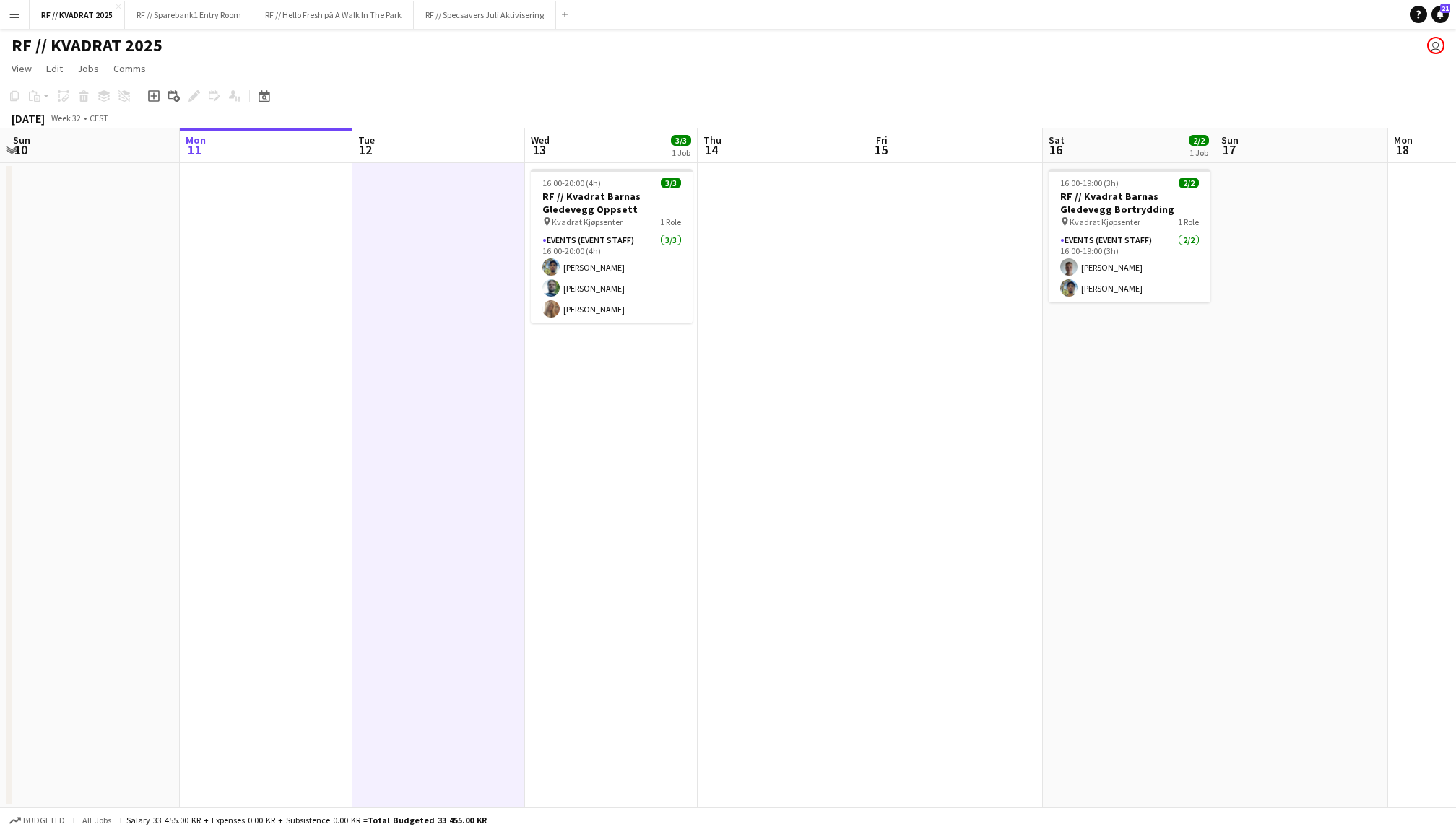
click at [309, 257] on app-date-cell at bounding box center [266, 486] width 173 height 645
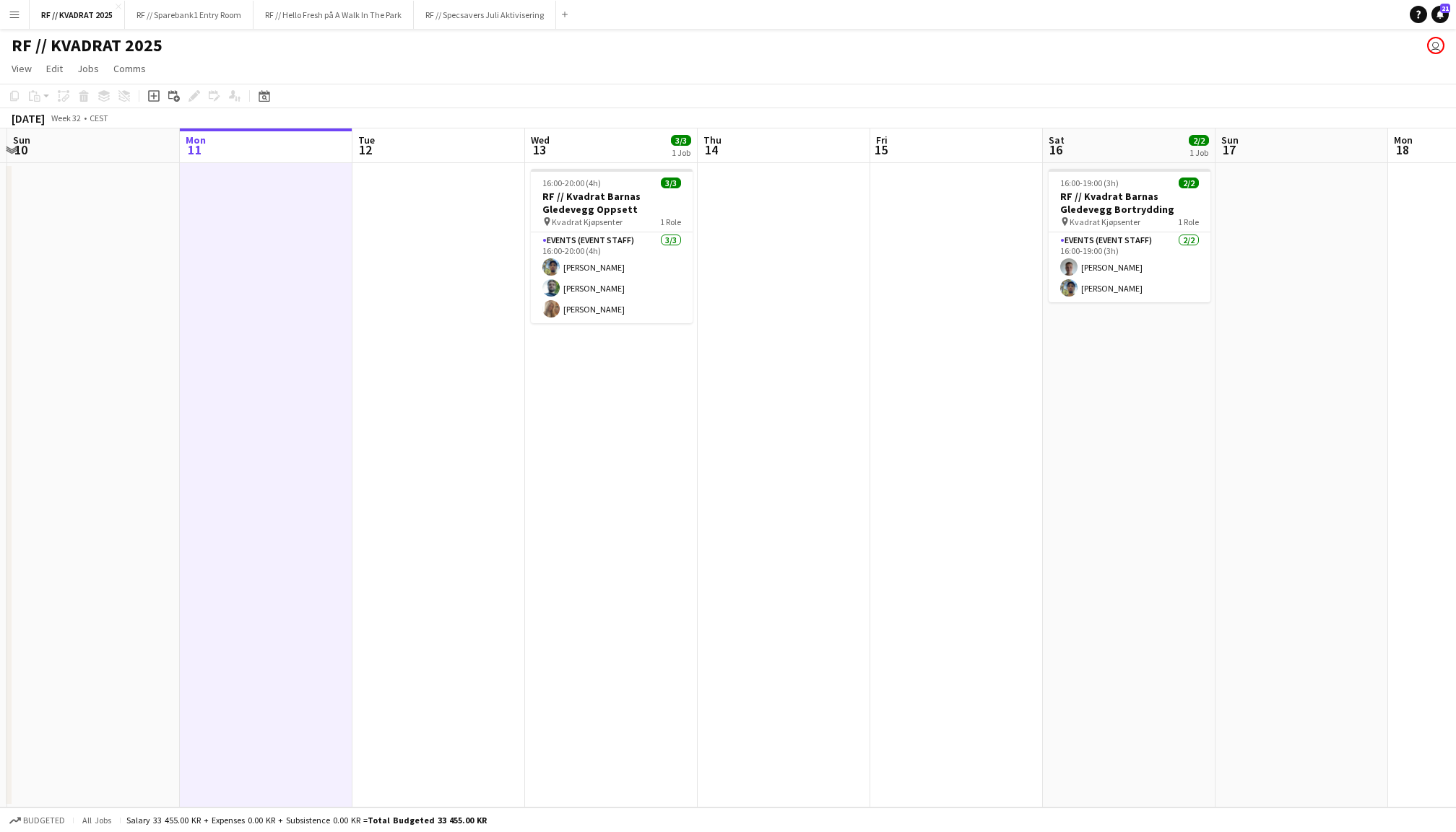
click at [603, 166] on app-date-cell "16:00-20:00 (4h) 3/3 RF // Kvadrat Barnas Gledevegg Oppsett pin Kvadrat Kjøpsen…" at bounding box center [612, 486] width 173 height 645
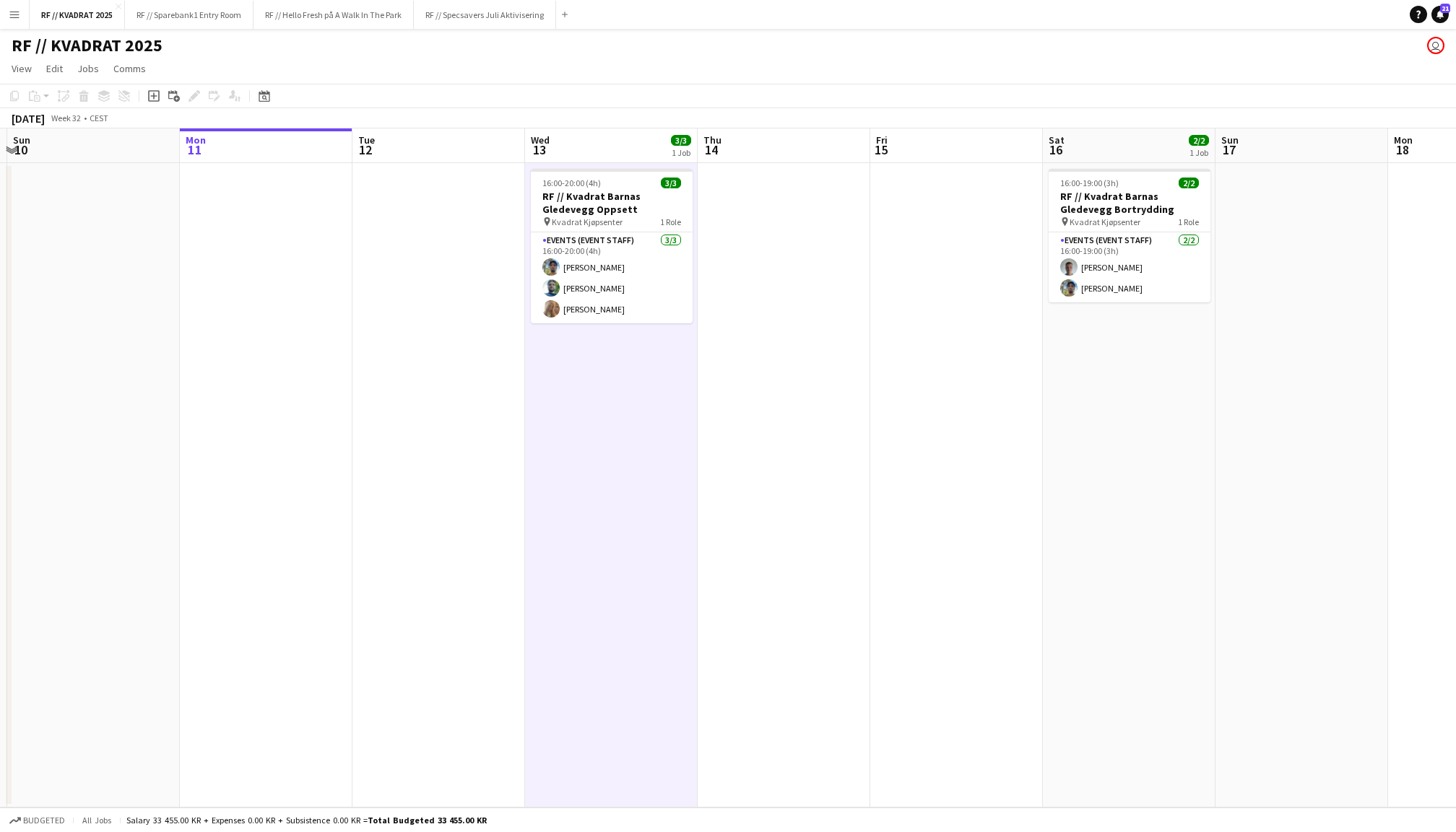
click at [913, 247] on app-date-cell at bounding box center [956, 486] width 173 height 645
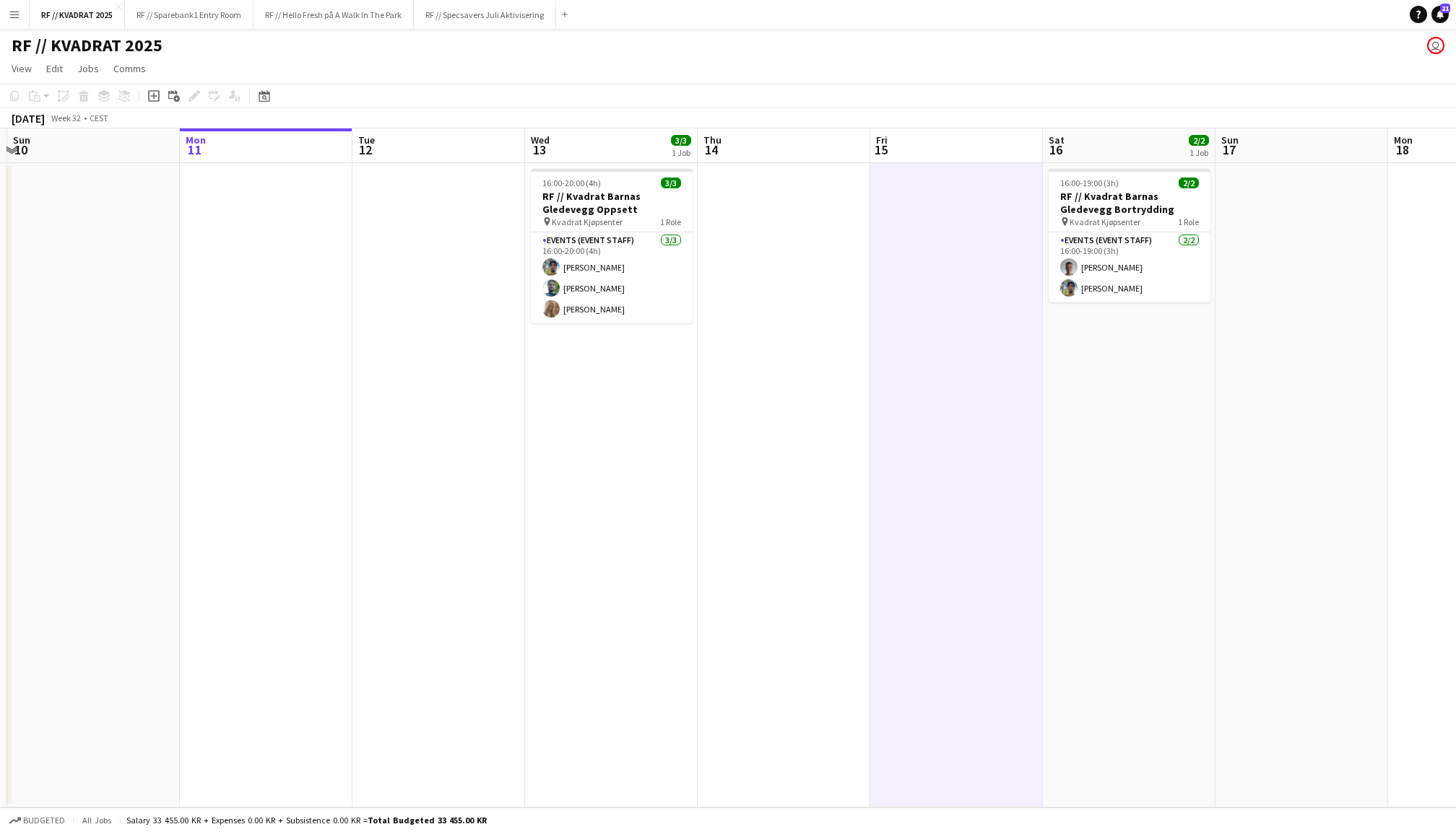
click at [813, 221] on app-date-cell at bounding box center [784, 486] width 173 height 645
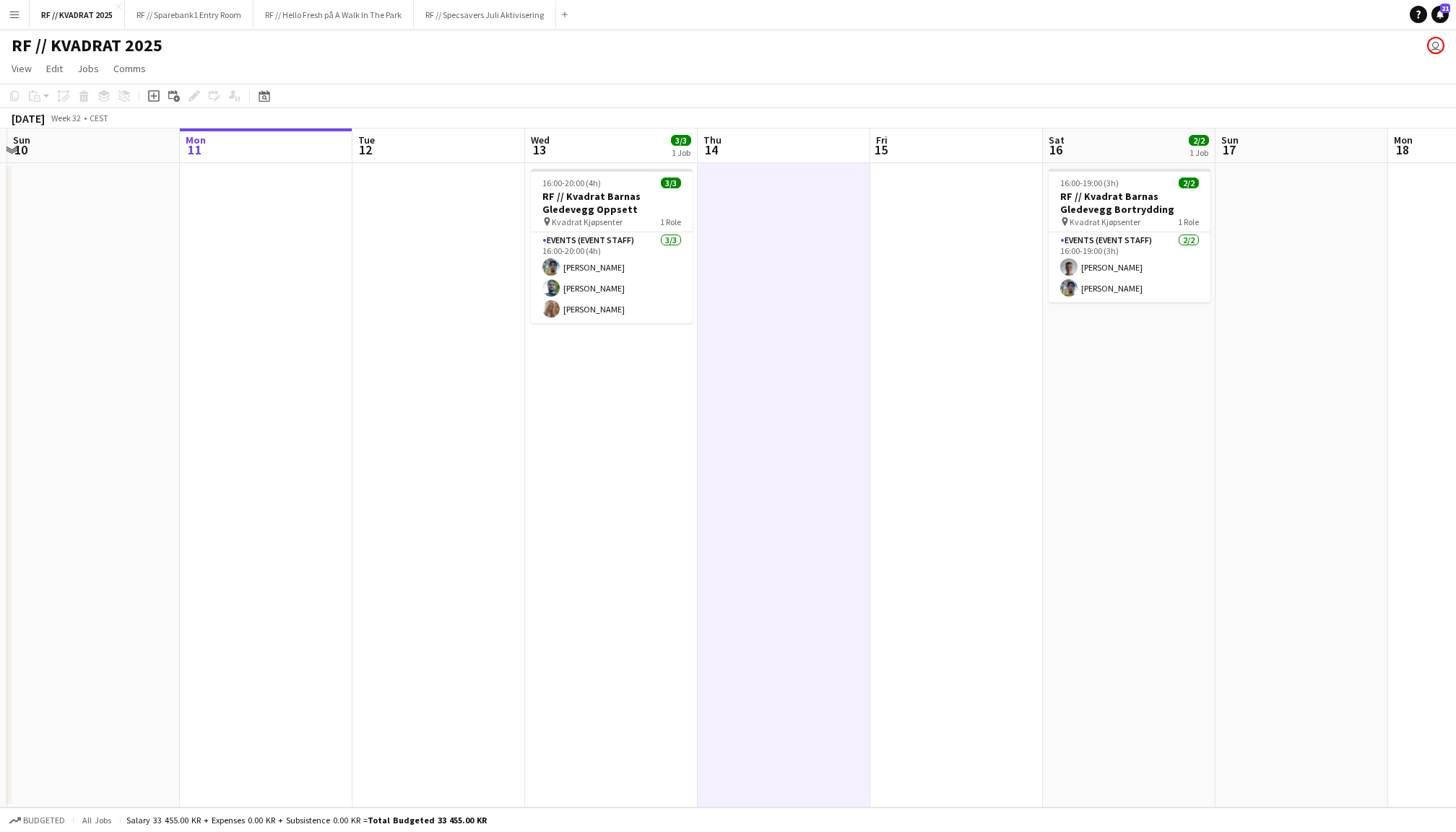
click at [639, 164] on app-date-cell "16:00-20:00 (4h) 3/3 RF // Kvadrat Barnas Gledevegg Oppsett pin Kvadrat Kjøpsen…" at bounding box center [612, 486] width 173 height 645
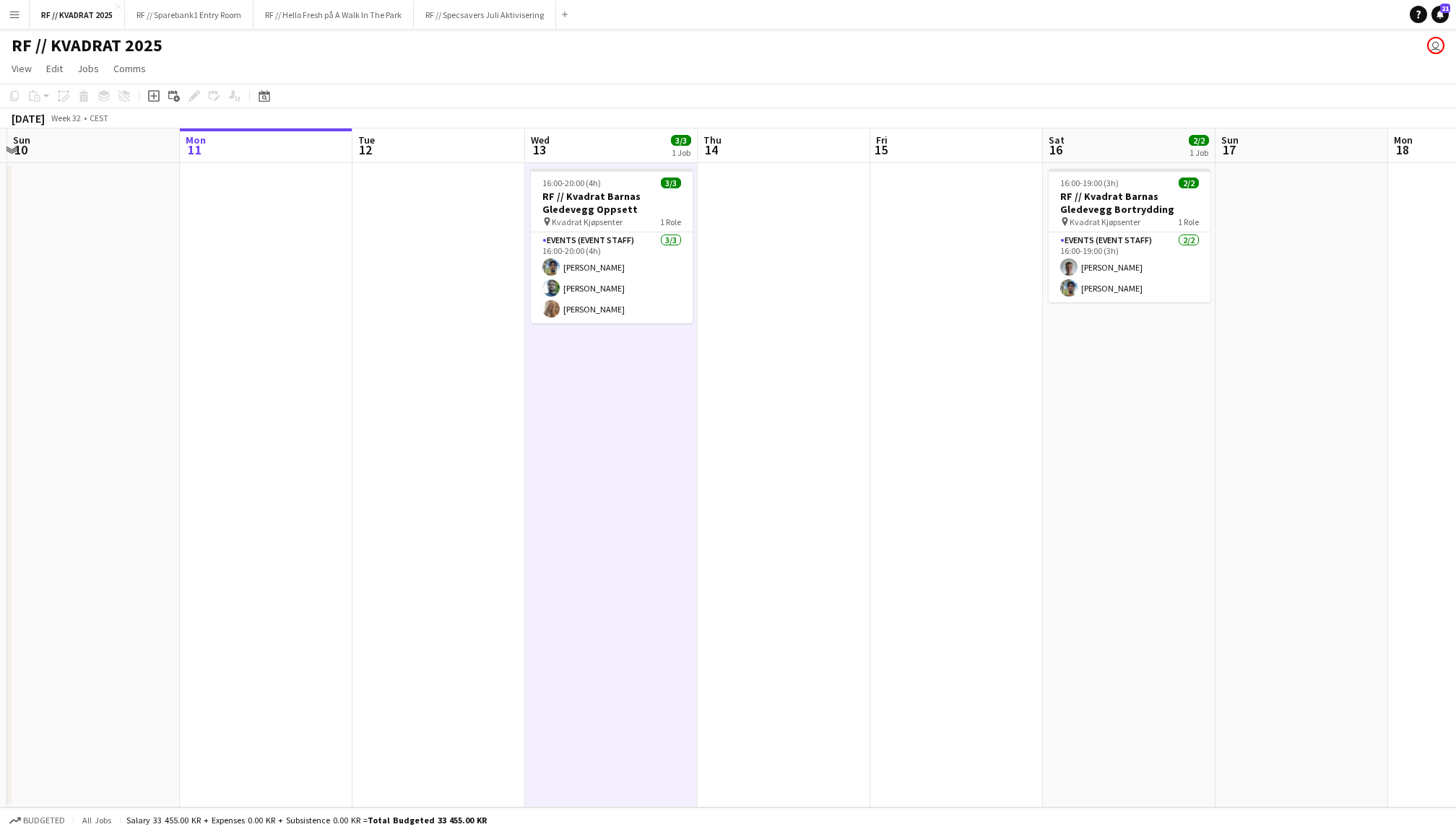
click at [425, 231] on app-date-cell at bounding box center [439, 486] width 173 height 645
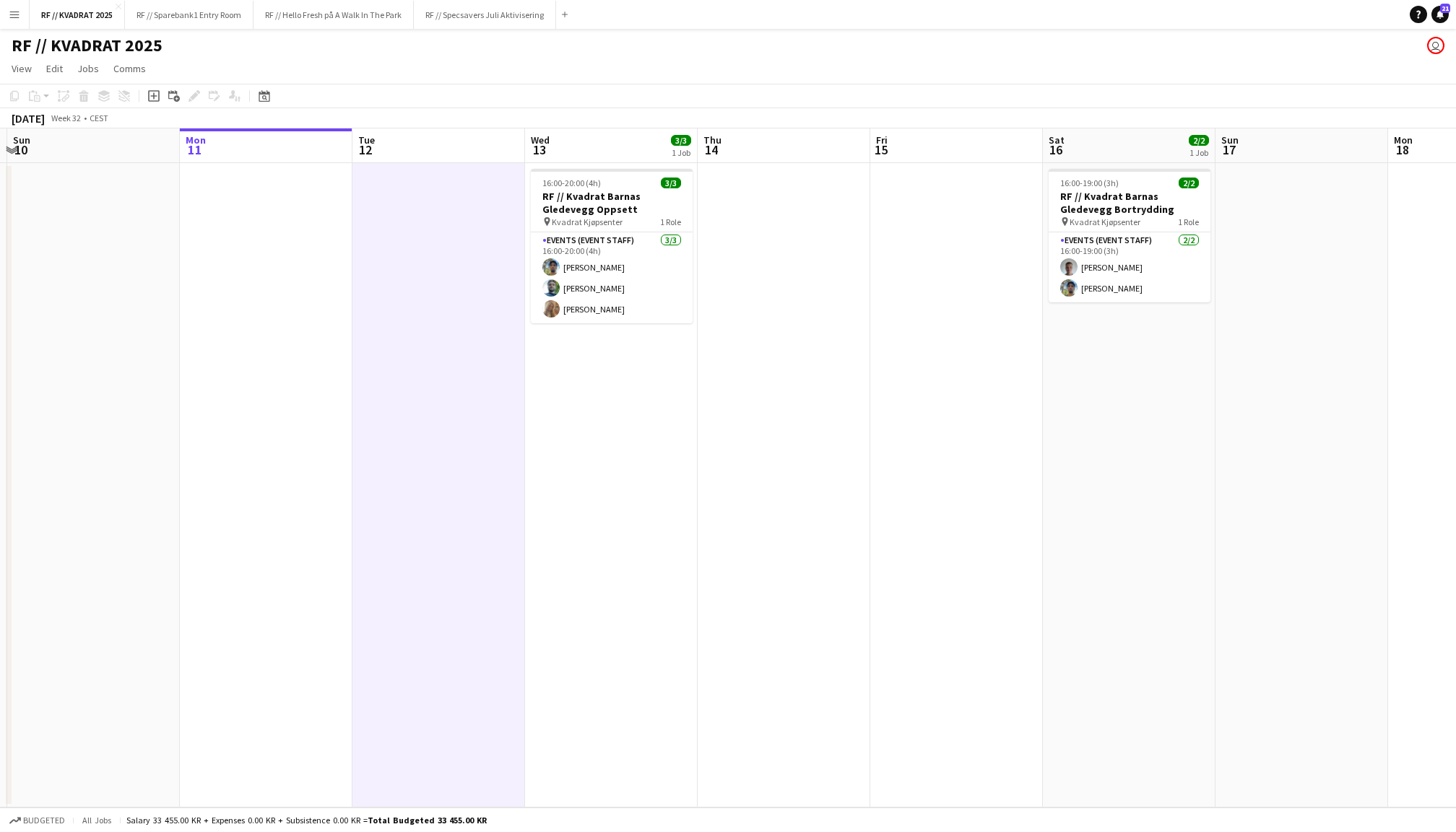
click at [282, 264] on app-date-cell at bounding box center [266, 486] width 173 height 645
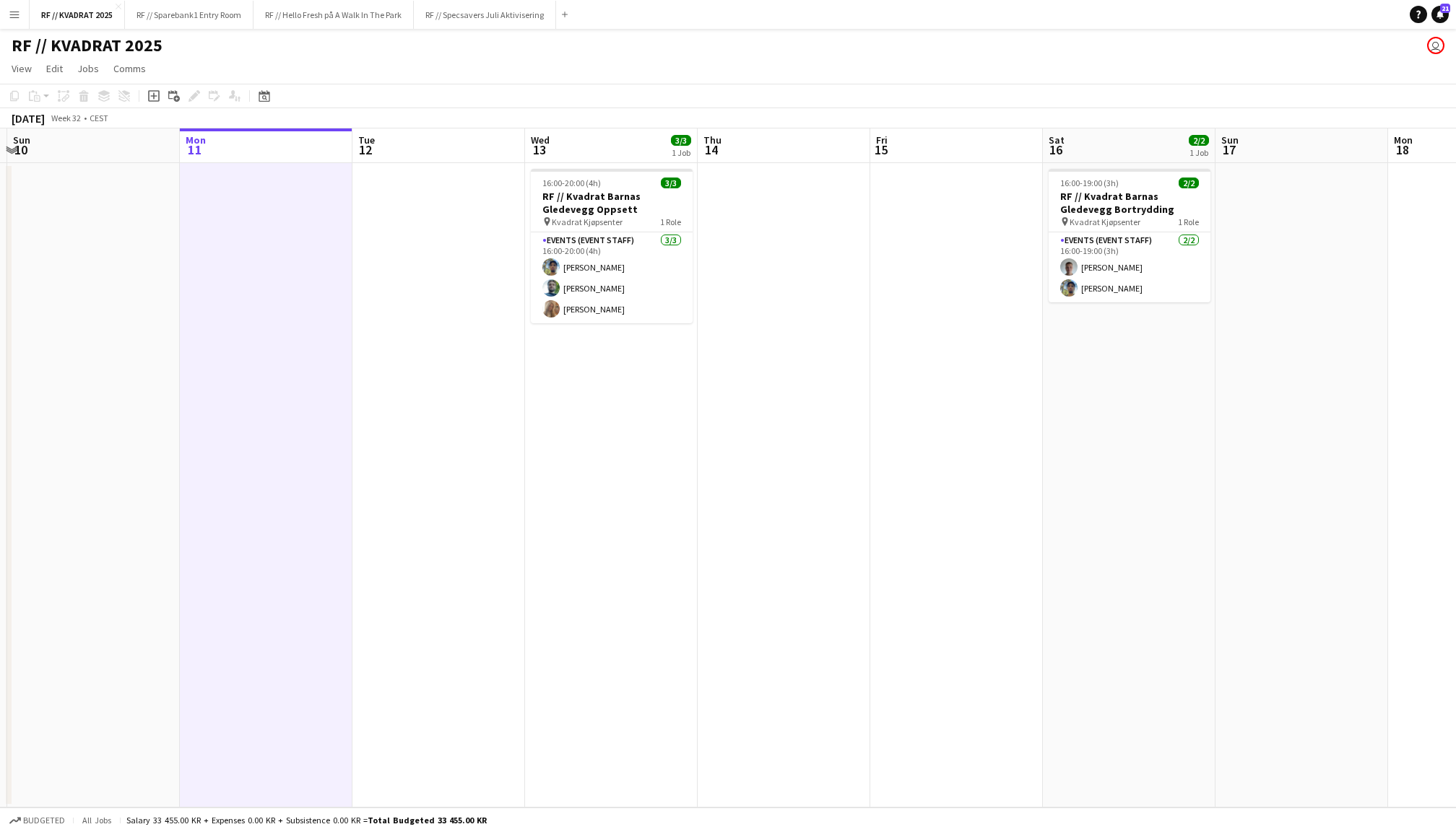
click at [490, 208] on app-date-cell at bounding box center [439, 486] width 173 height 645
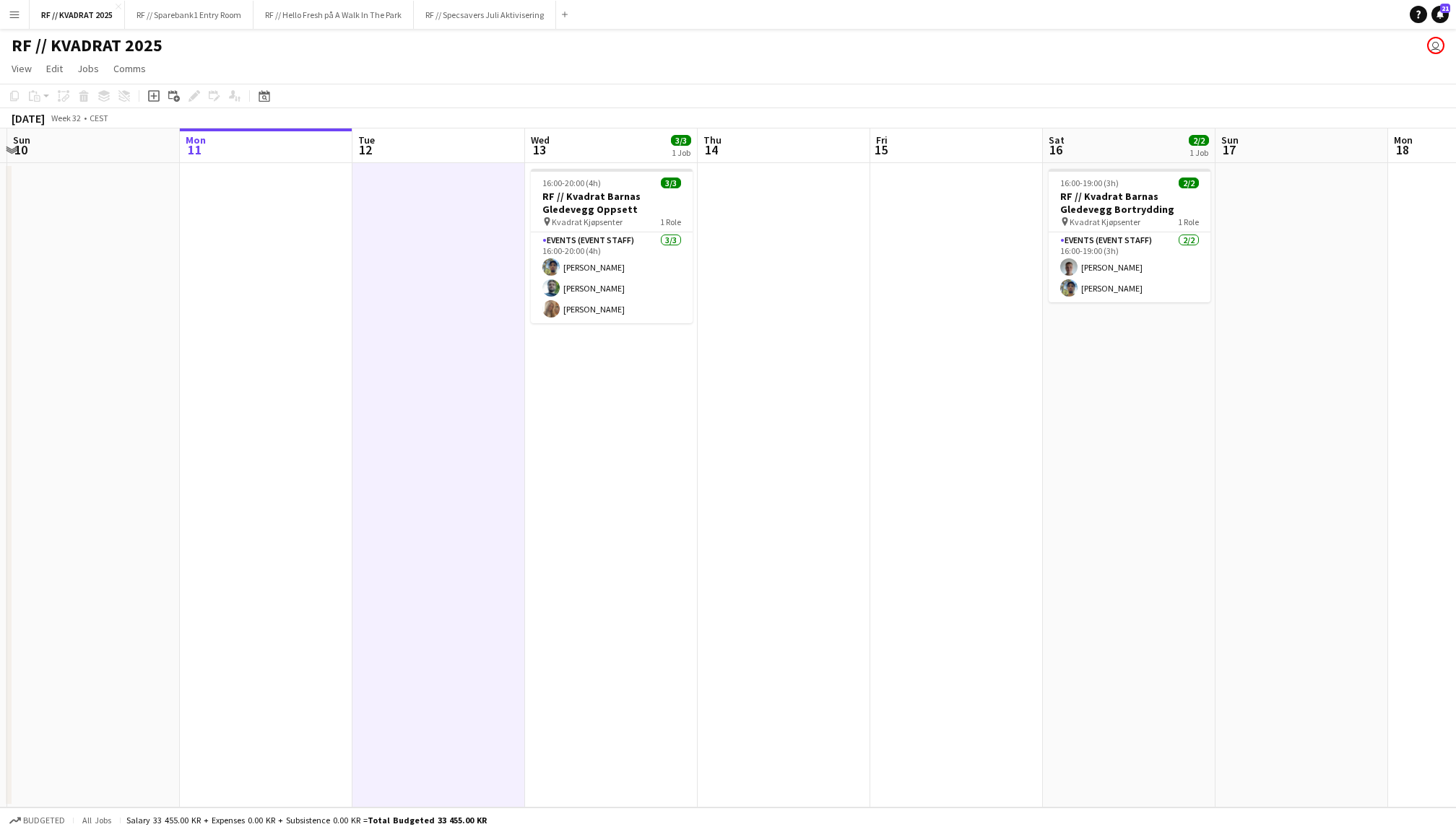
click at [643, 164] on app-date-cell "16:00-20:00 (4h) 3/3 RF // Kvadrat Barnas Gledevegg Oppsett pin Kvadrat Kjøpsen…" at bounding box center [612, 486] width 173 height 645
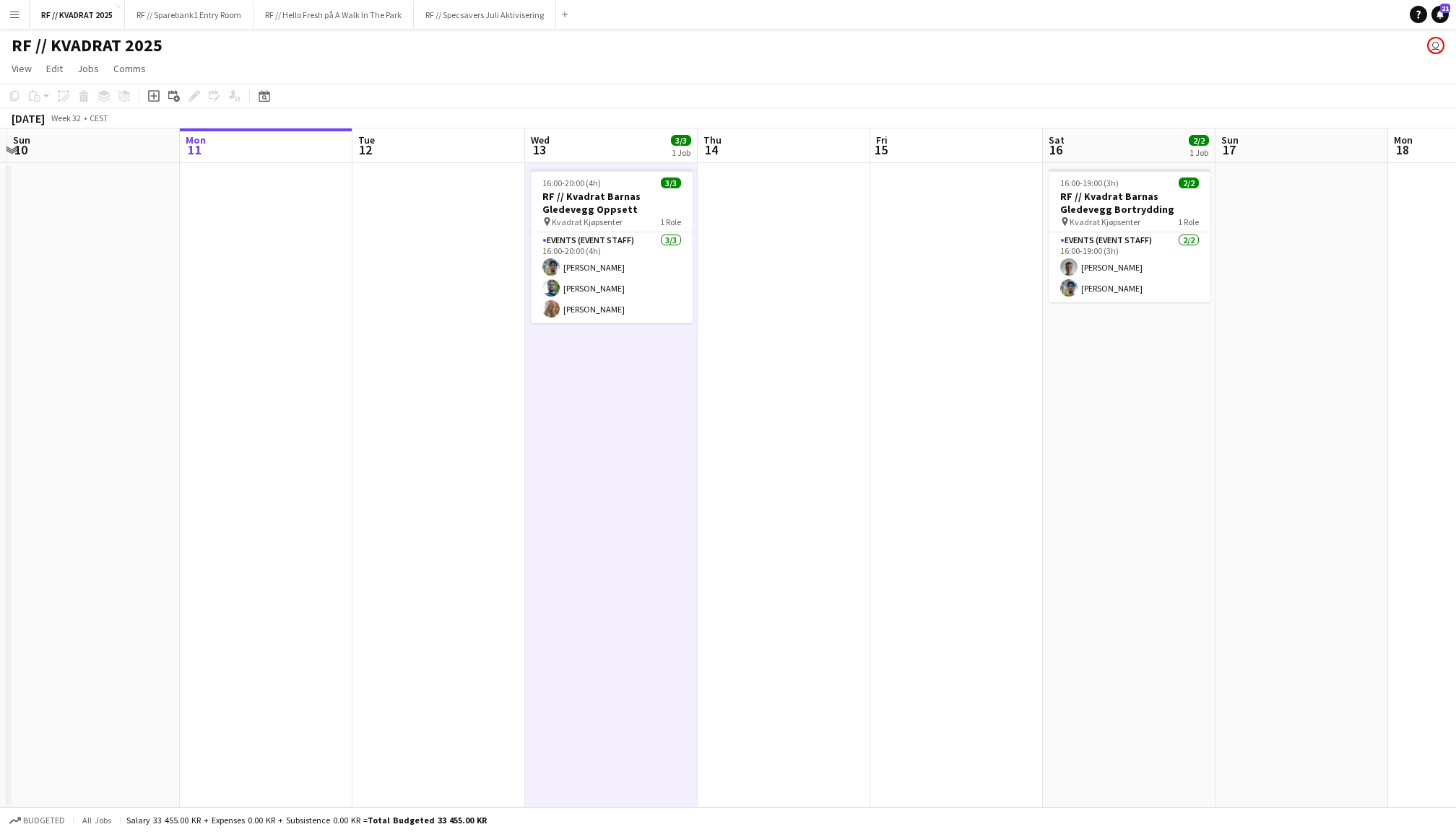
click at [940, 300] on app-date-cell at bounding box center [956, 486] width 173 height 645
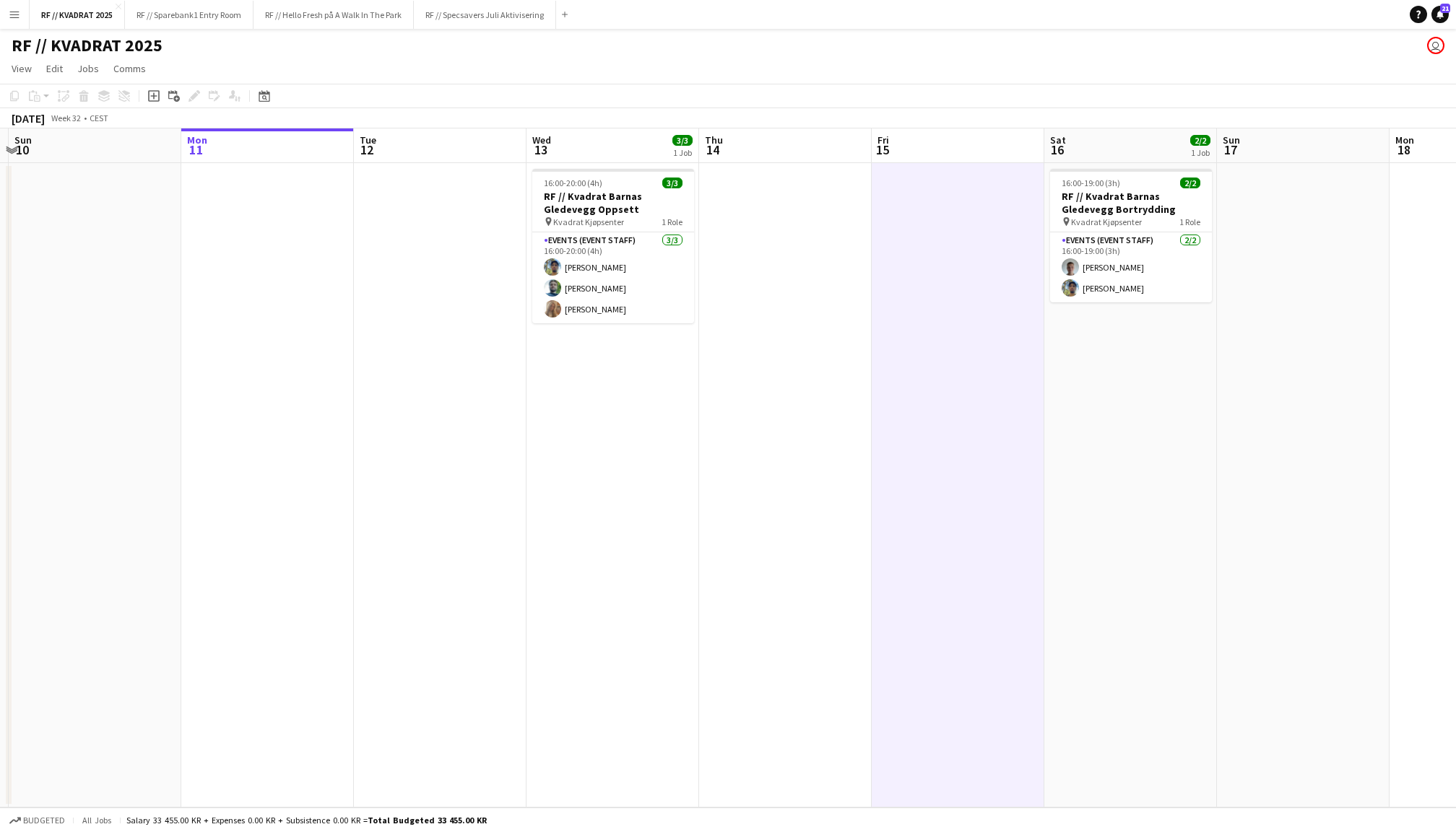
click at [808, 272] on app-date-cell at bounding box center [785, 486] width 173 height 645
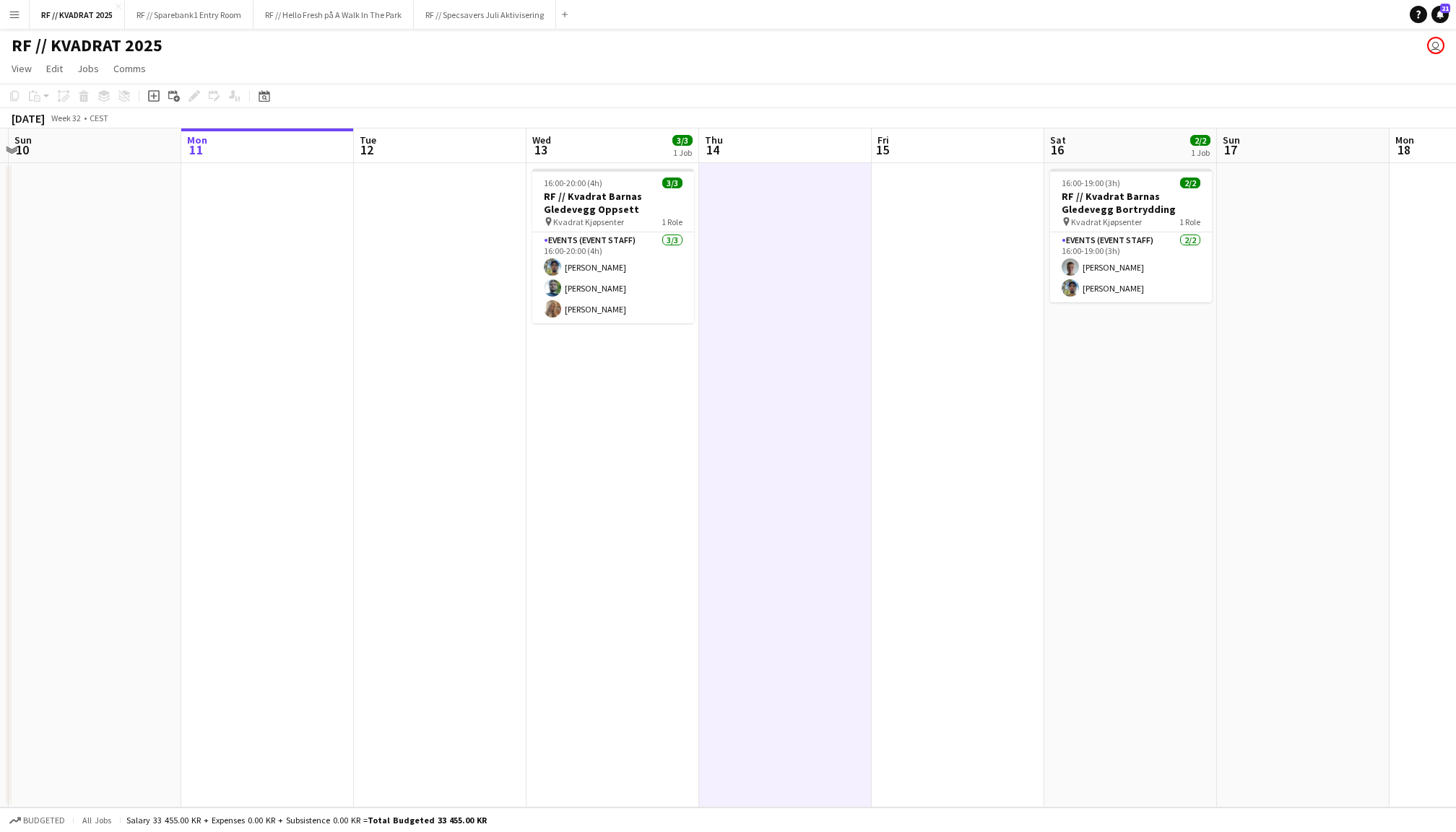
scroll to position [0, 336]
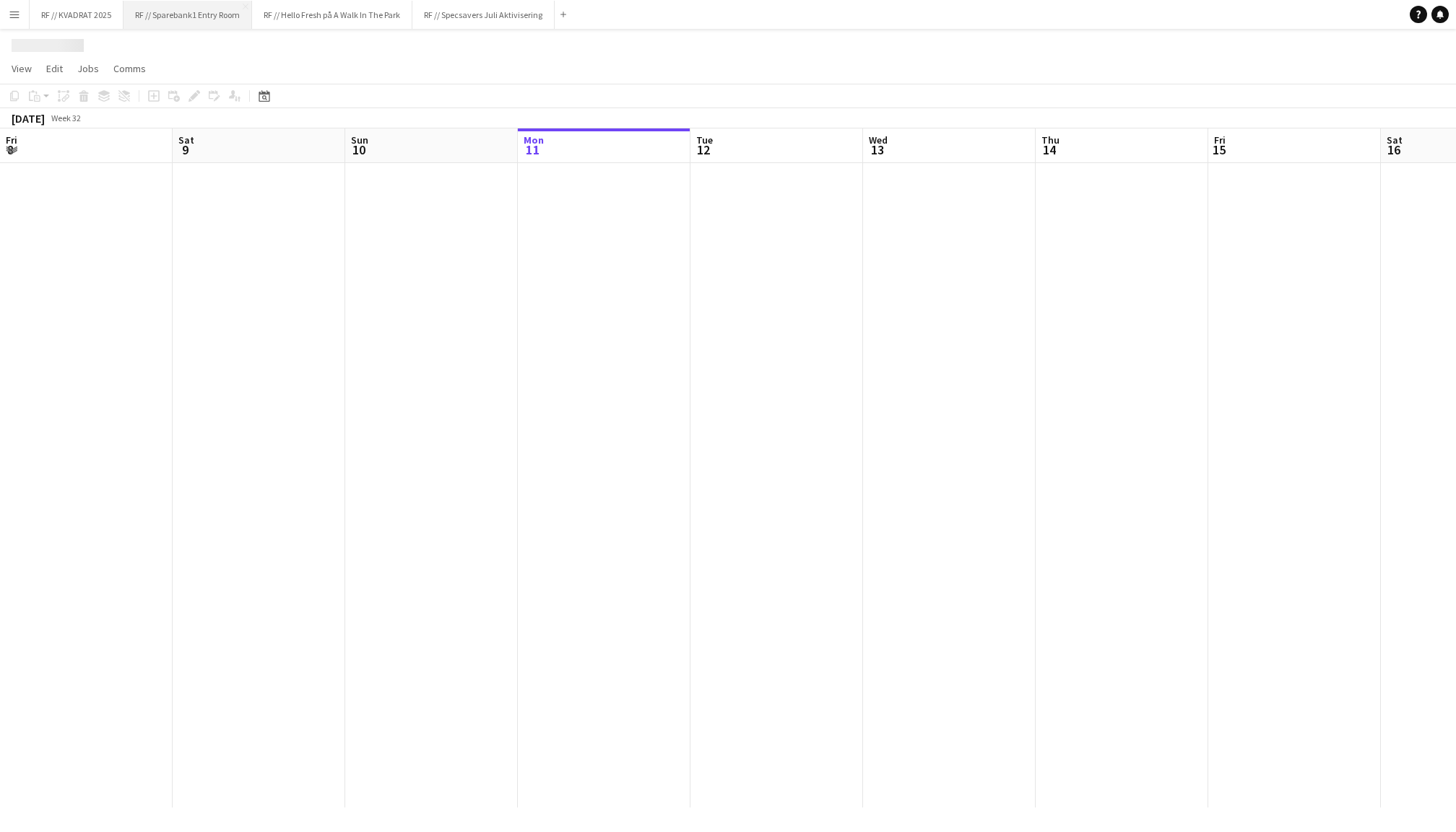
scroll to position [0, 344]
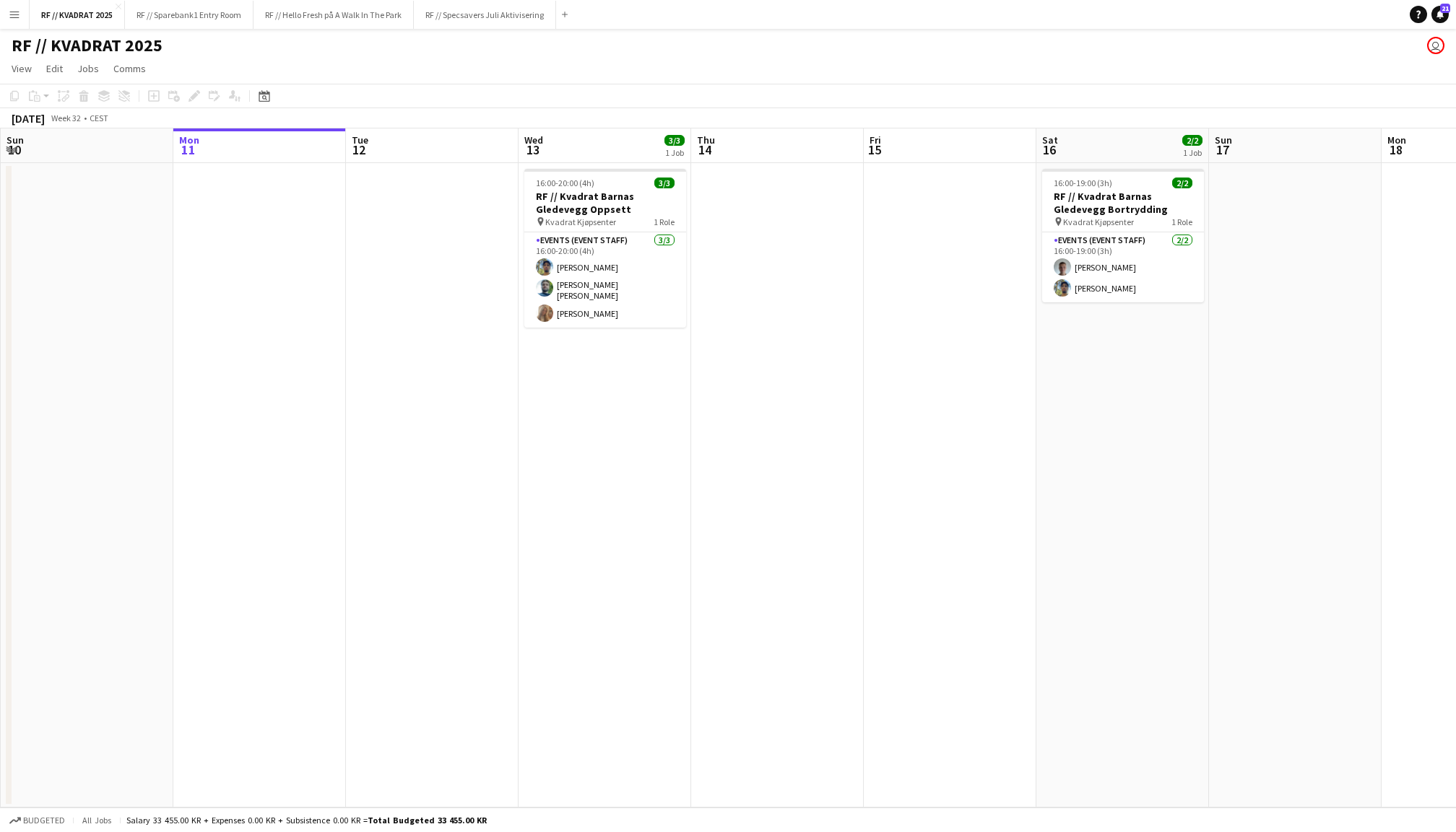
click at [1306, 207] on app-date-cell at bounding box center [1295, 486] width 173 height 645
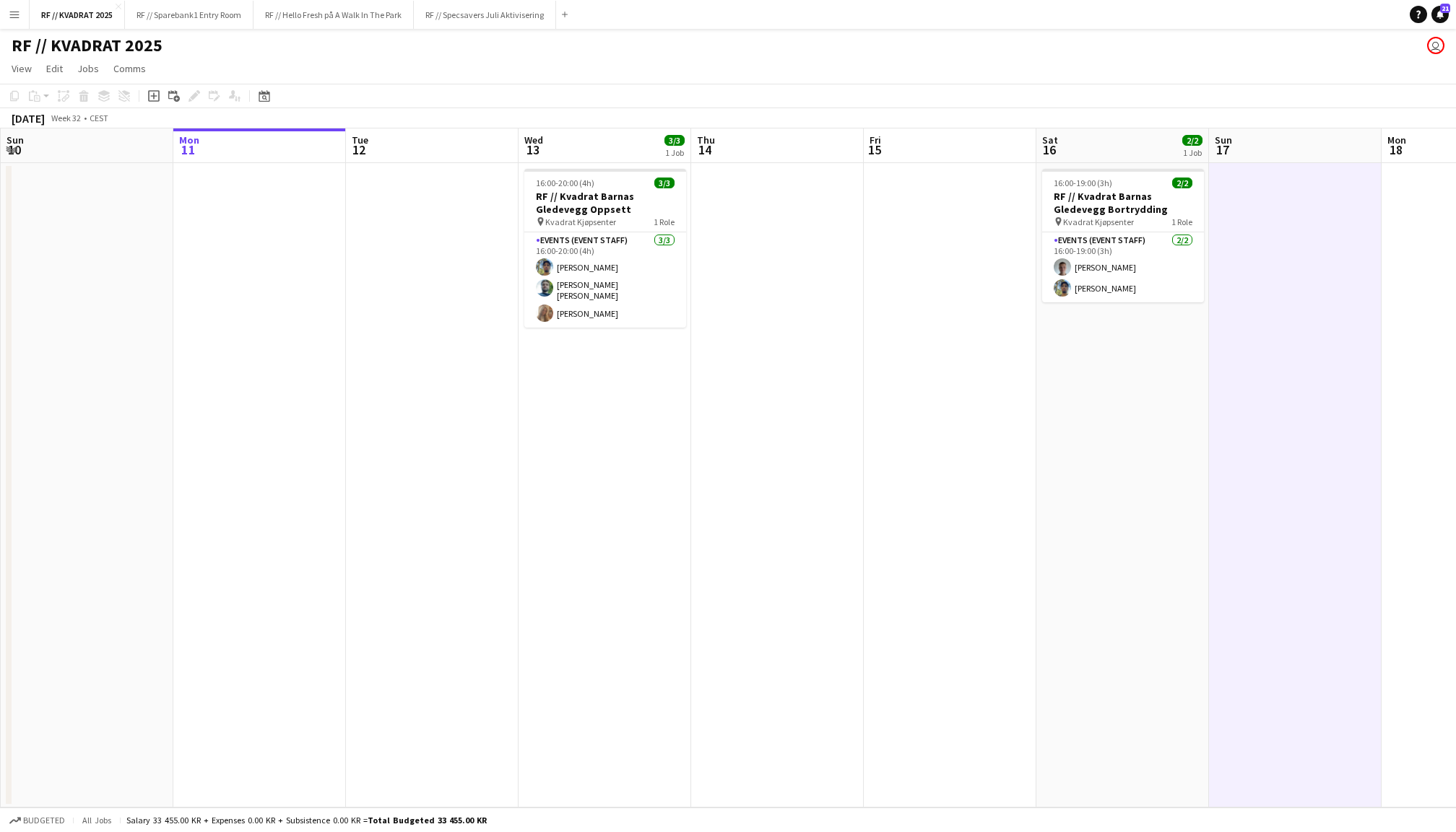
click at [762, 203] on app-date-cell at bounding box center [777, 486] width 173 height 645
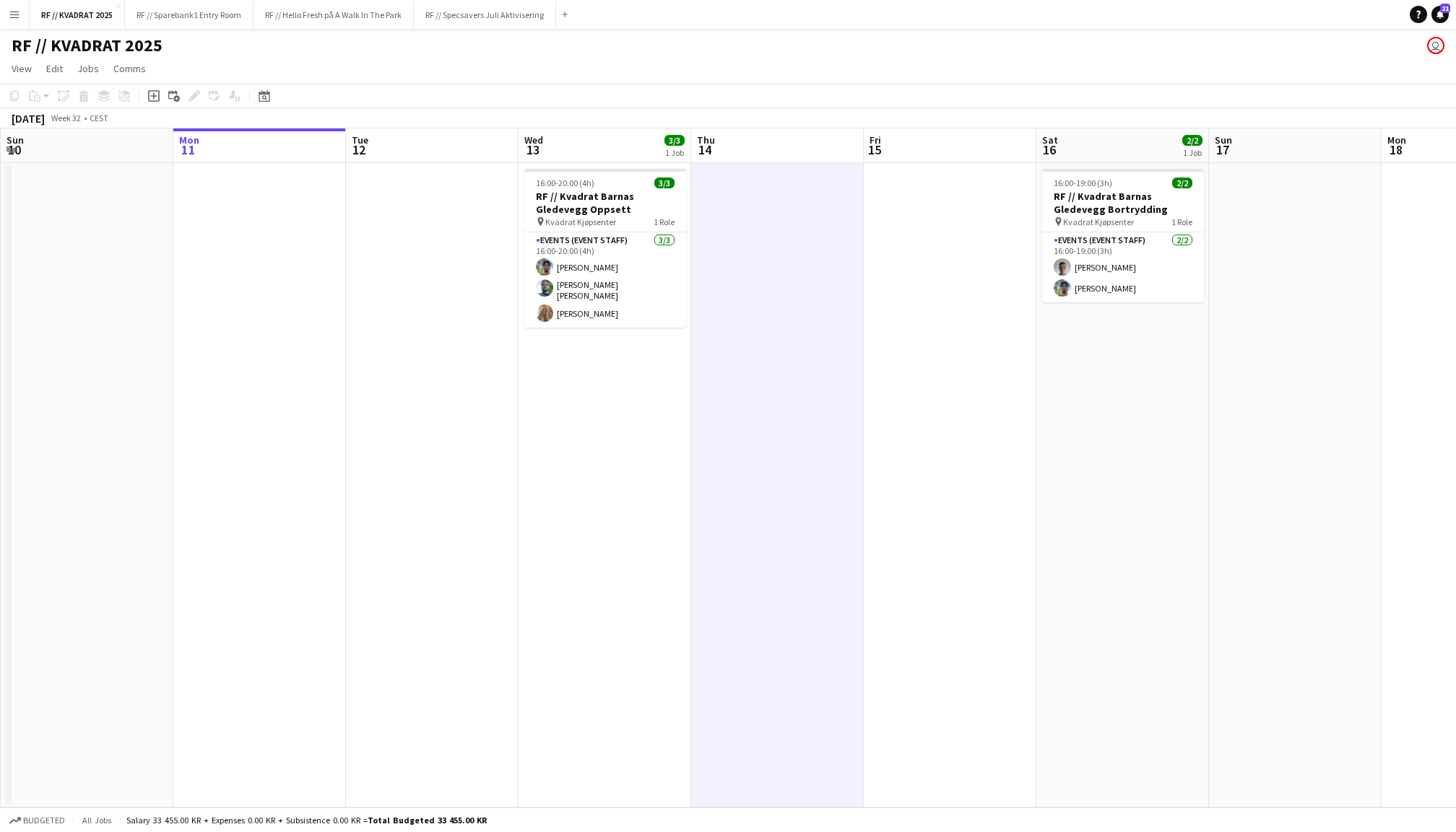
click at [278, 238] on app-date-cell at bounding box center [260, 486] width 173 height 645
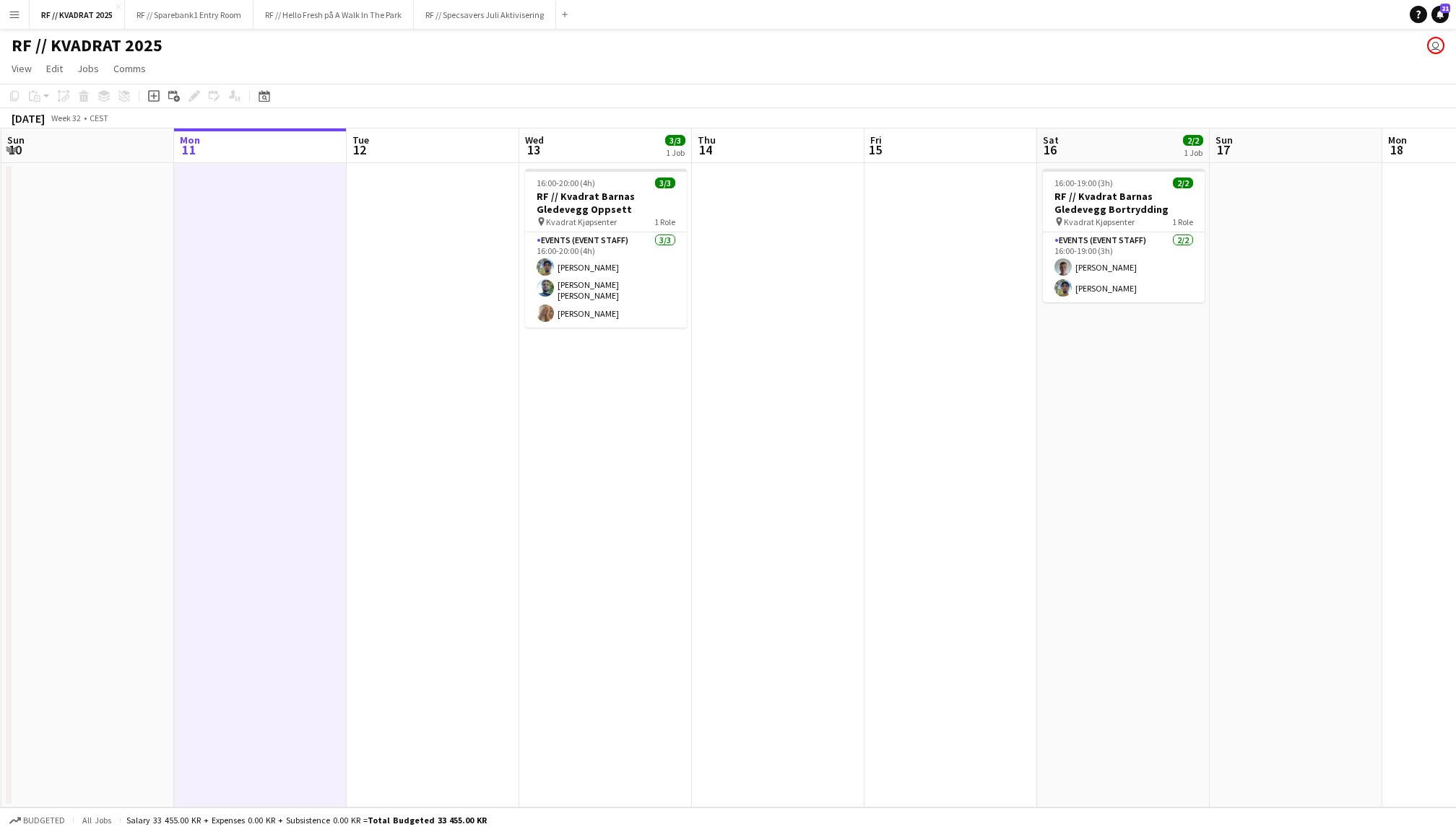
click at [432, 242] on app-date-cell at bounding box center [433, 486] width 173 height 645
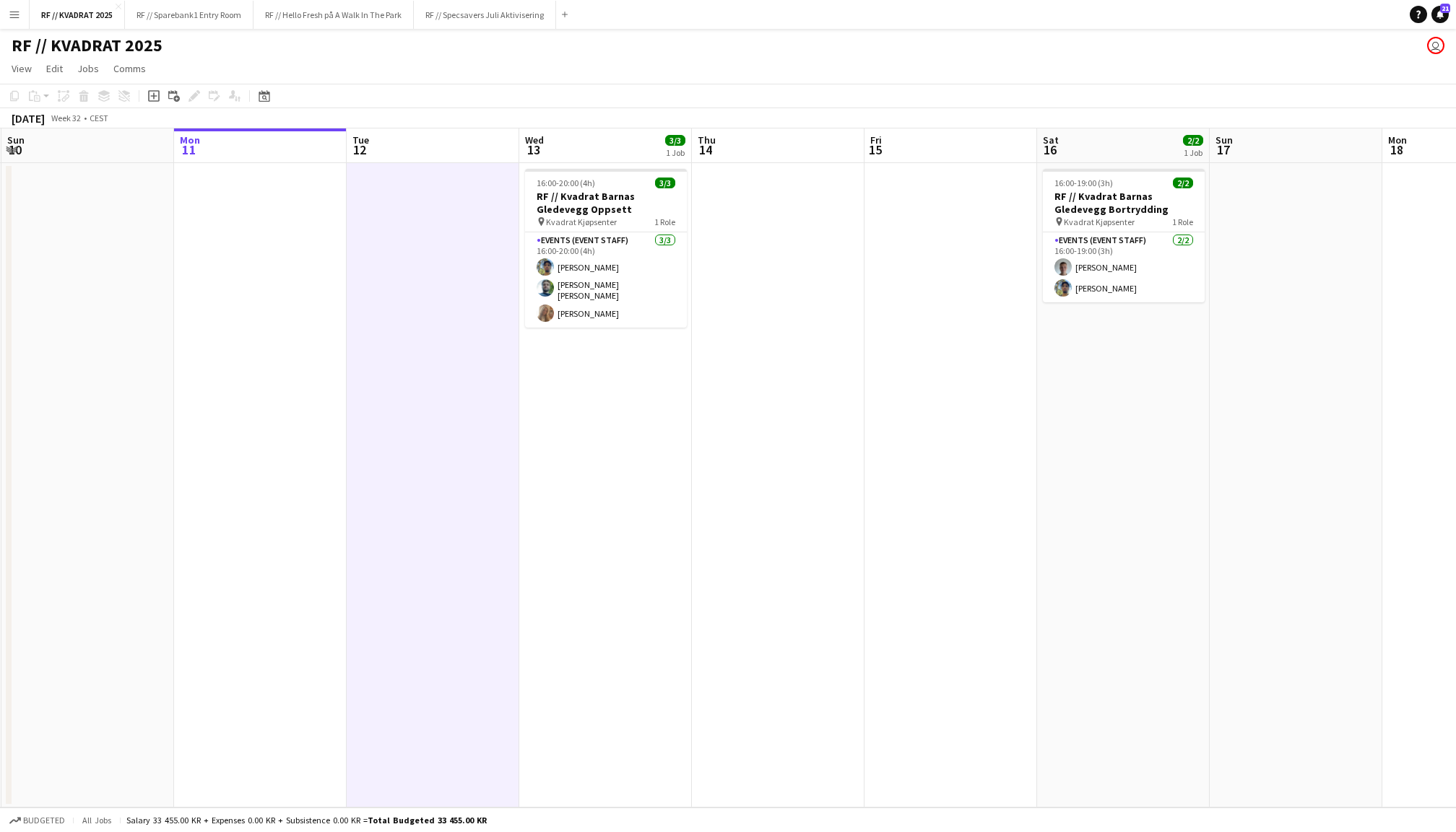
click at [283, 252] on app-date-cell at bounding box center [260, 486] width 173 height 645
